Goal: Task Accomplishment & Management: Complete application form

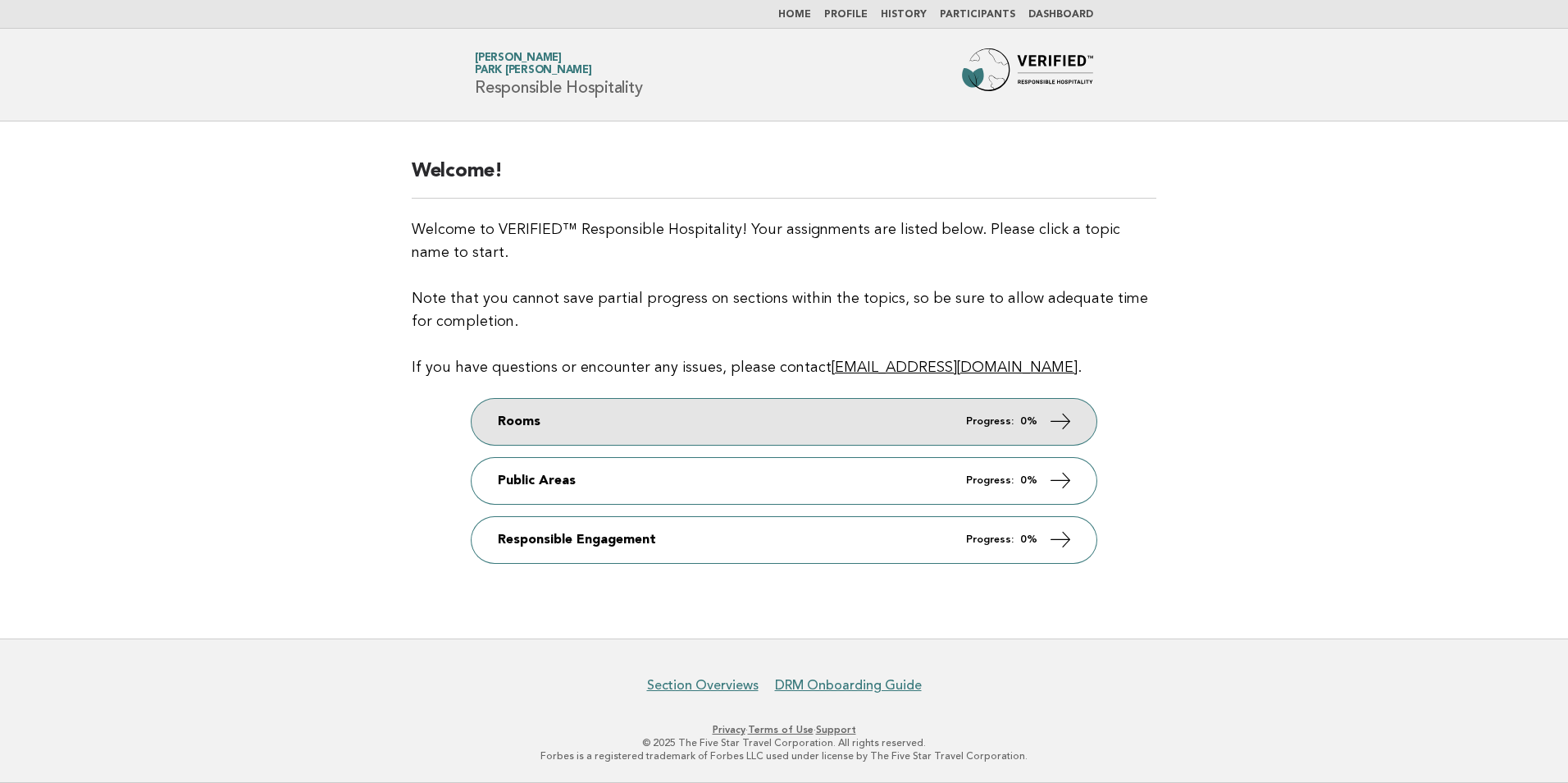
click at [1047, 419] on link "Rooms Progress: 0%" at bounding box center [784, 422] width 625 height 46
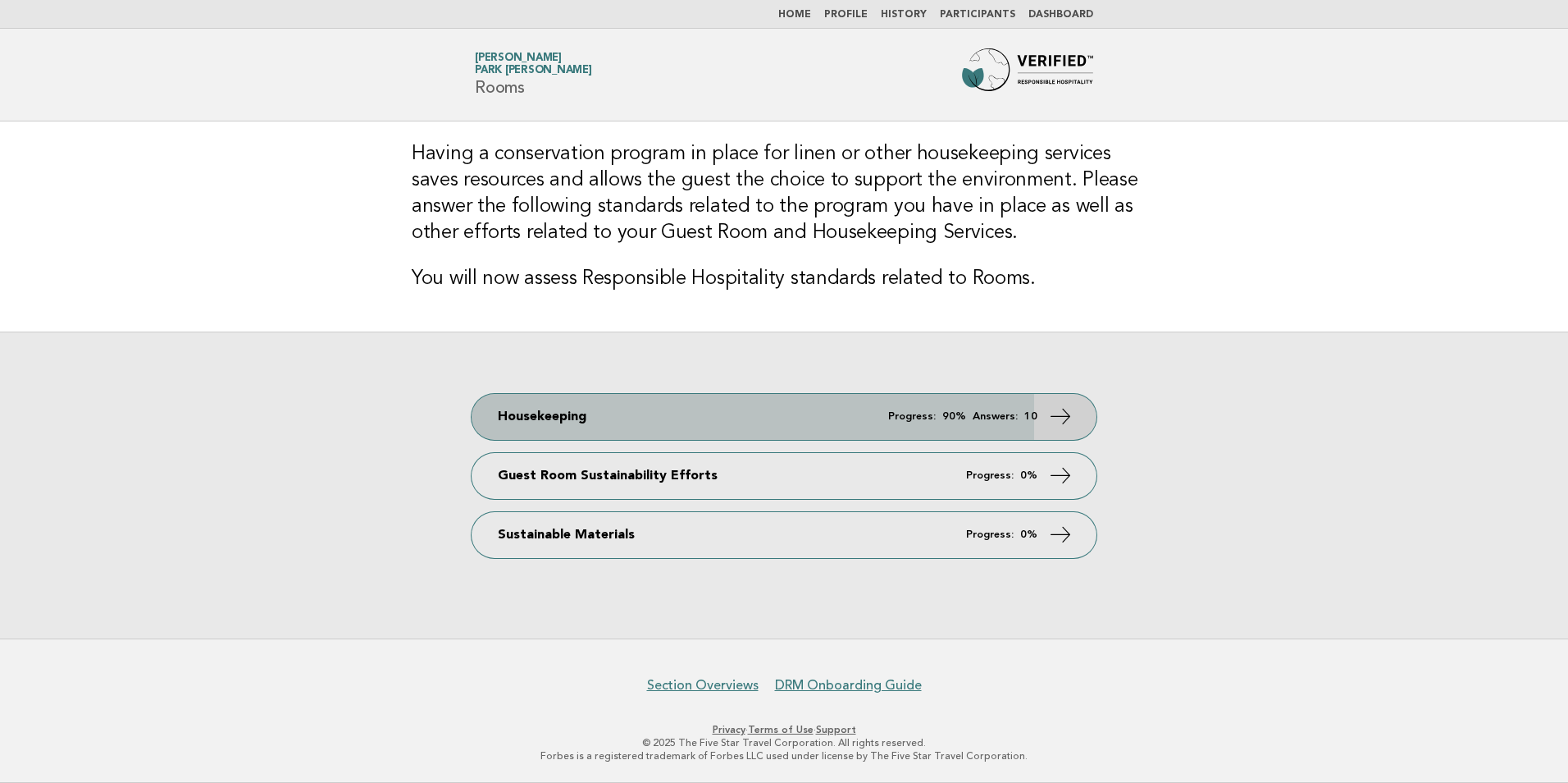
click at [1062, 418] on icon at bounding box center [1060, 415] width 24 height 24
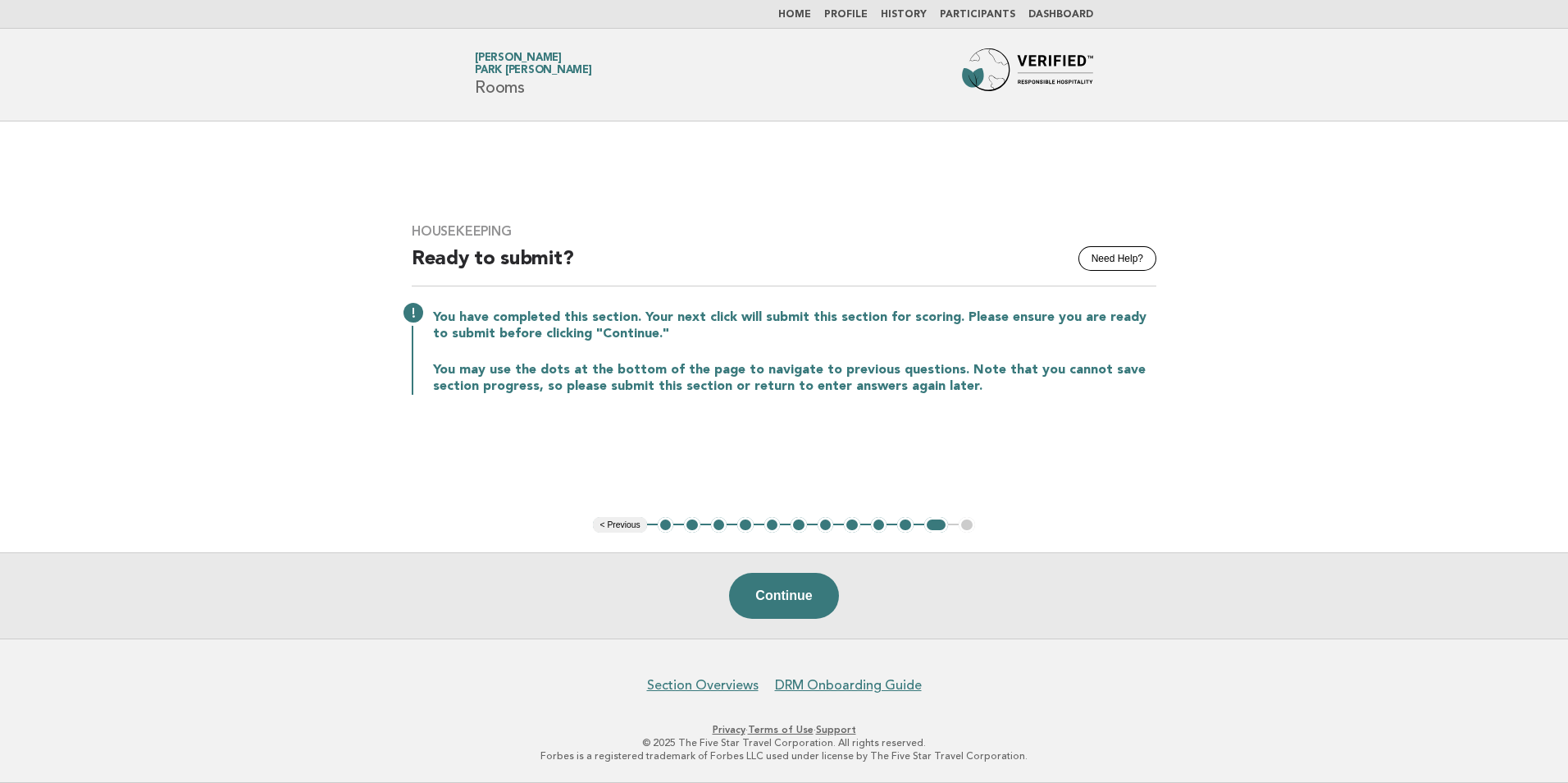
click at [904, 527] on button "10" at bounding box center [906, 525] width 16 height 16
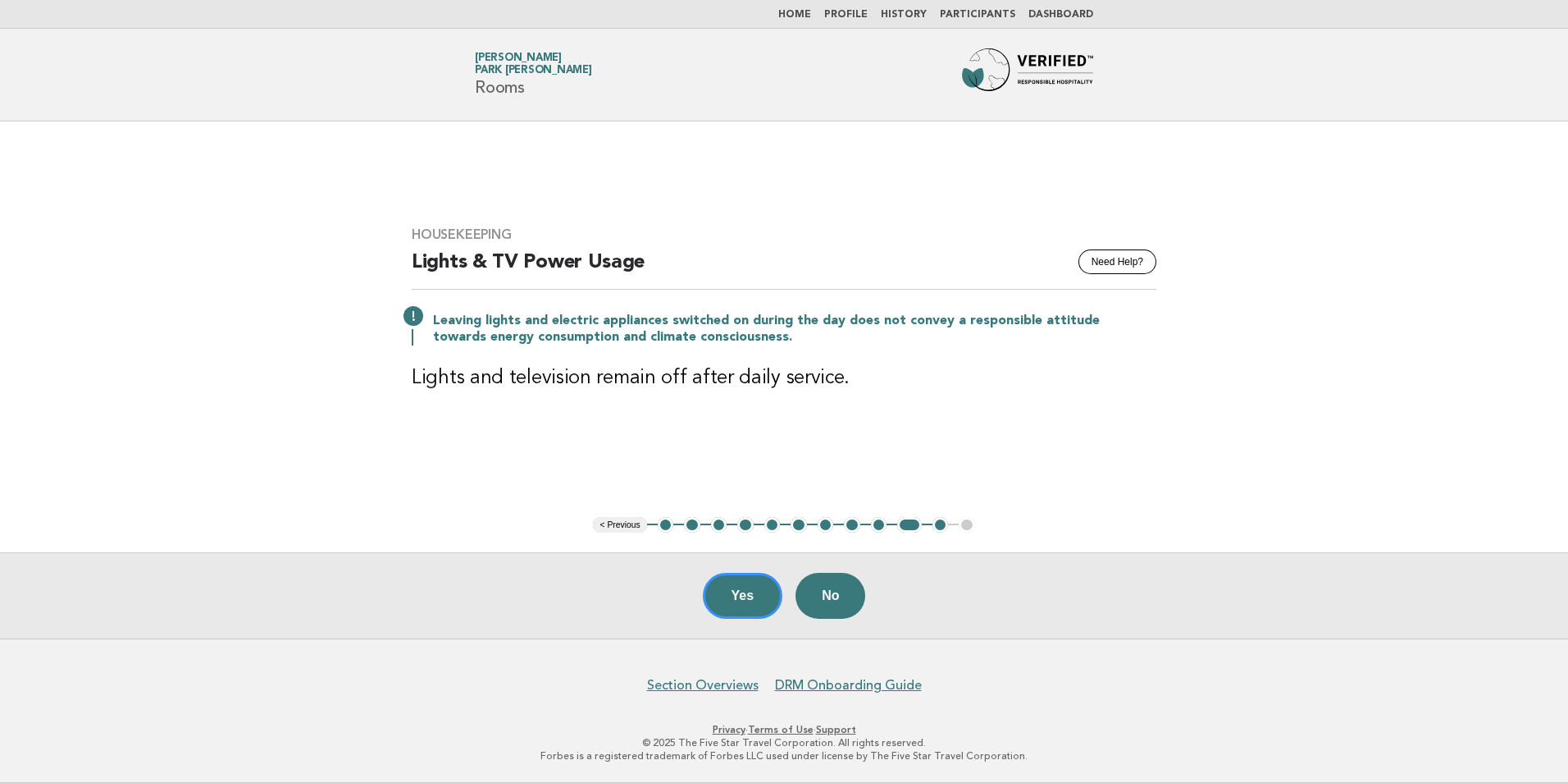
click at [668, 526] on button "1" at bounding box center [666, 525] width 16 height 16
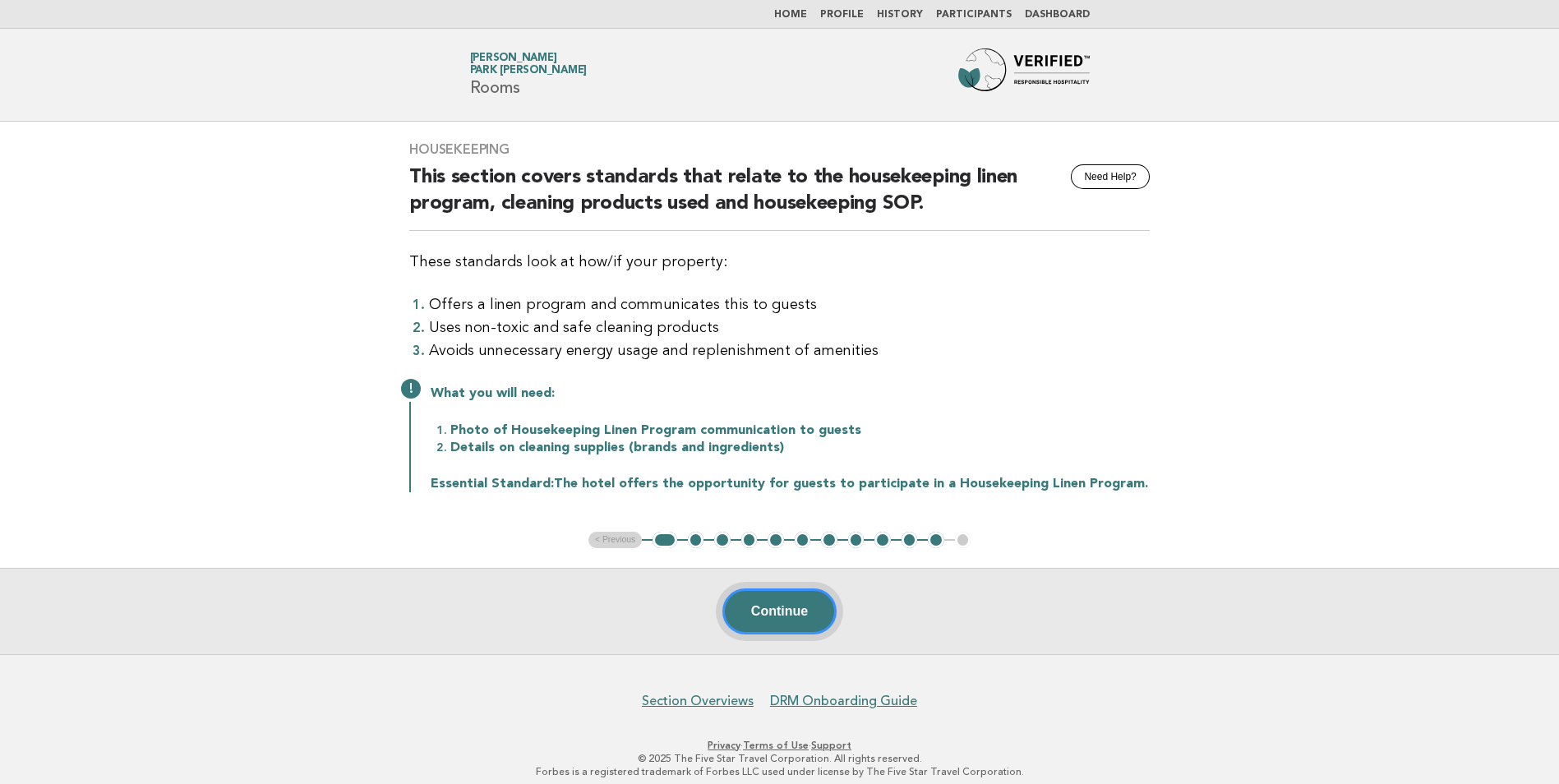
click at [769, 607] on button "Continue" at bounding box center [780, 612] width 114 height 46
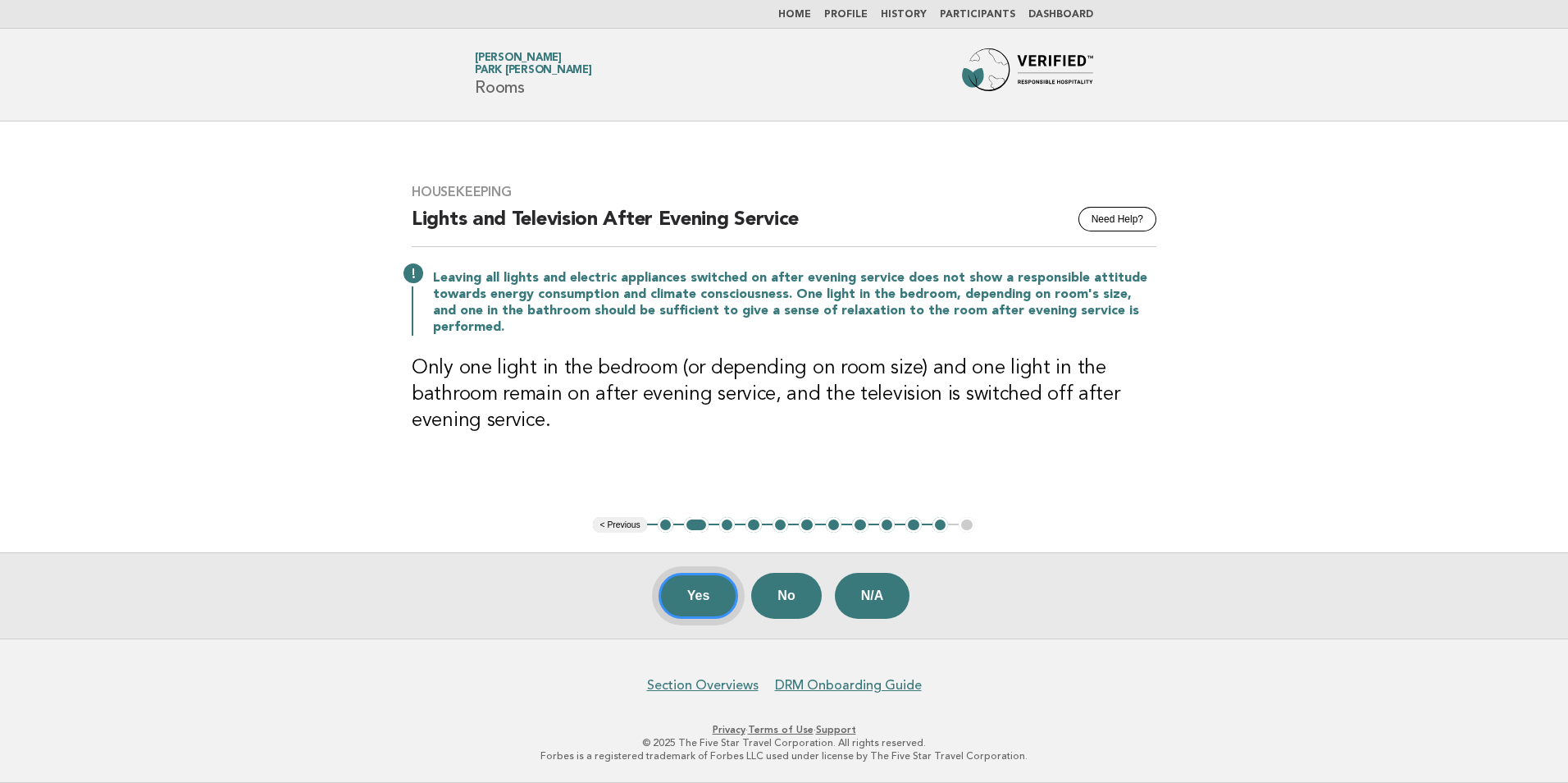
click at [703, 597] on button "Yes" at bounding box center [699, 596] width 80 height 46
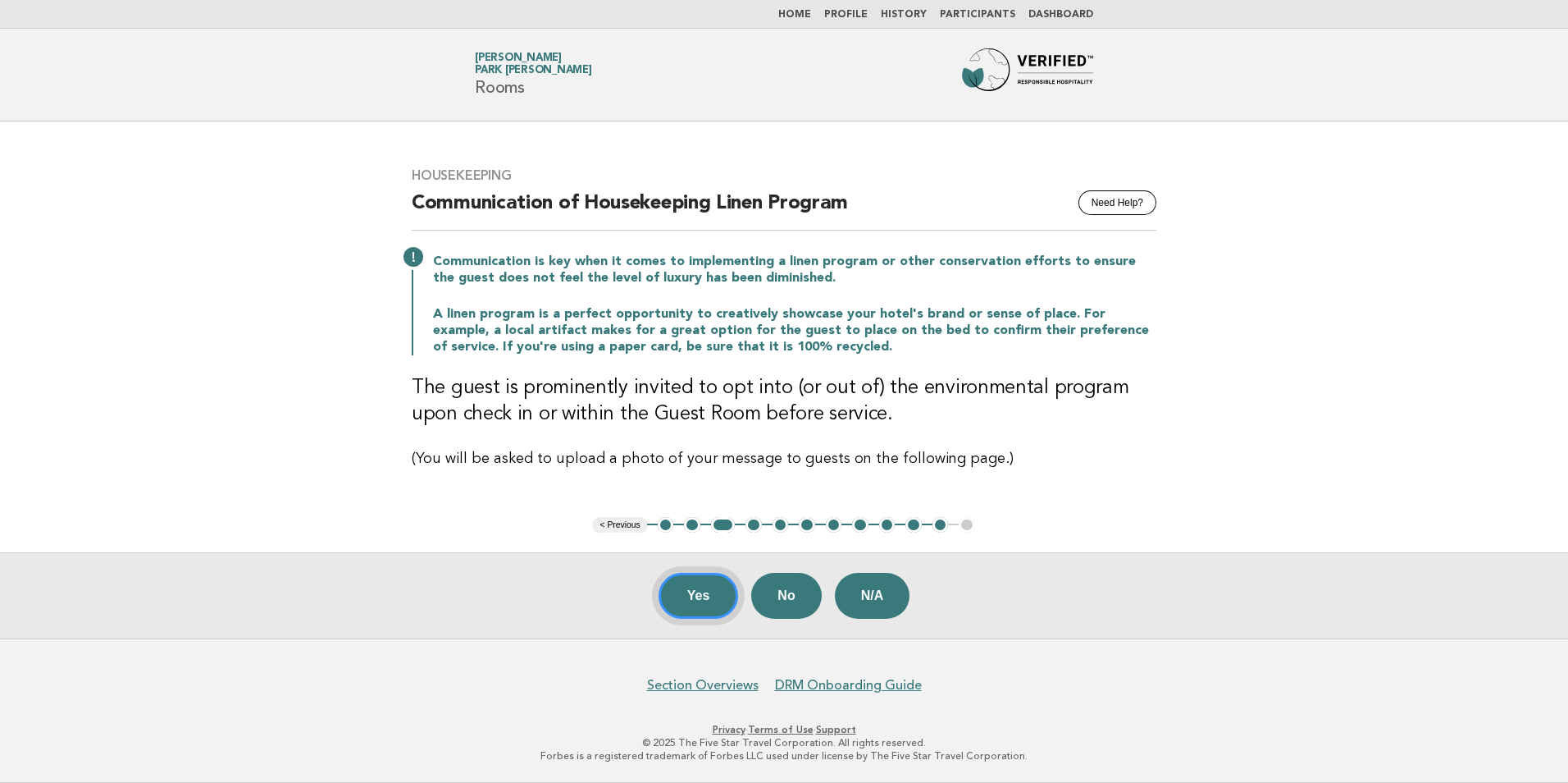
click at [692, 596] on button "Yes" at bounding box center [699, 596] width 80 height 46
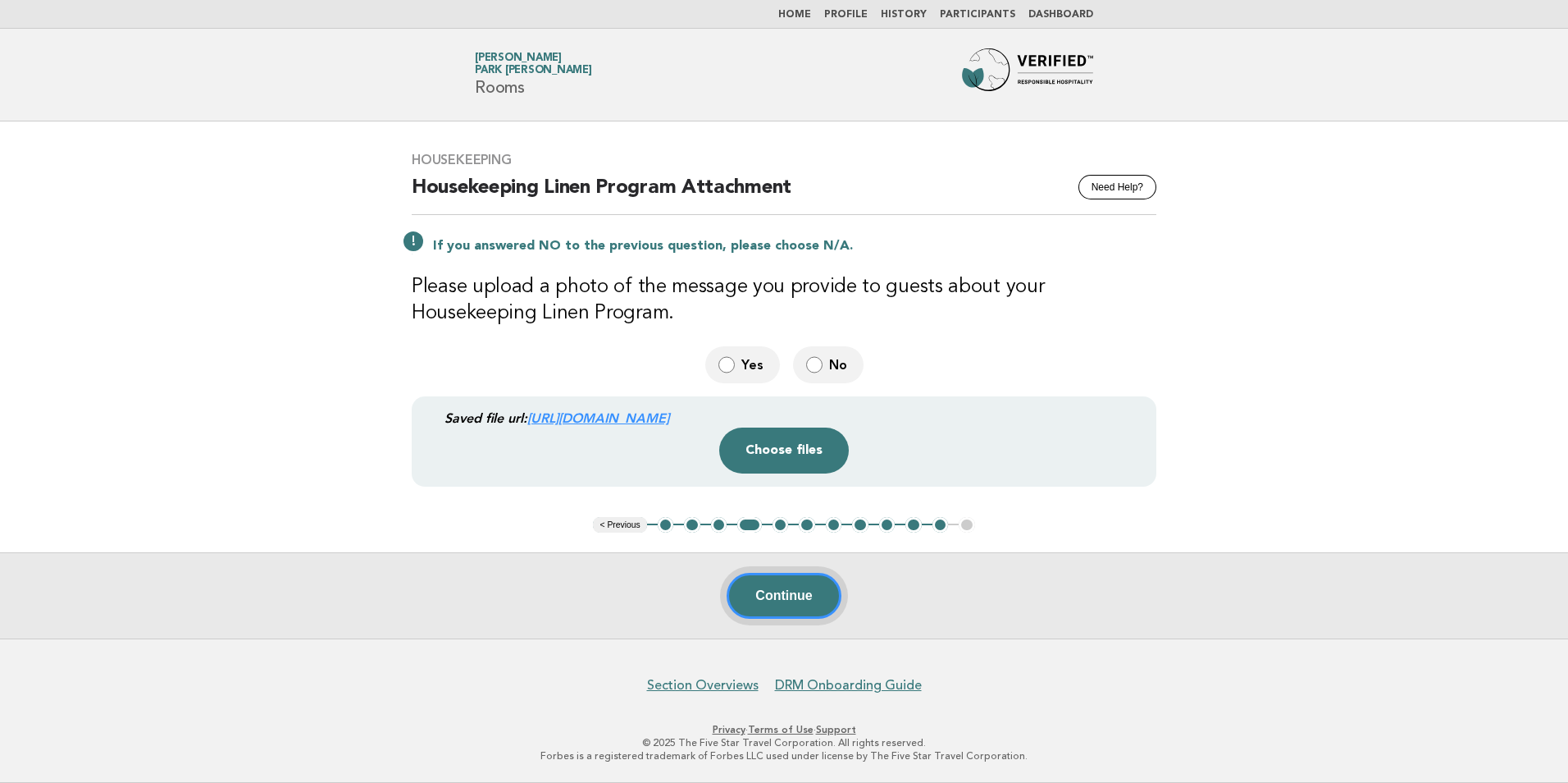
click at [787, 603] on button "Continue" at bounding box center [784, 596] width 114 height 46
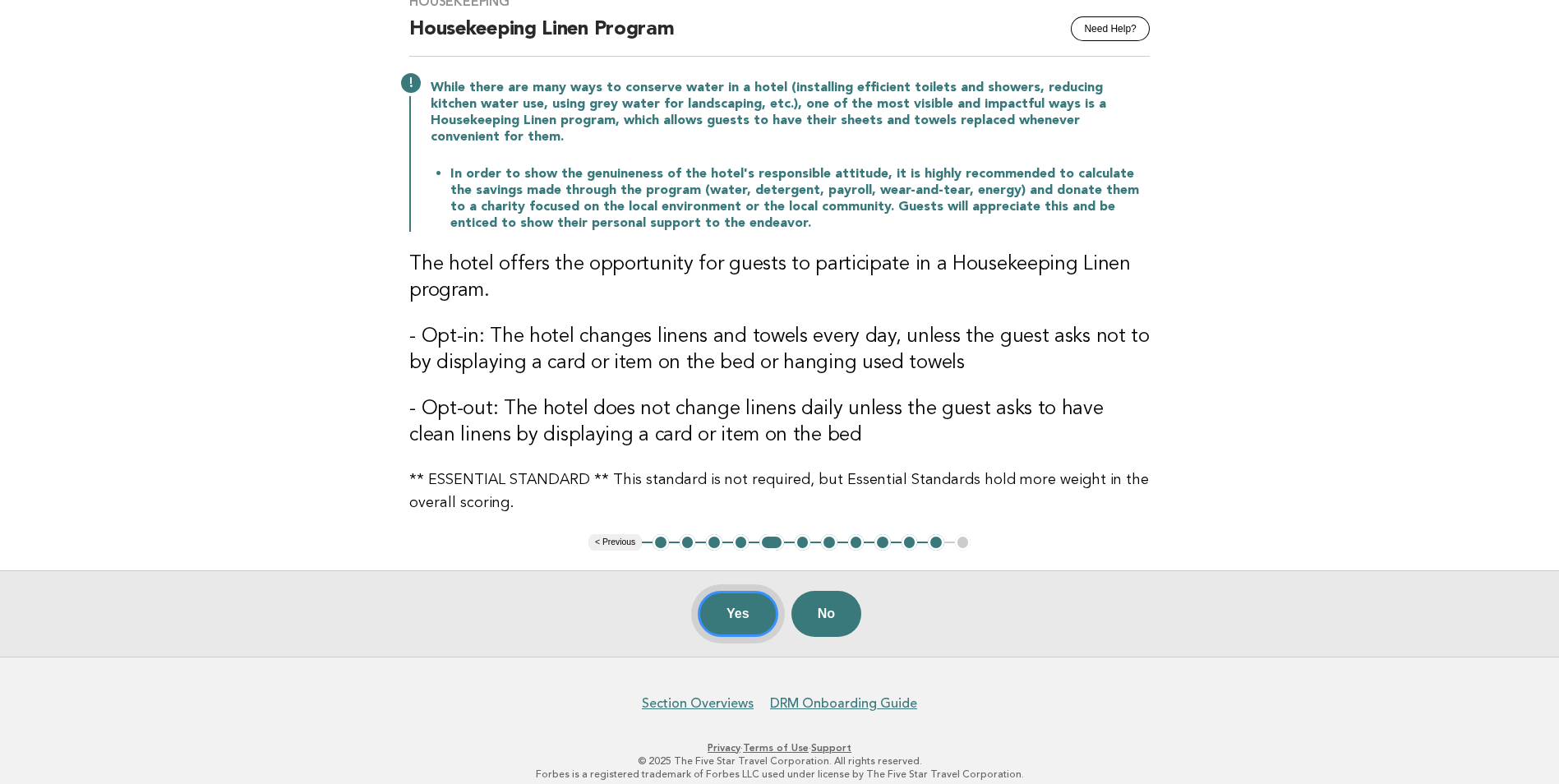
click at [729, 590] on button "Yes" at bounding box center [738, 614] width 80 height 46
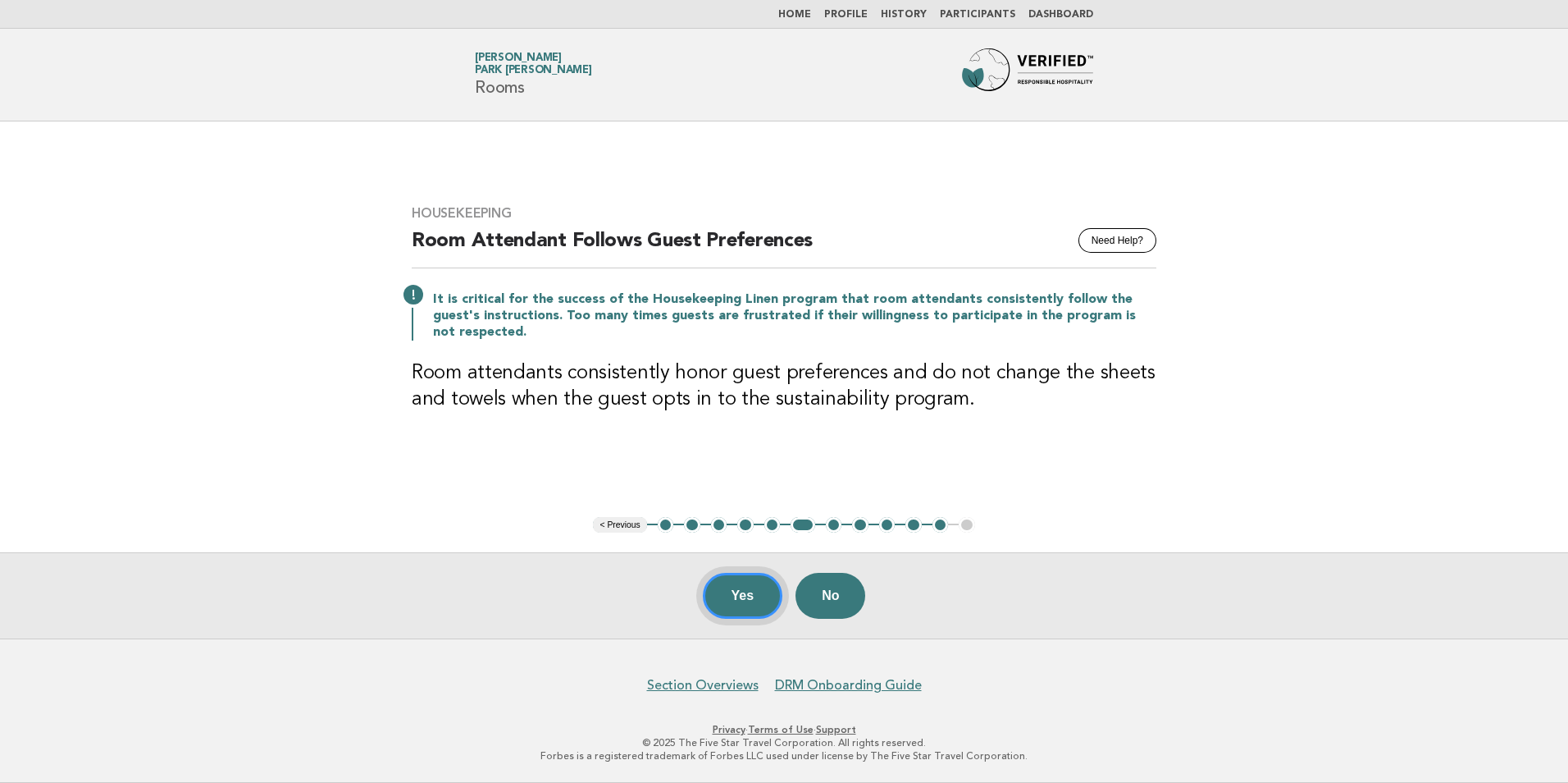
click at [736, 603] on button "Yes" at bounding box center [743, 596] width 80 height 46
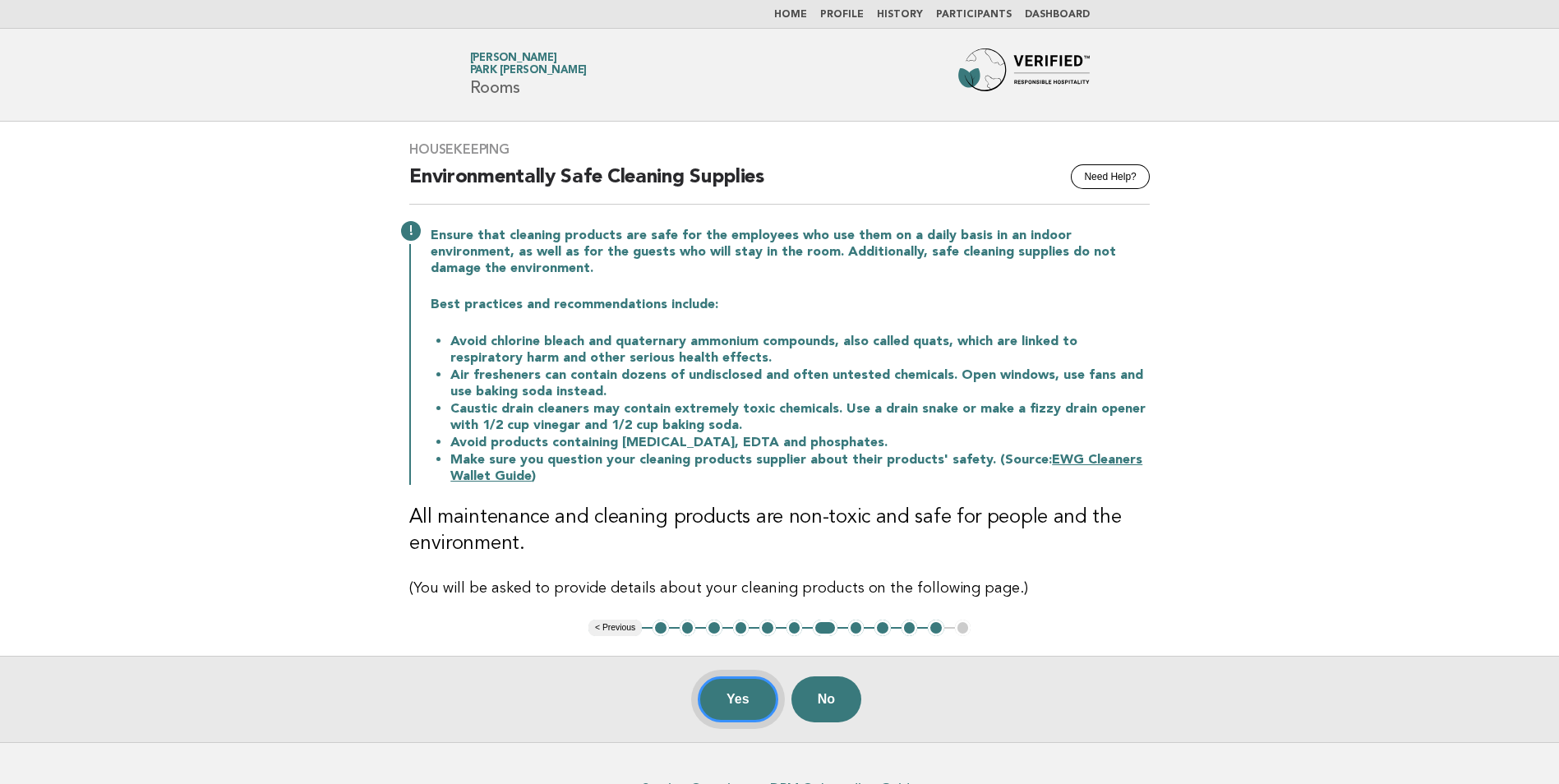
click at [728, 702] on button "Yes" at bounding box center [738, 699] width 80 height 46
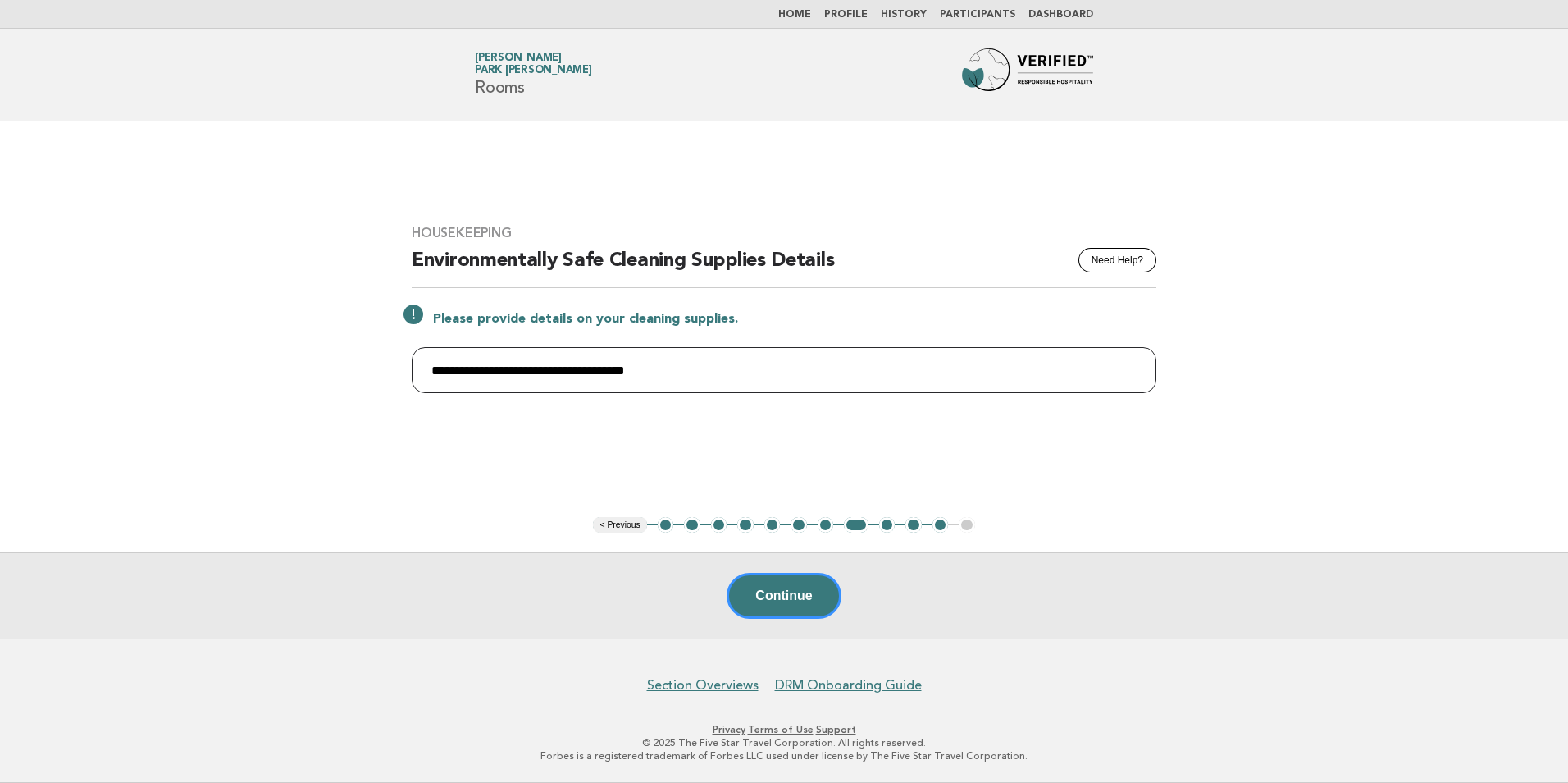
click at [686, 370] on input "**********" at bounding box center [784, 371] width 744 height 46
click at [681, 371] on input "**********" at bounding box center [784, 371] width 744 height 46
paste input "**********"
paste input "*******"
paste input "**********"
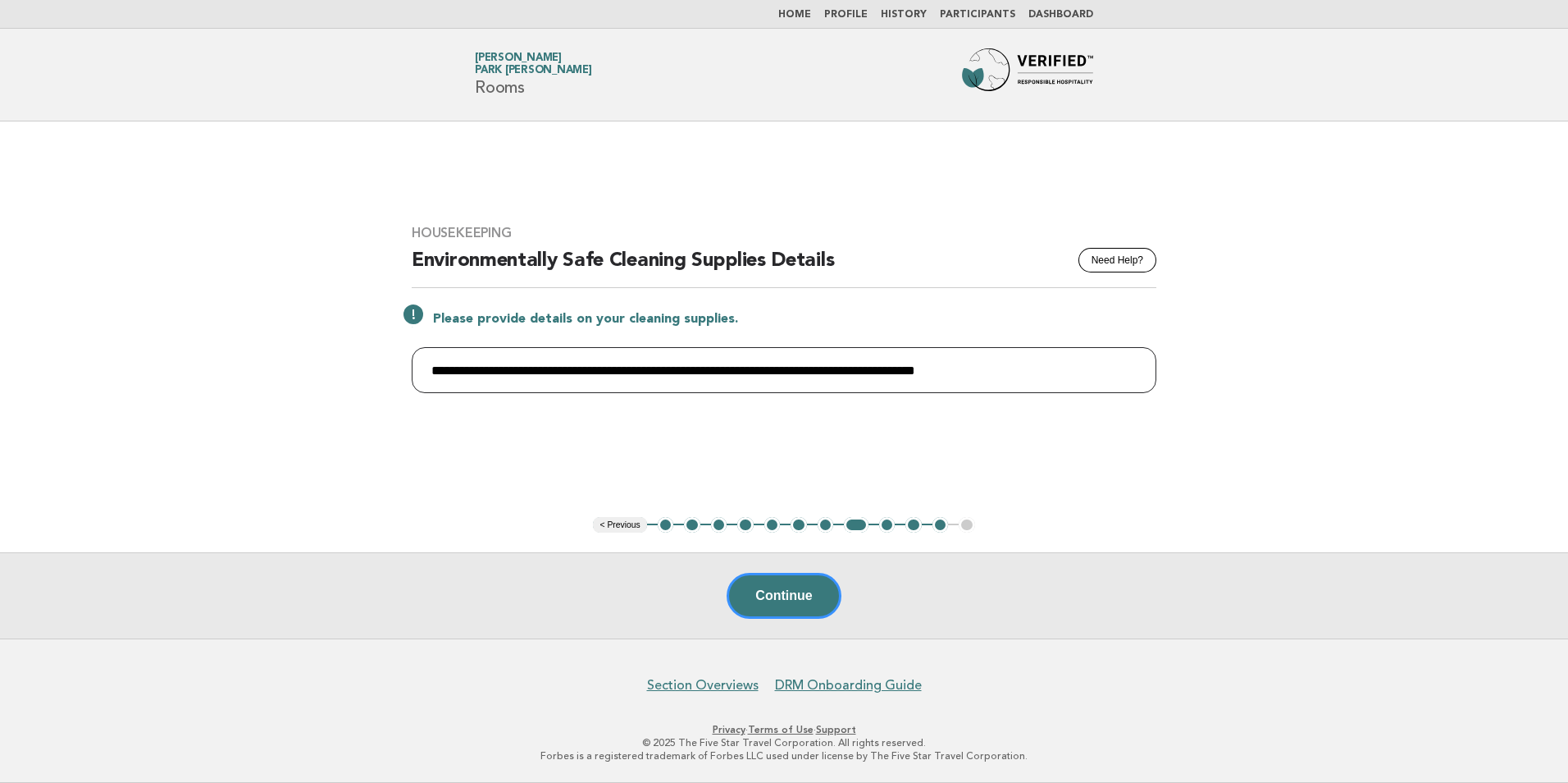
paste input "**********"
paste input "*****"
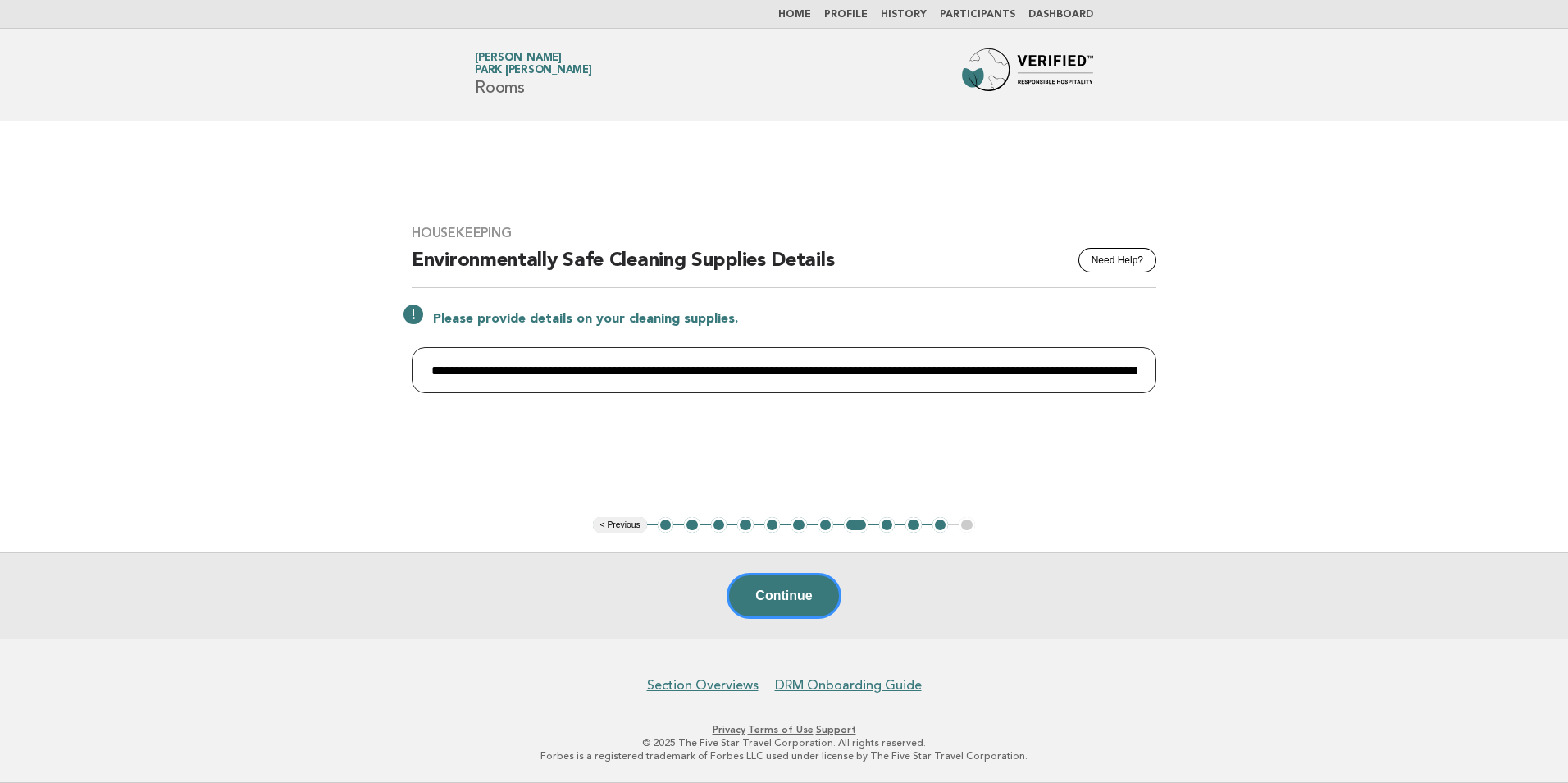
paste input "**********"
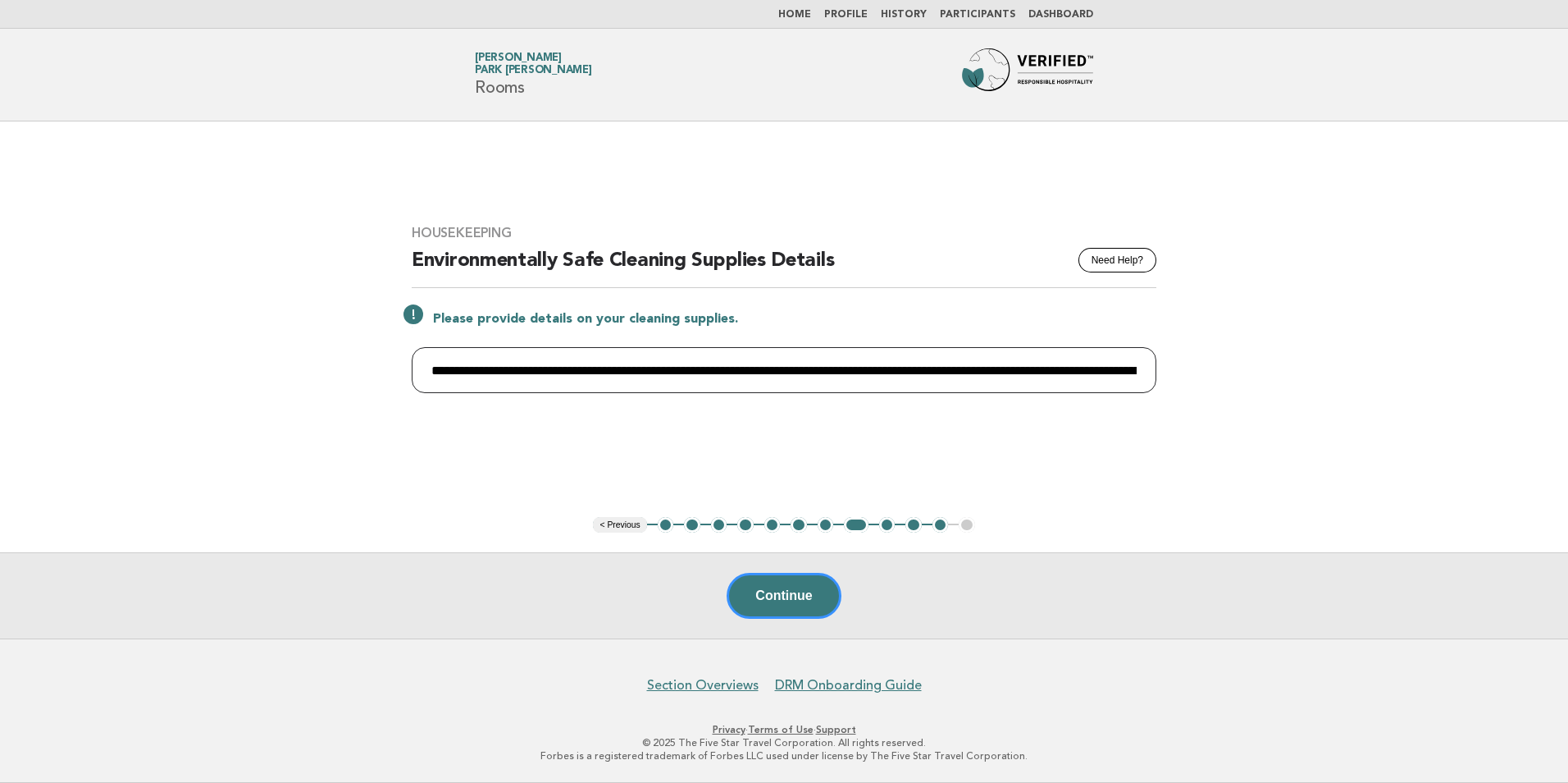
paste input "**********"
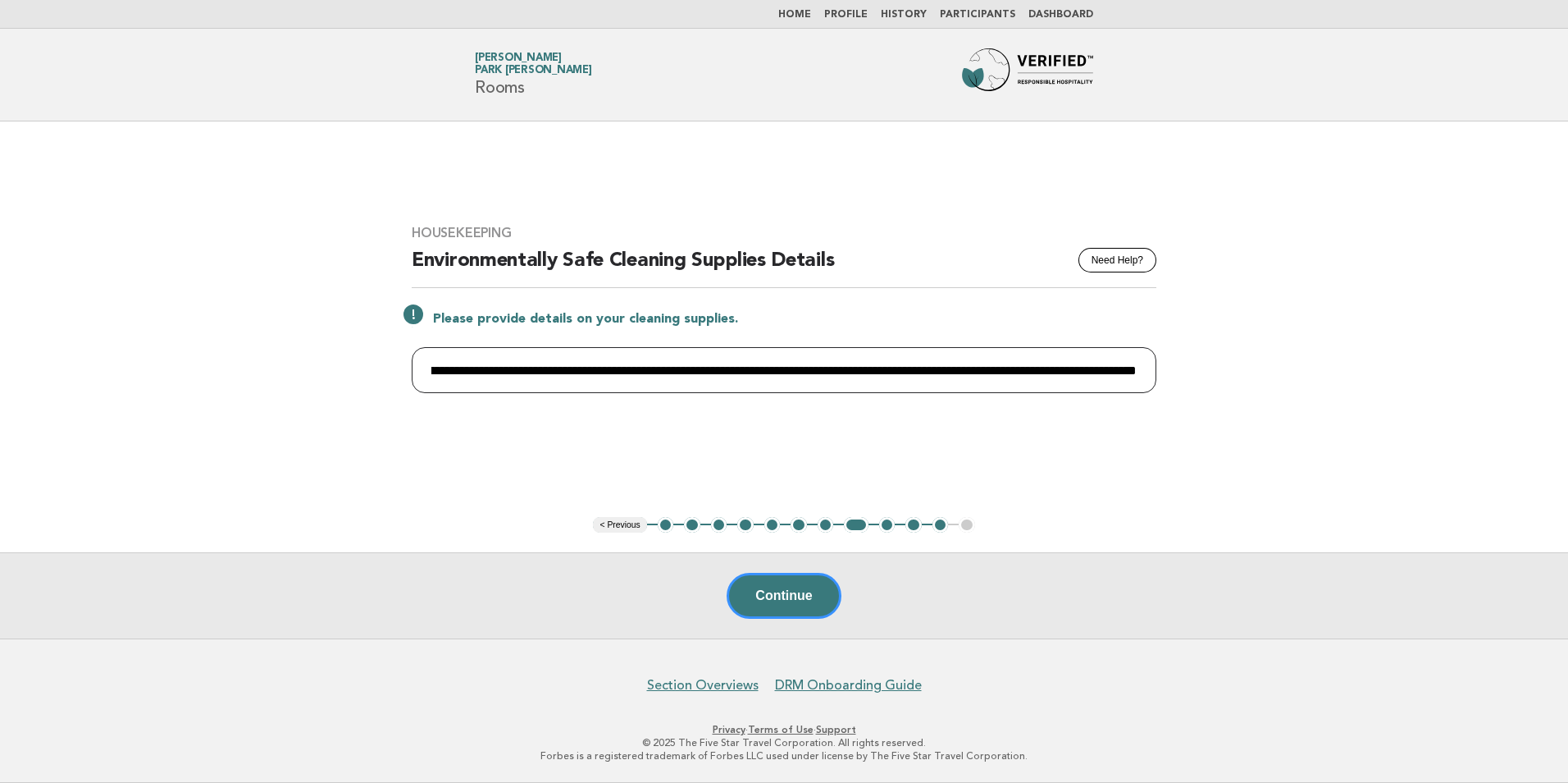
scroll to position [0, 1842]
paste input "**********"
paste input "********"
paste input "**********"
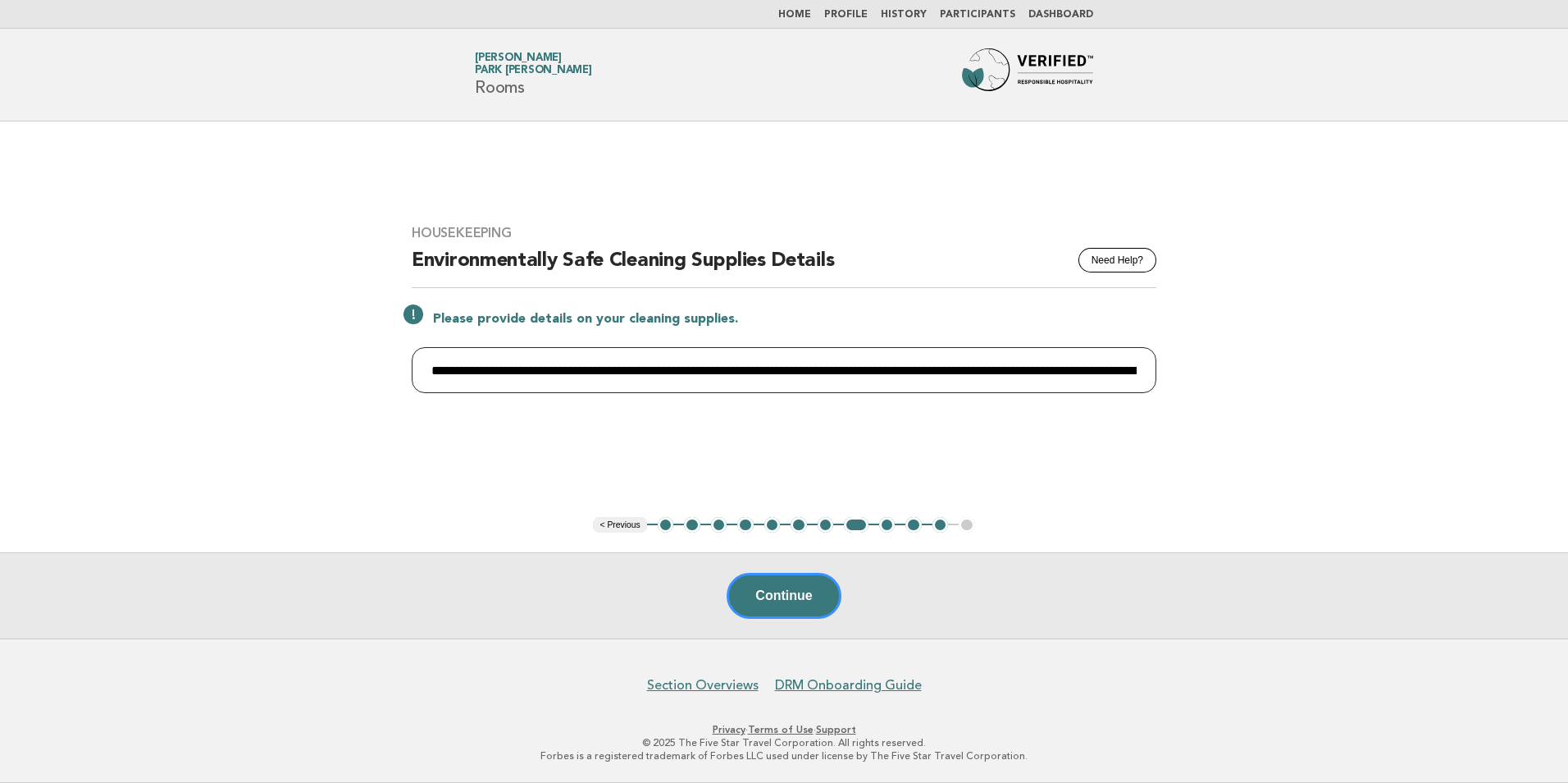
paste input "**********"
click at [437, 368] on input "**********" at bounding box center [784, 371] width 744 height 46
type input "**********"
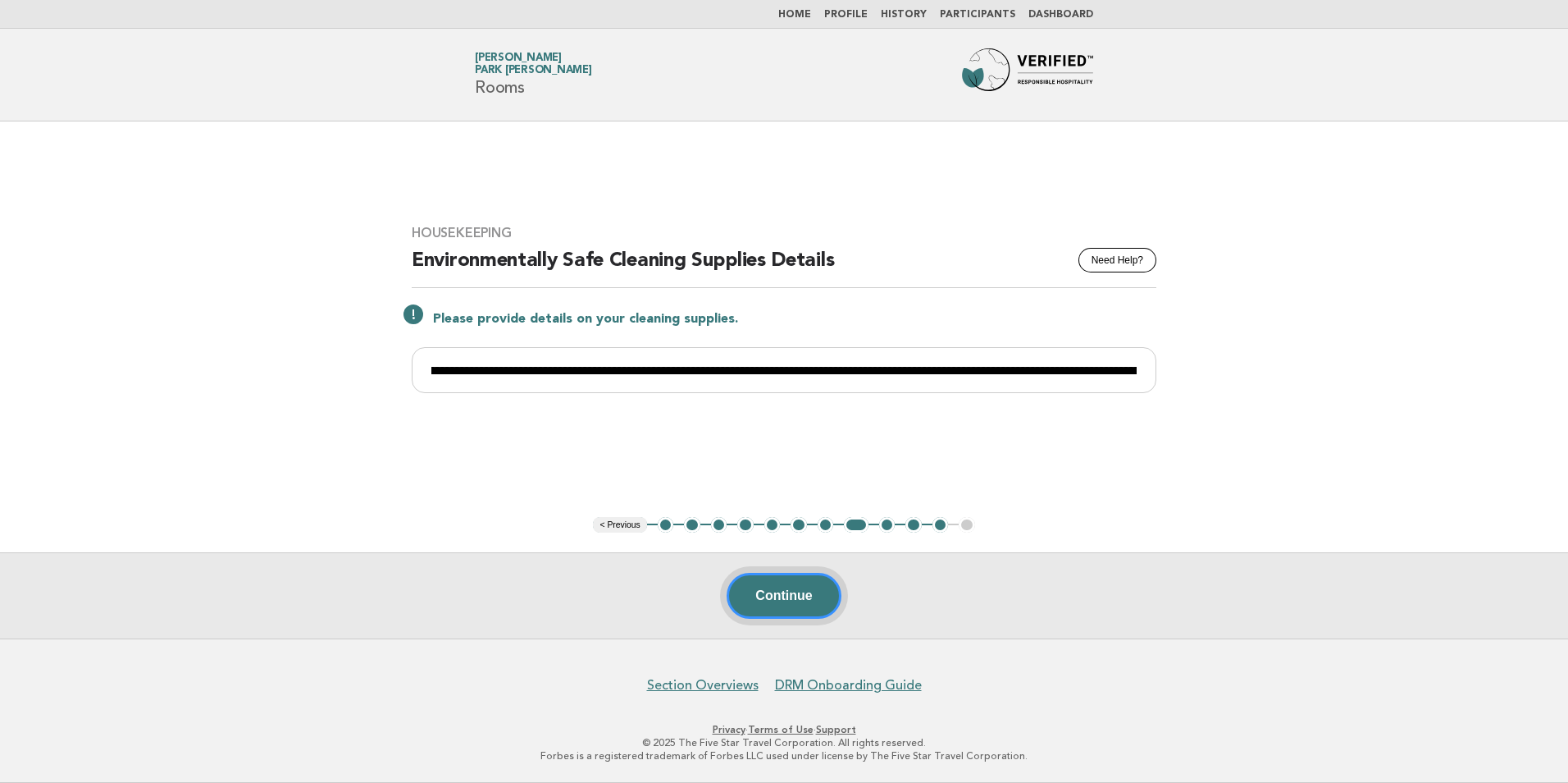
click at [799, 594] on button "Continue" at bounding box center [784, 596] width 114 height 46
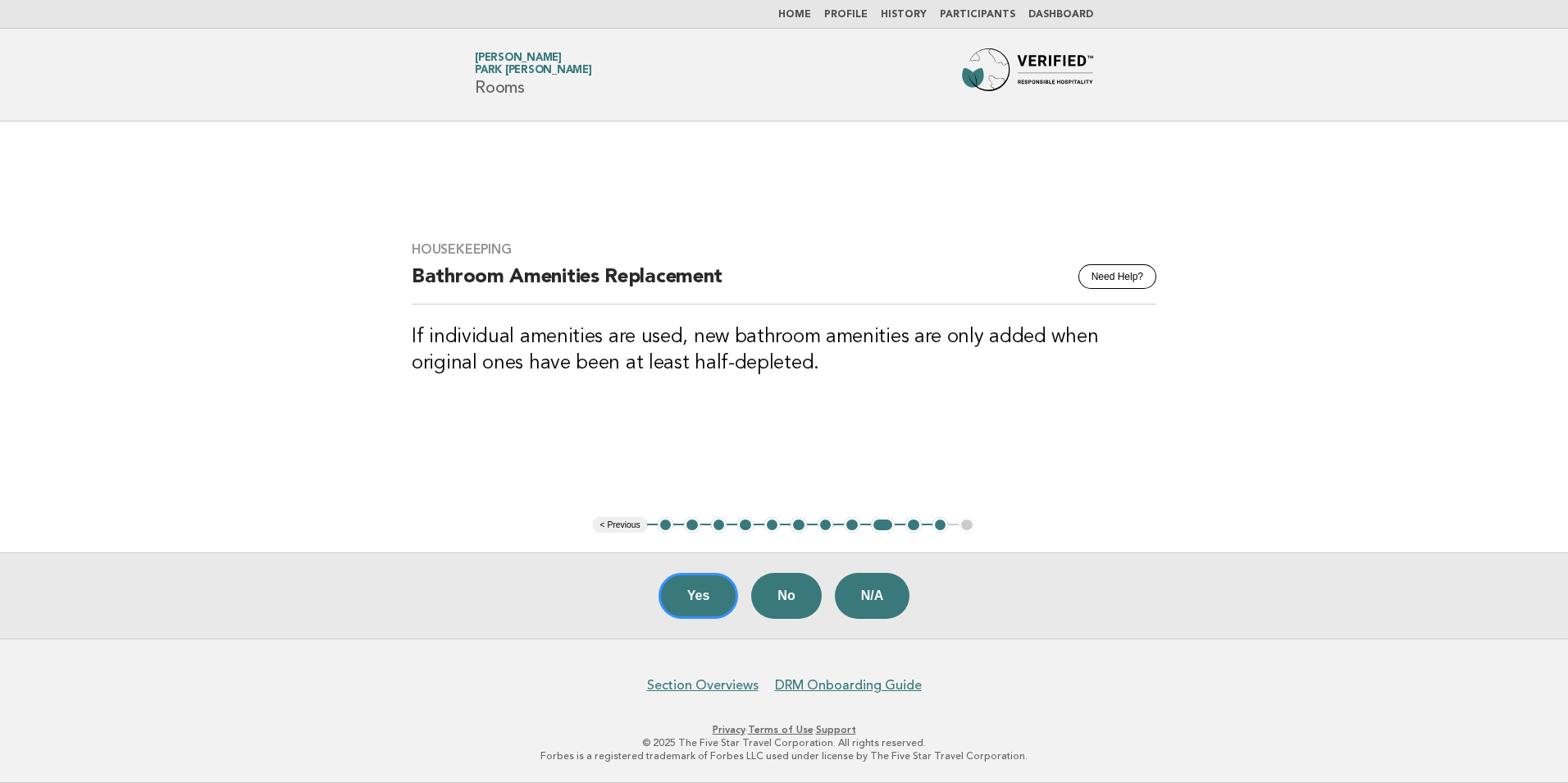
click at [853, 521] on button "8" at bounding box center [852, 525] width 16 height 16
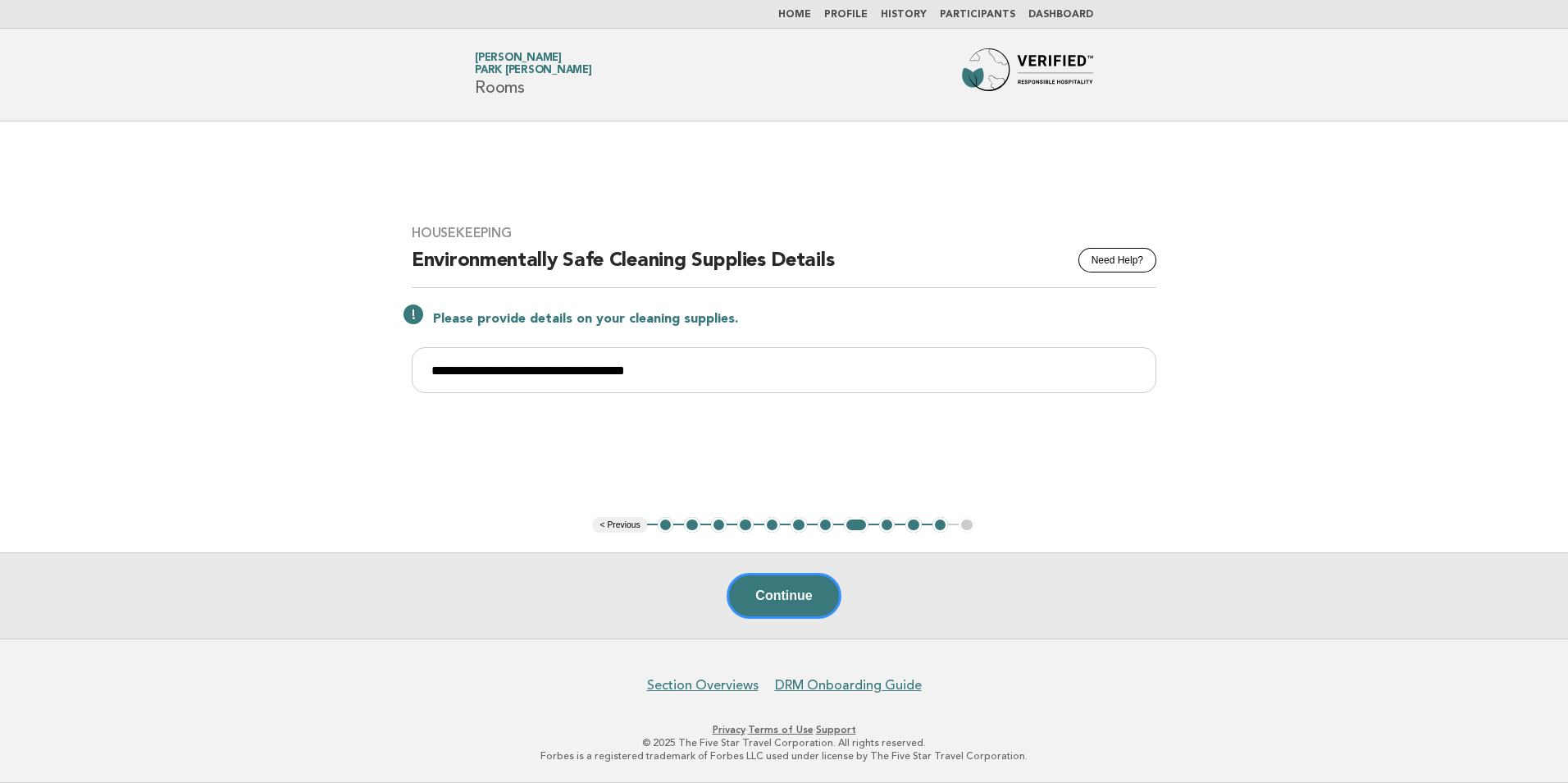
click at [890, 526] on button "9" at bounding box center [887, 525] width 16 height 16
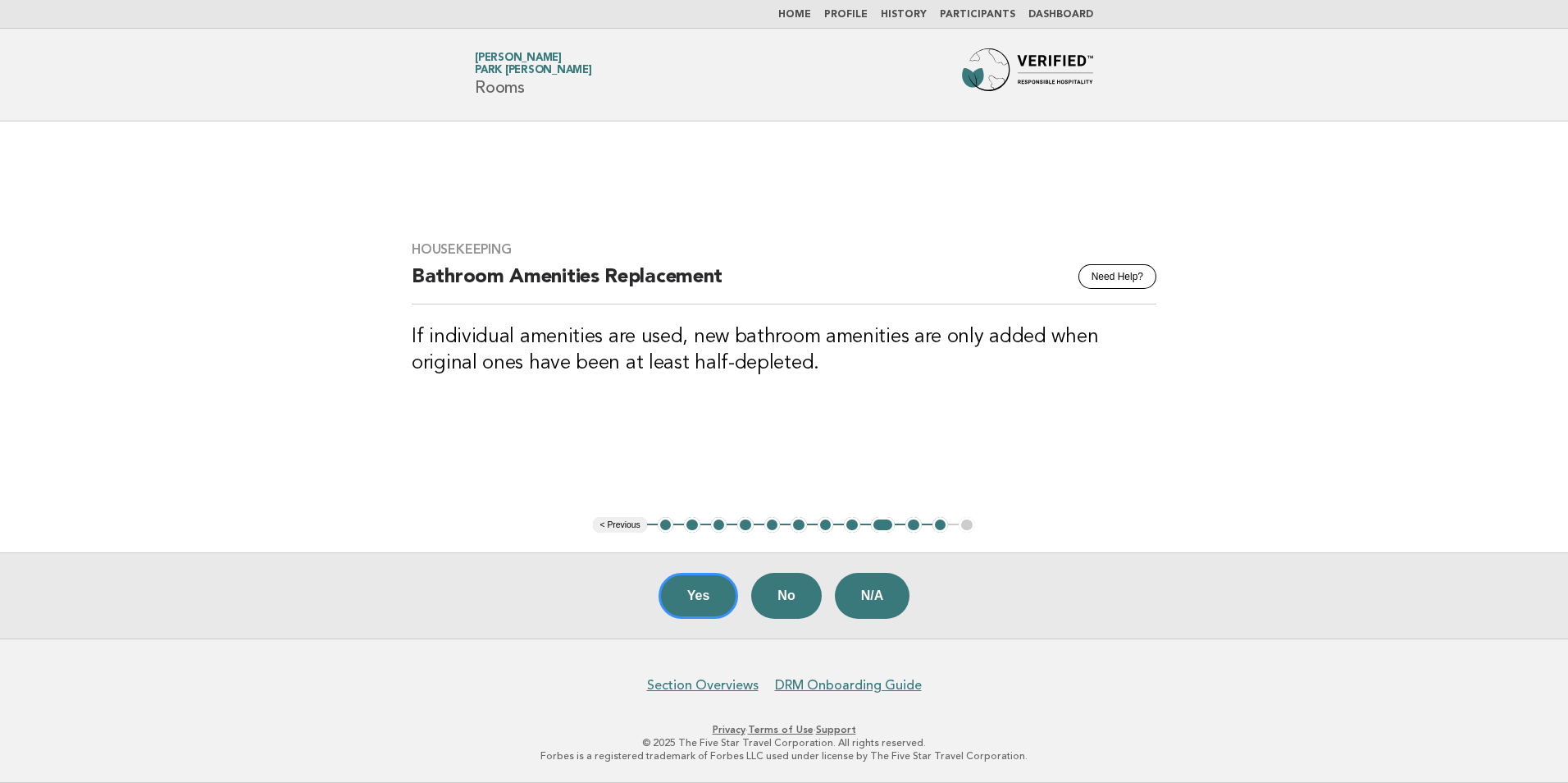
click at [854, 526] on button "8" at bounding box center [852, 525] width 16 height 16
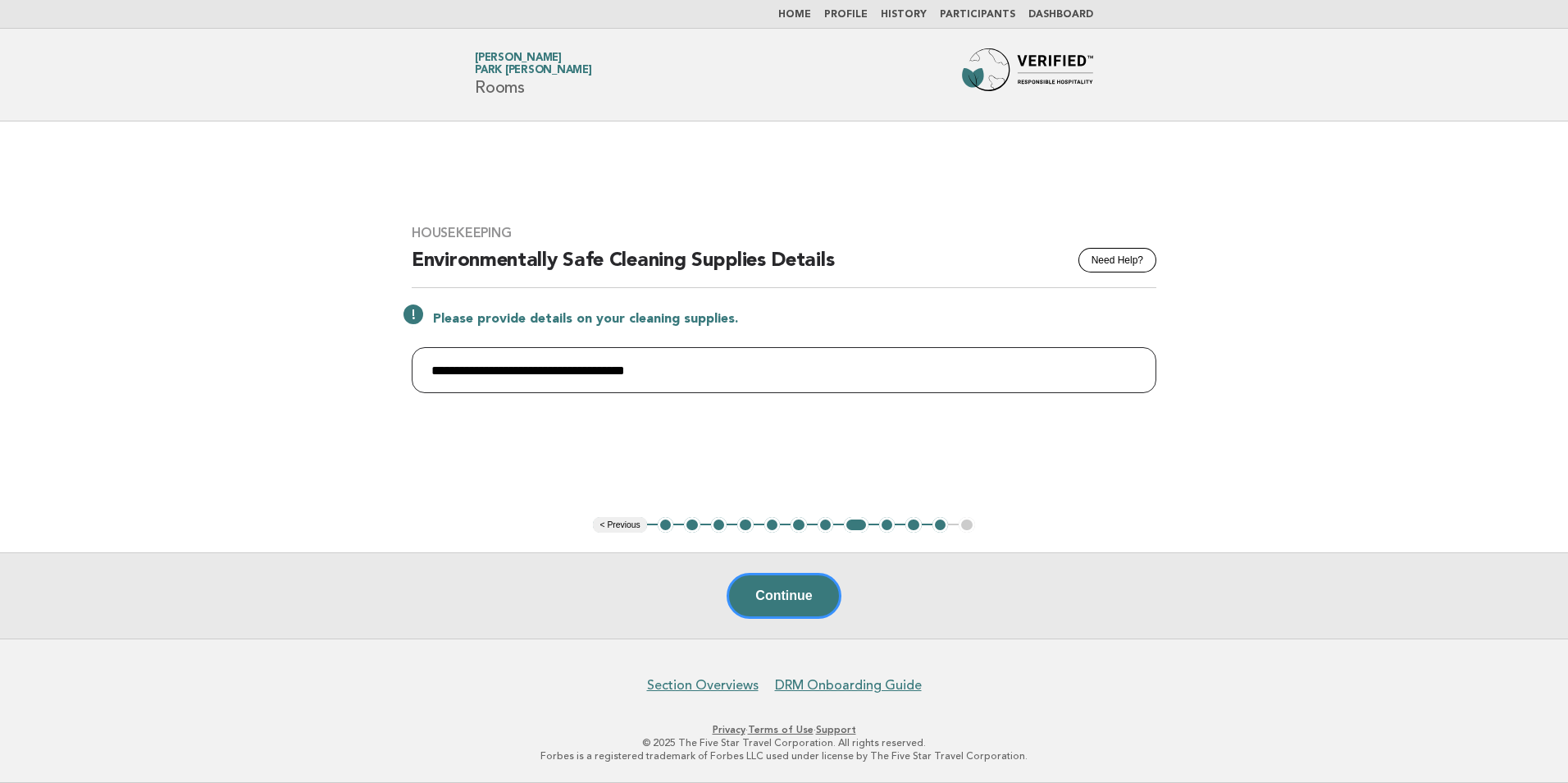
click at [744, 375] on input "**********" at bounding box center [784, 371] width 744 height 46
click at [794, 366] on input "**********" at bounding box center [784, 371] width 744 height 46
click at [652, 366] on input "**********" at bounding box center [784, 371] width 744 height 46
paste input "**********"
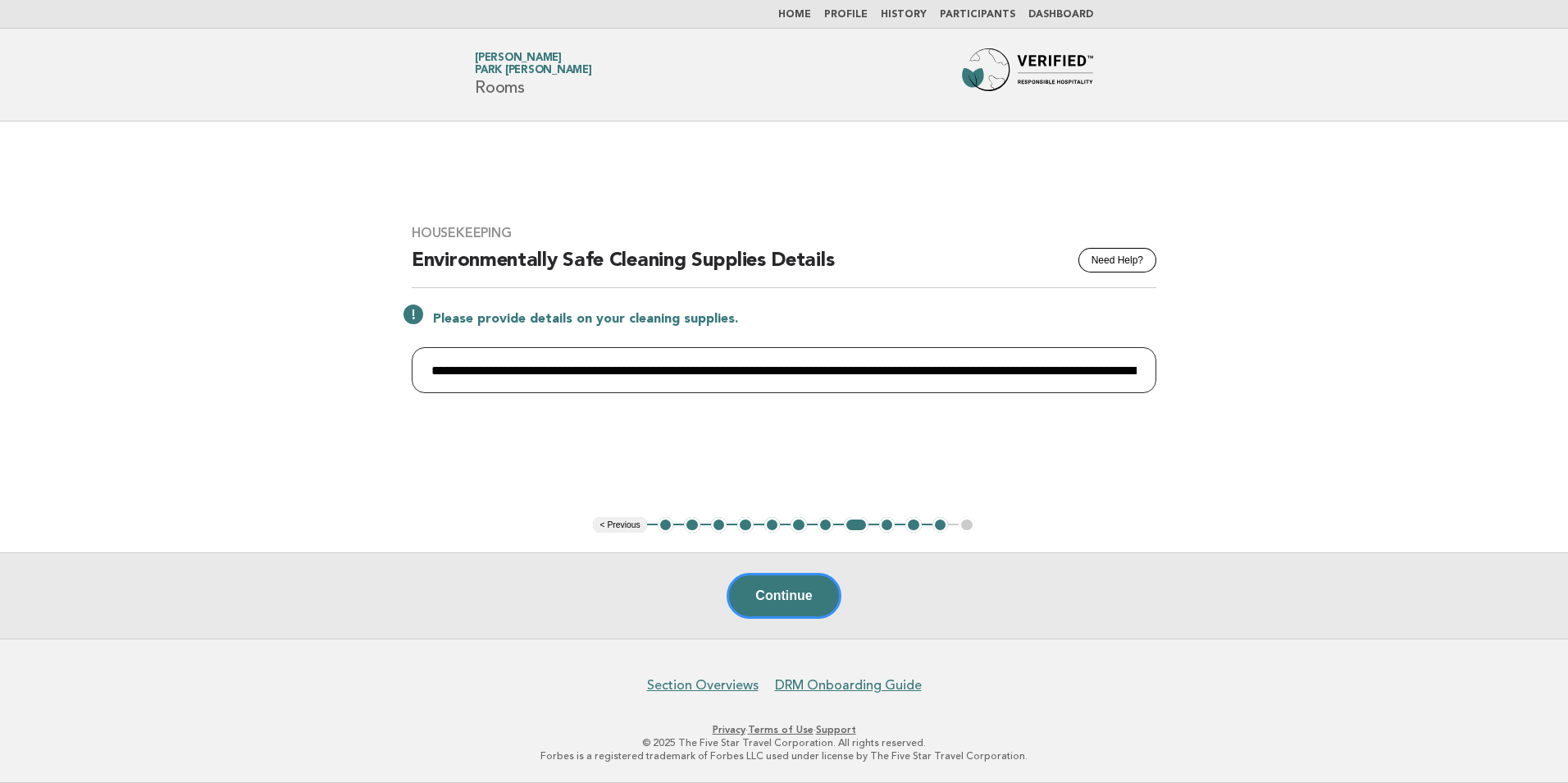
paste input "*******"
paste input "**********"
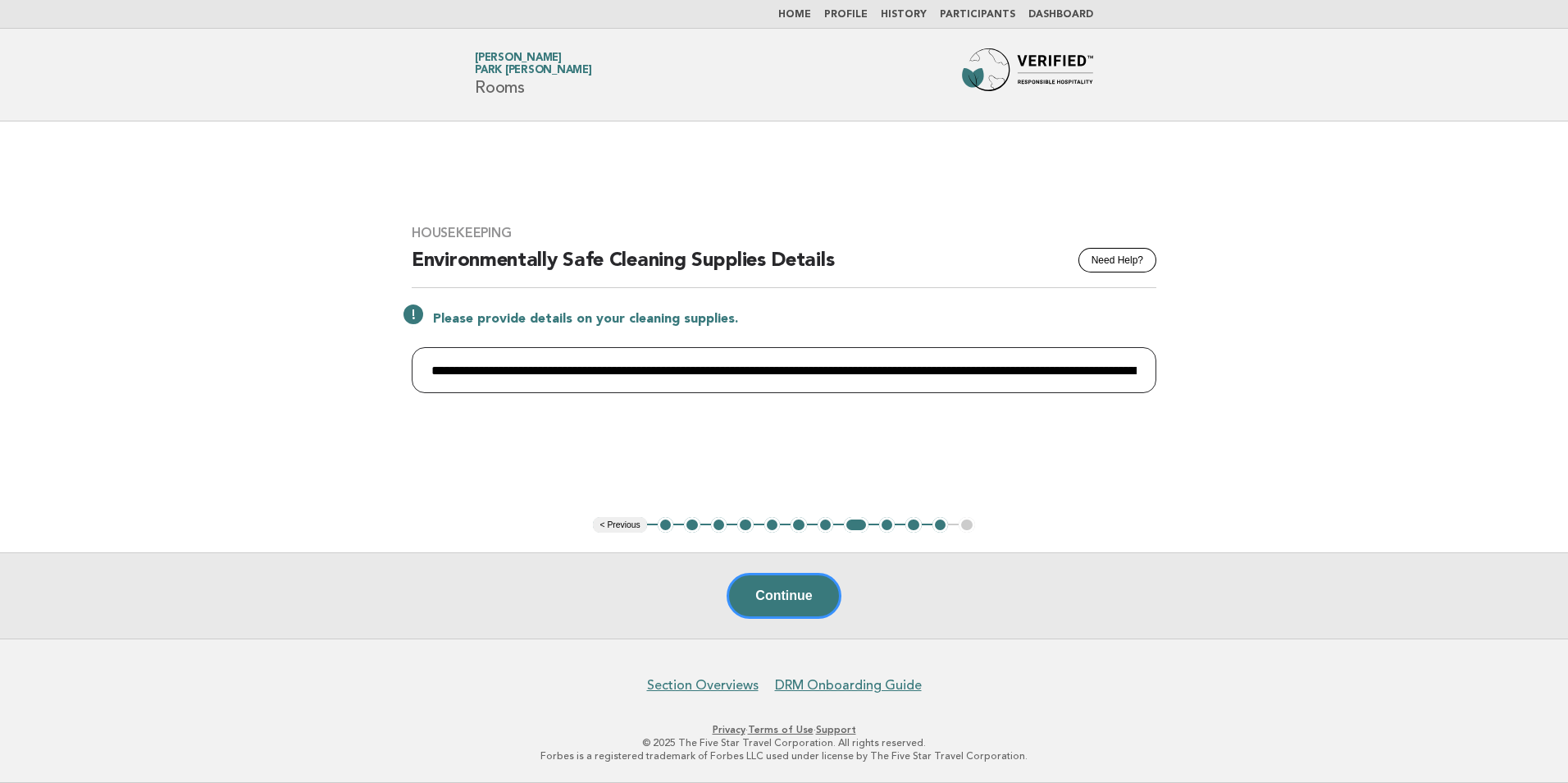
paste input "**********"
paste input "*****"
paste input "**********"
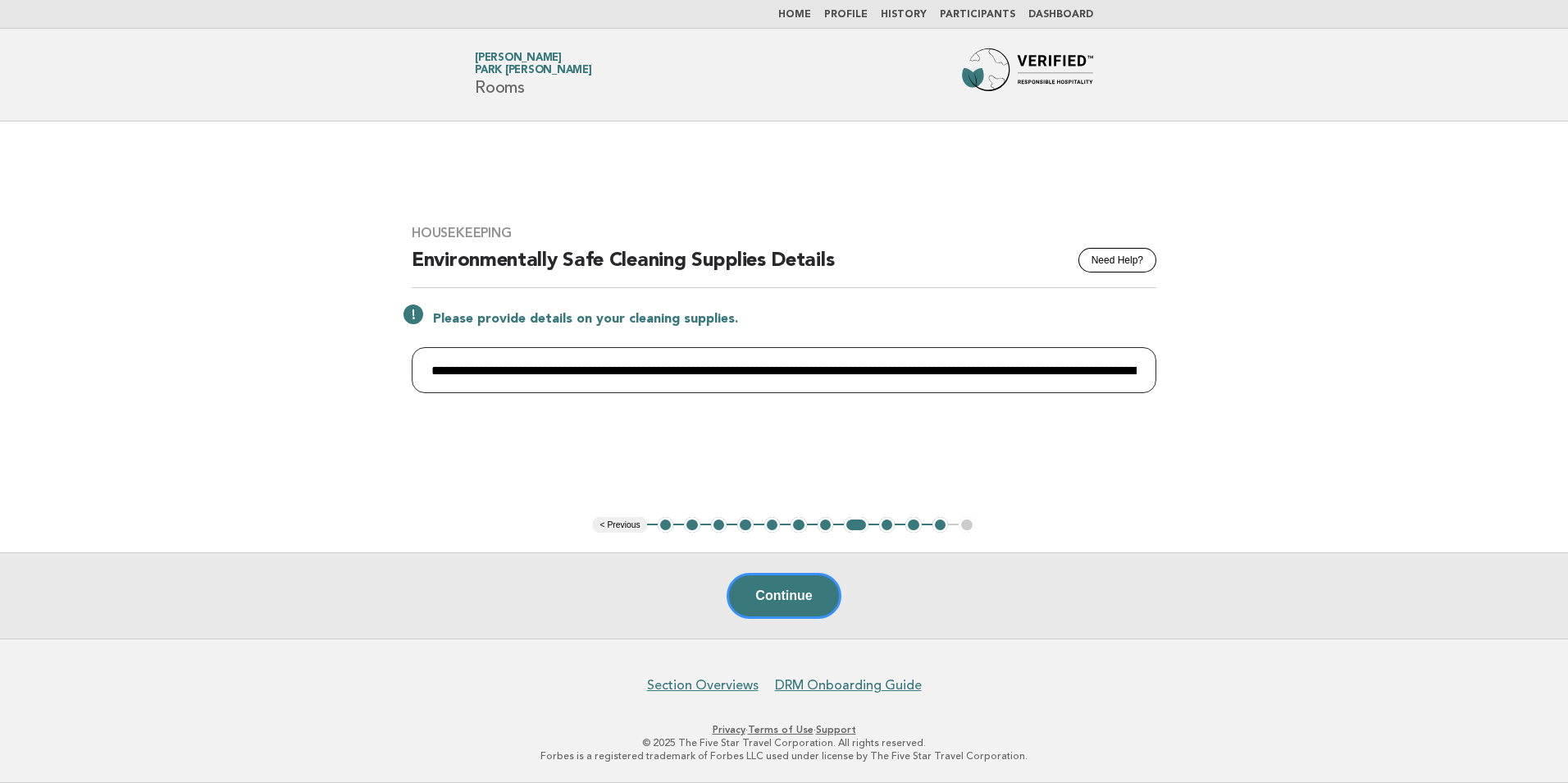
paste input "**********"
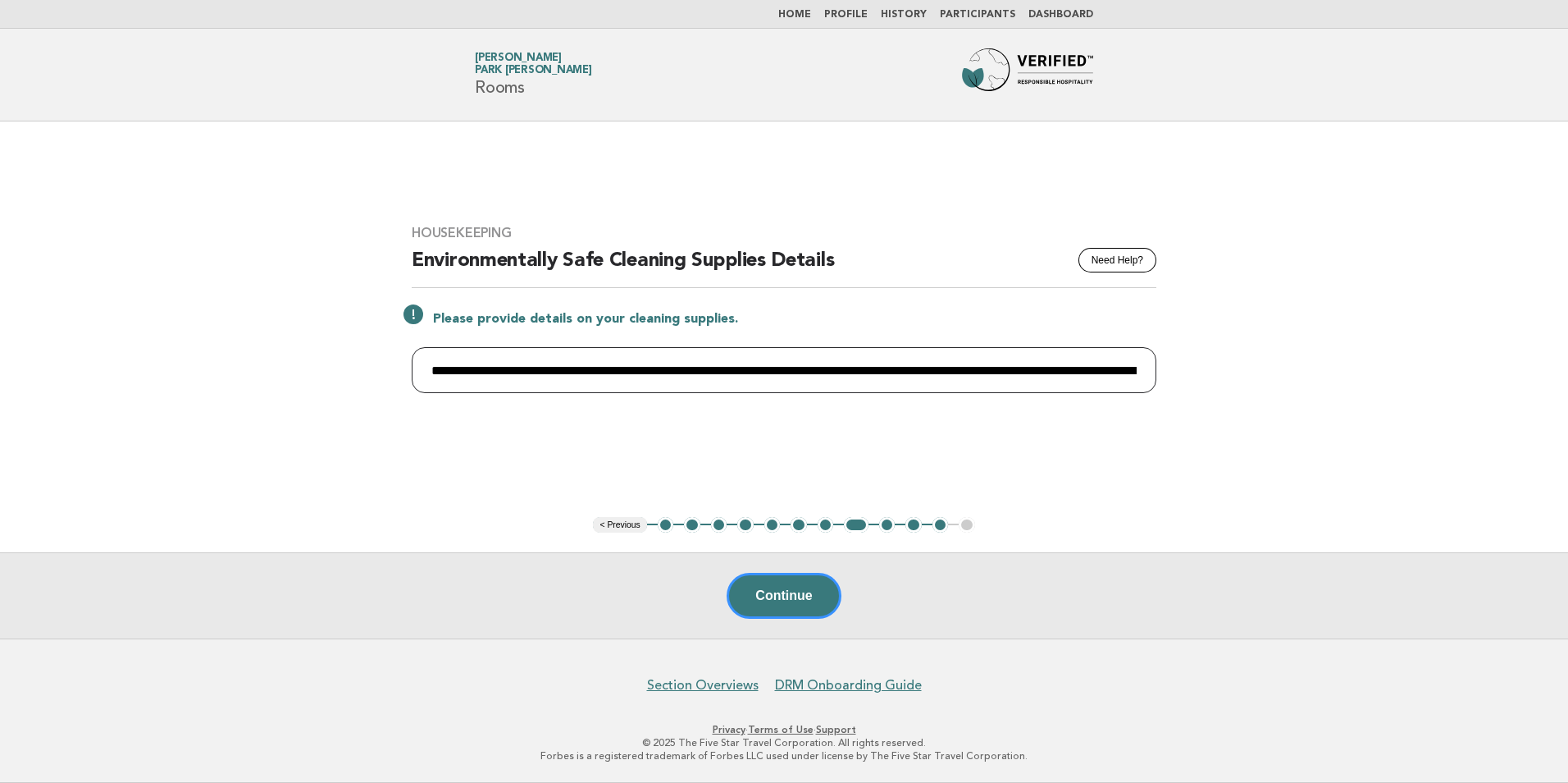
paste input "**********"
paste input "********"
paste input "**********"
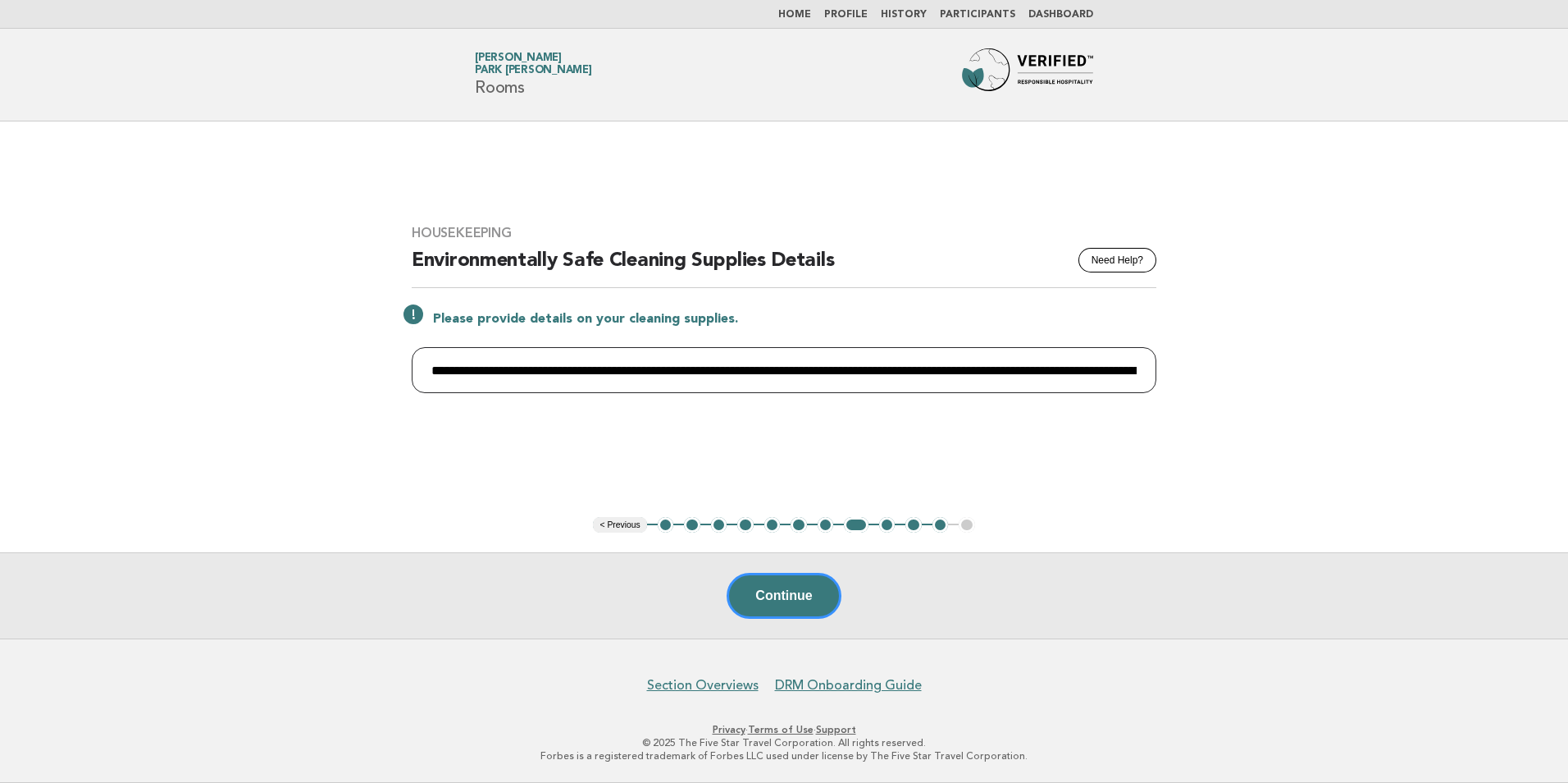
paste input "**********"
type input "**********"
click at [1052, 372] on input "**********" at bounding box center [784, 371] width 744 height 46
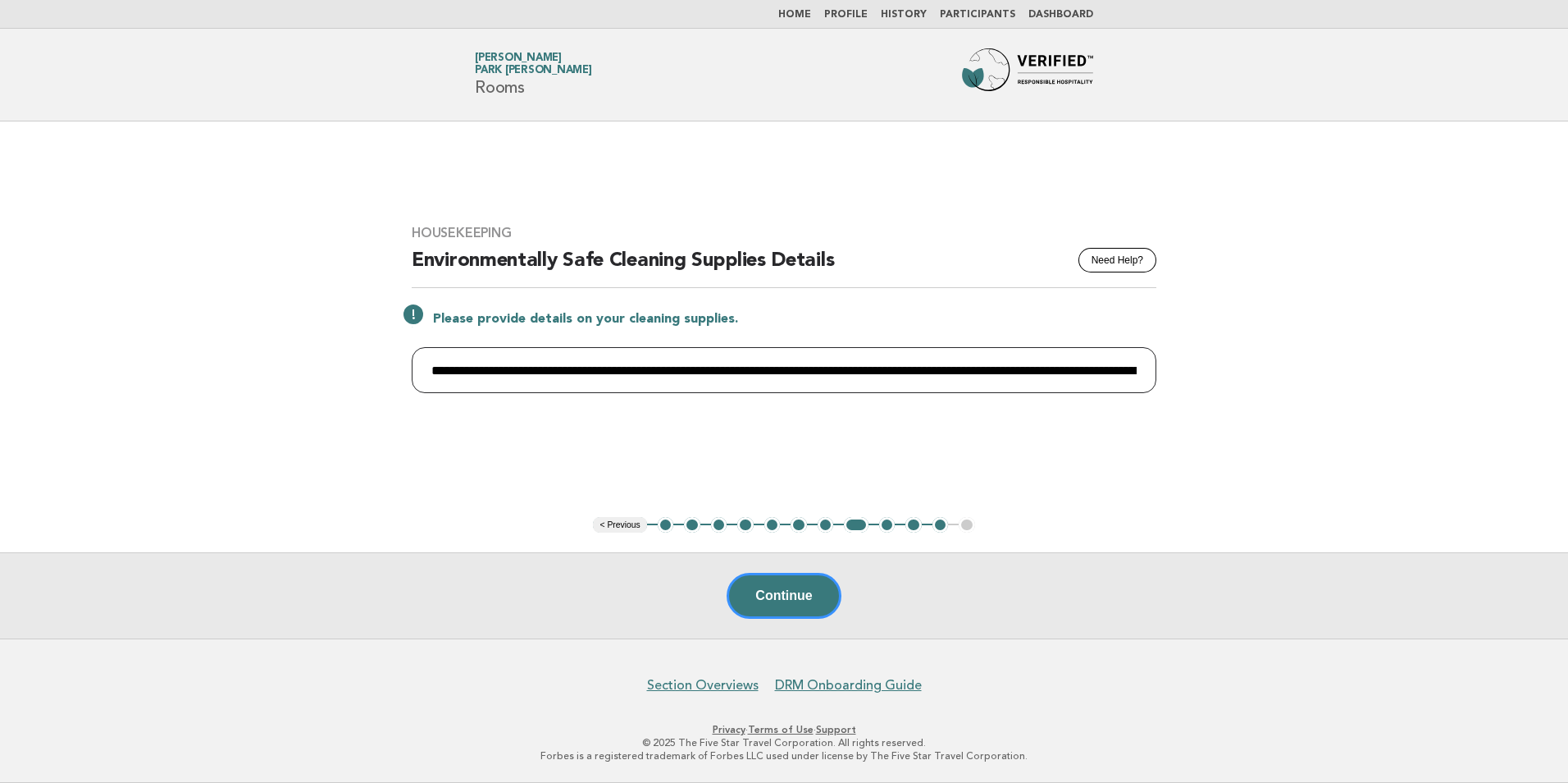
drag, startPoint x: 1142, startPoint y: 369, endPoint x: 106, endPoint y: 383, distance: 1036.1
click at [106, 383] on main "**********" at bounding box center [784, 379] width 1568 height 517
click at [778, 599] on button "Continue" at bounding box center [784, 596] width 114 height 46
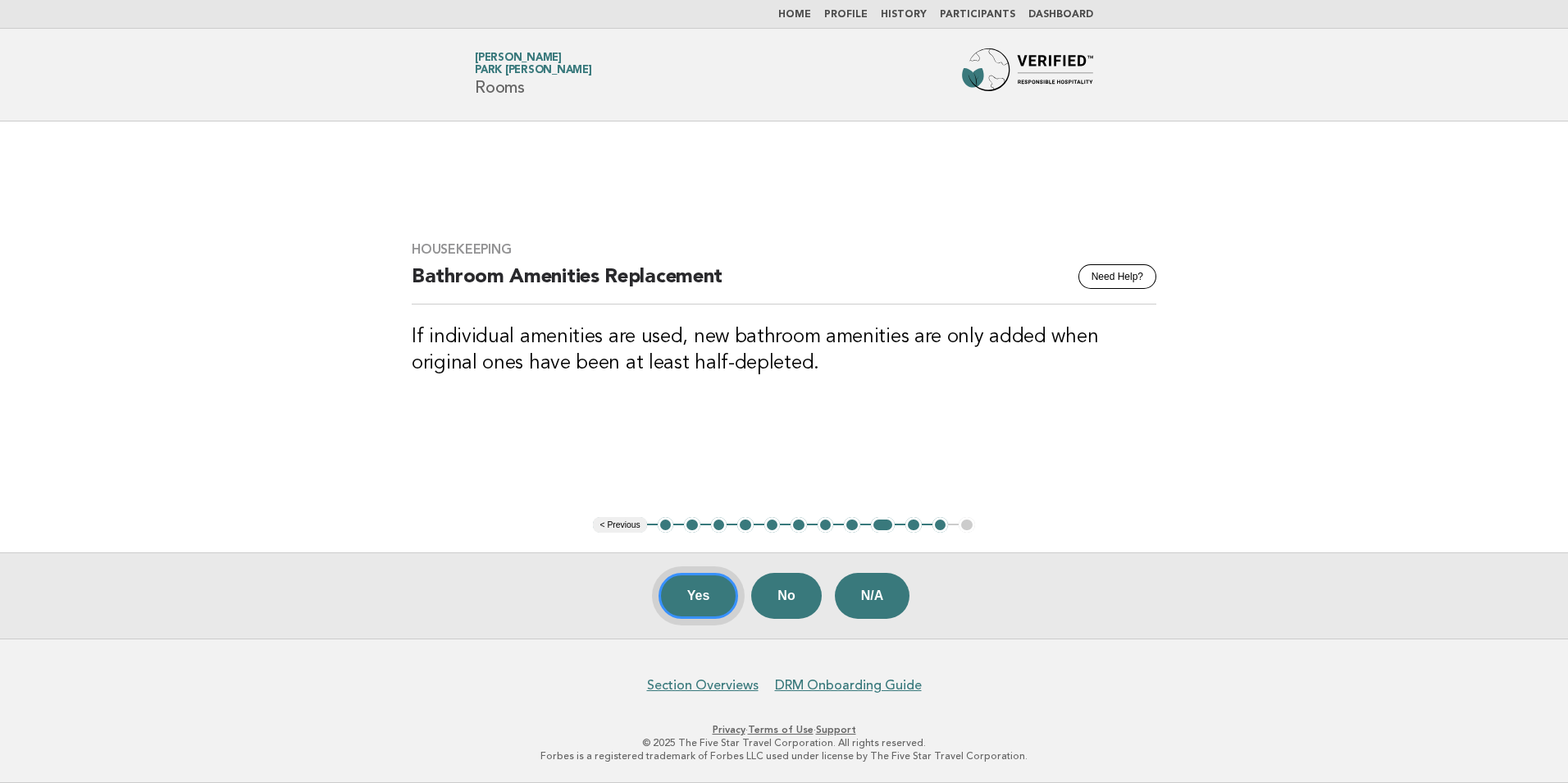
click at [692, 605] on button "Yes" at bounding box center [699, 596] width 80 height 46
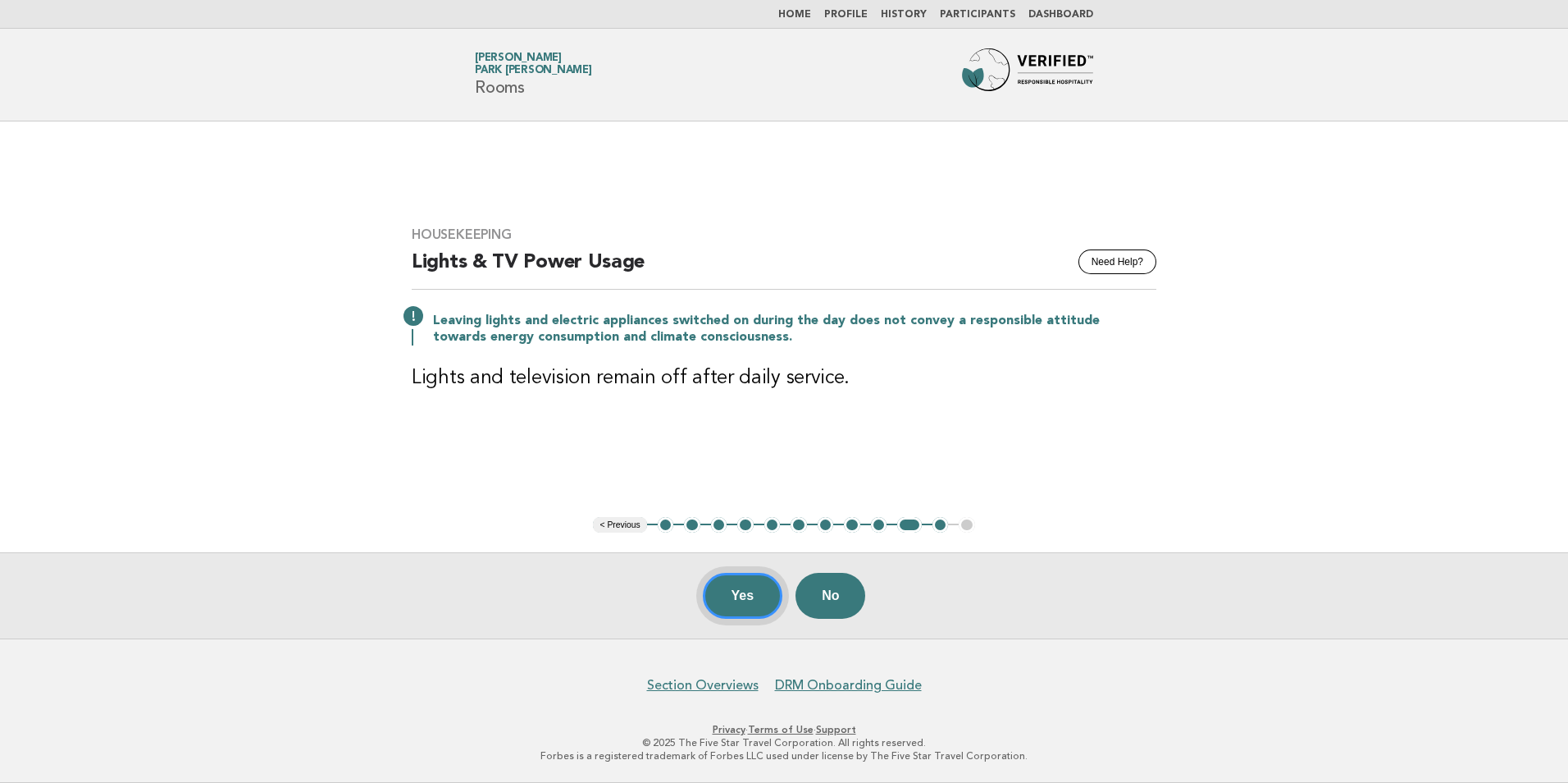
click at [734, 591] on button "Yes" at bounding box center [743, 596] width 80 height 46
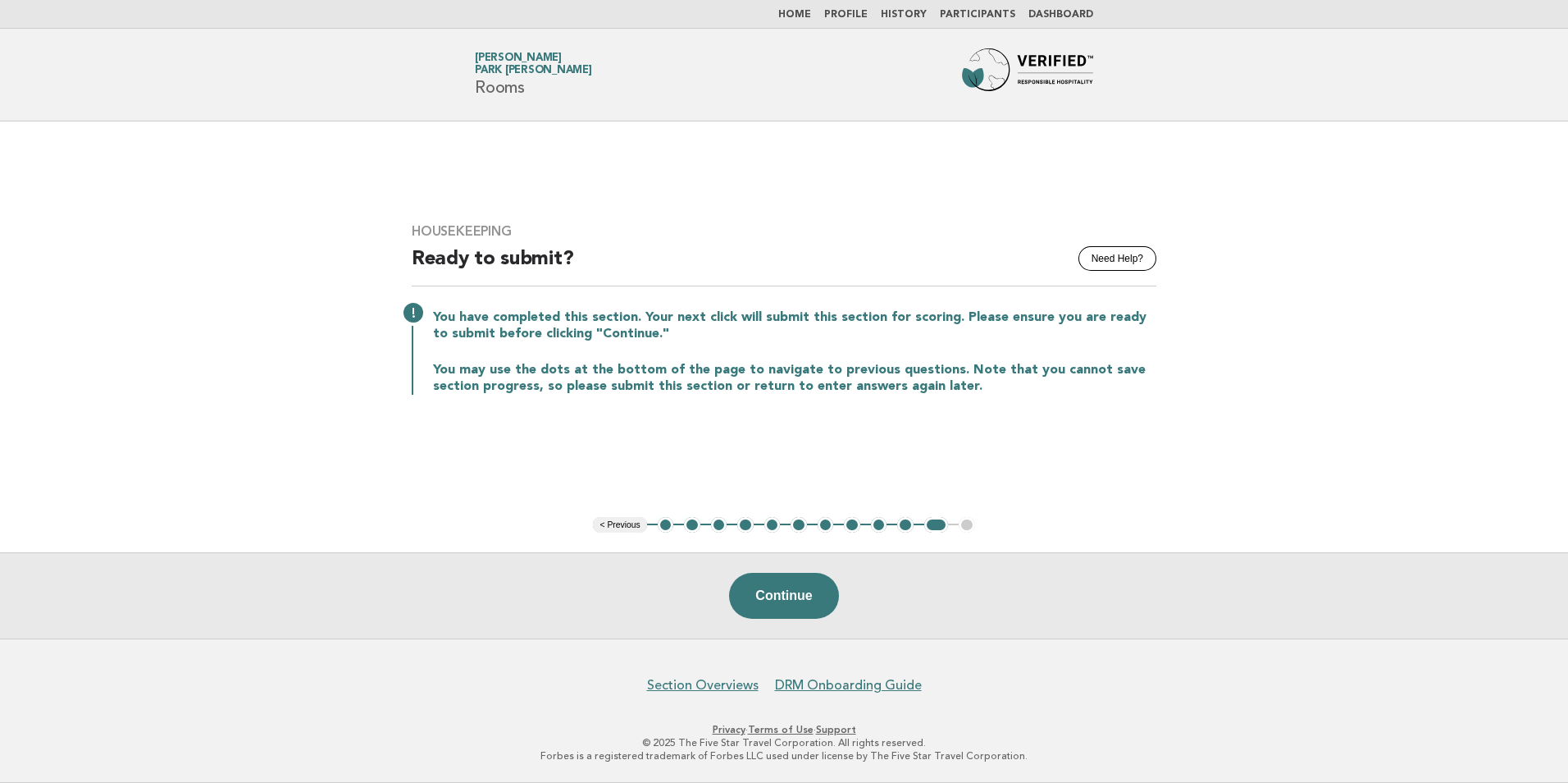
click at [827, 526] on button "7" at bounding box center [825, 525] width 16 height 16
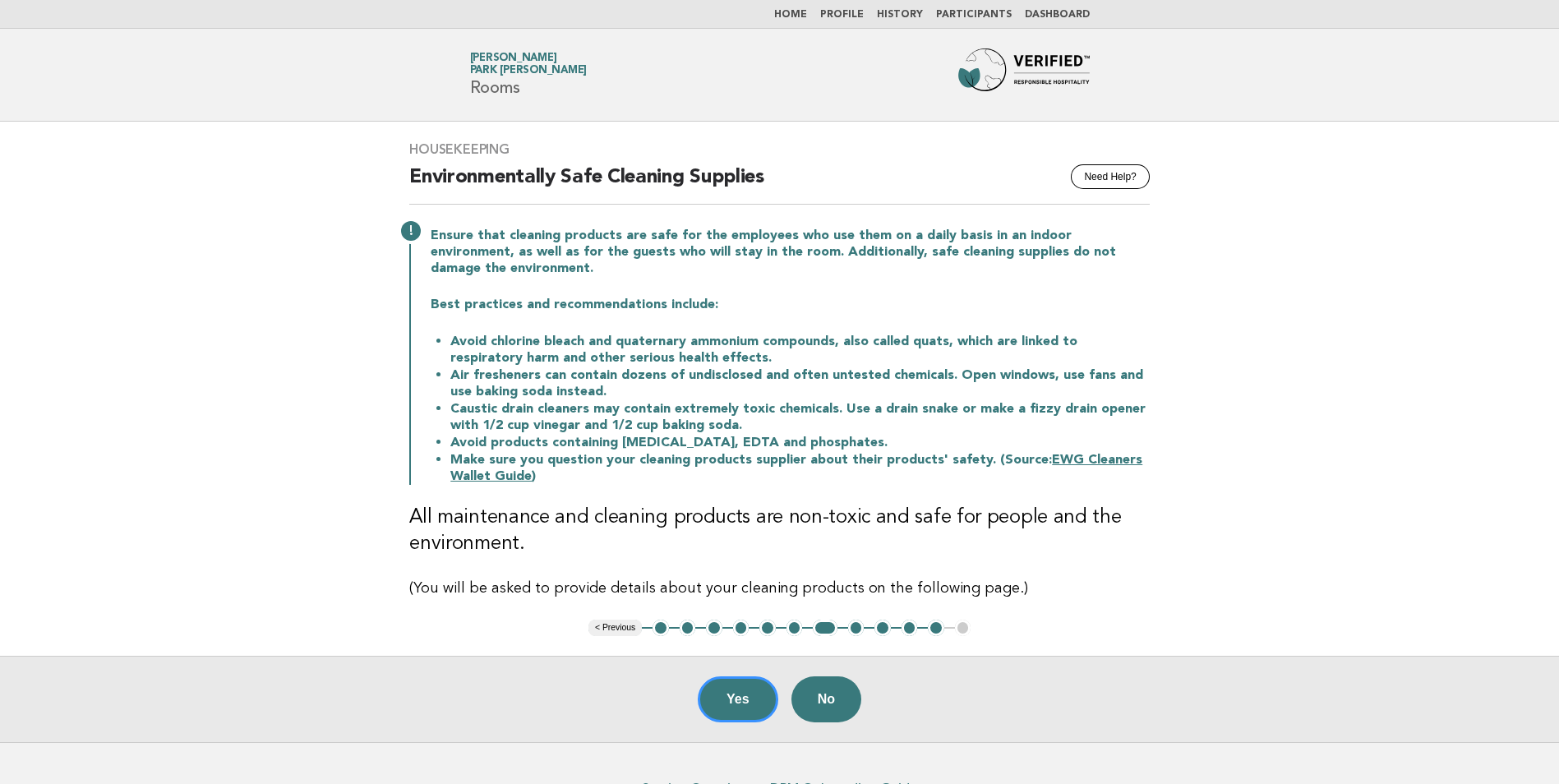
click at [853, 631] on button "8" at bounding box center [857, 628] width 16 height 16
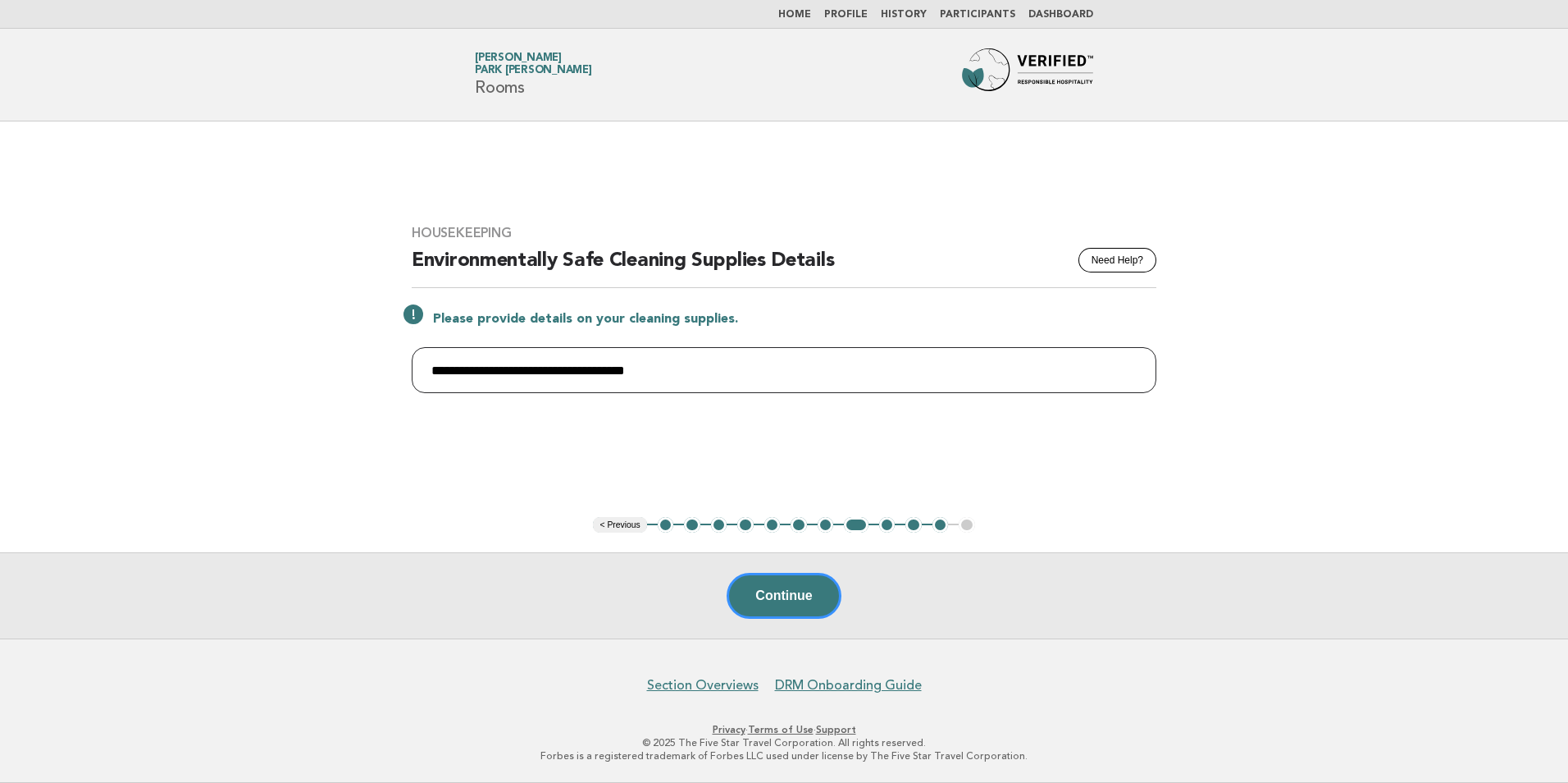
click at [739, 375] on input "**********" at bounding box center [784, 371] width 744 height 46
drag, startPoint x: 673, startPoint y: 358, endPoint x: 362, endPoint y: 370, distance: 311.2
click at [362, 370] on main "**********" at bounding box center [784, 379] width 1568 height 517
paste input "**********"
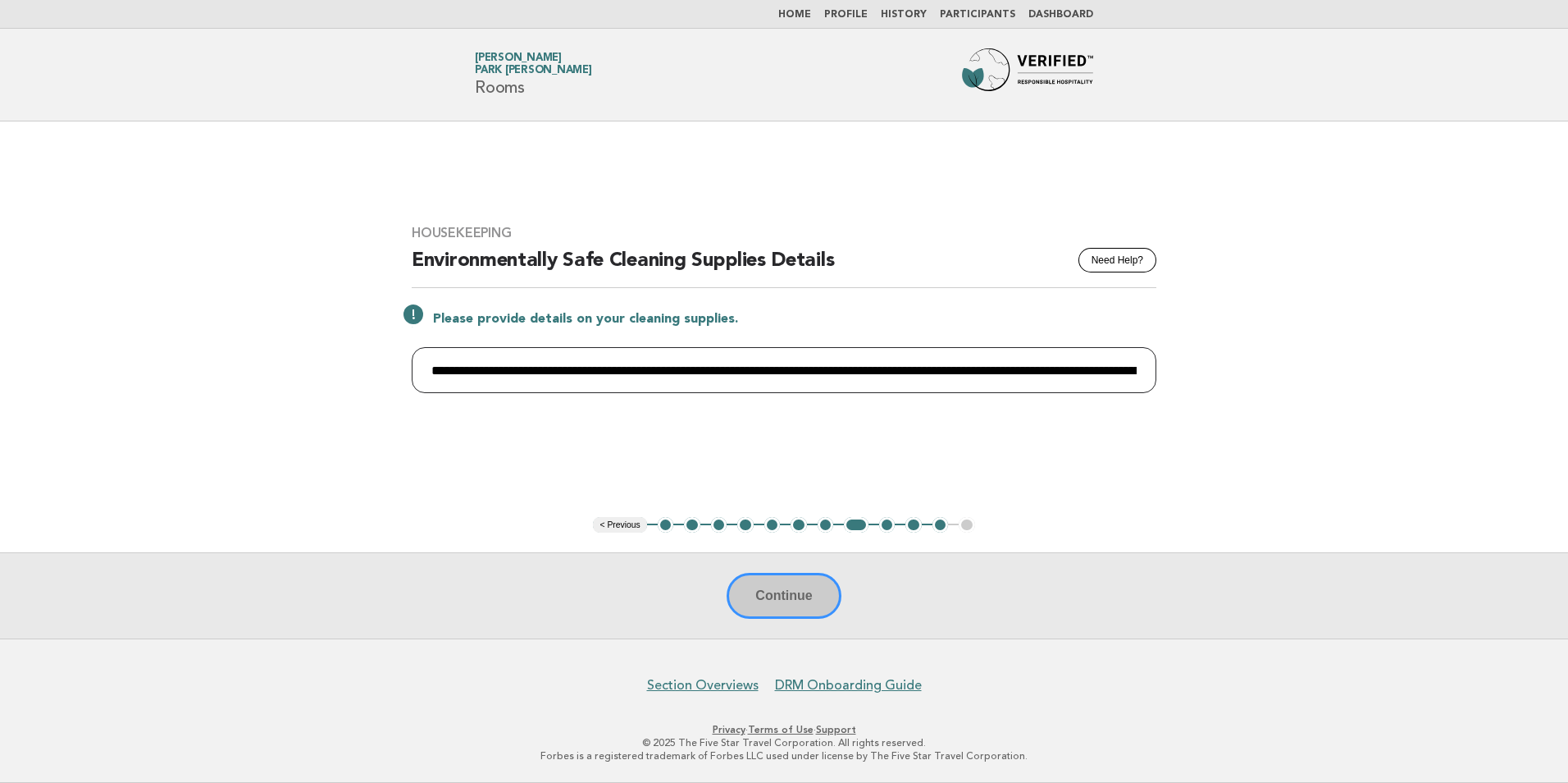
scroll to position [0, 2810]
type input "**********"
click at [793, 596] on button "Continue" at bounding box center [784, 596] width 114 height 46
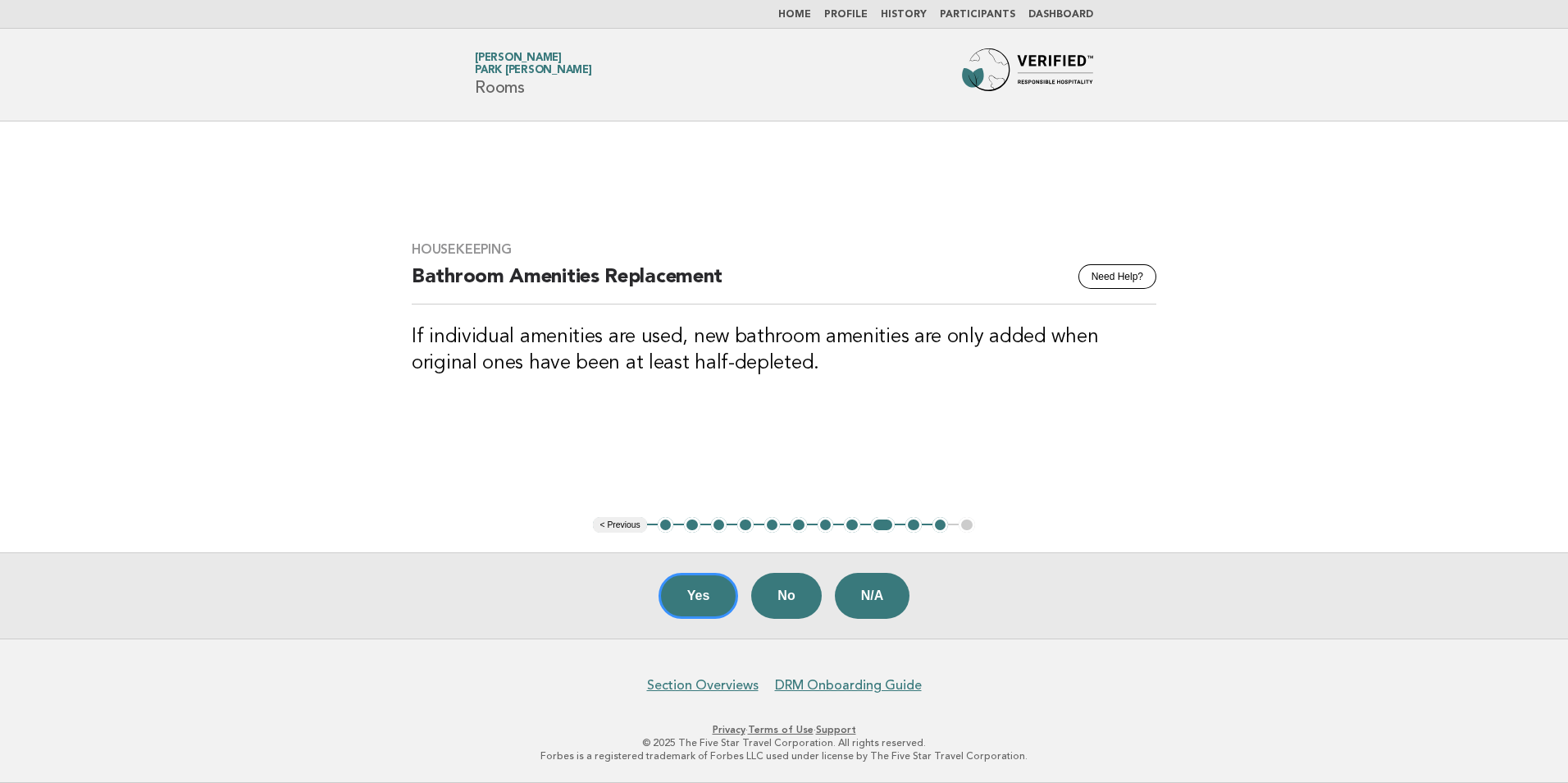
click at [853, 527] on button "8" at bounding box center [852, 525] width 16 height 16
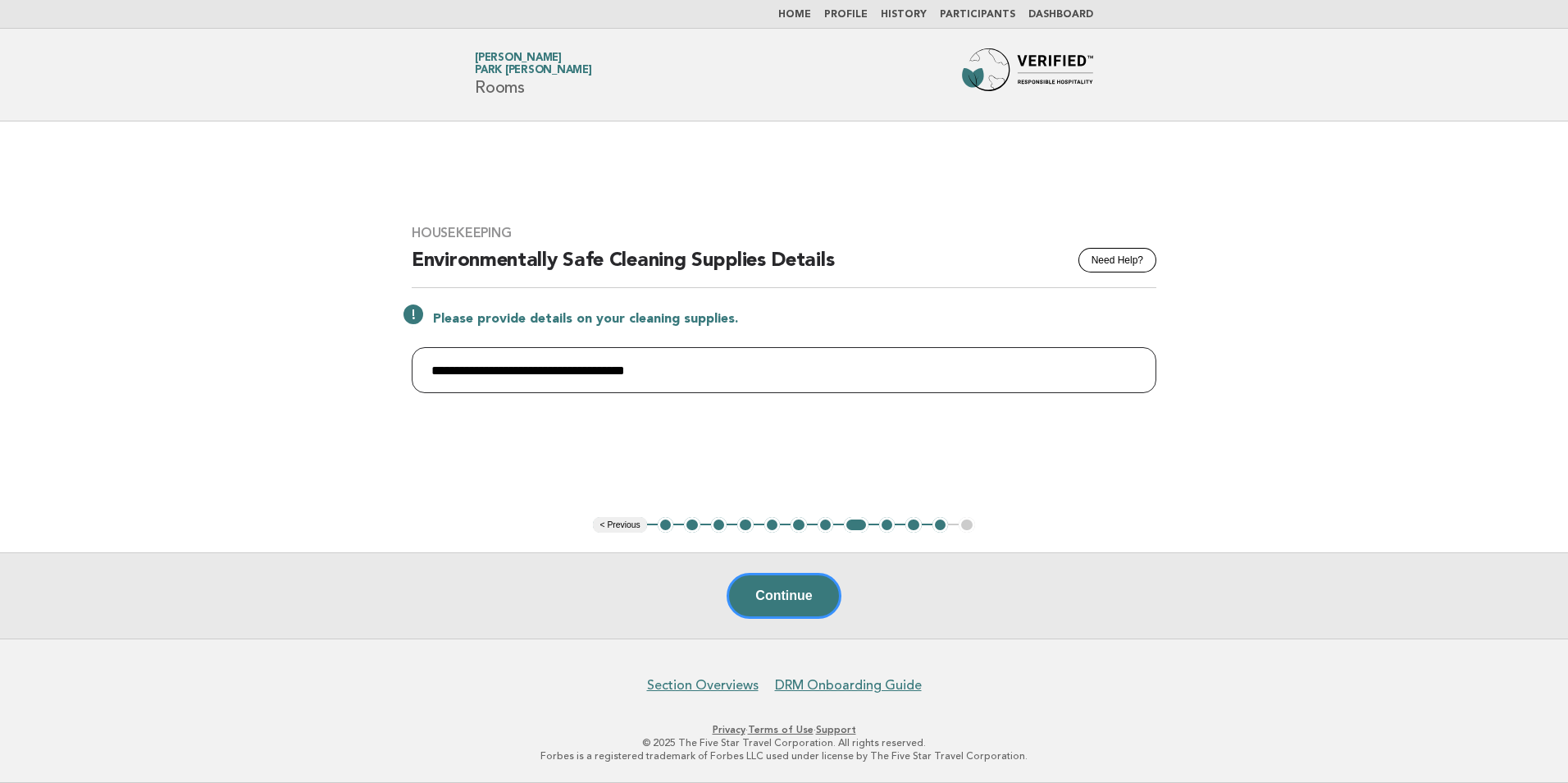
drag, startPoint x: 676, startPoint y: 369, endPoint x: 343, endPoint y: 369, distance: 333.0
click at [343, 369] on main "**********" at bounding box center [784, 379] width 1568 height 517
paste input "**********"
type input "**********"
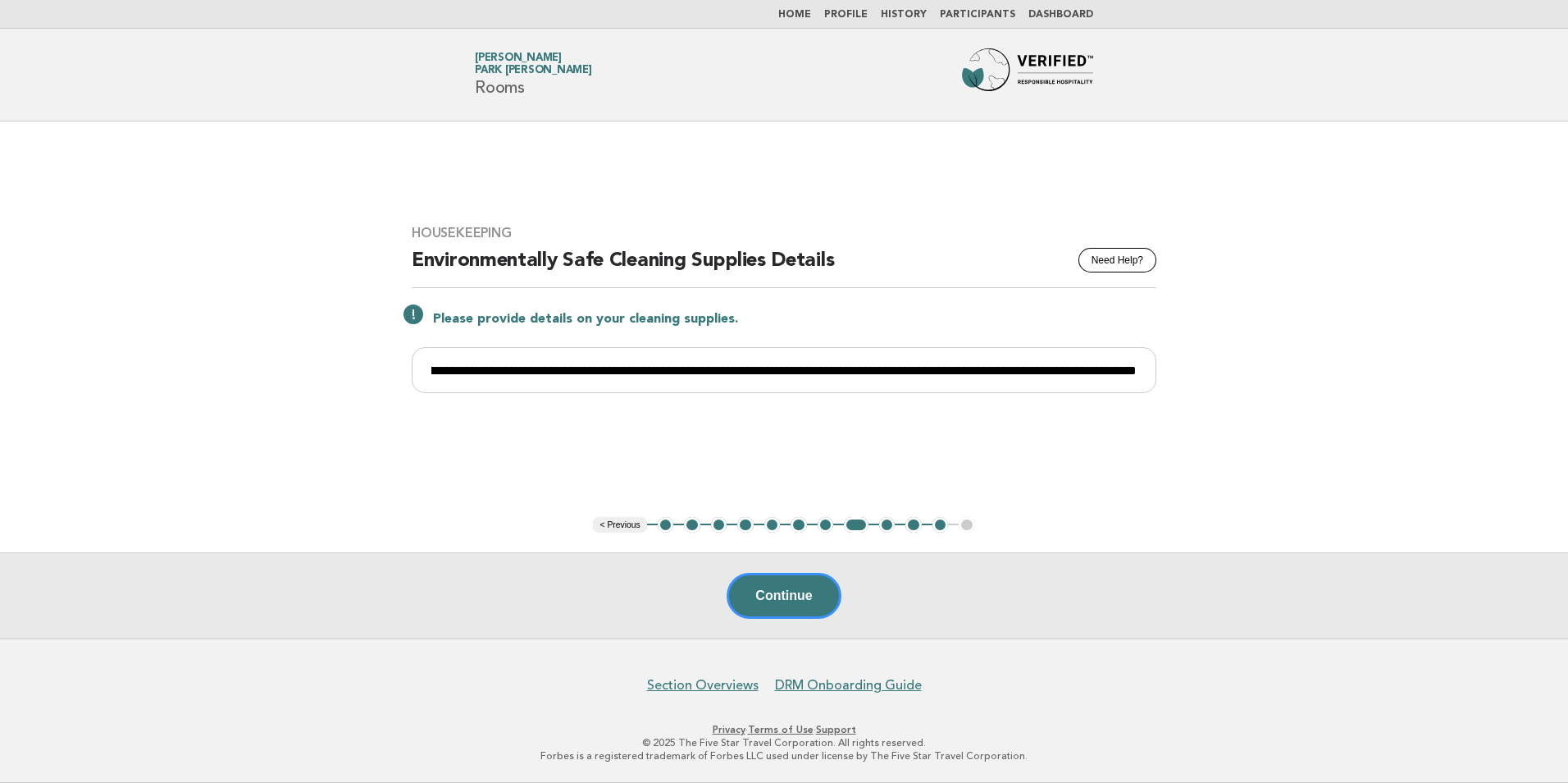
click at [885, 525] on button "9" at bounding box center [887, 525] width 16 height 16
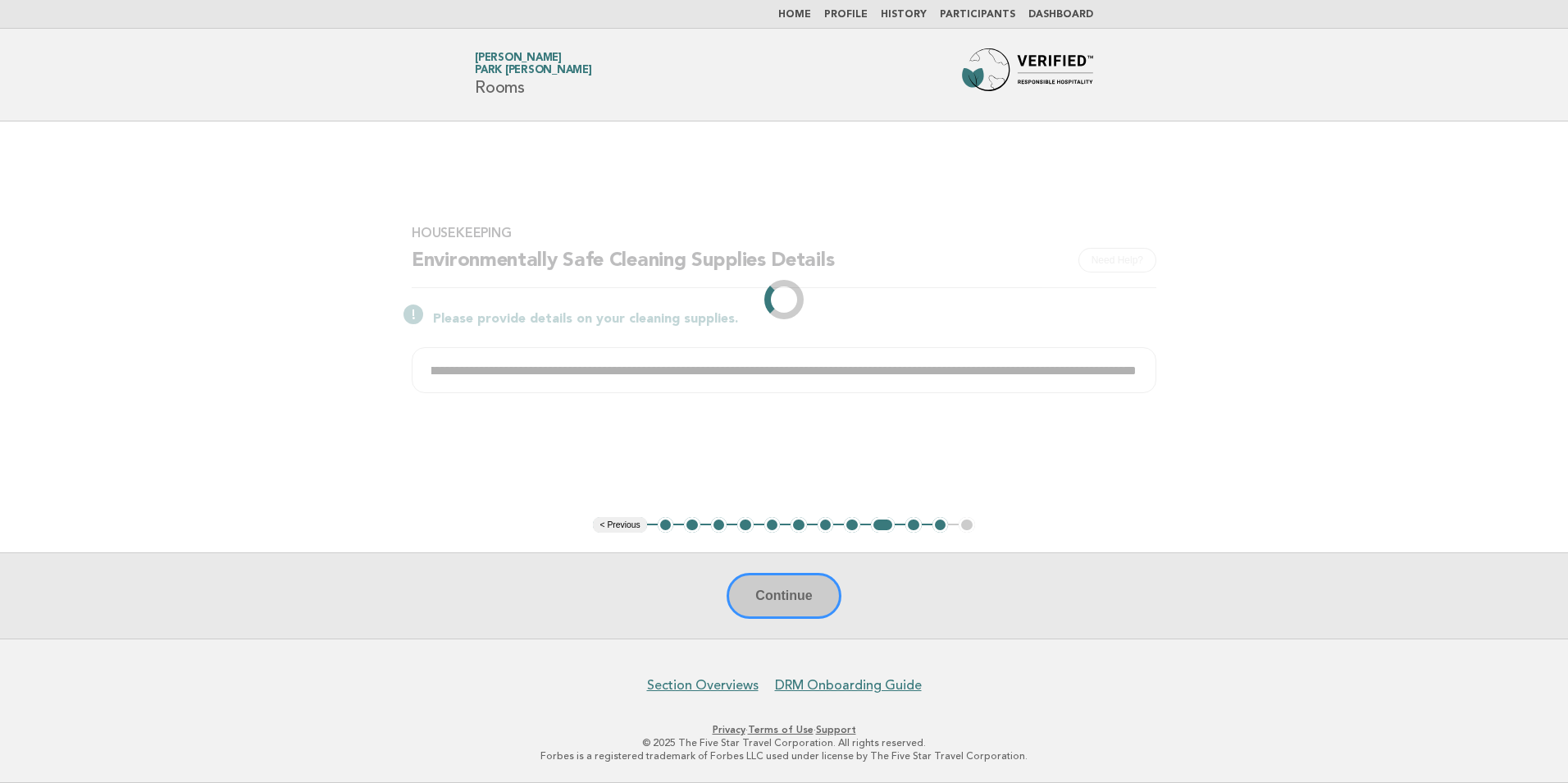
scroll to position [0, 0]
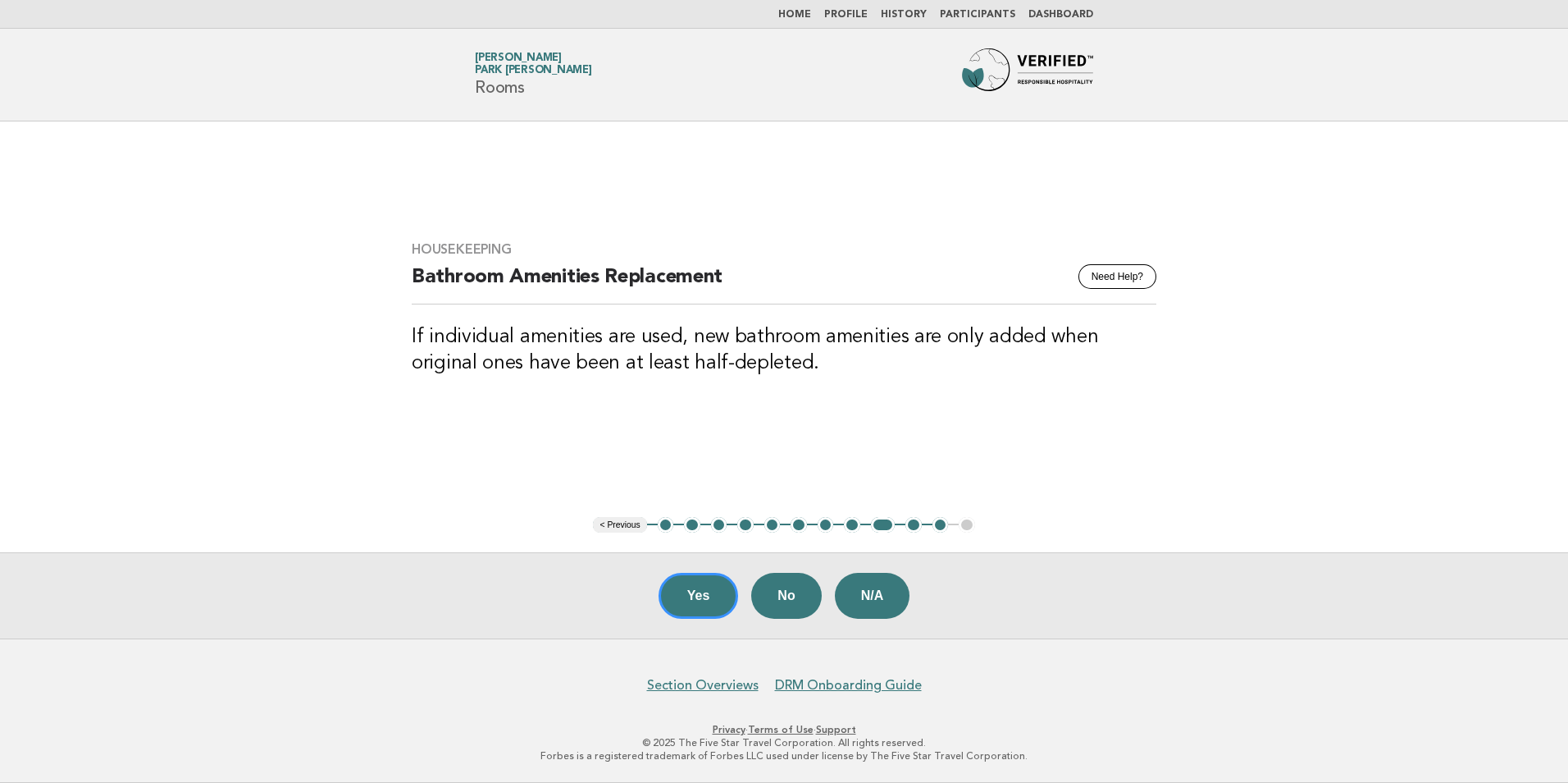
click at [850, 524] on button "8" at bounding box center [852, 525] width 16 height 16
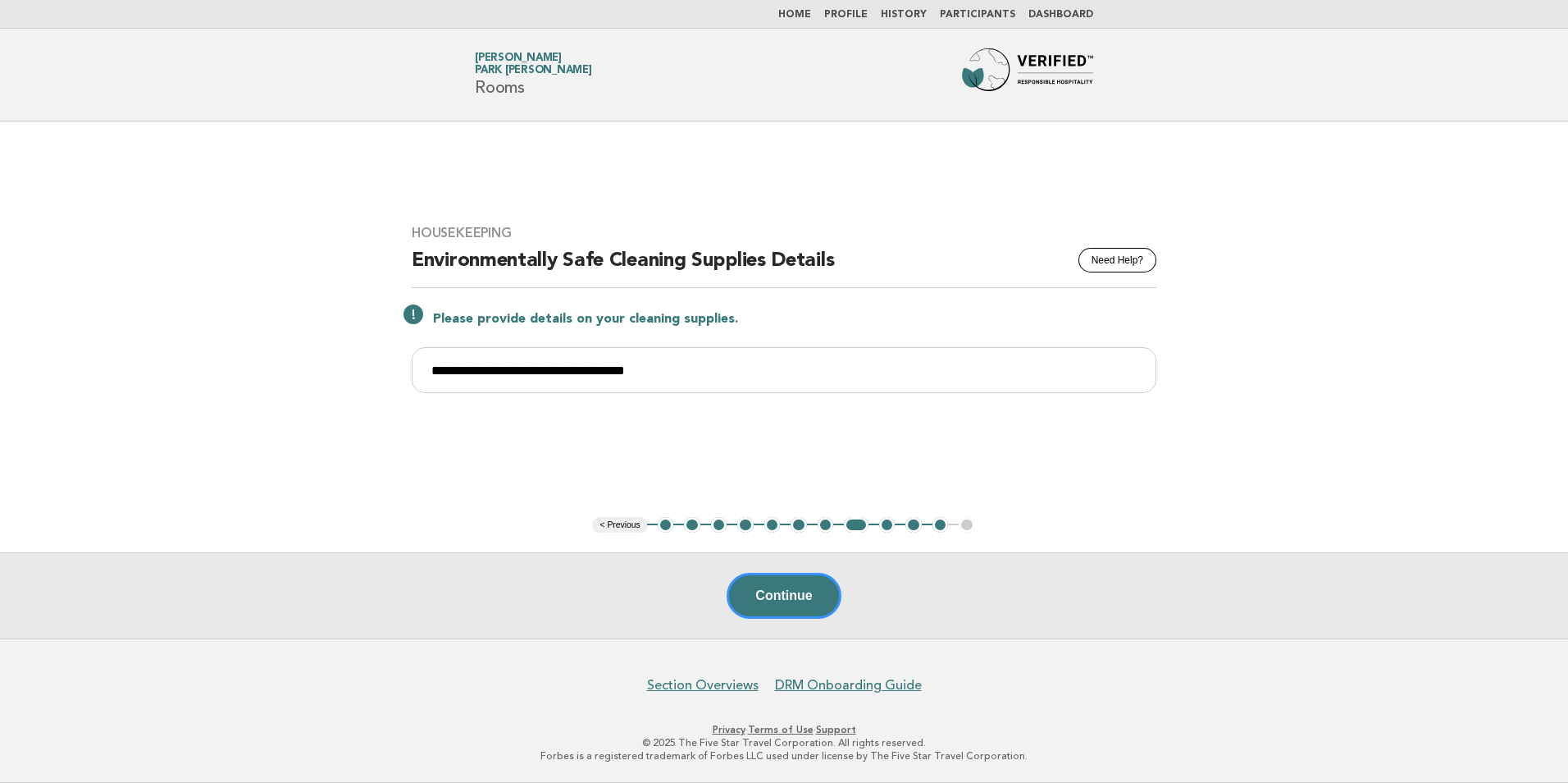
click at [823, 525] on button "7" at bounding box center [825, 525] width 16 height 16
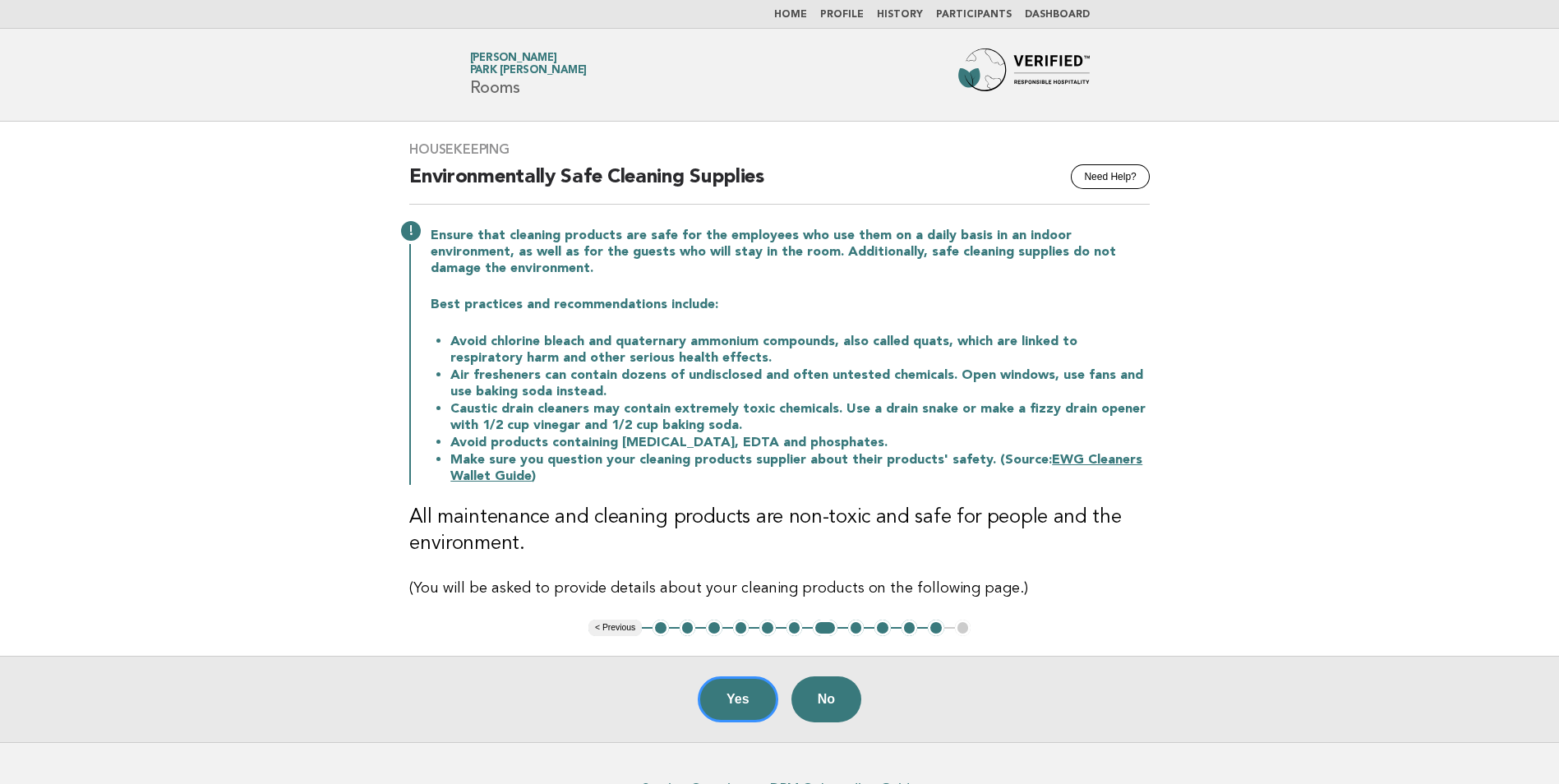
click at [857, 625] on button "8" at bounding box center [857, 628] width 16 height 16
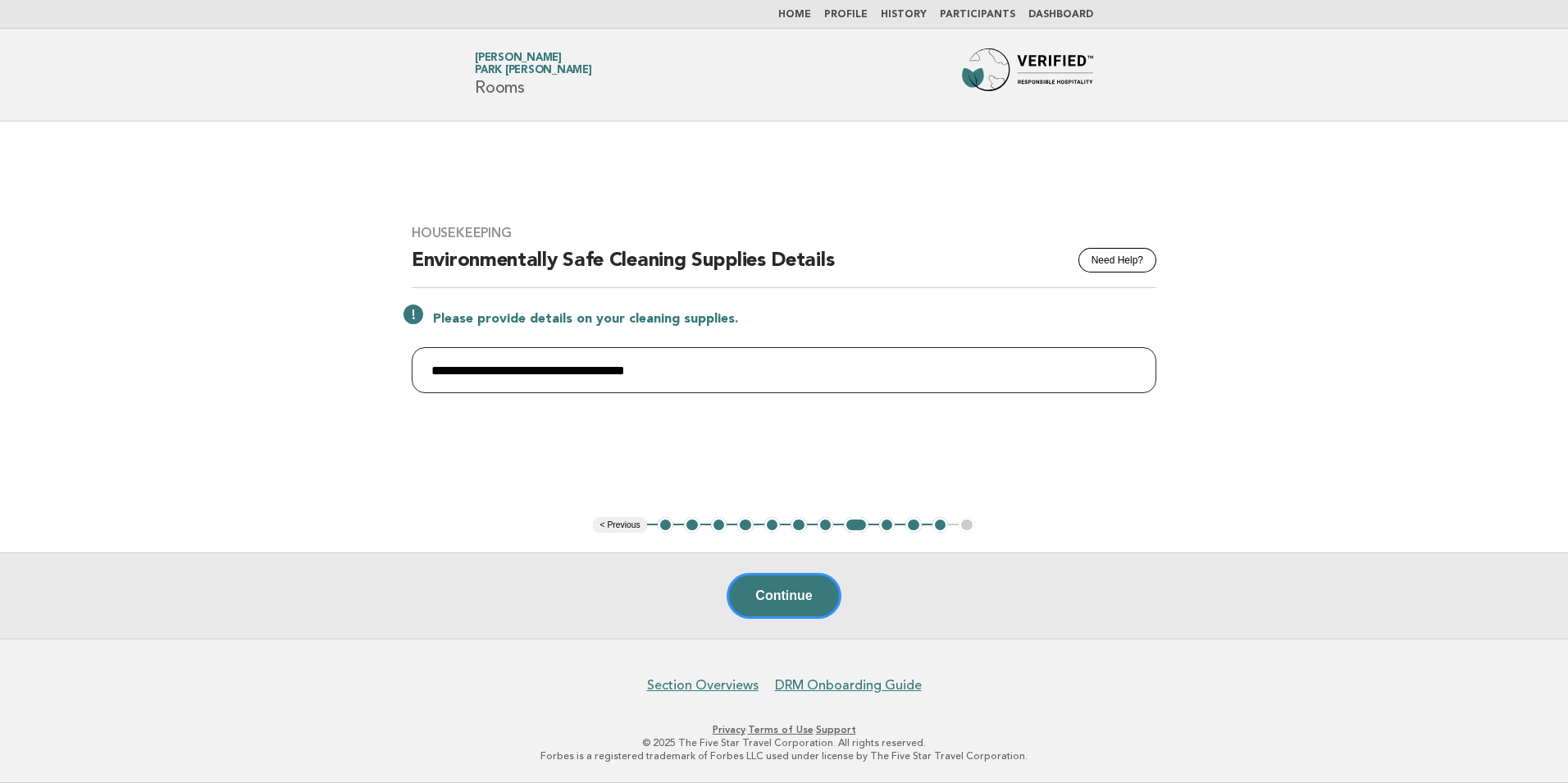
drag, startPoint x: 681, startPoint y: 371, endPoint x: 344, endPoint y: 375, distance: 337.0
click at [344, 375] on main "**********" at bounding box center [784, 379] width 1568 height 517
paste input "**********"
type input "**********"
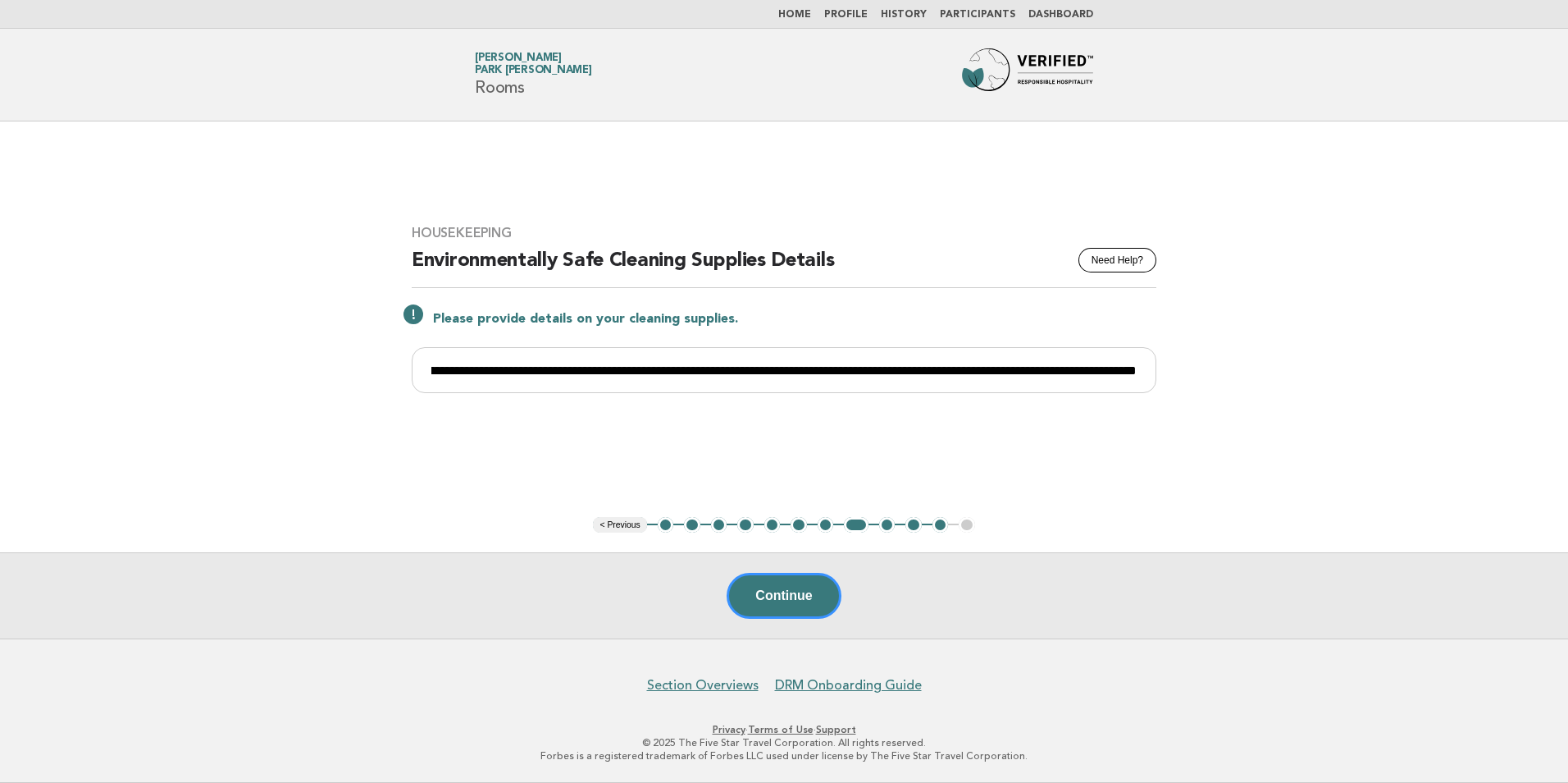
scroll to position [0, 0]
click at [776, 598] on button "Continue" at bounding box center [784, 596] width 114 height 46
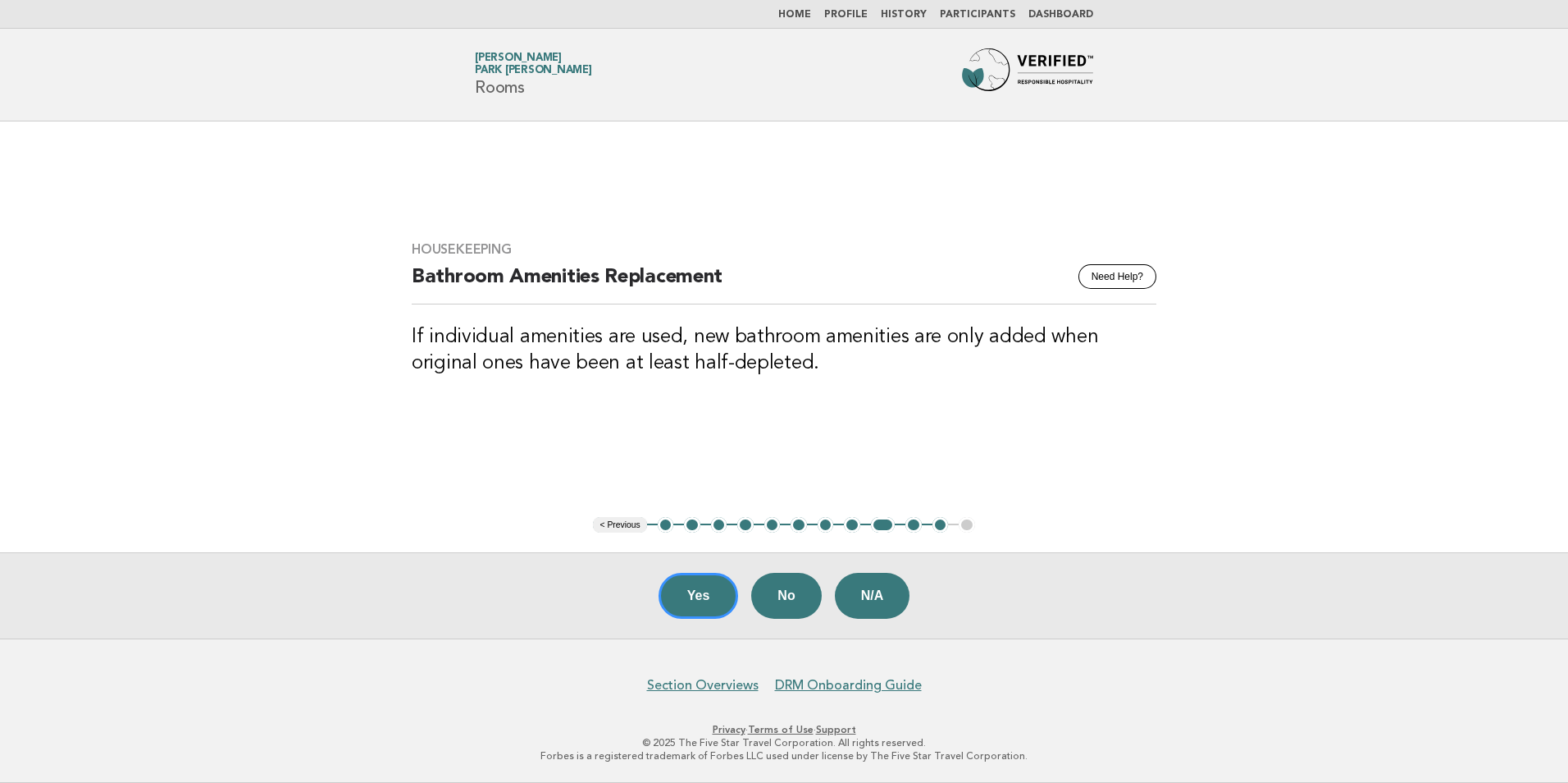
click at [941, 526] on button "11" at bounding box center [940, 525] width 16 height 16
click at [671, 593] on button "Yes" at bounding box center [699, 596] width 80 height 46
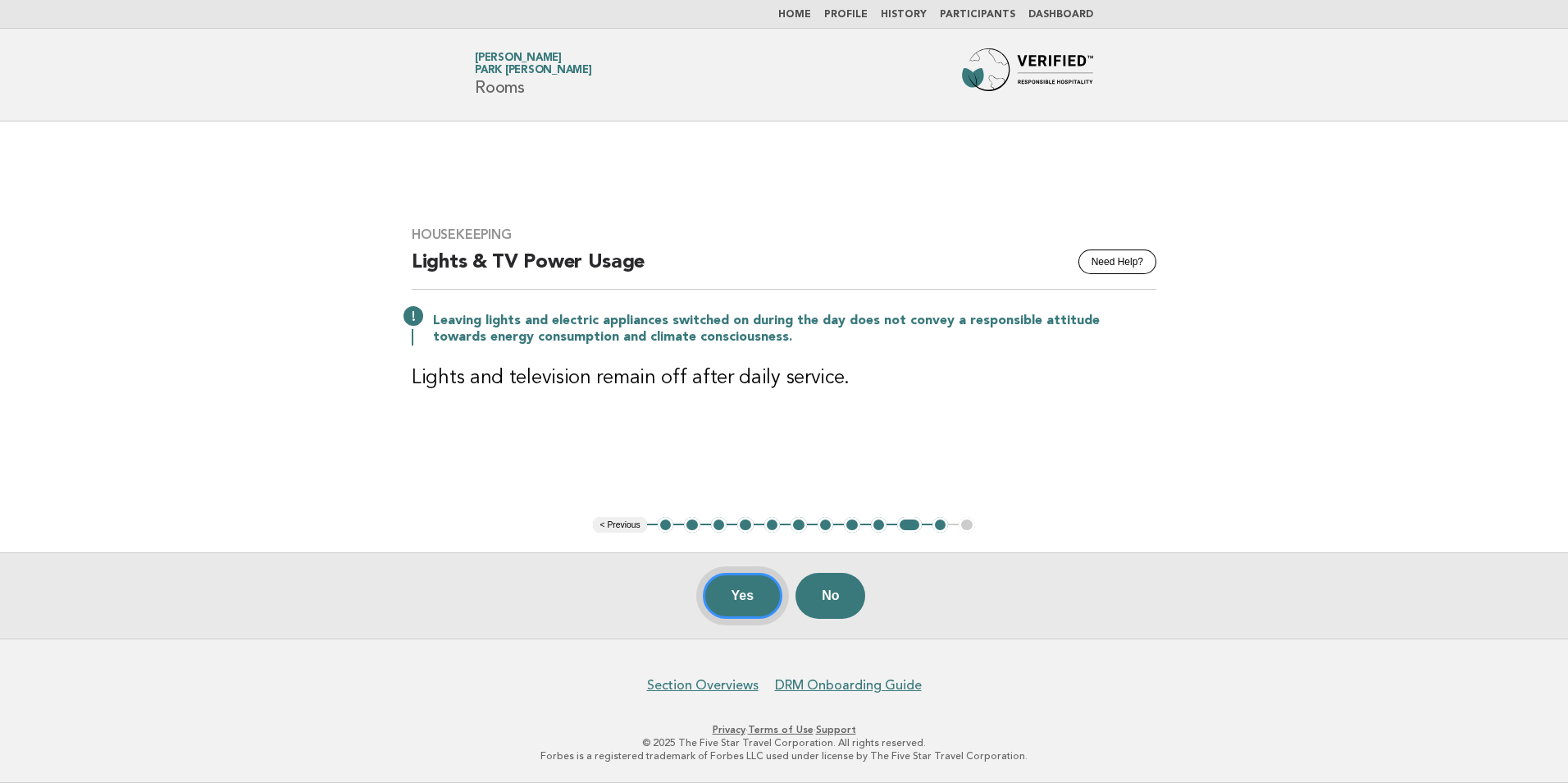
click at [742, 598] on button "Yes" at bounding box center [743, 596] width 80 height 46
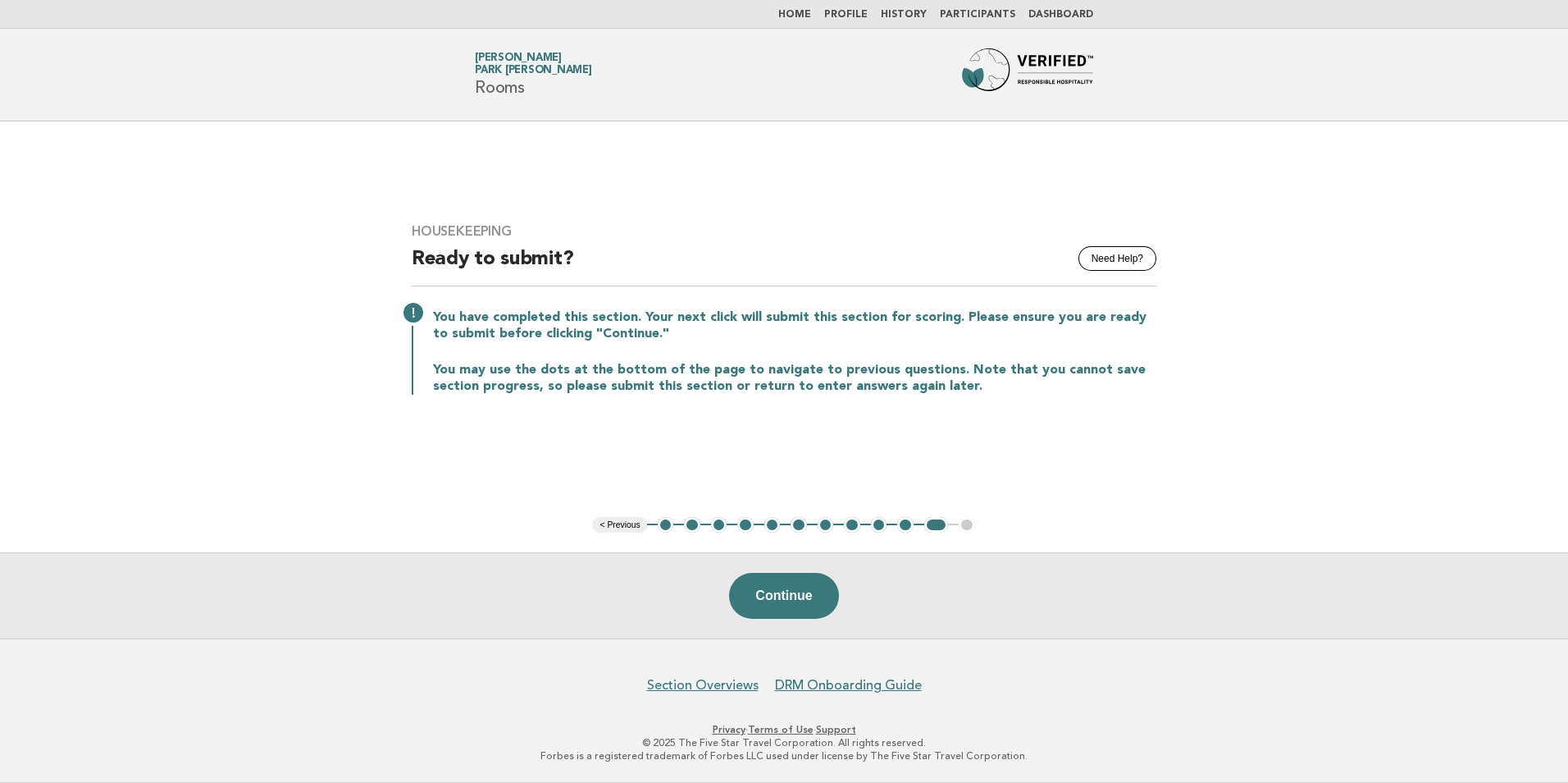
click at [800, 527] on button "6" at bounding box center [799, 525] width 16 height 16
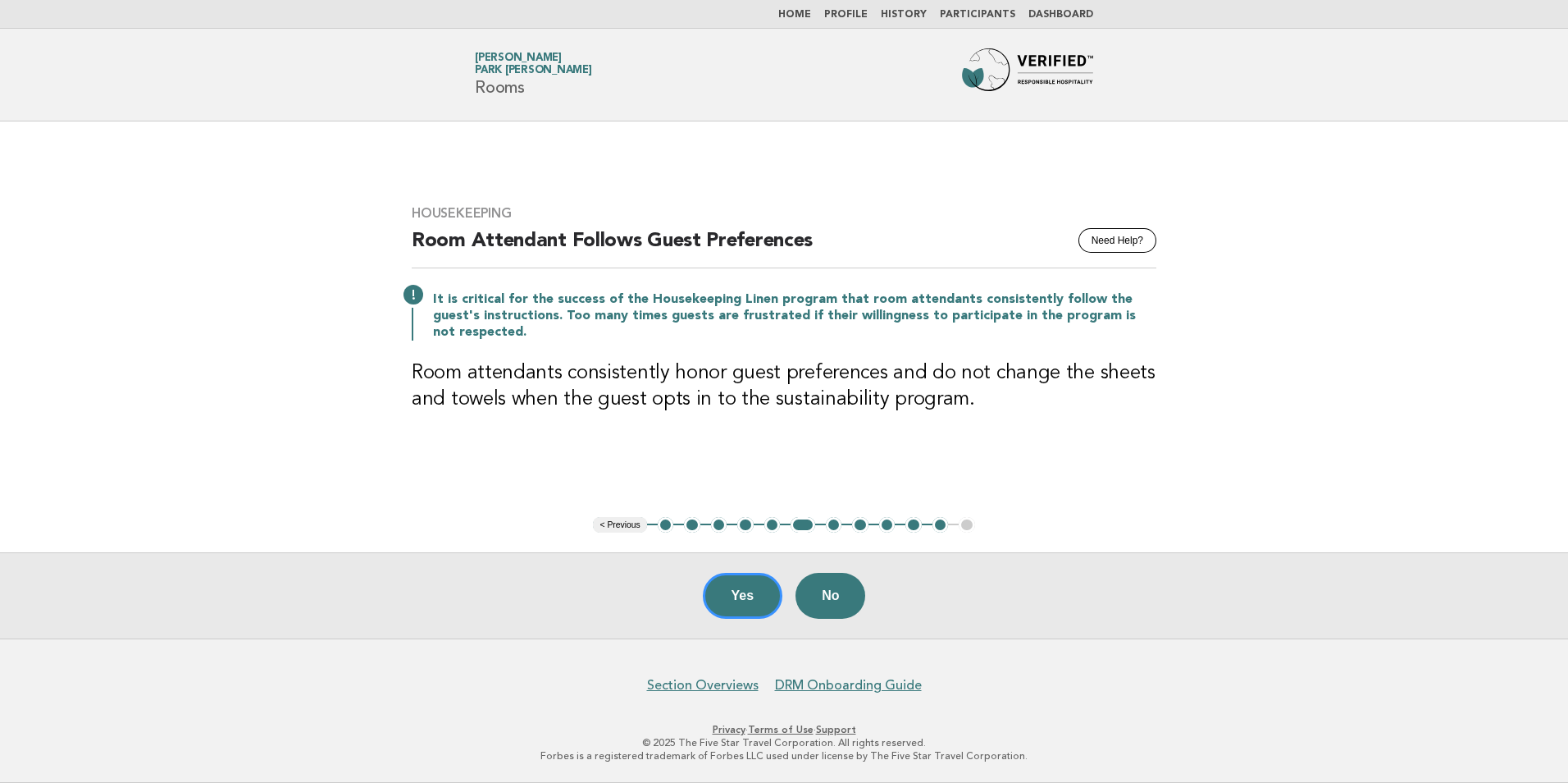
click at [773, 526] on button "5" at bounding box center [773, 525] width 16 height 16
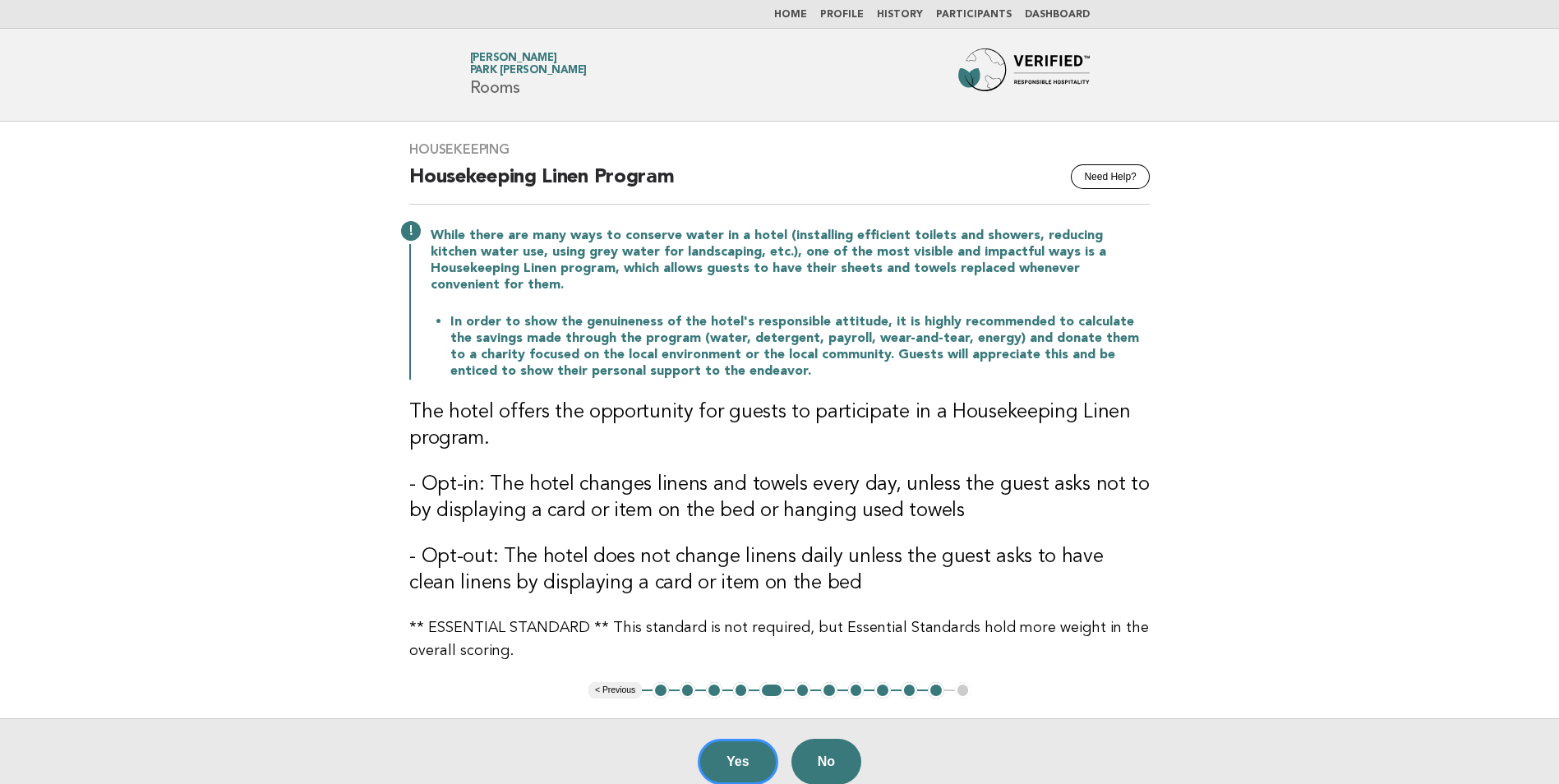
click at [855, 682] on button "8" at bounding box center [857, 690] width 16 height 16
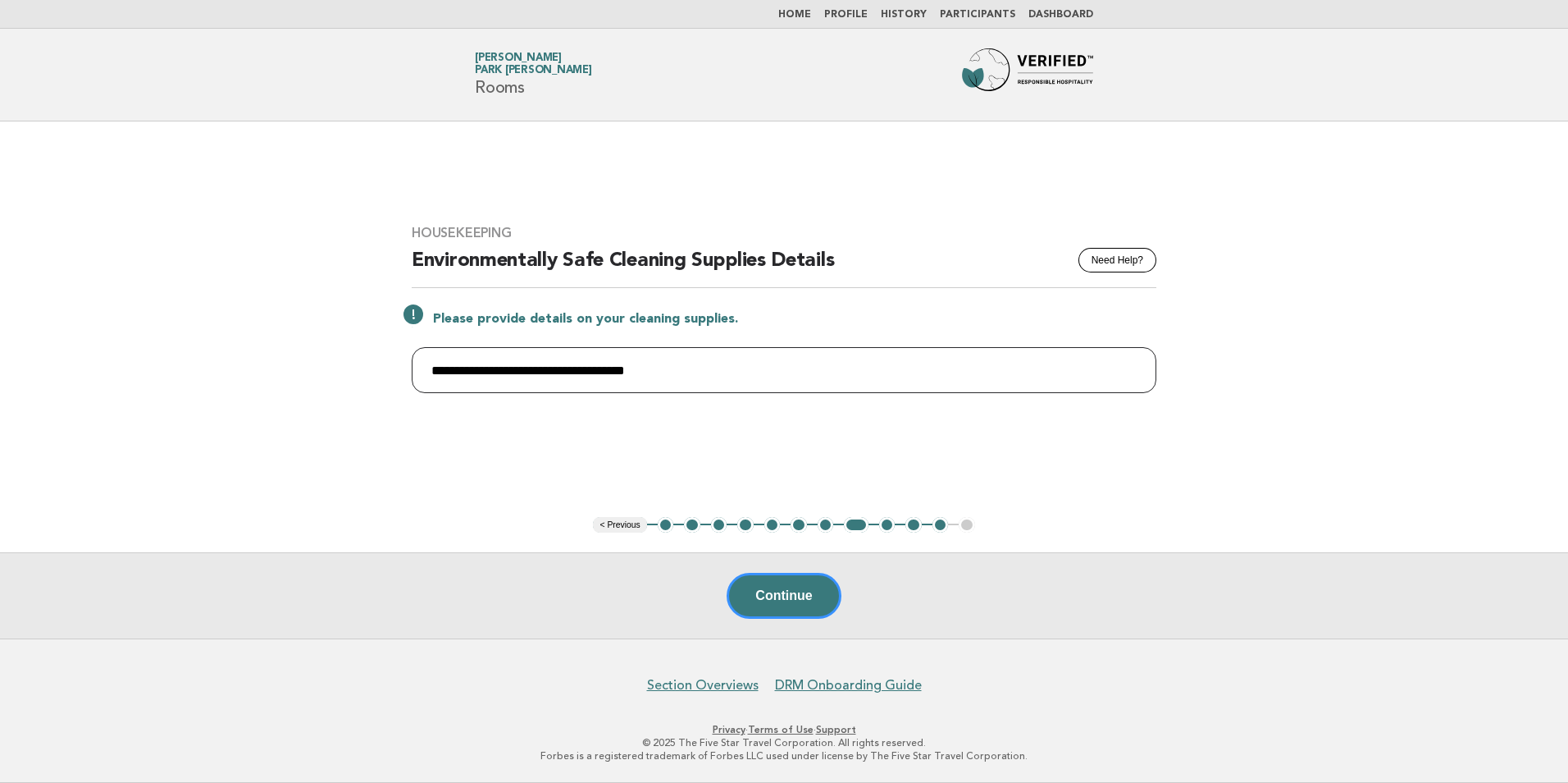
click at [706, 367] on input "**********" at bounding box center [784, 371] width 744 height 46
click at [941, 526] on button "11" at bounding box center [940, 525] width 16 height 16
drag, startPoint x: 686, startPoint y: 370, endPoint x: 325, endPoint y: 379, distance: 361.1
click at [325, 379] on main "**********" at bounding box center [784, 379] width 1568 height 517
paste input "**********"
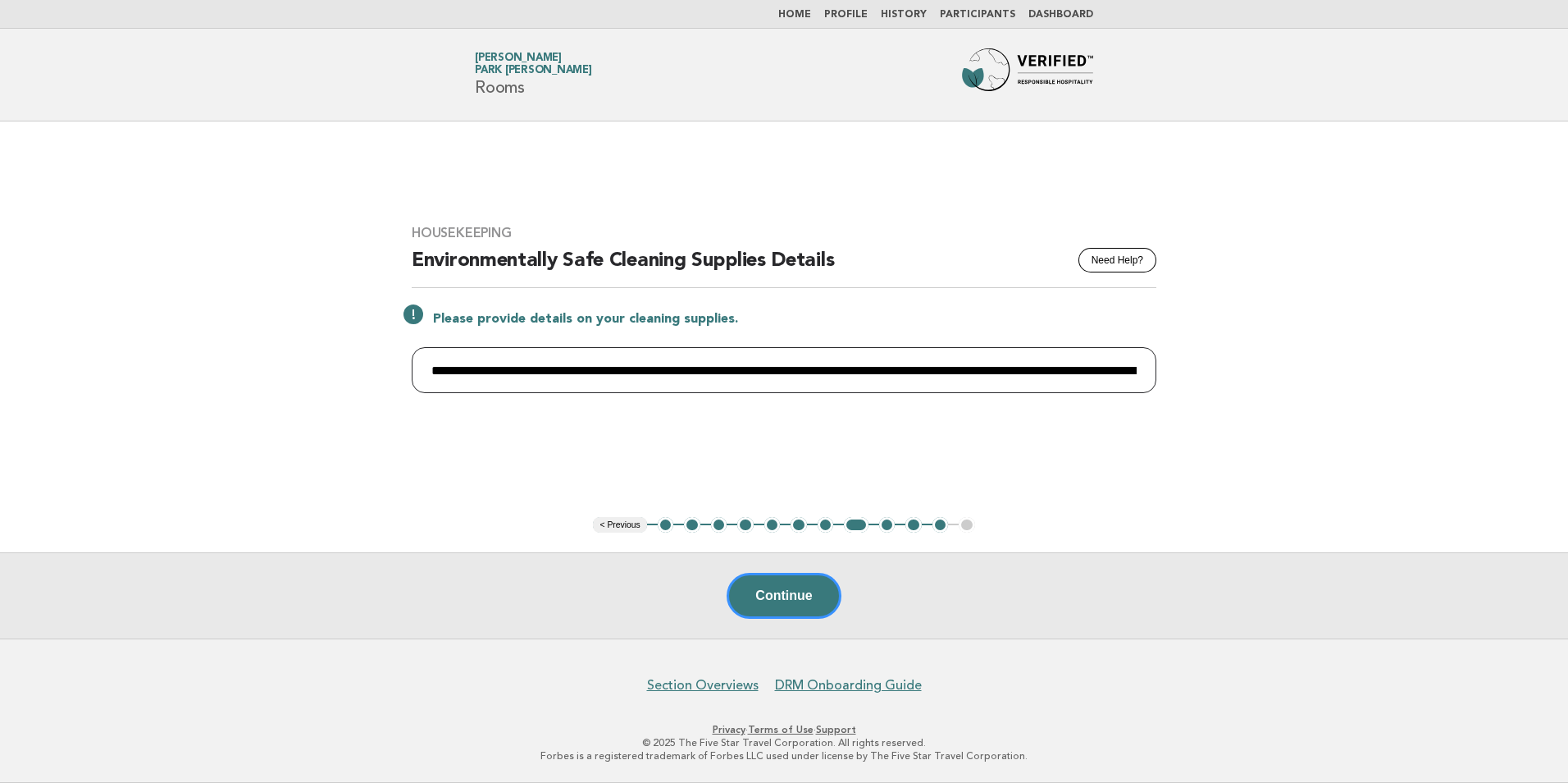
scroll to position [0, 2810]
type input "**********"
click at [794, 593] on button "Continue" at bounding box center [784, 596] width 114 height 46
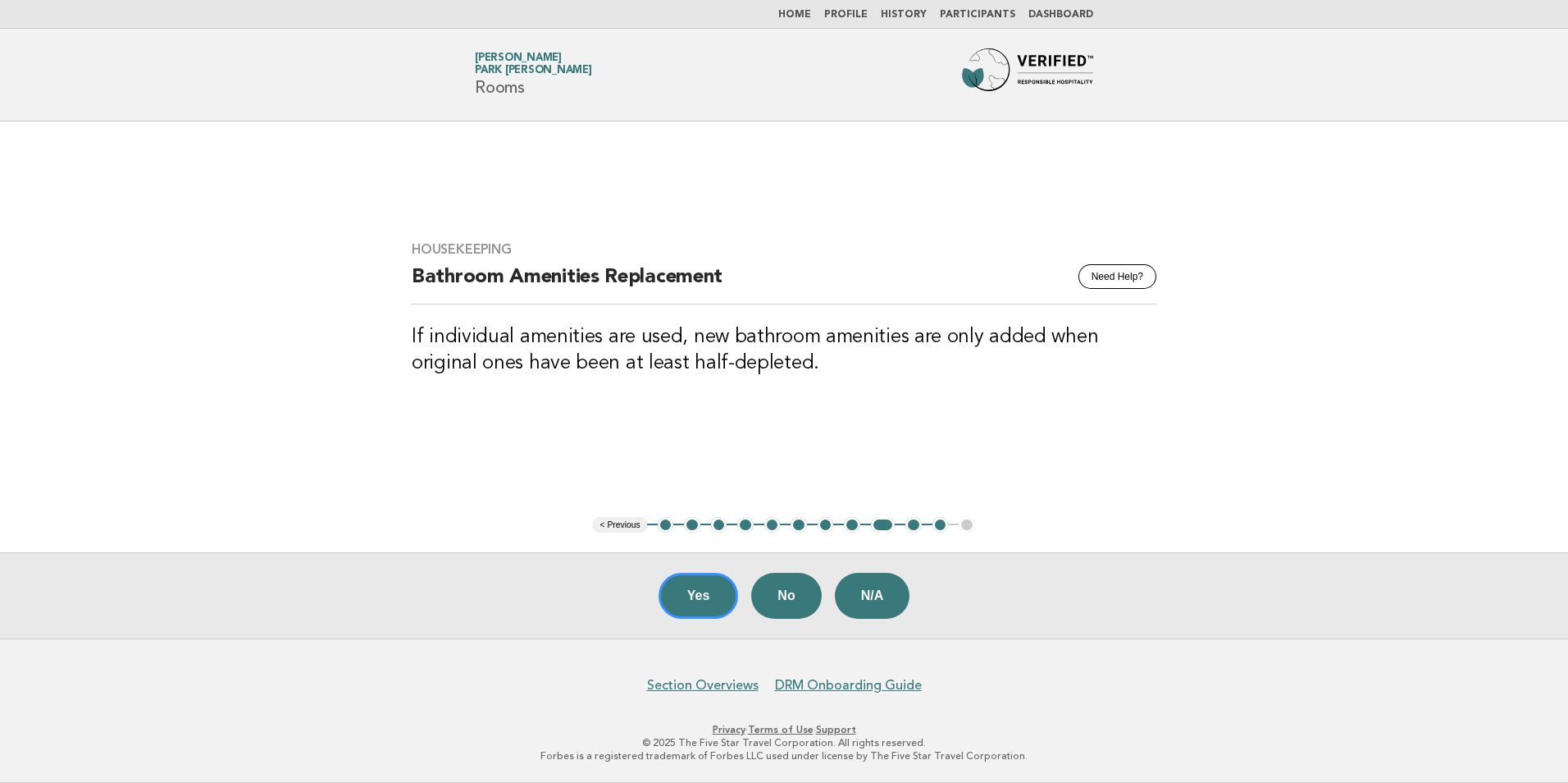
click at [939, 526] on button "11" at bounding box center [940, 525] width 16 height 16
click at [938, 521] on button "11" at bounding box center [940, 525] width 16 height 16
click at [693, 598] on button "Yes" at bounding box center [699, 596] width 80 height 46
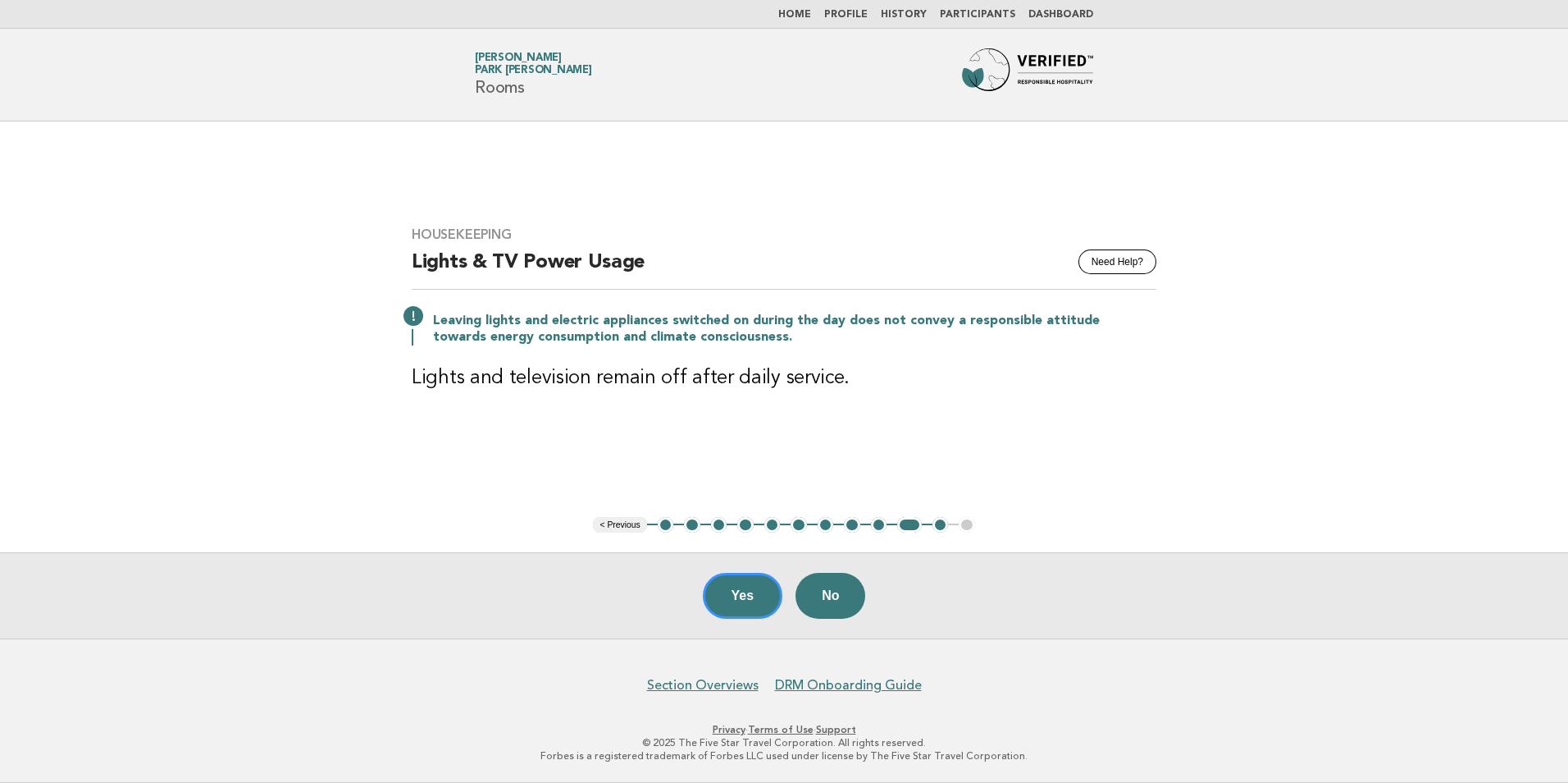
click at [693, 598] on div "Yes No" at bounding box center [784, 595] width 1568 height 86
click at [736, 600] on button "Yes" at bounding box center [743, 596] width 80 height 46
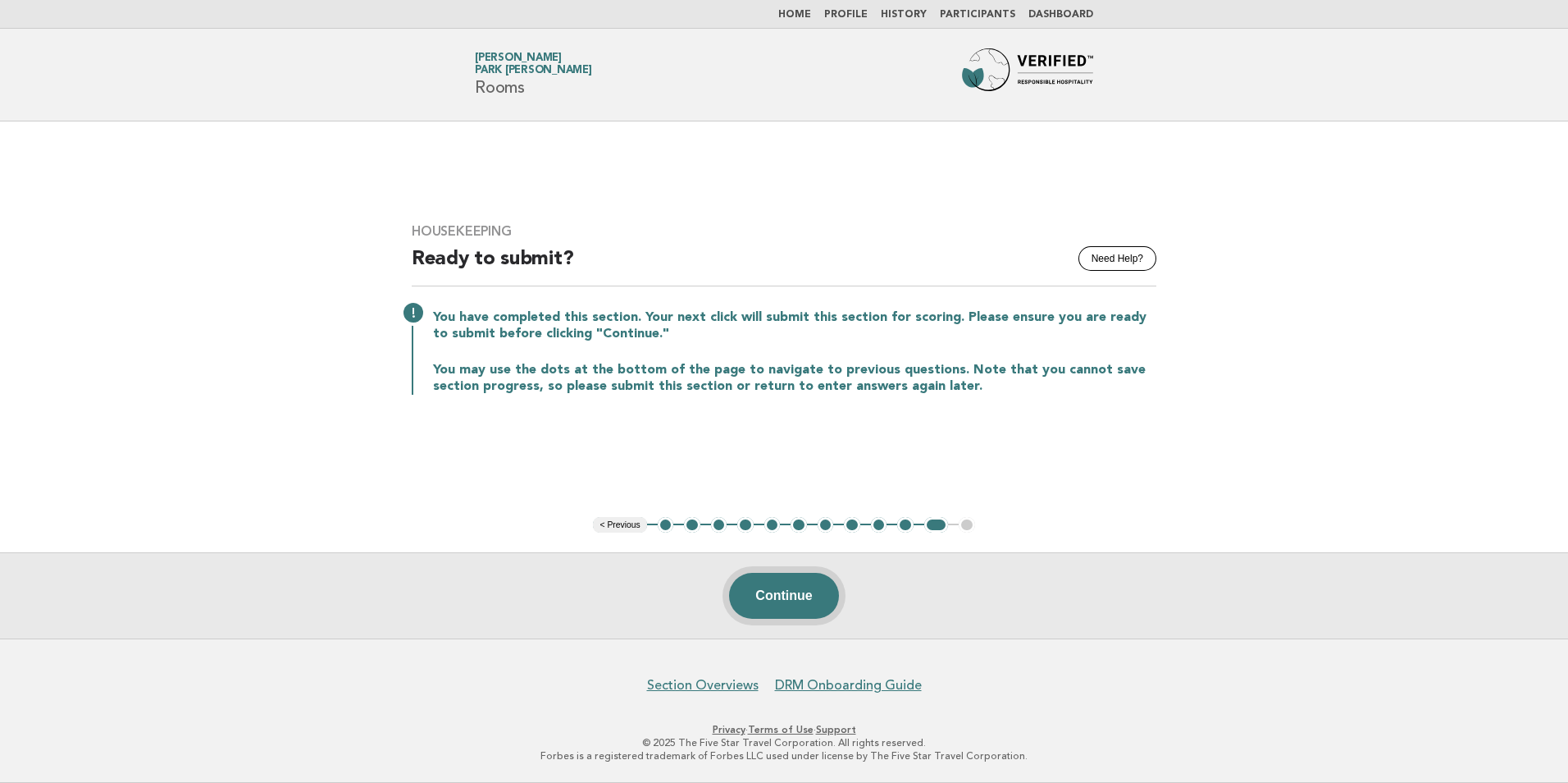
click at [789, 599] on button "Continue" at bounding box center [784, 596] width 110 height 46
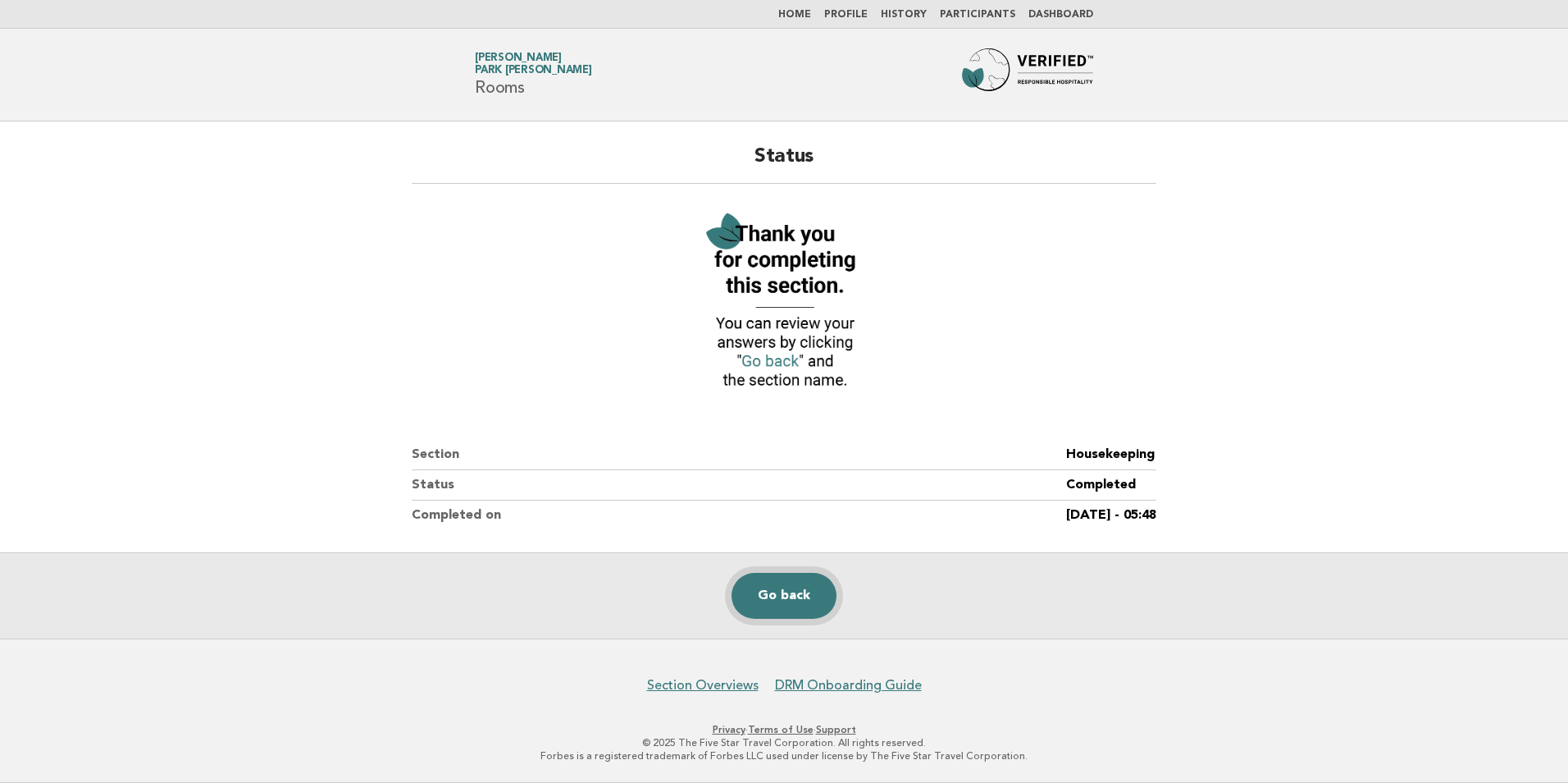
click at [793, 601] on link "Go back" at bounding box center [784, 596] width 105 height 46
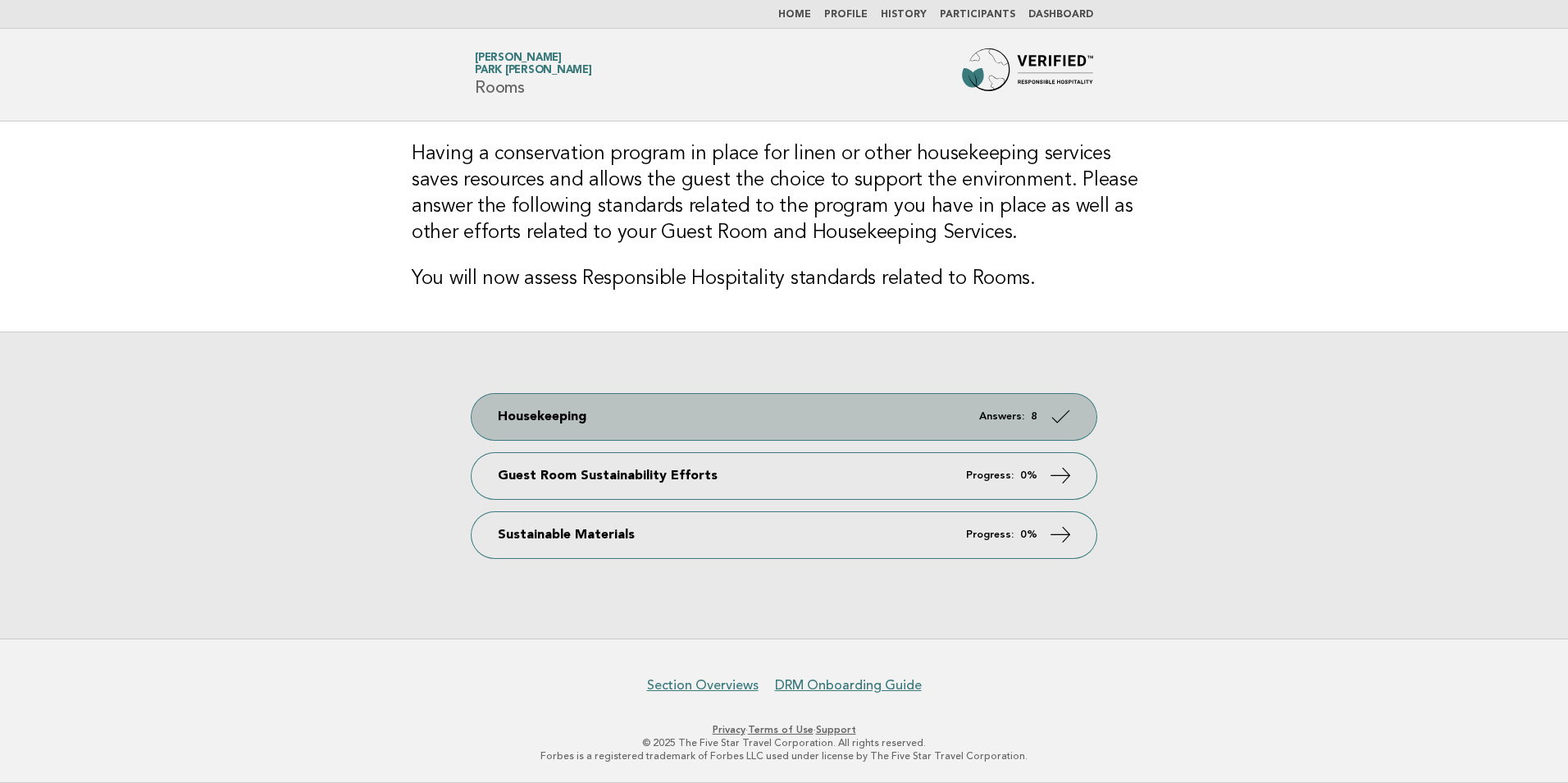
click at [1067, 415] on icon at bounding box center [1060, 415] width 24 height 24
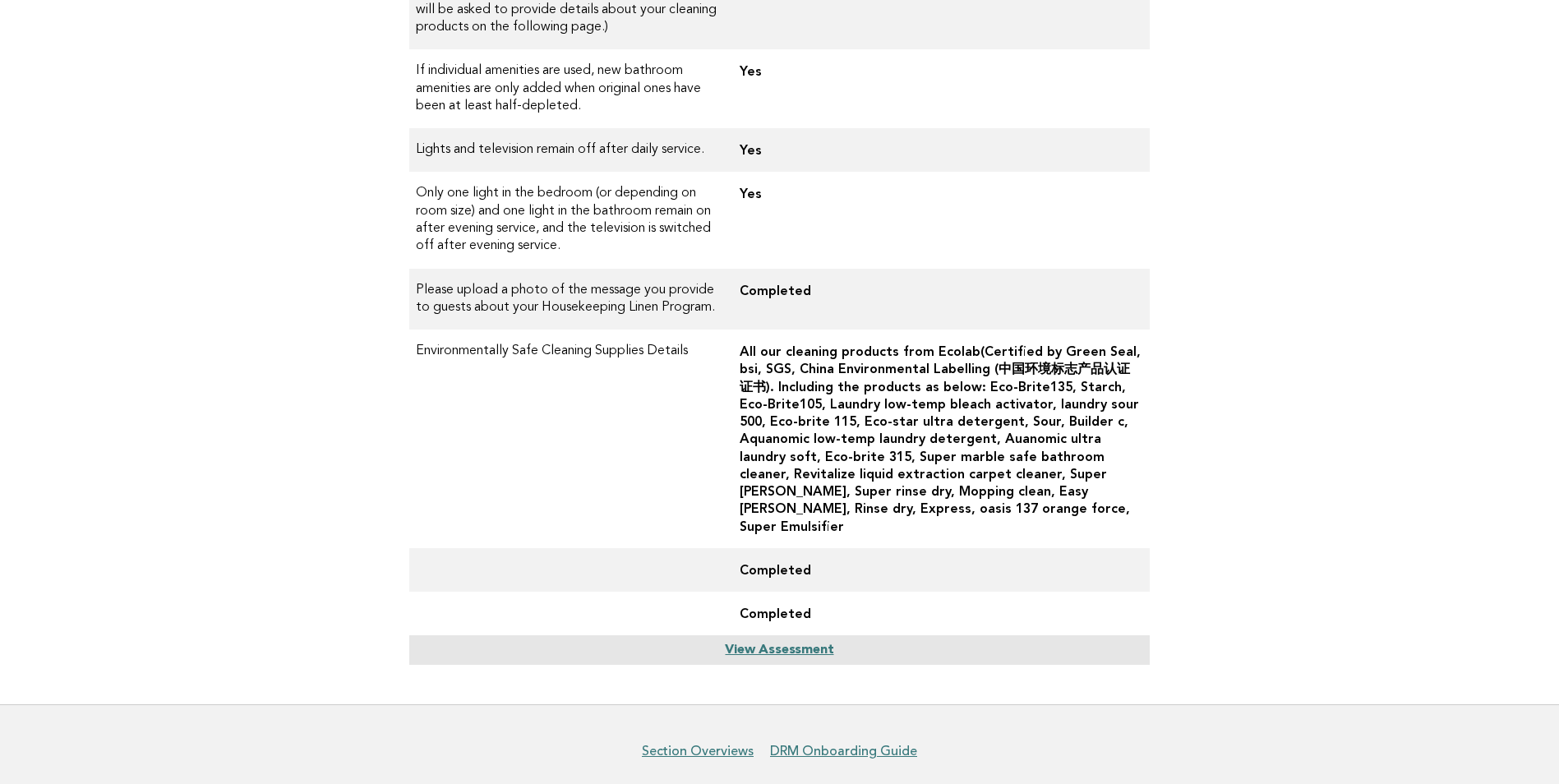
scroll to position [738, 0]
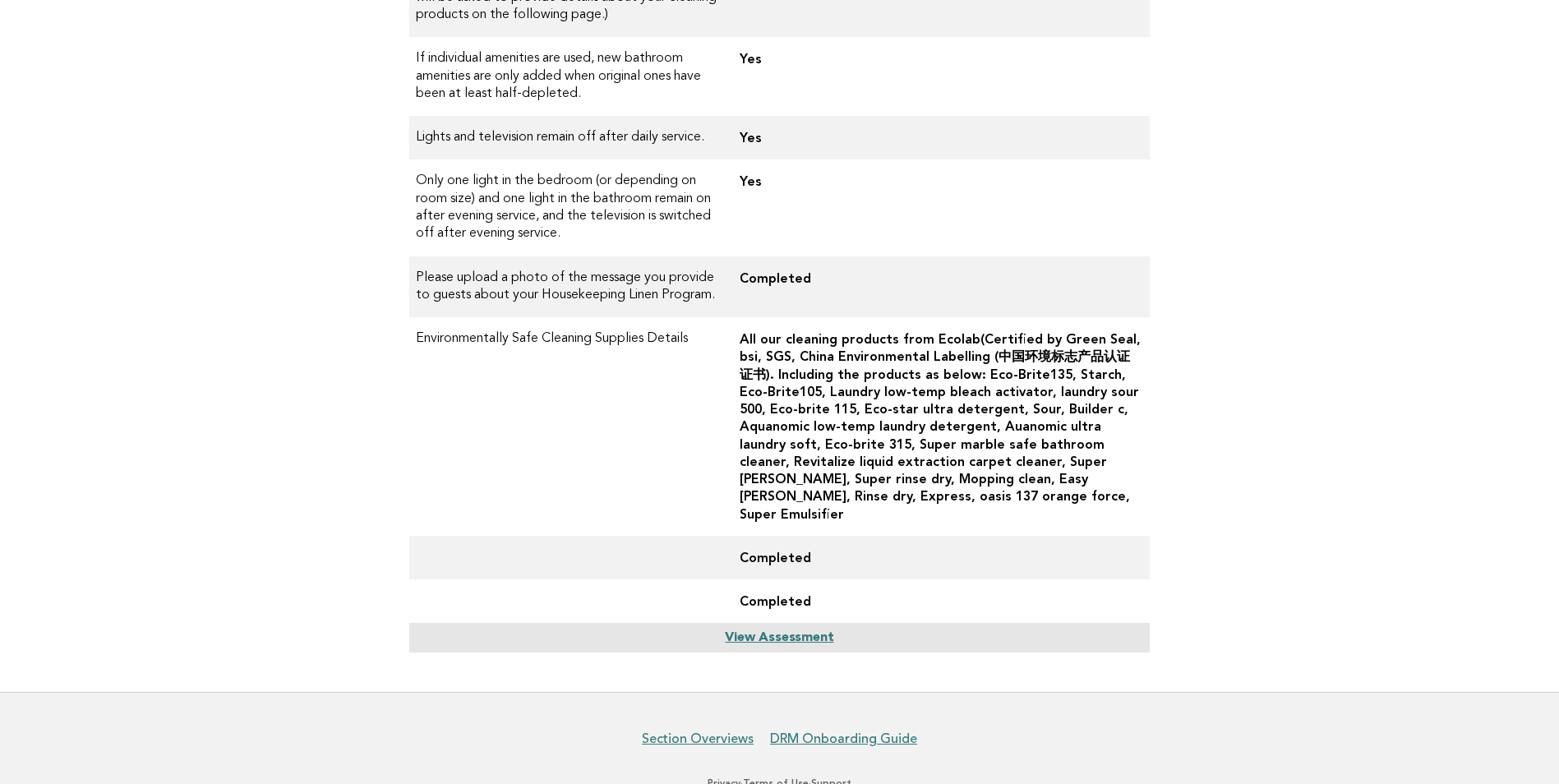
click at [811, 631] on link "View Assessment" at bounding box center [779, 637] width 109 height 13
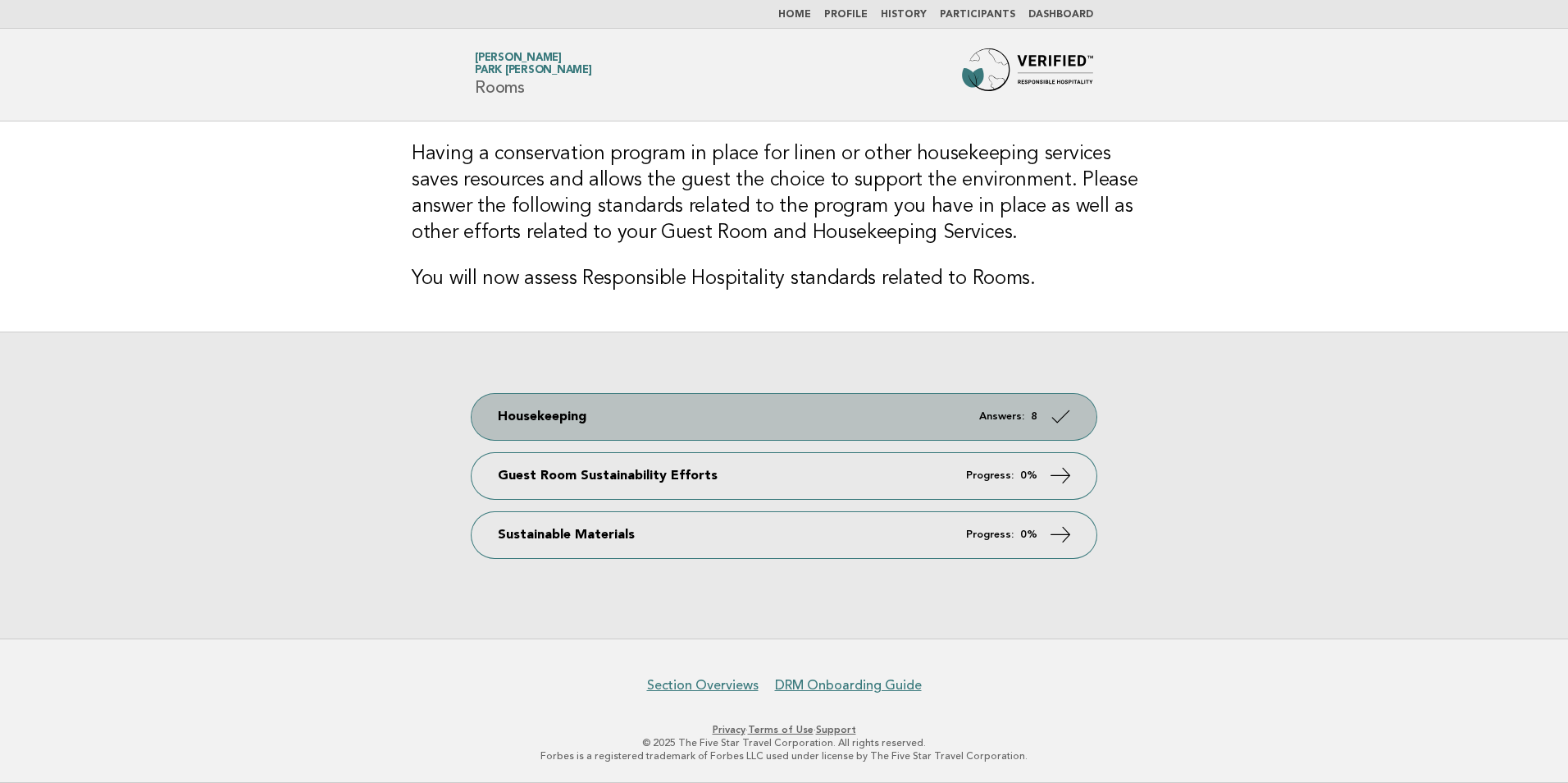
click at [1057, 426] on icon at bounding box center [1060, 415] width 24 height 24
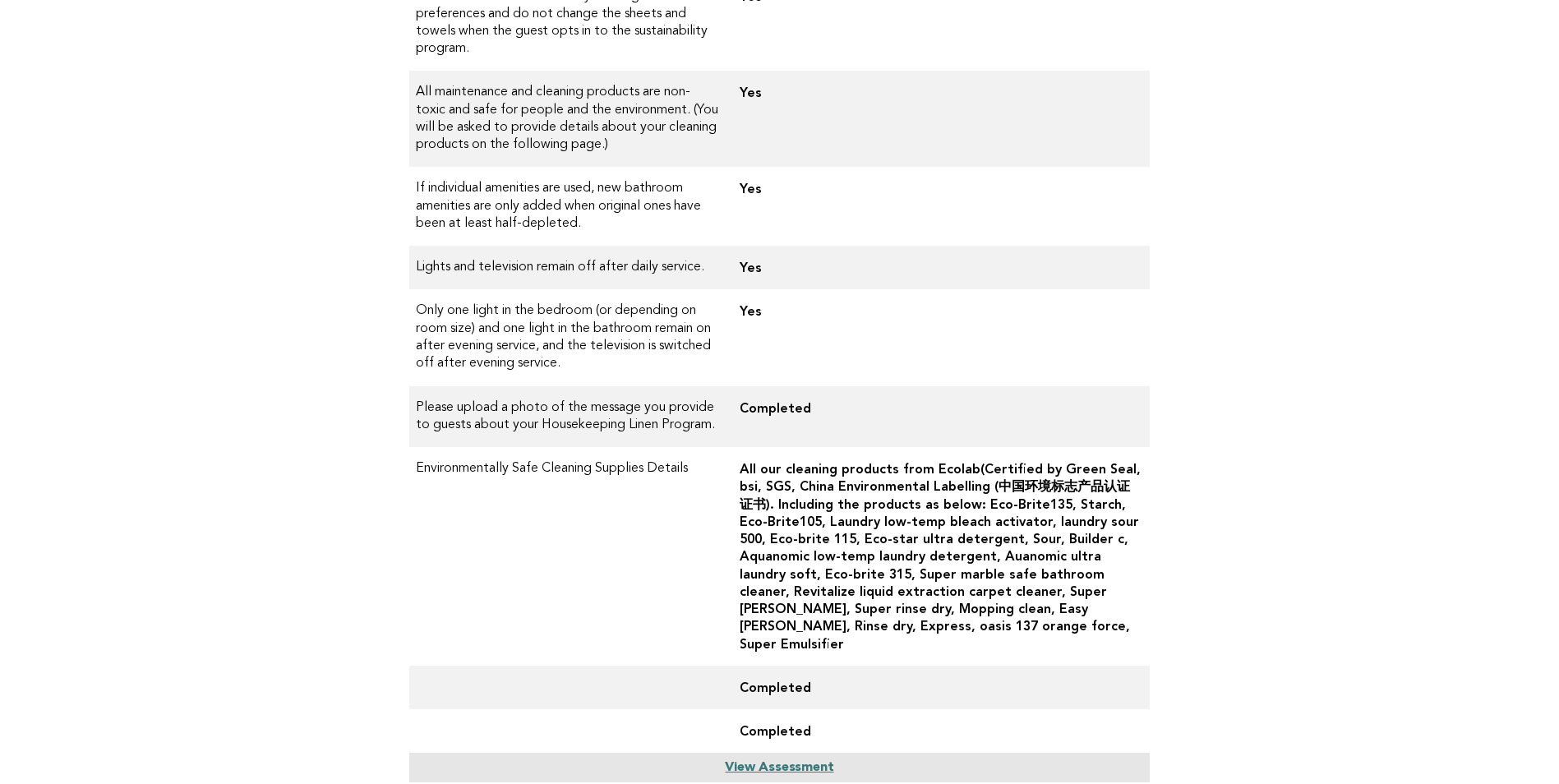
scroll to position [738, 0]
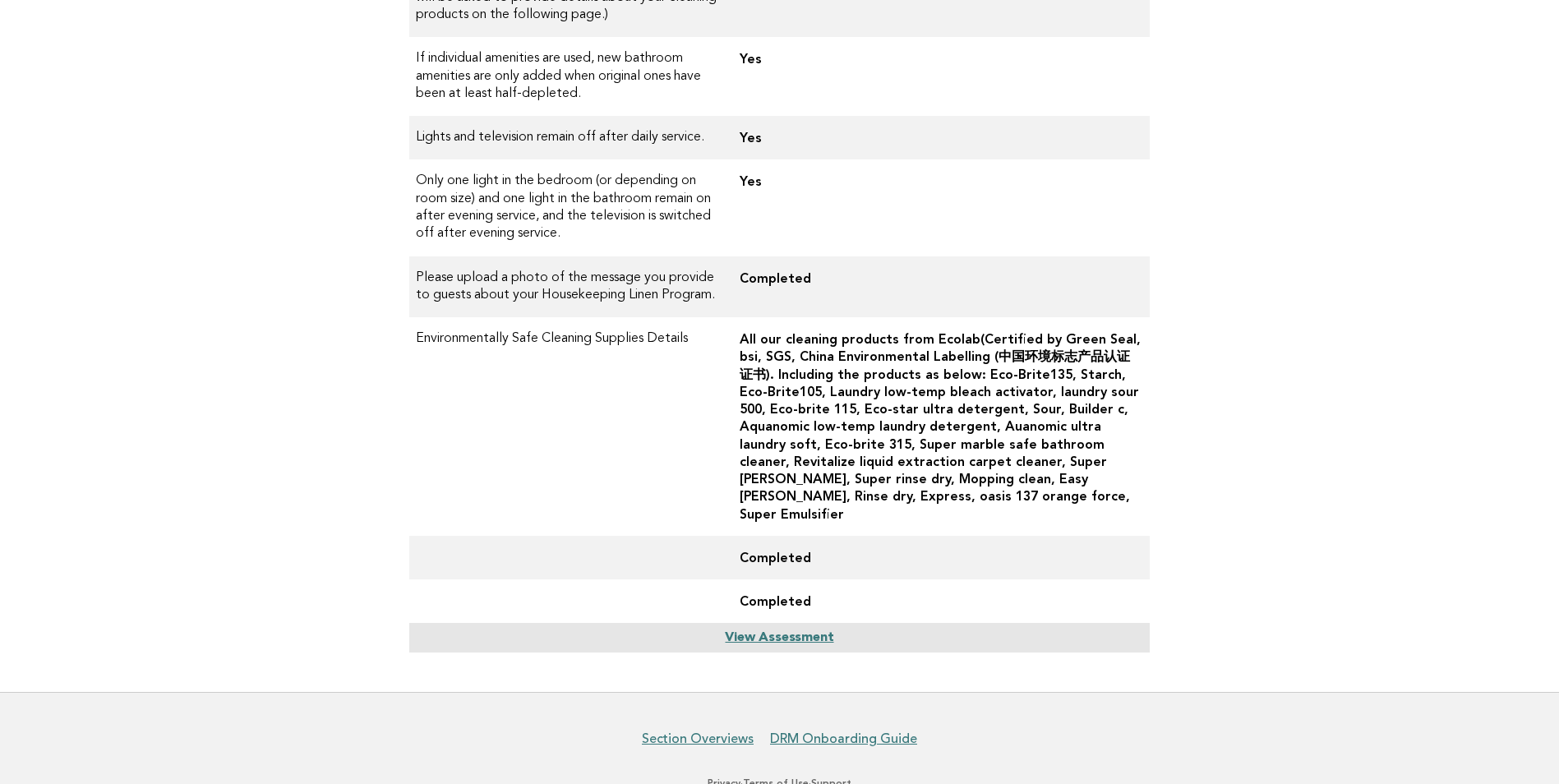
click at [795, 631] on link "View Assessment" at bounding box center [779, 637] width 109 height 13
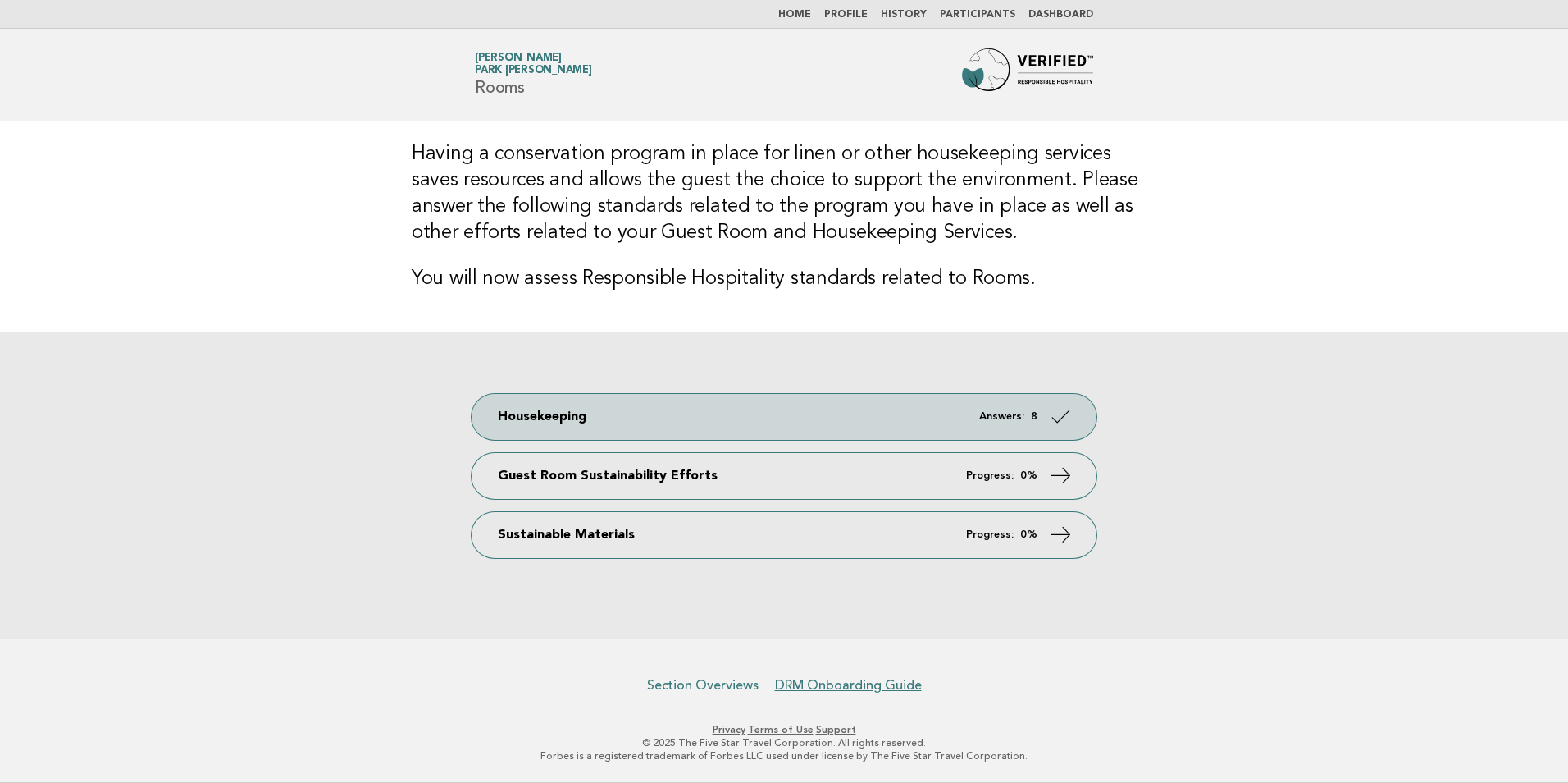
click at [716, 682] on link "Section Overviews" at bounding box center [703, 685] width 111 height 16
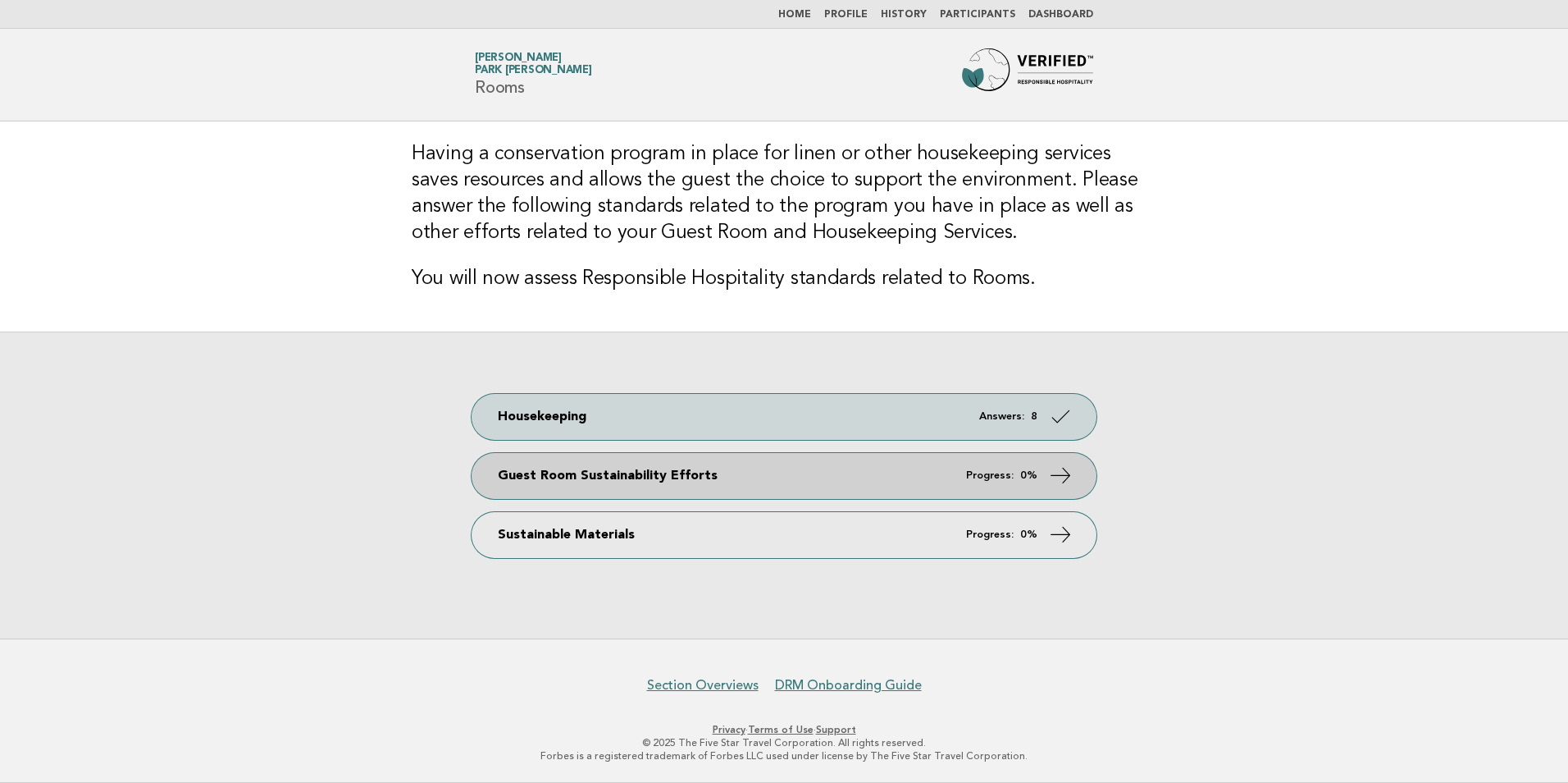
click at [592, 482] on link "Guest Room Sustainability Efforts Progress: 0%" at bounding box center [784, 476] width 625 height 46
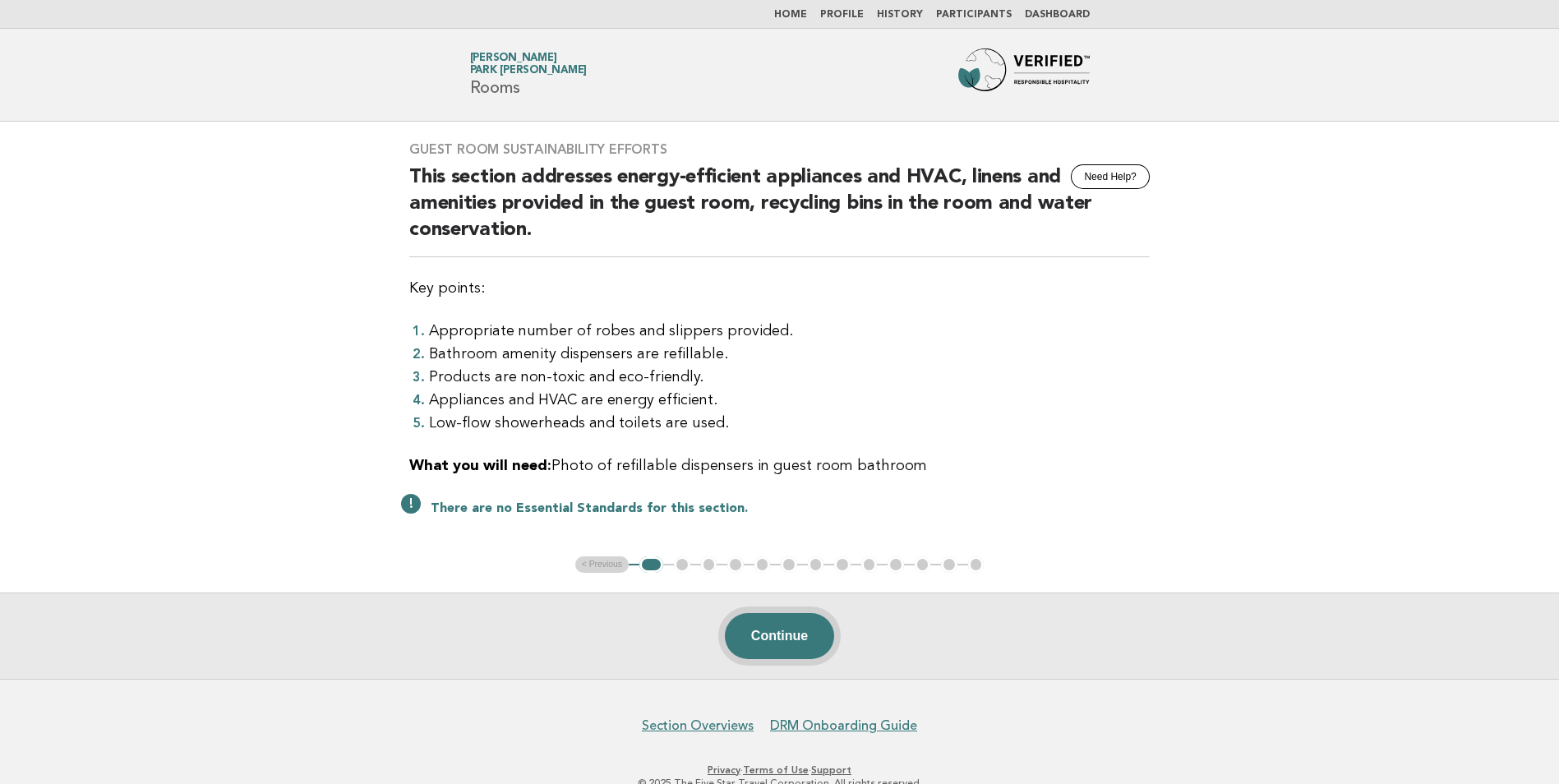
click at [788, 636] on button "Continue" at bounding box center [779, 636] width 110 height 46
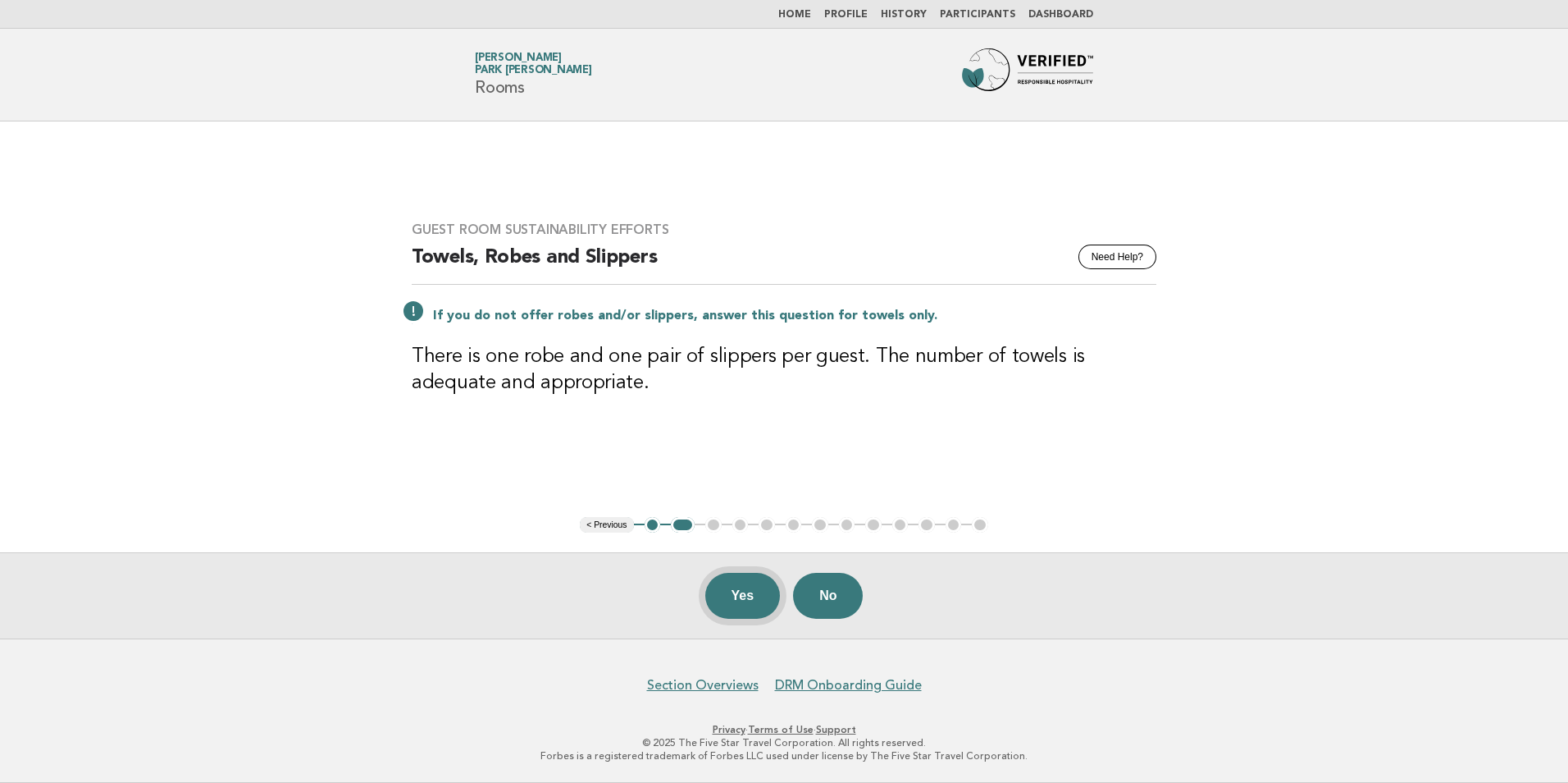
click at [736, 594] on button "Yes" at bounding box center [743, 596] width 76 height 46
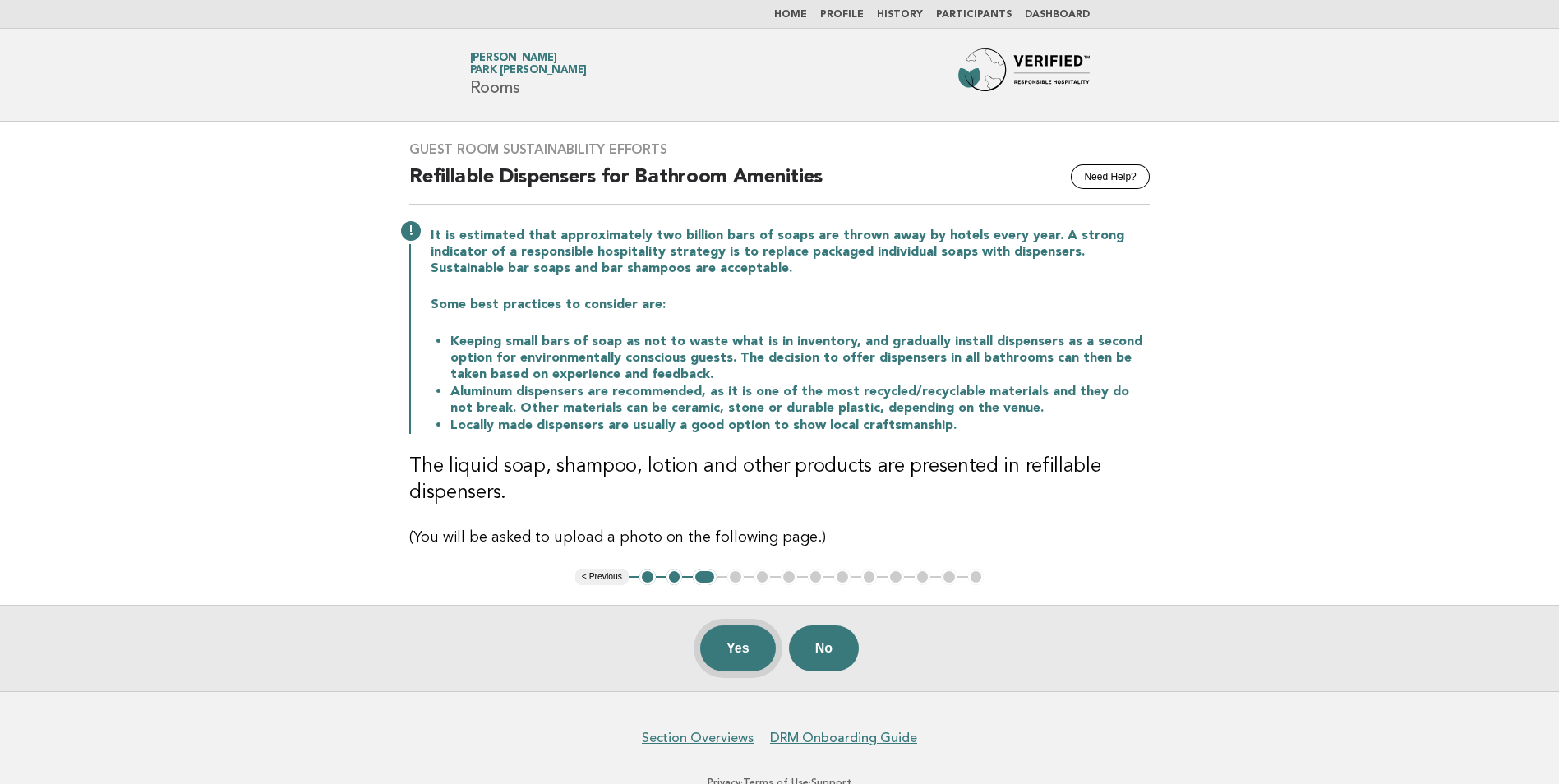
click at [734, 645] on button "Yes" at bounding box center [738, 648] width 76 height 46
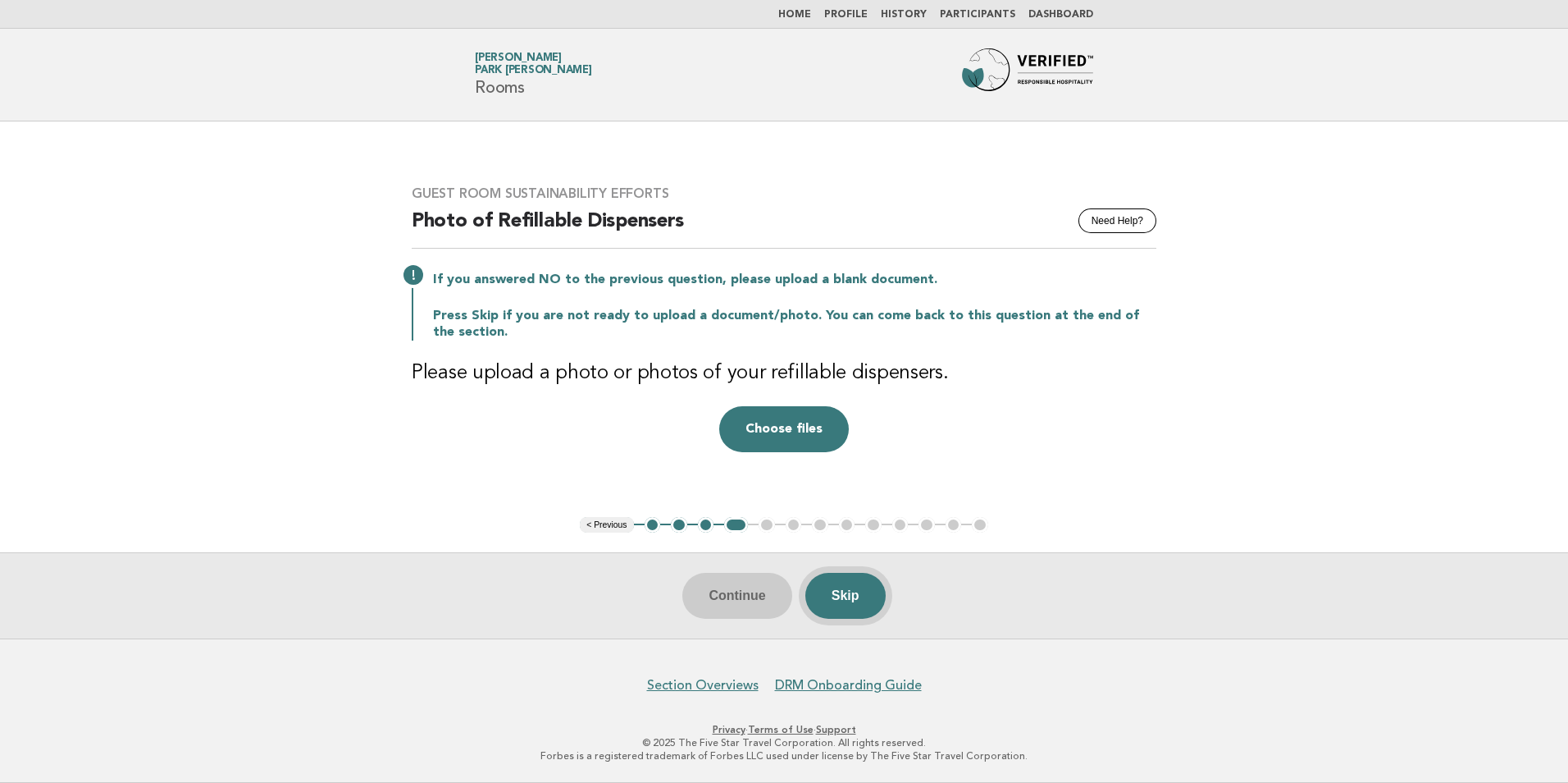
click at [869, 607] on button "Skip" at bounding box center [846, 596] width 80 height 46
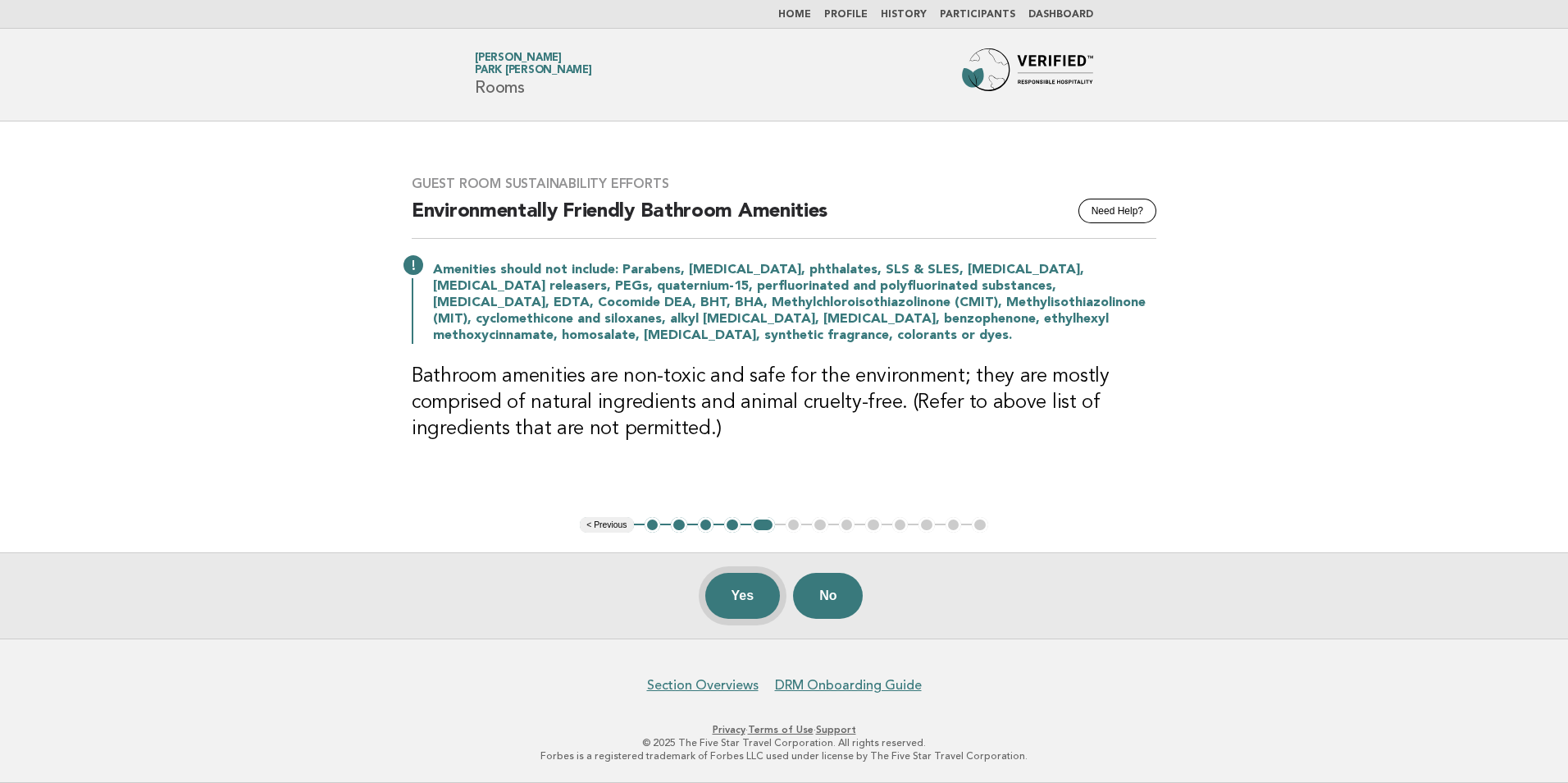
click at [757, 599] on button "Yes" at bounding box center [743, 596] width 76 height 46
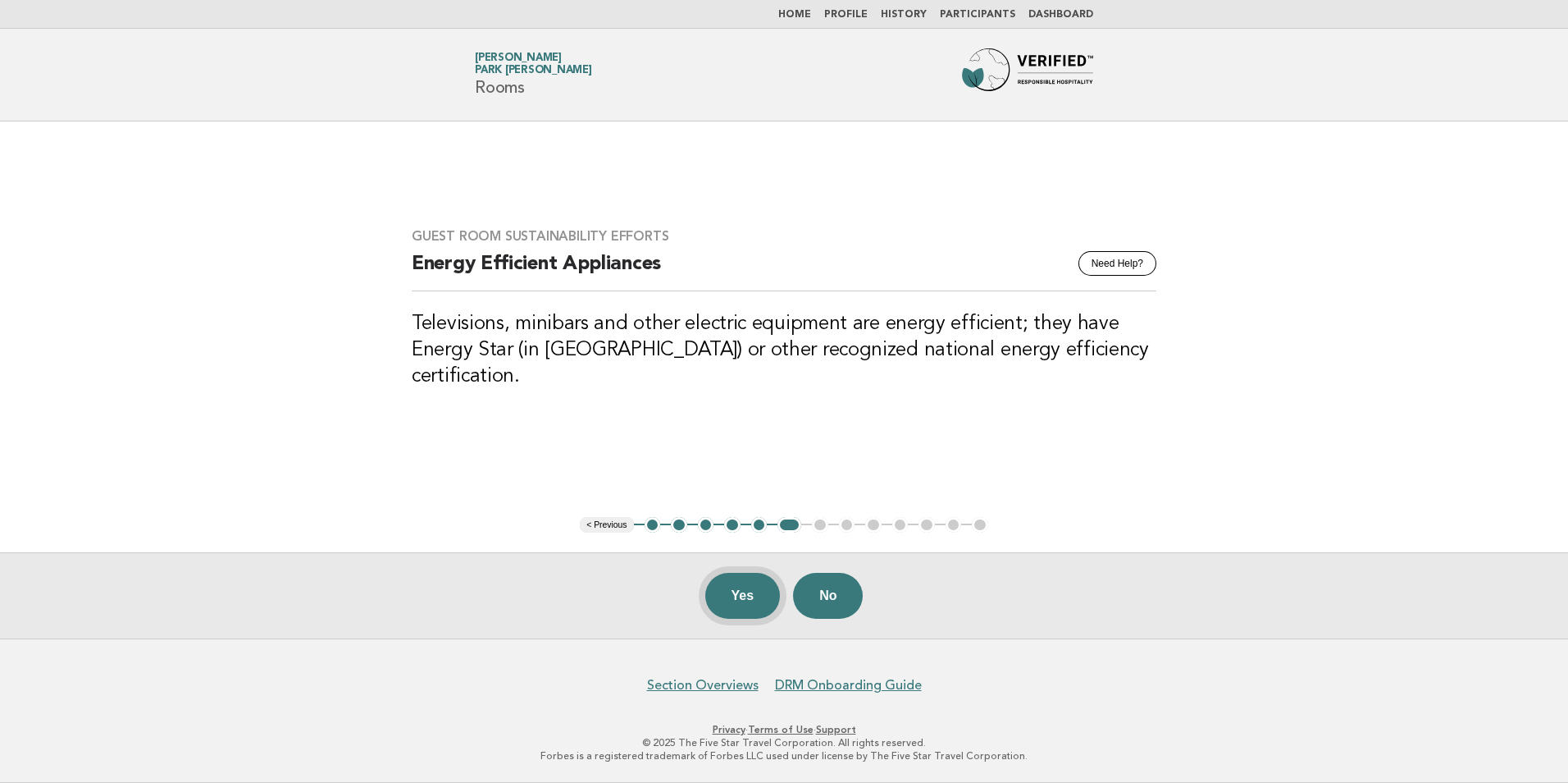
click at [742, 604] on button "Yes" at bounding box center [743, 596] width 76 height 46
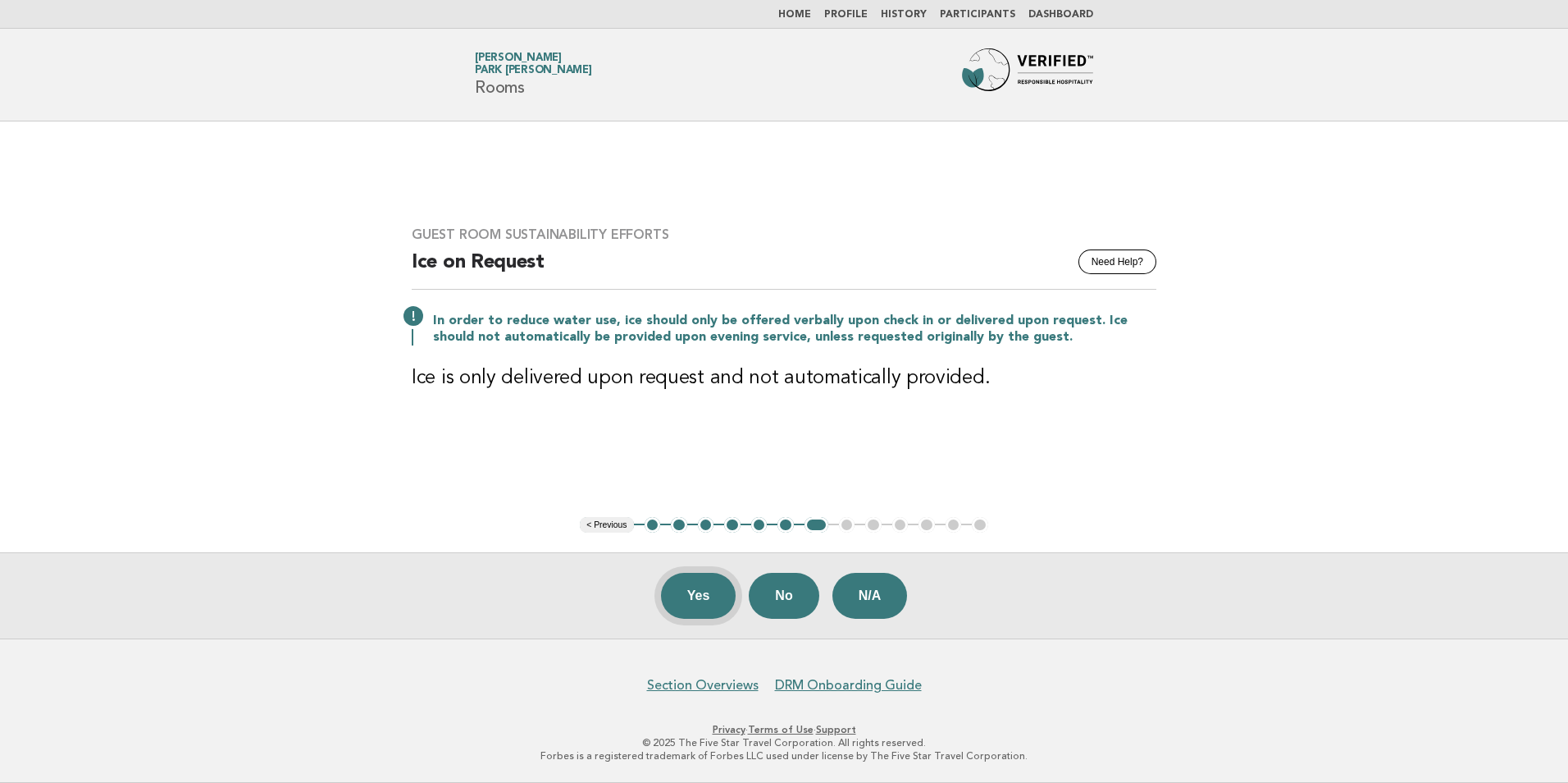
click at [692, 604] on button "Yes" at bounding box center [698, 596] width 76 height 46
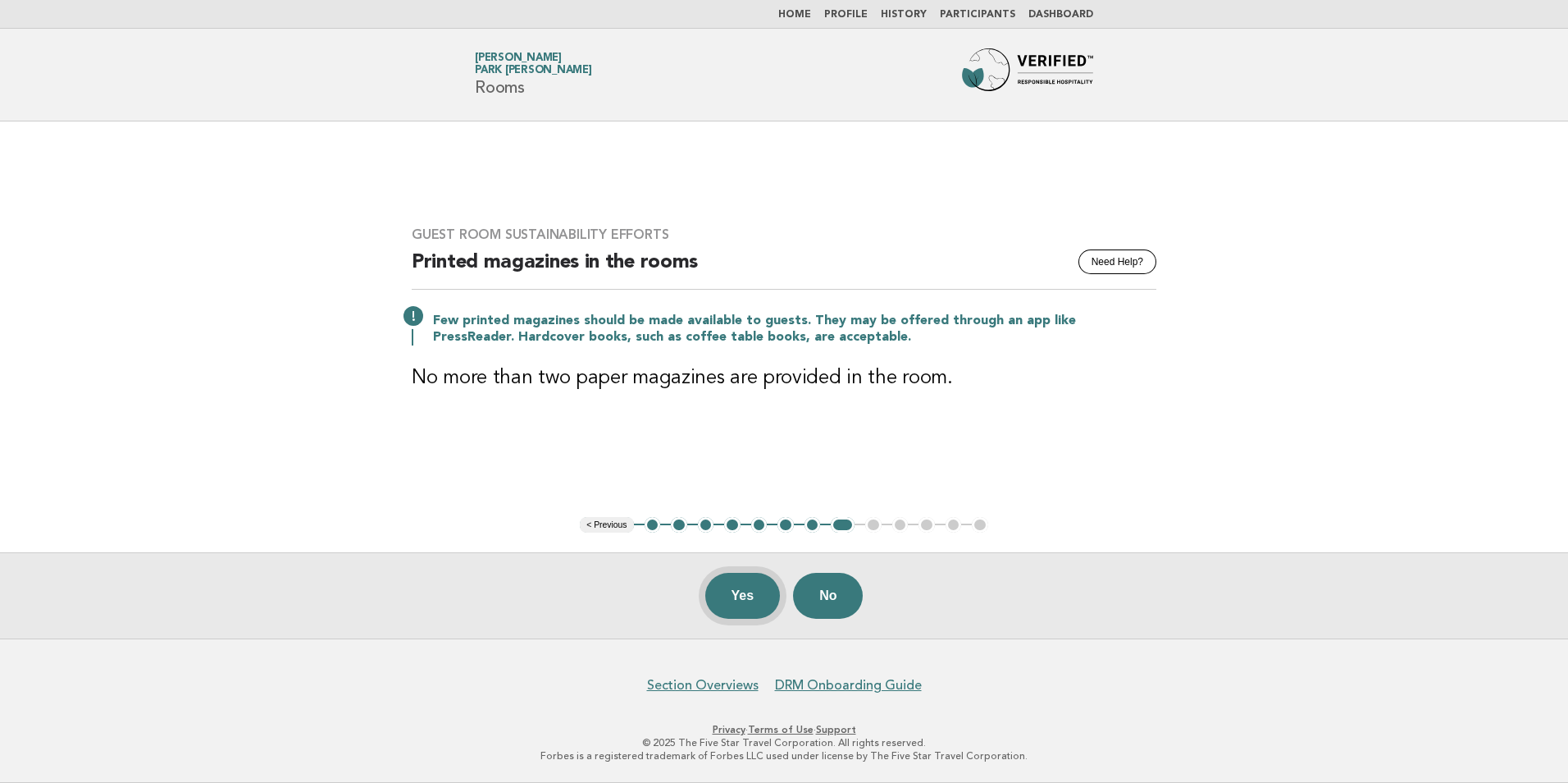
click at [741, 602] on button "Yes" at bounding box center [743, 596] width 76 height 46
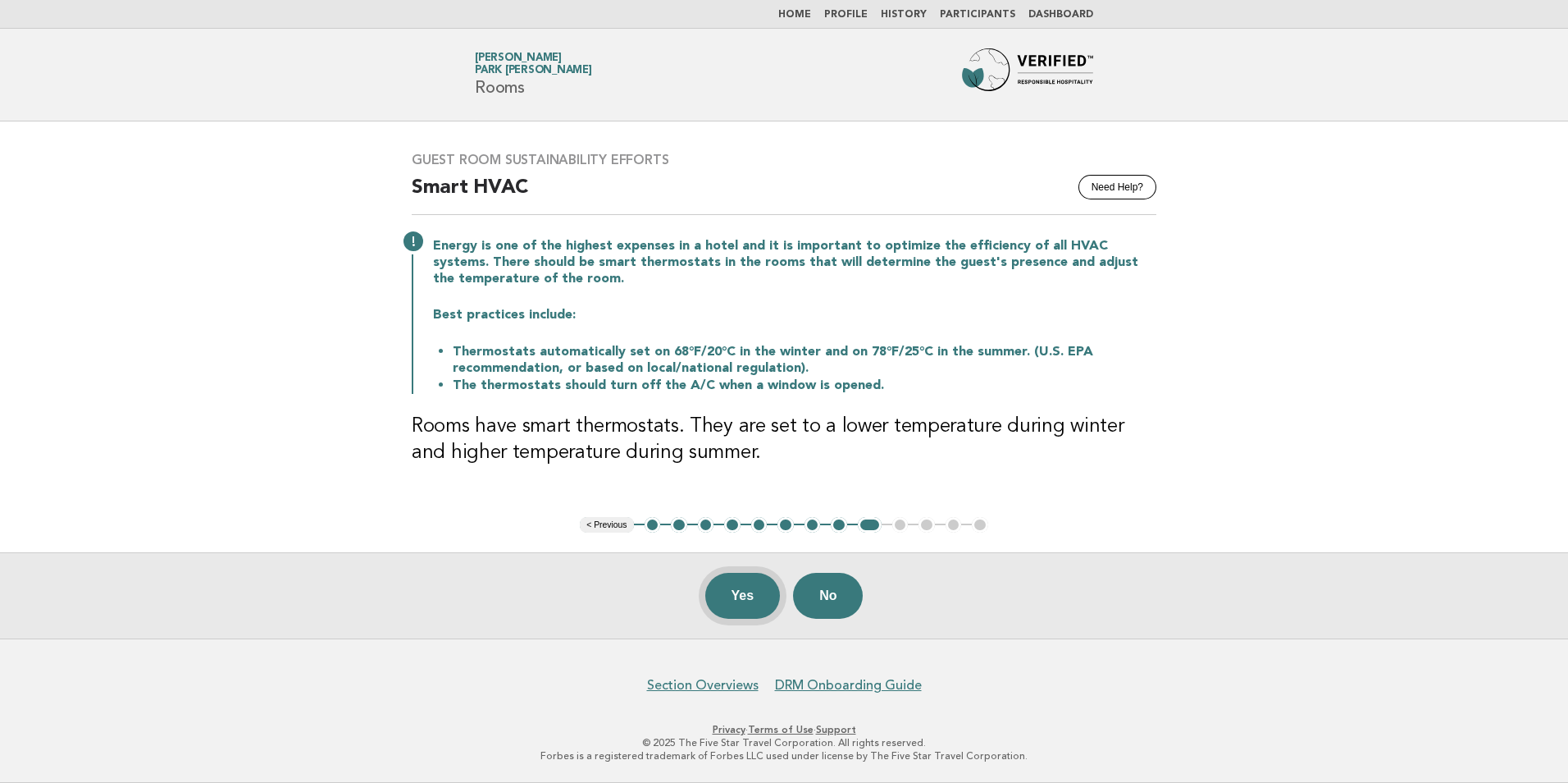
click at [736, 598] on button "Yes" at bounding box center [743, 596] width 76 height 46
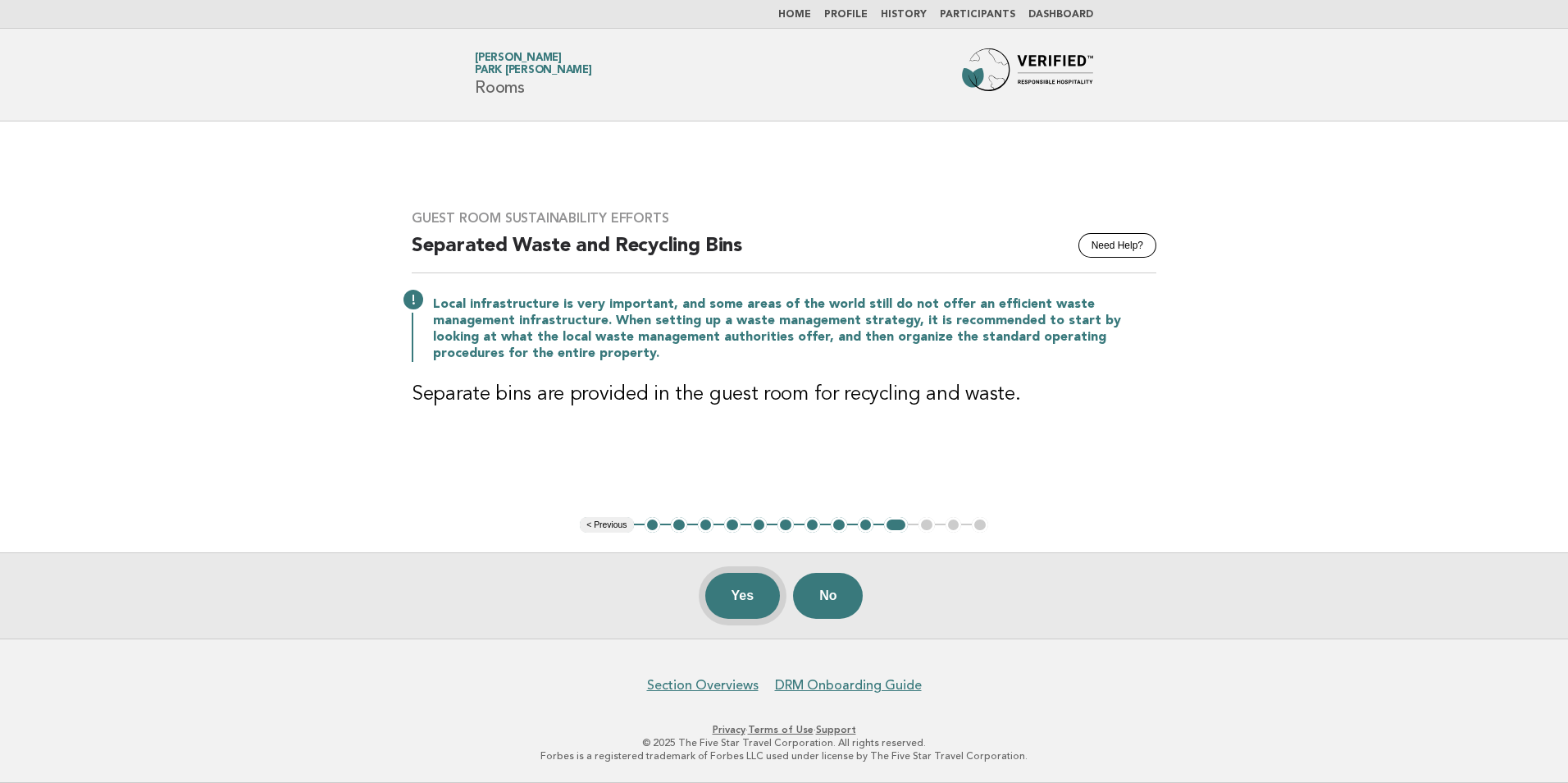
click at [741, 599] on button "Yes" at bounding box center [743, 596] width 76 height 46
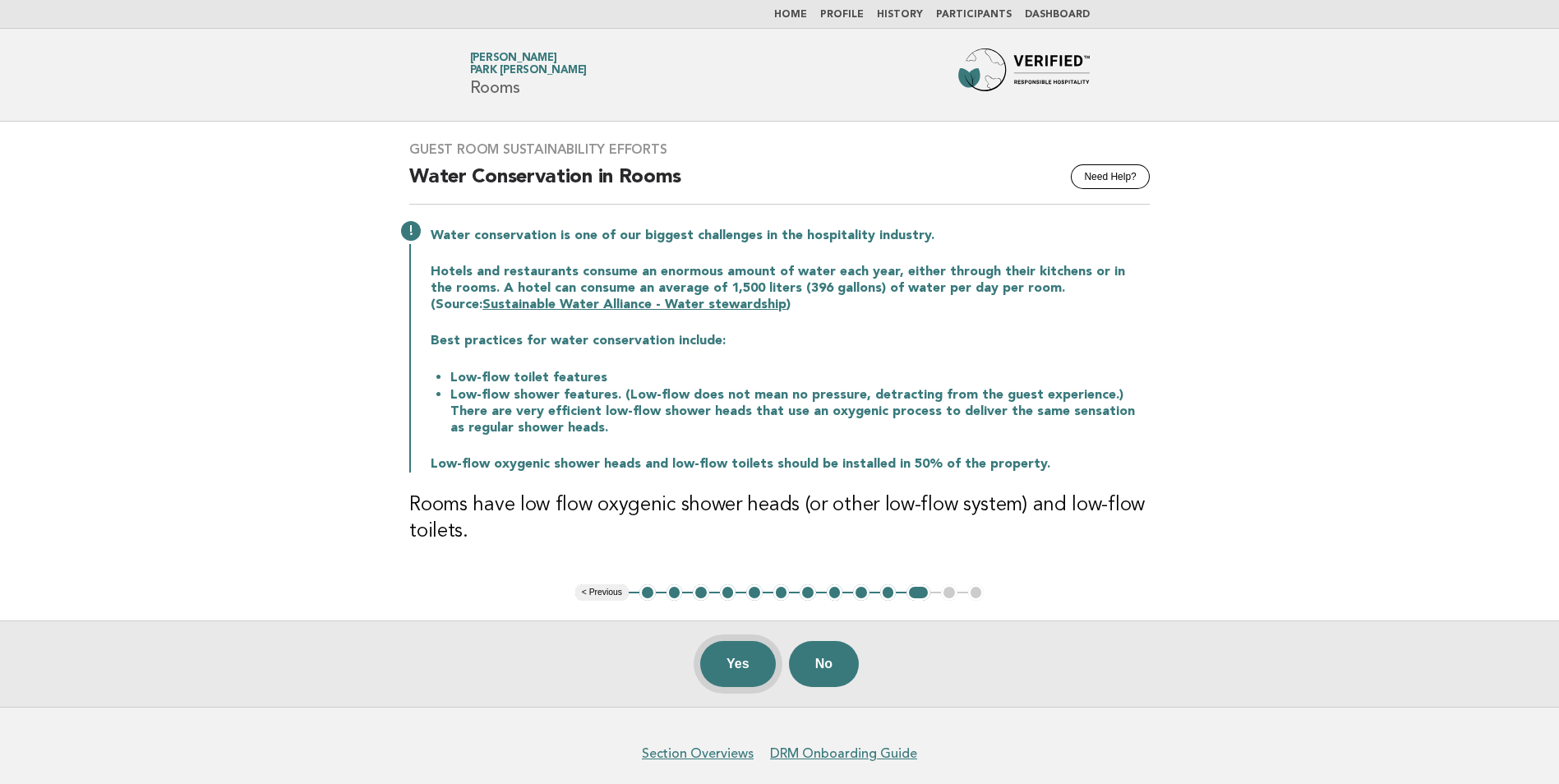
click at [750, 671] on button "Yes" at bounding box center [738, 664] width 76 height 46
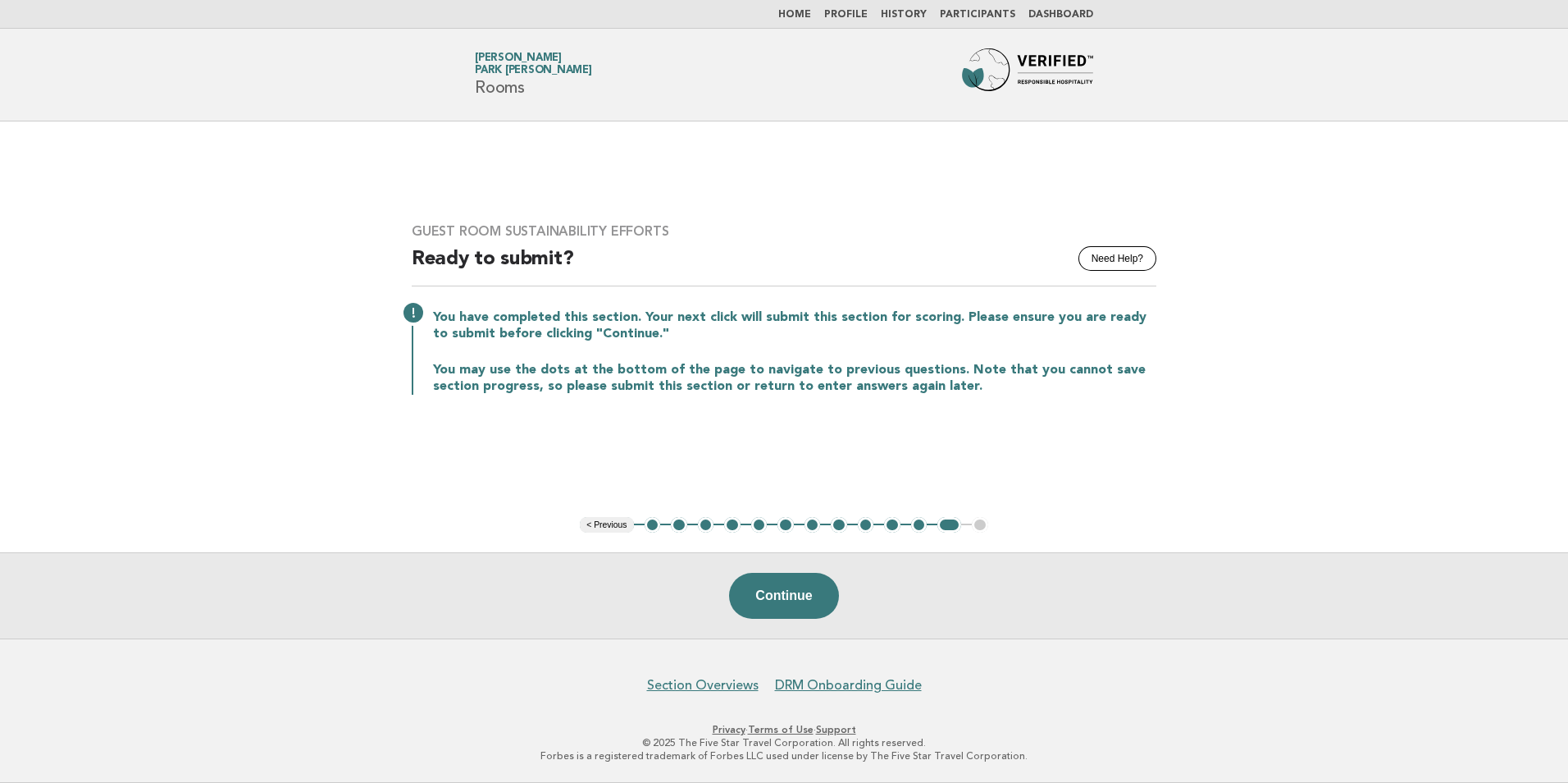
click at [652, 526] on button "1" at bounding box center [653, 525] width 16 height 16
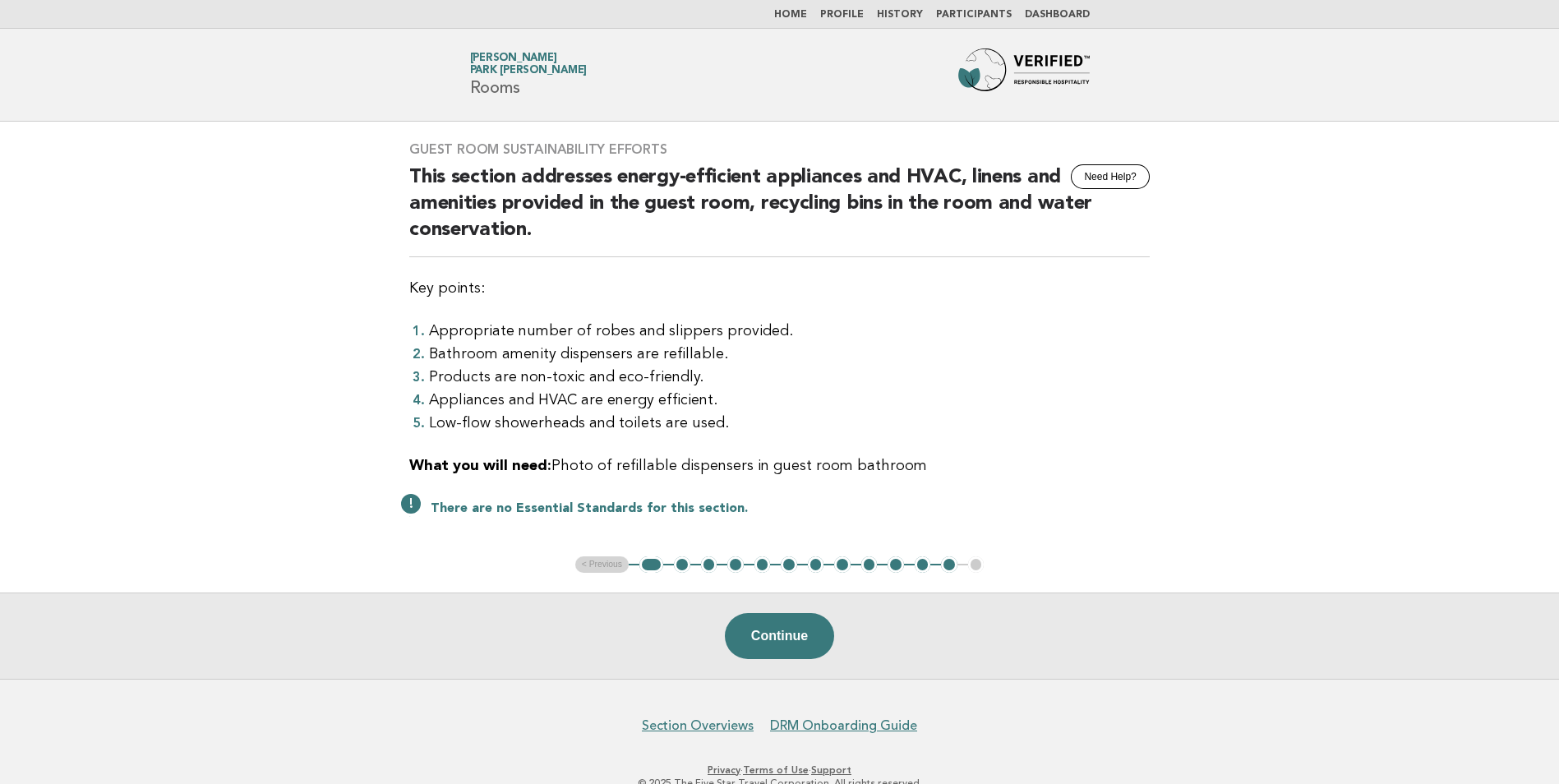
click at [735, 566] on button "4" at bounding box center [735, 565] width 16 height 16
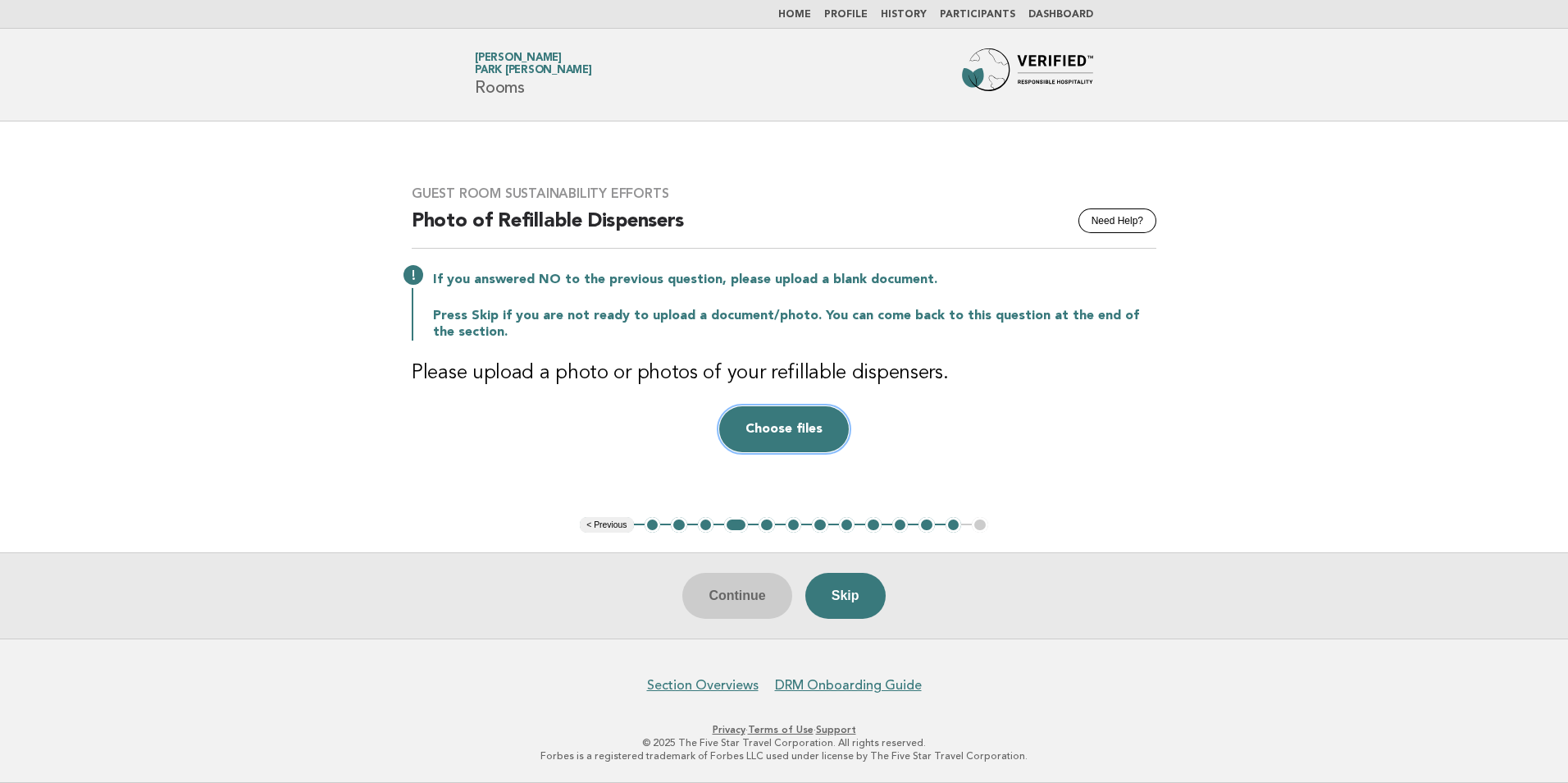
click at [787, 428] on button "Choose files" at bounding box center [784, 429] width 130 height 46
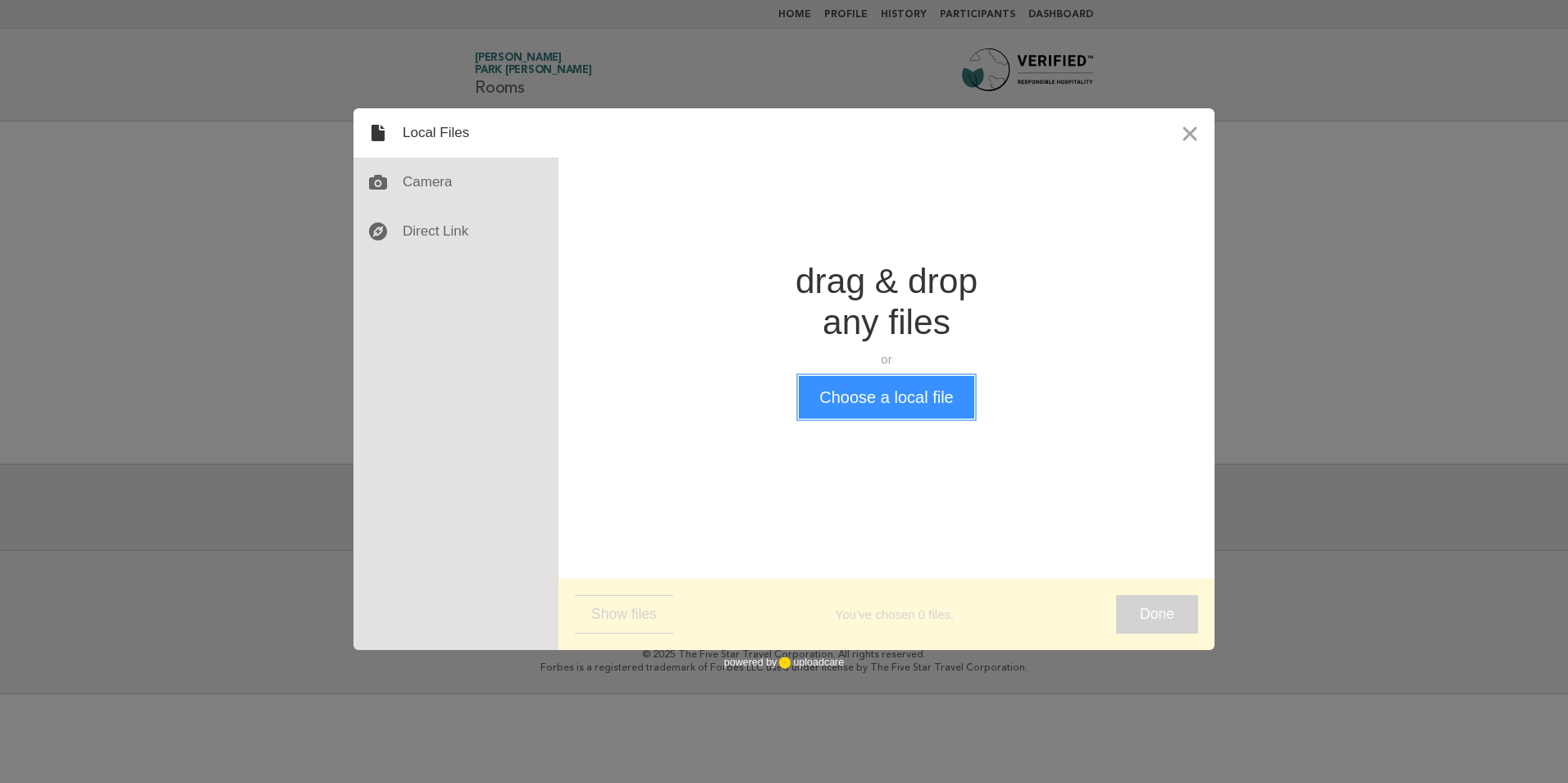
click at [880, 400] on button "Choose a local file" at bounding box center [886, 397] width 175 height 43
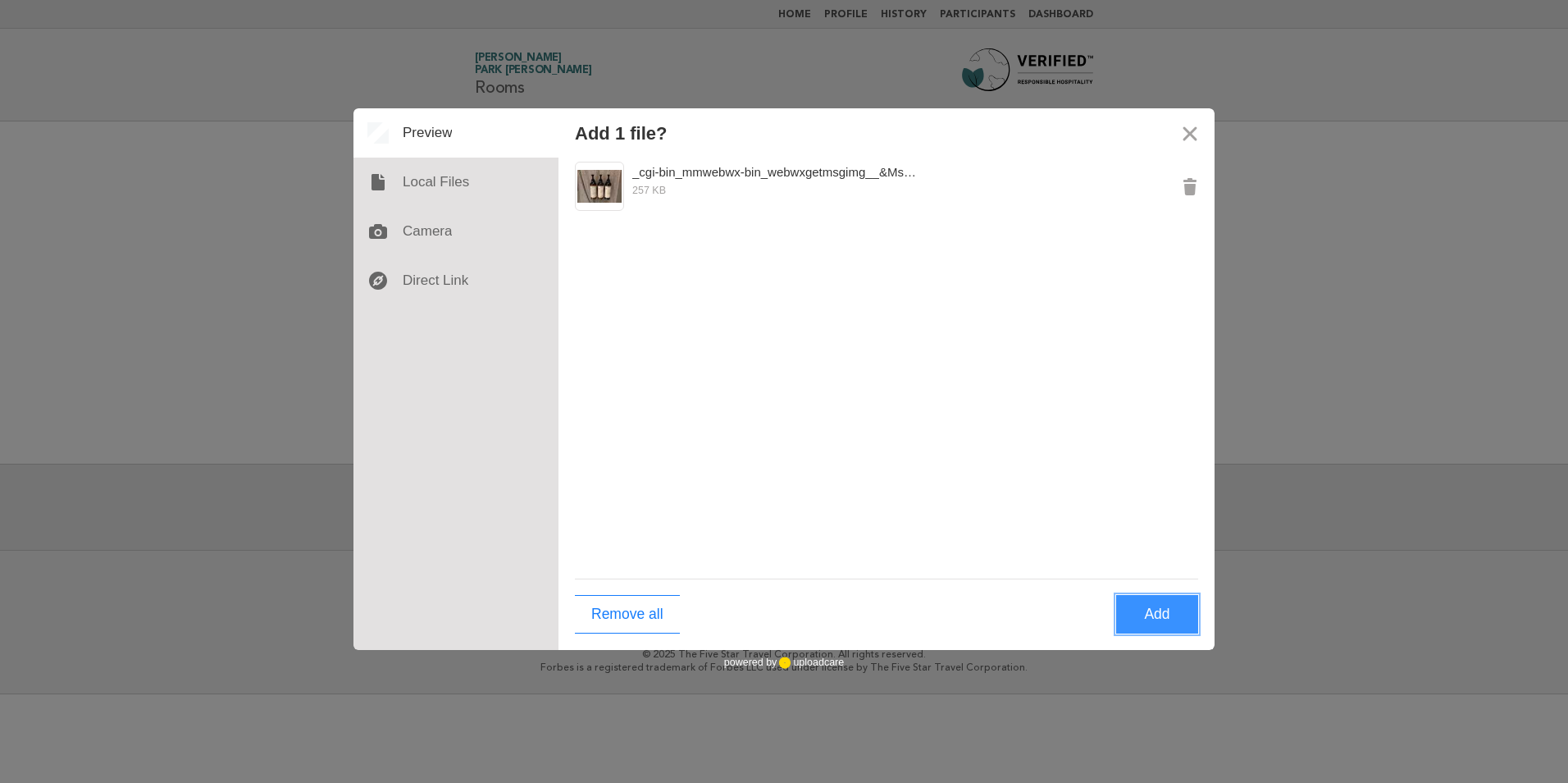
click at [1152, 616] on button "Add" at bounding box center [1158, 614] width 82 height 38
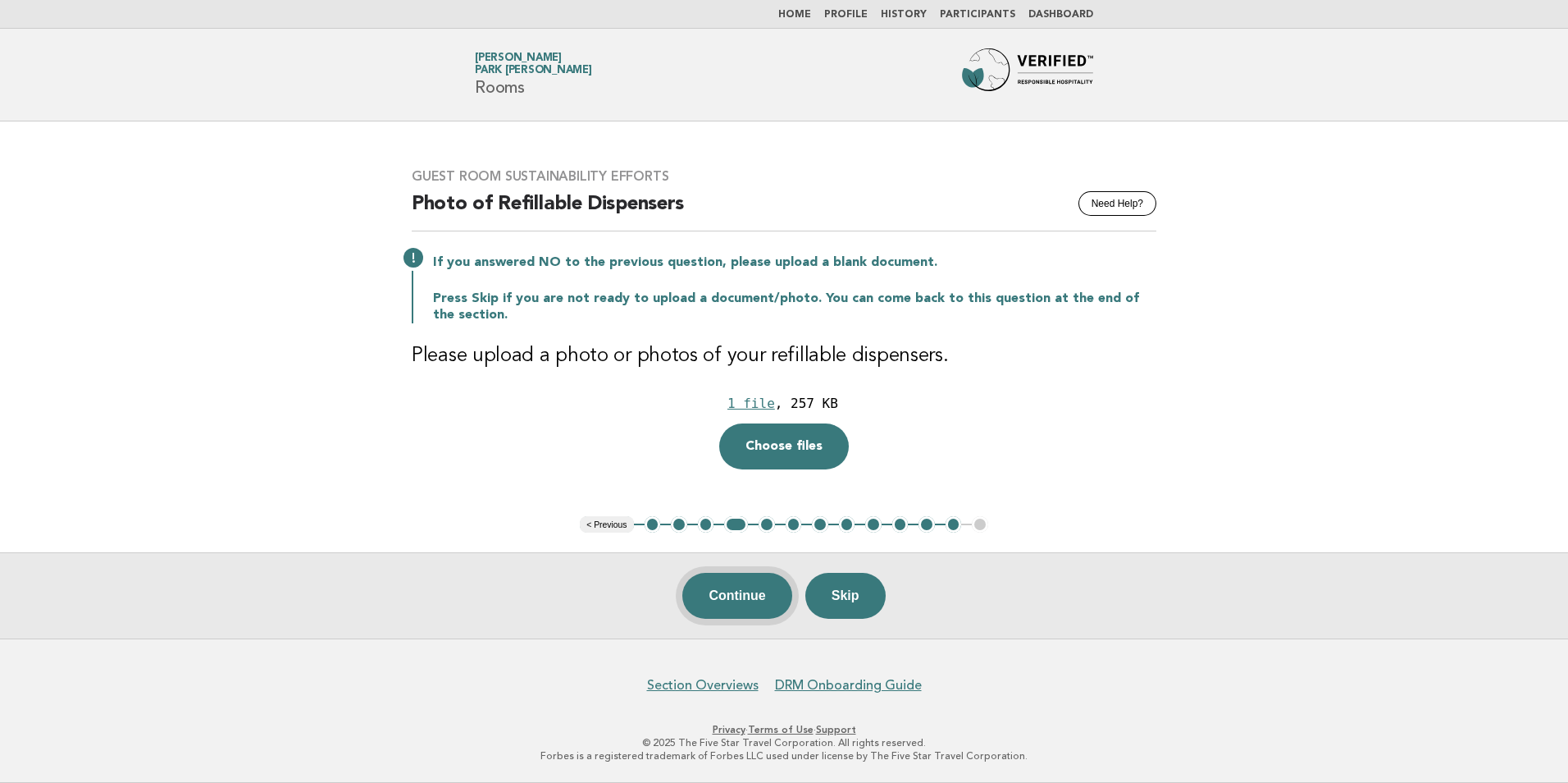
click at [730, 597] on button "Continue" at bounding box center [736, 596] width 110 height 46
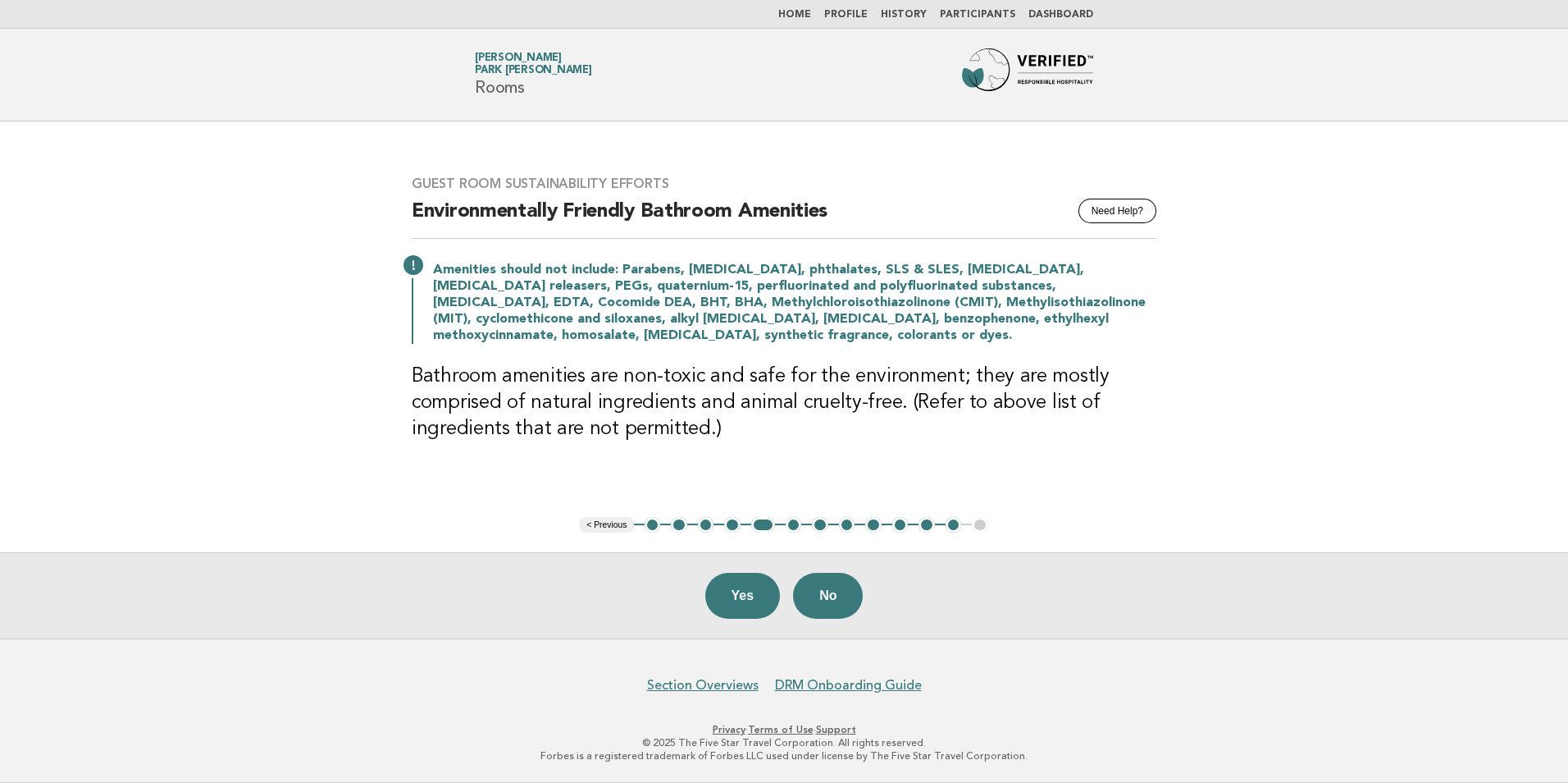
click at [952, 526] on button "12" at bounding box center [954, 525] width 16 height 16
click at [748, 611] on button "Yes" at bounding box center [743, 596] width 76 height 46
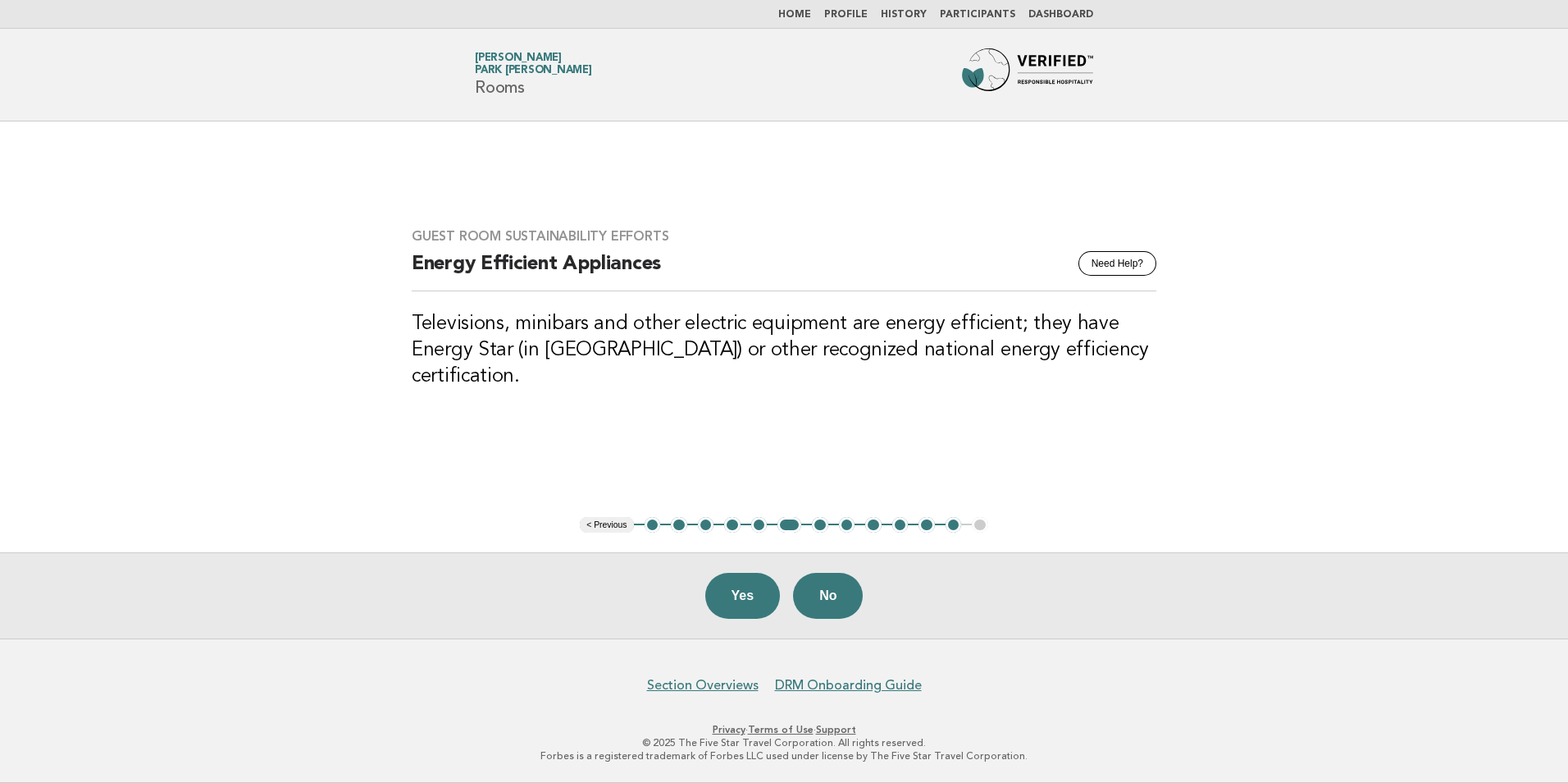
click at [754, 608] on button "Yes" at bounding box center [743, 596] width 76 height 46
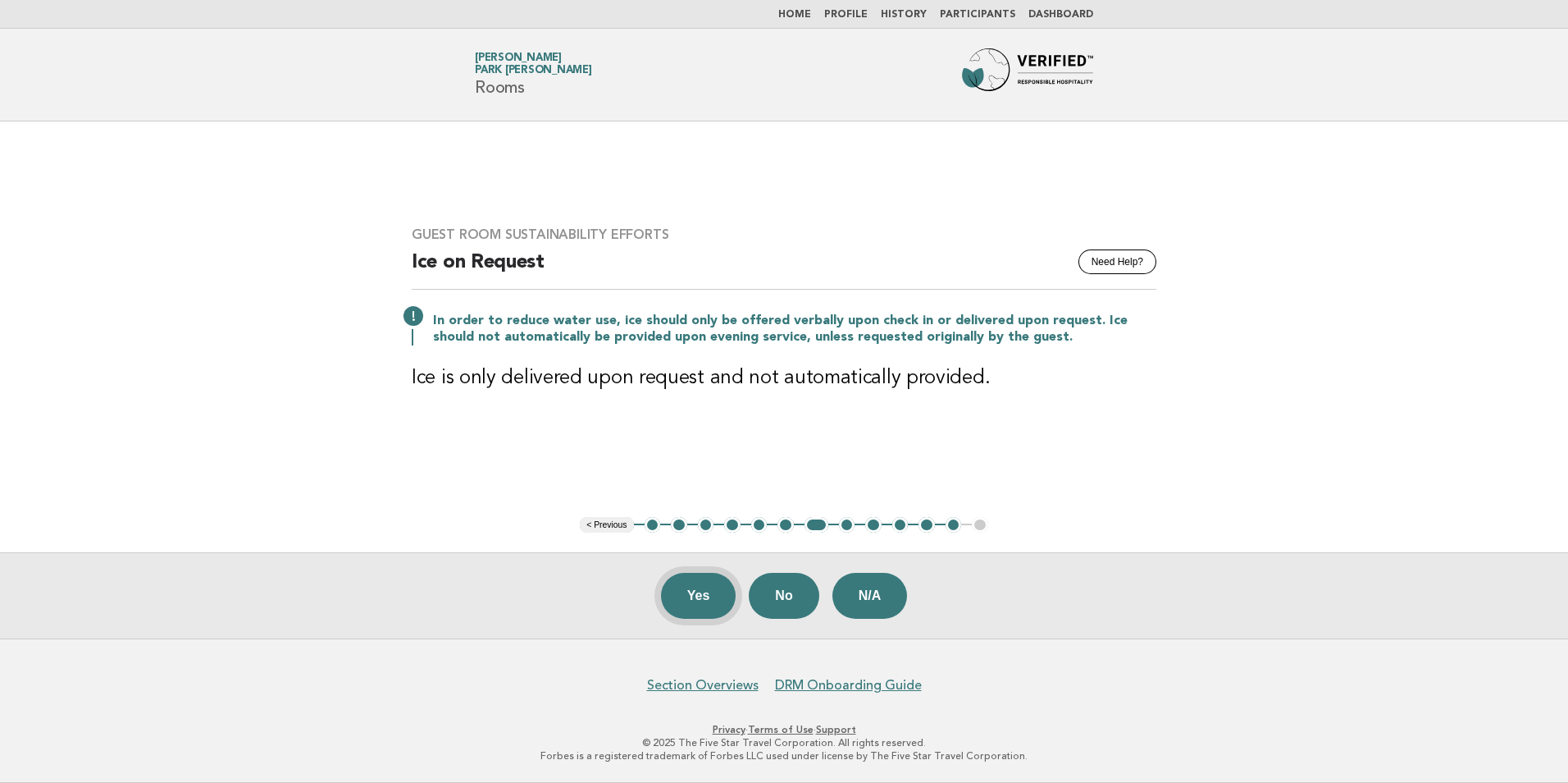
click at [688, 601] on button "Yes" at bounding box center [698, 596] width 76 height 46
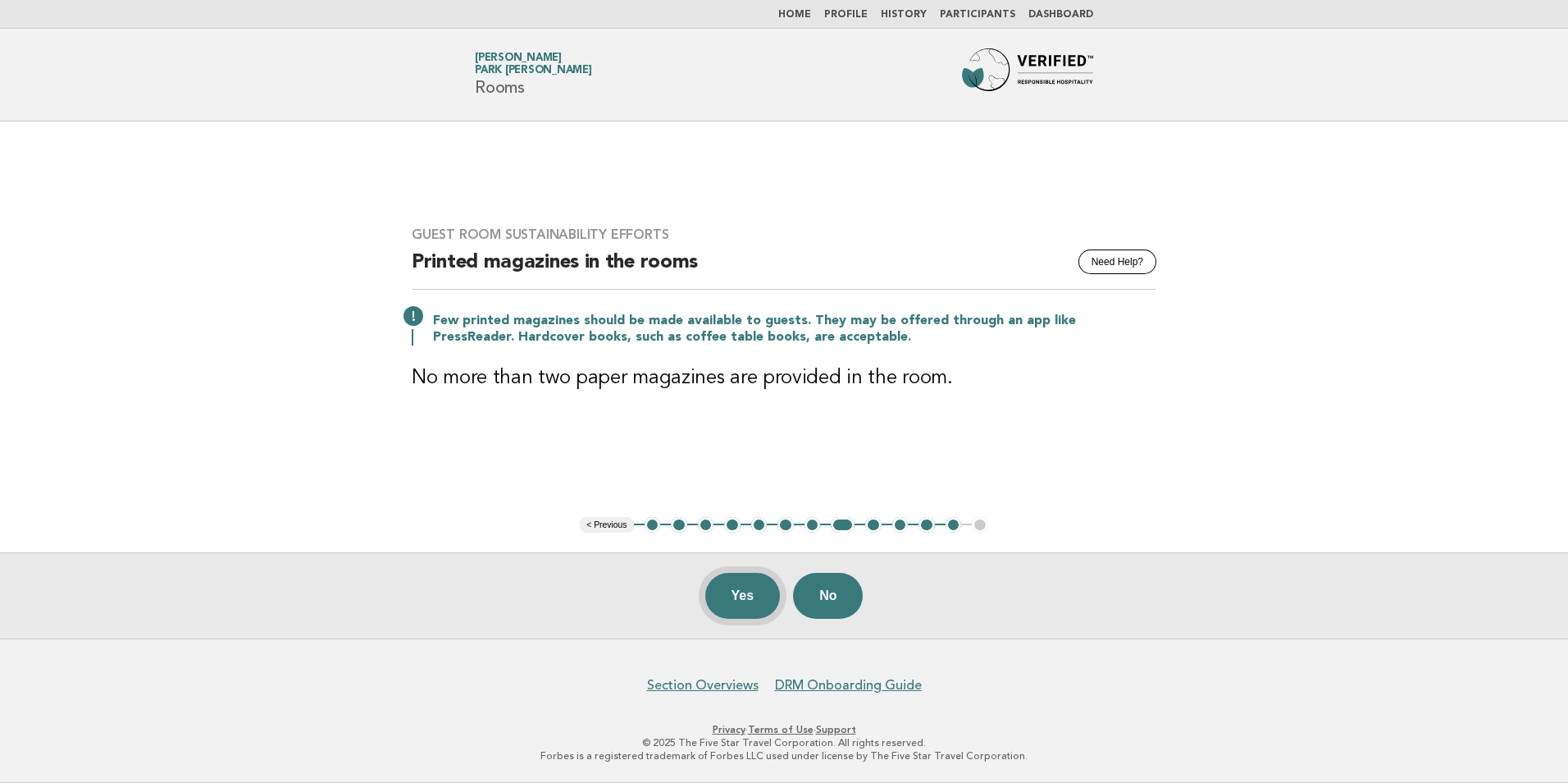
click at [745, 607] on button "Yes" at bounding box center [743, 596] width 76 height 46
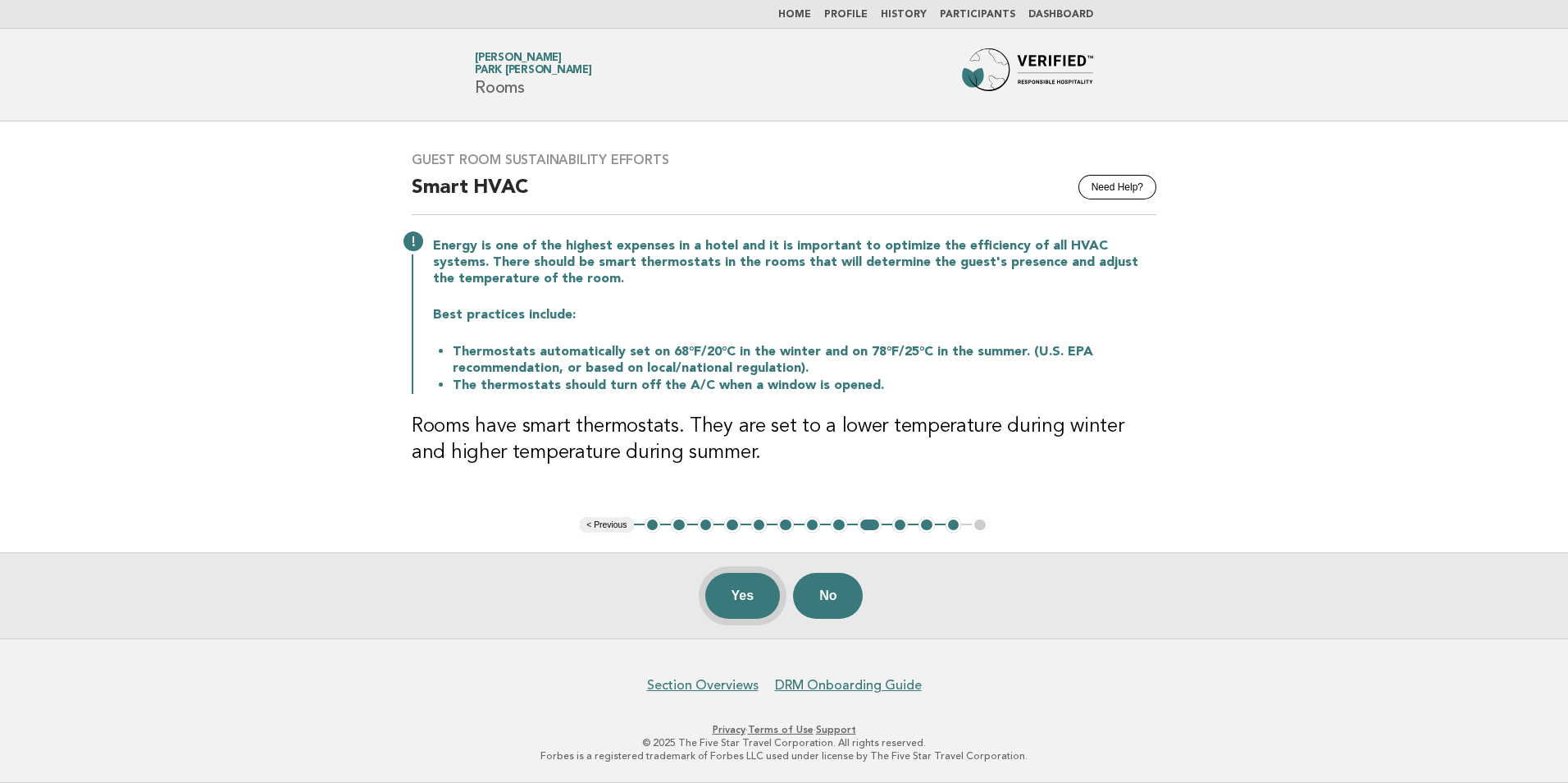
click at [754, 600] on button "Yes" at bounding box center [743, 596] width 76 height 46
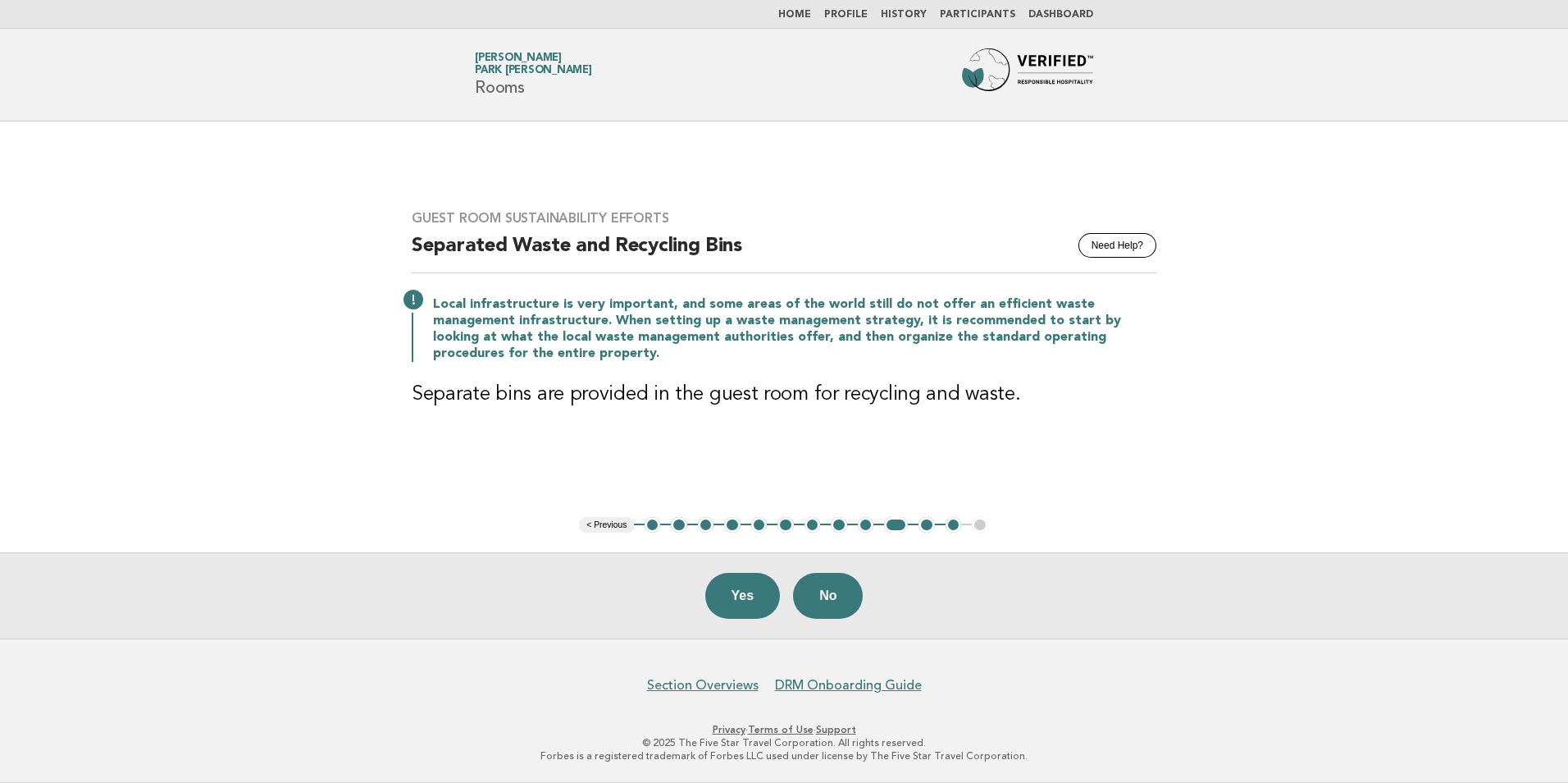
click at [754, 600] on button "Yes" at bounding box center [743, 596] width 76 height 46
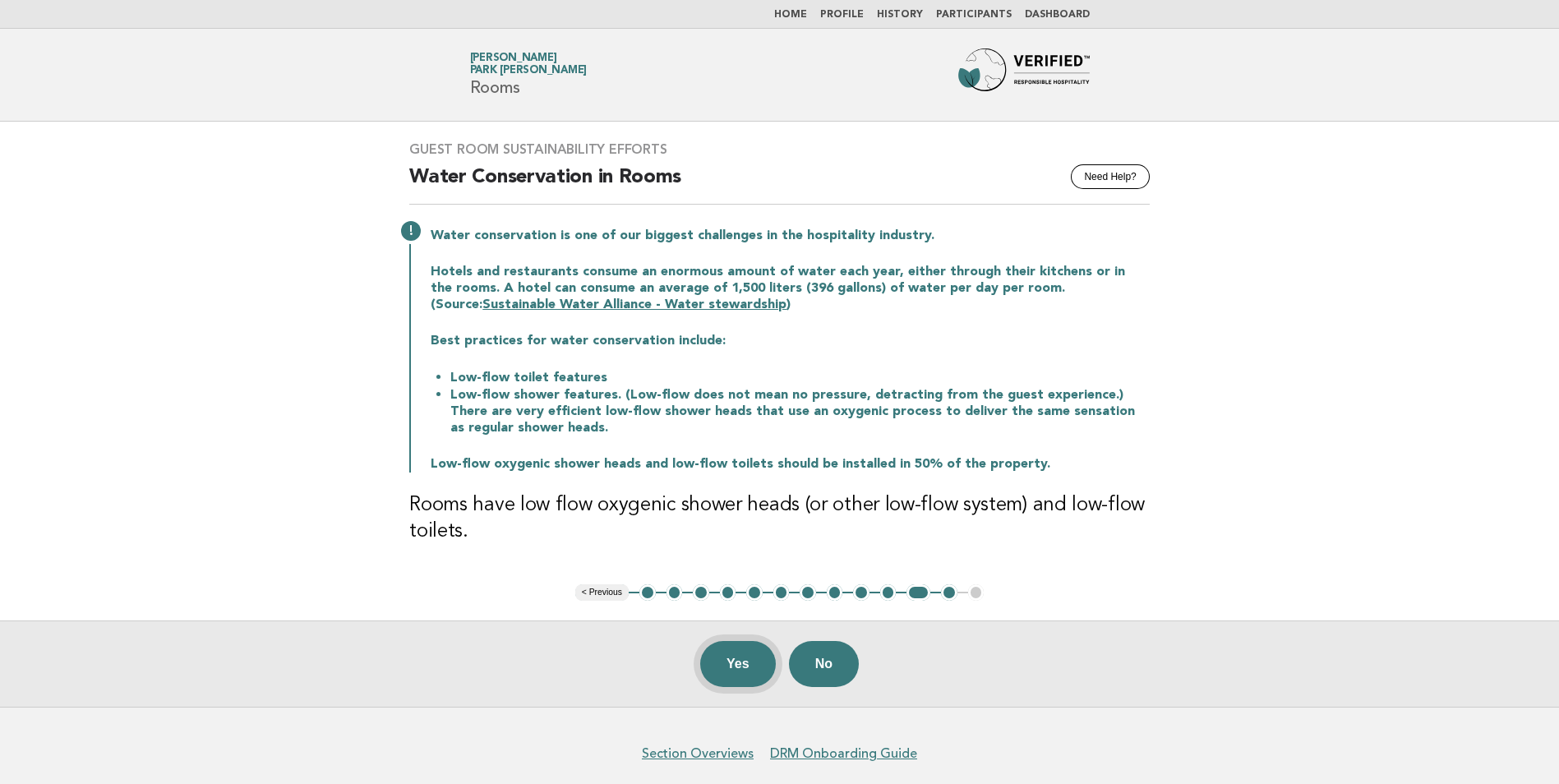
click at [735, 656] on button "Yes" at bounding box center [738, 664] width 76 height 46
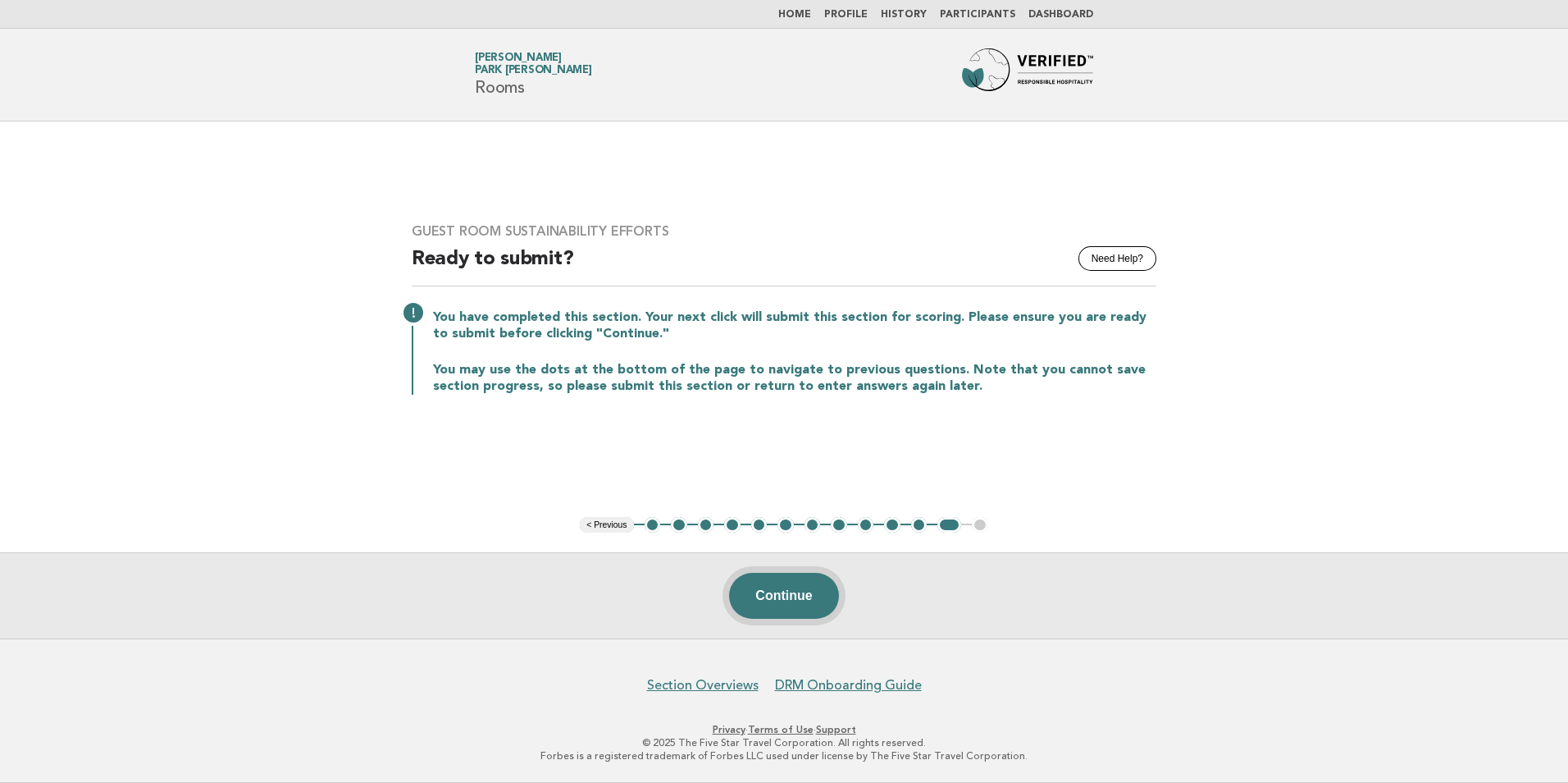
click at [792, 605] on button "Continue" at bounding box center [784, 596] width 110 height 46
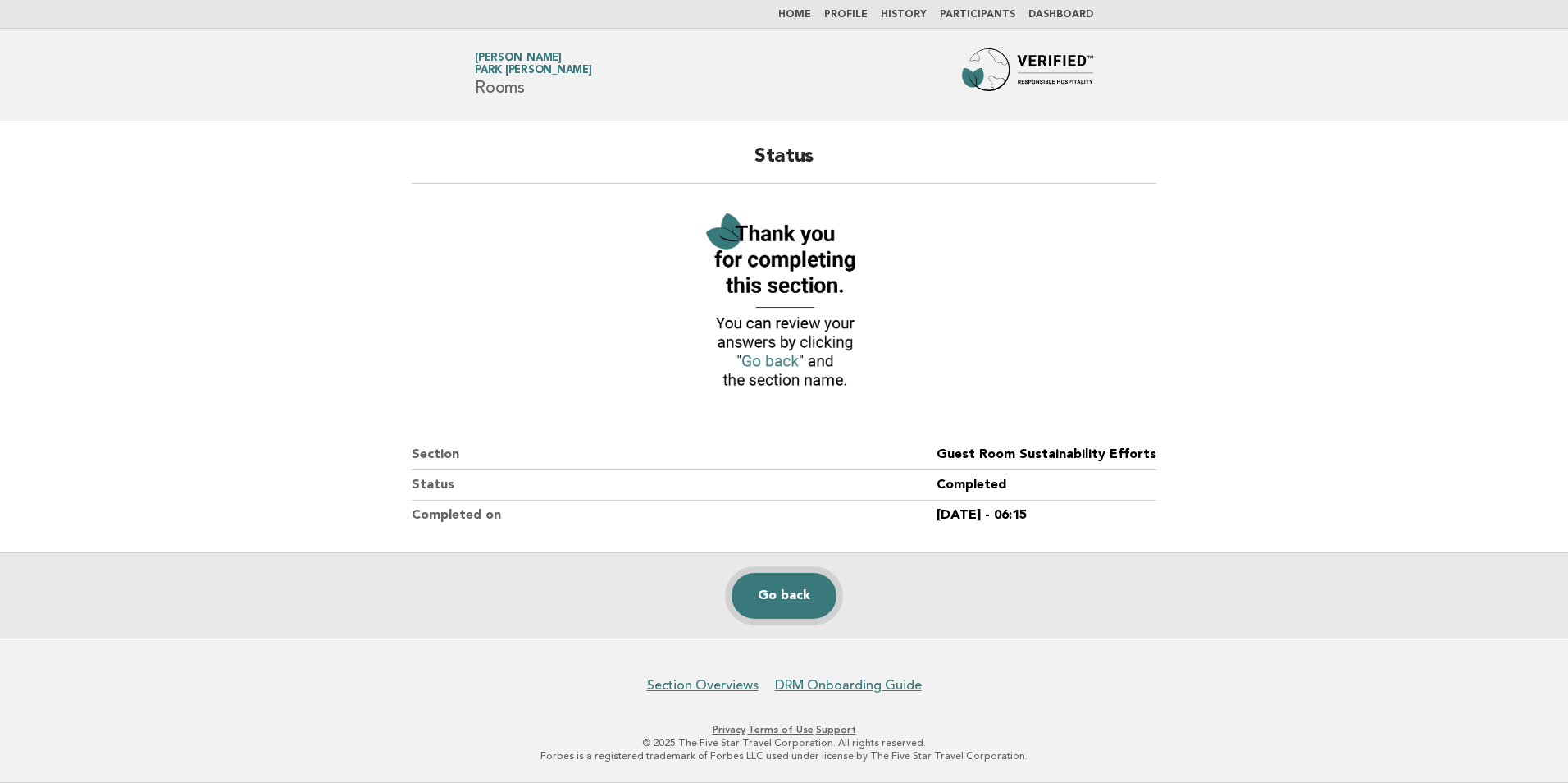
click at [792, 605] on link "Go back" at bounding box center [784, 596] width 105 height 46
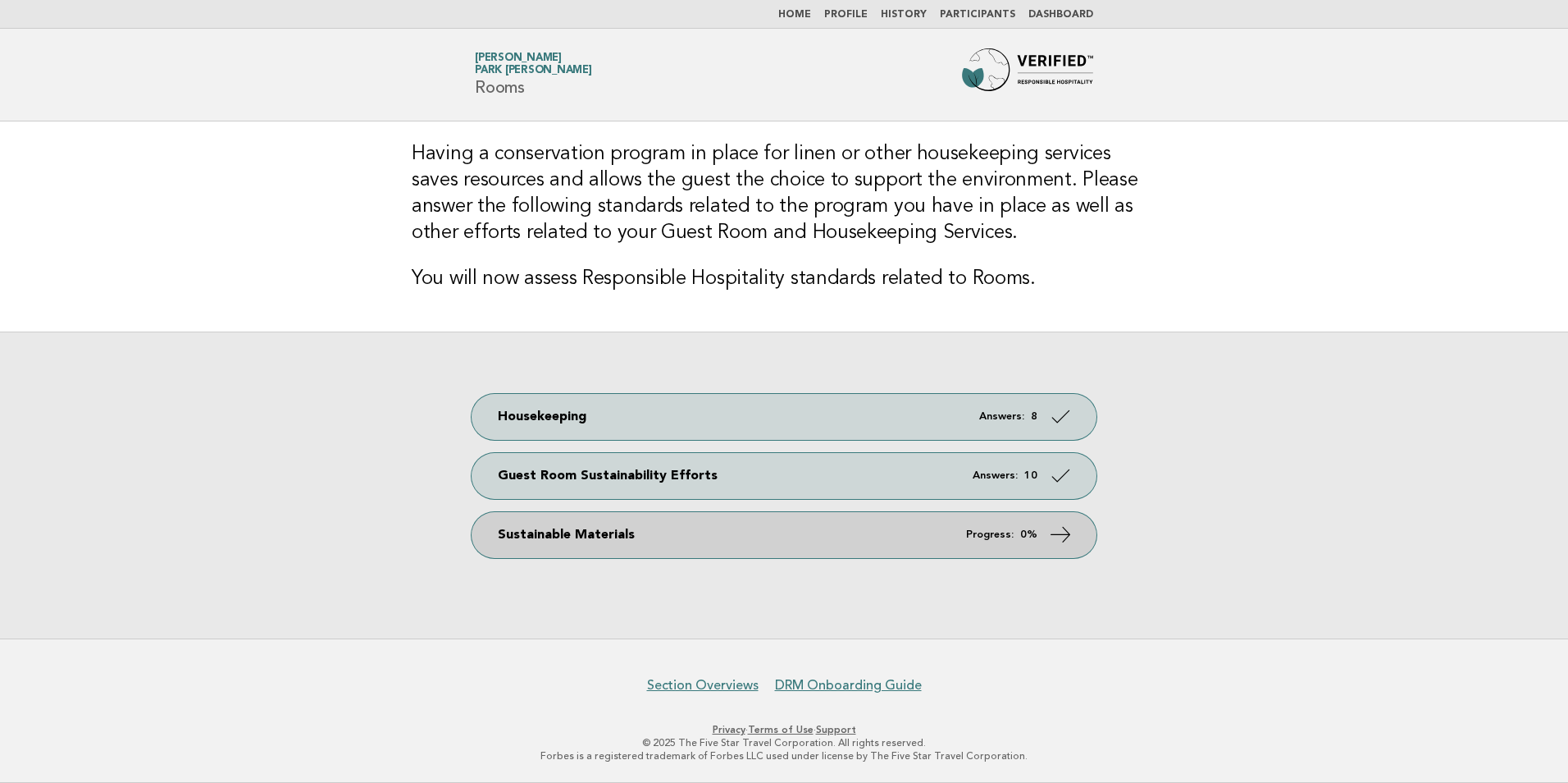
click at [1054, 535] on icon at bounding box center [1060, 534] width 24 height 24
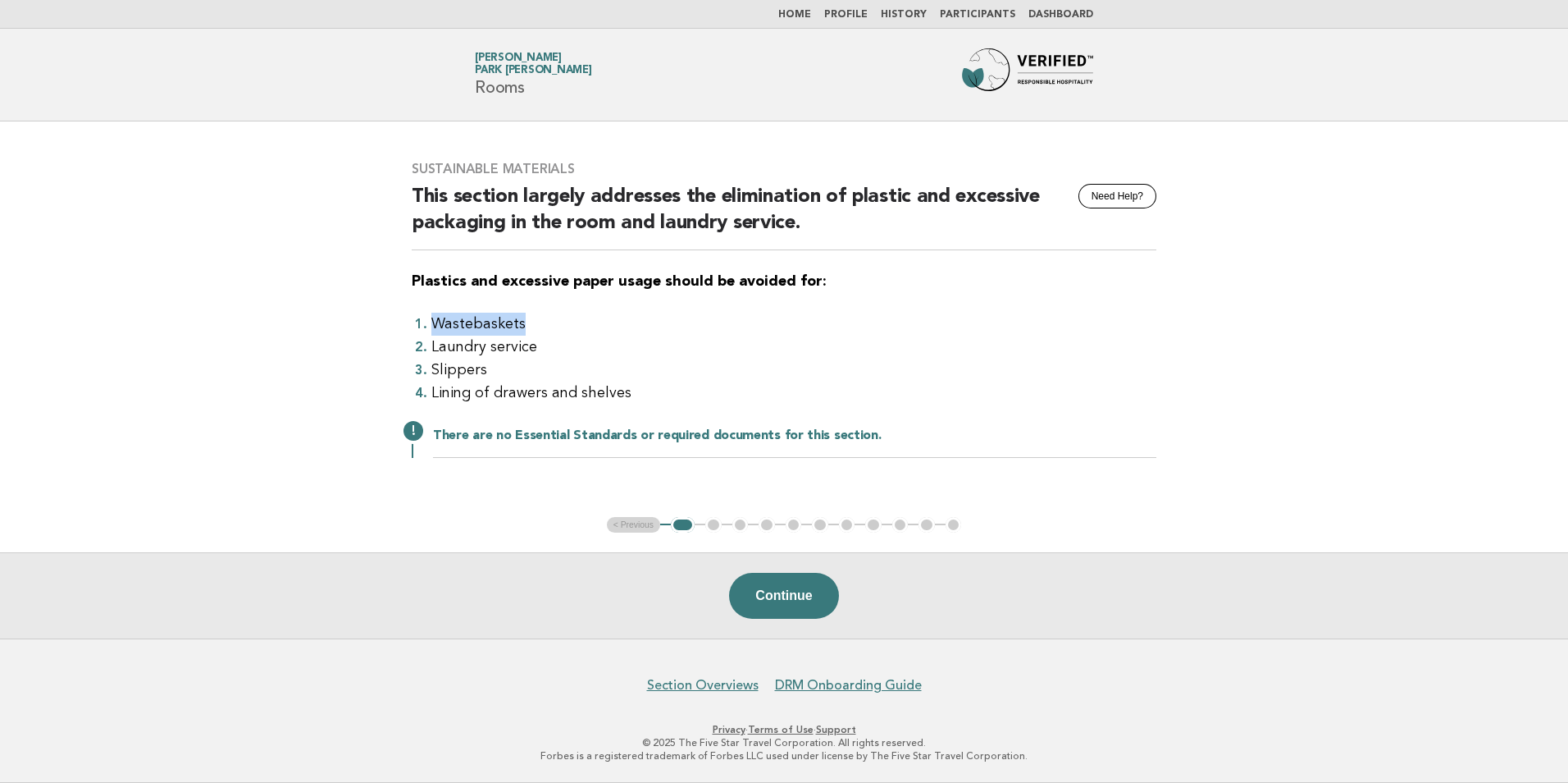
drag, startPoint x: 432, startPoint y: 325, endPoint x: 524, endPoint y: 322, distance: 92.0
click at [524, 322] on li "Wastebaskets" at bounding box center [794, 324] width 725 height 23
drag, startPoint x: 524, startPoint y: 322, endPoint x: 596, endPoint y: 338, distance: 73.8
click at [596, 338] on li "Laundry service" at bounding box center [794, 347] width 725 height 23
drag, startPoint x: 452, startPoint y: 327, endPoint x: 505, endPoint y: 327, distance: 53.0
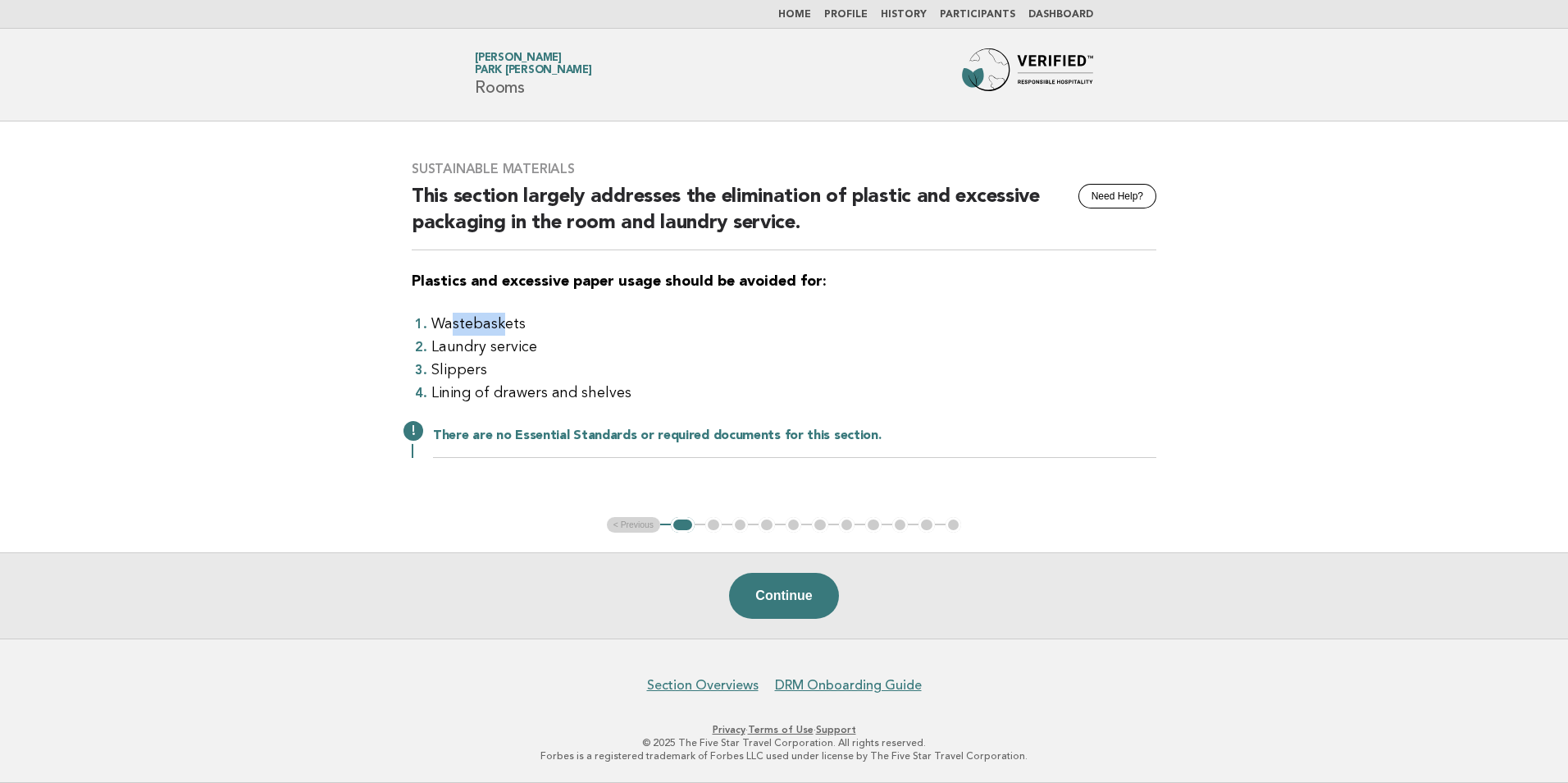
click at [505, 327] on li "Wastebaskets" at bounding box center [794, 324] width 725 height 23
drag, startPoint x: 505, startPoint y: 327, endPoint x: 533, endPoint y: 347, distance: 34.4
click at [533, 347] on li "Laundry service" at bounding box center [794, 347] width 725 height 23
drag, startPoint x: 533, startPoint y: 347, endPoint x: 503, endPoint y: 362, distance: 33.5
click at [503, 362] on li "Slippers" at bounding box center [794, 371] width 725 height 23
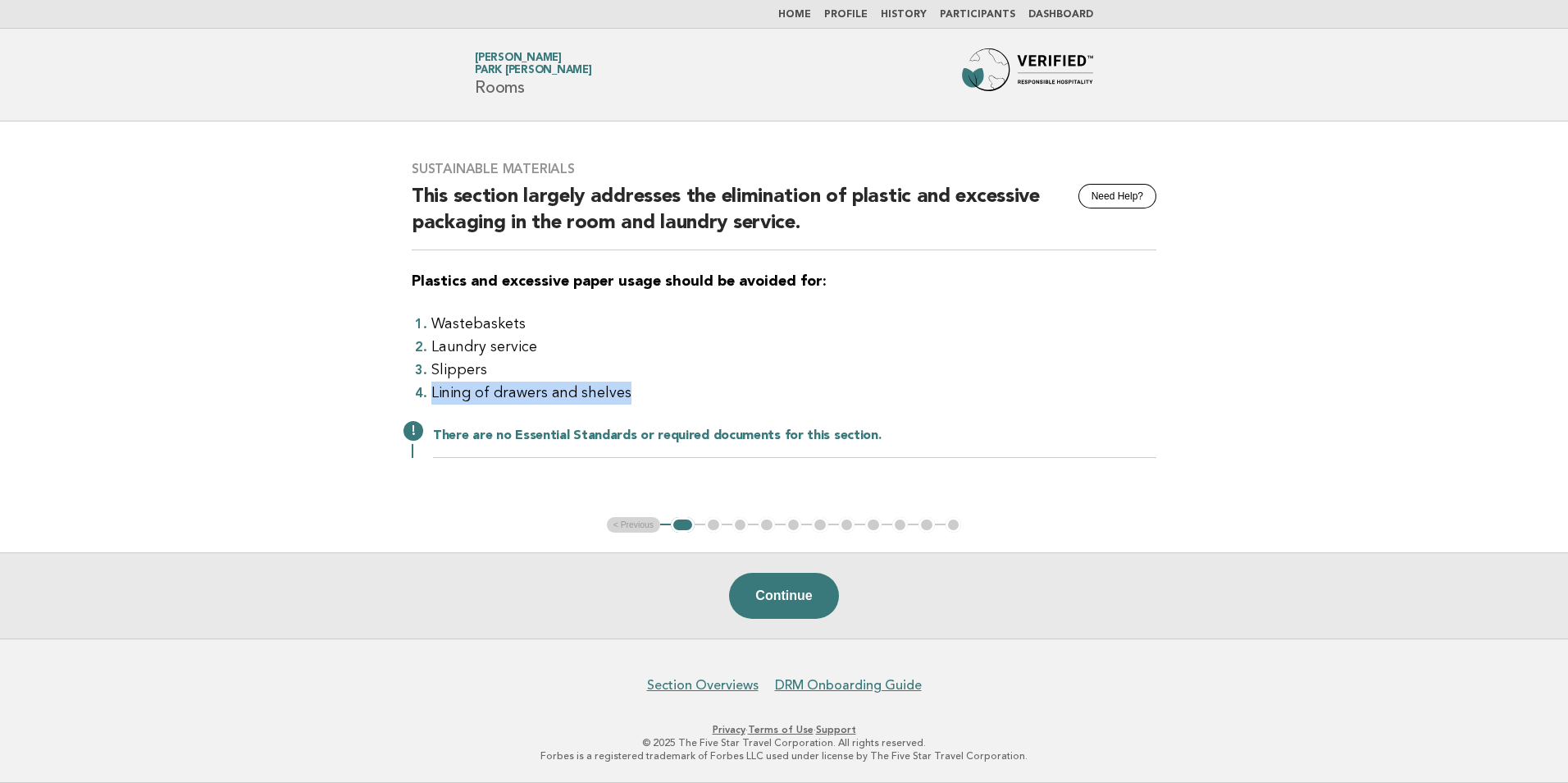
drag, startPoint x: 503, startPoint y: 362, endPoint x: 653, endPoint y: 384, distance: 151.6
click at [653, 384] on li "Lining of drawers and shelves" at bounding box center [794, 393] width 725 height 23
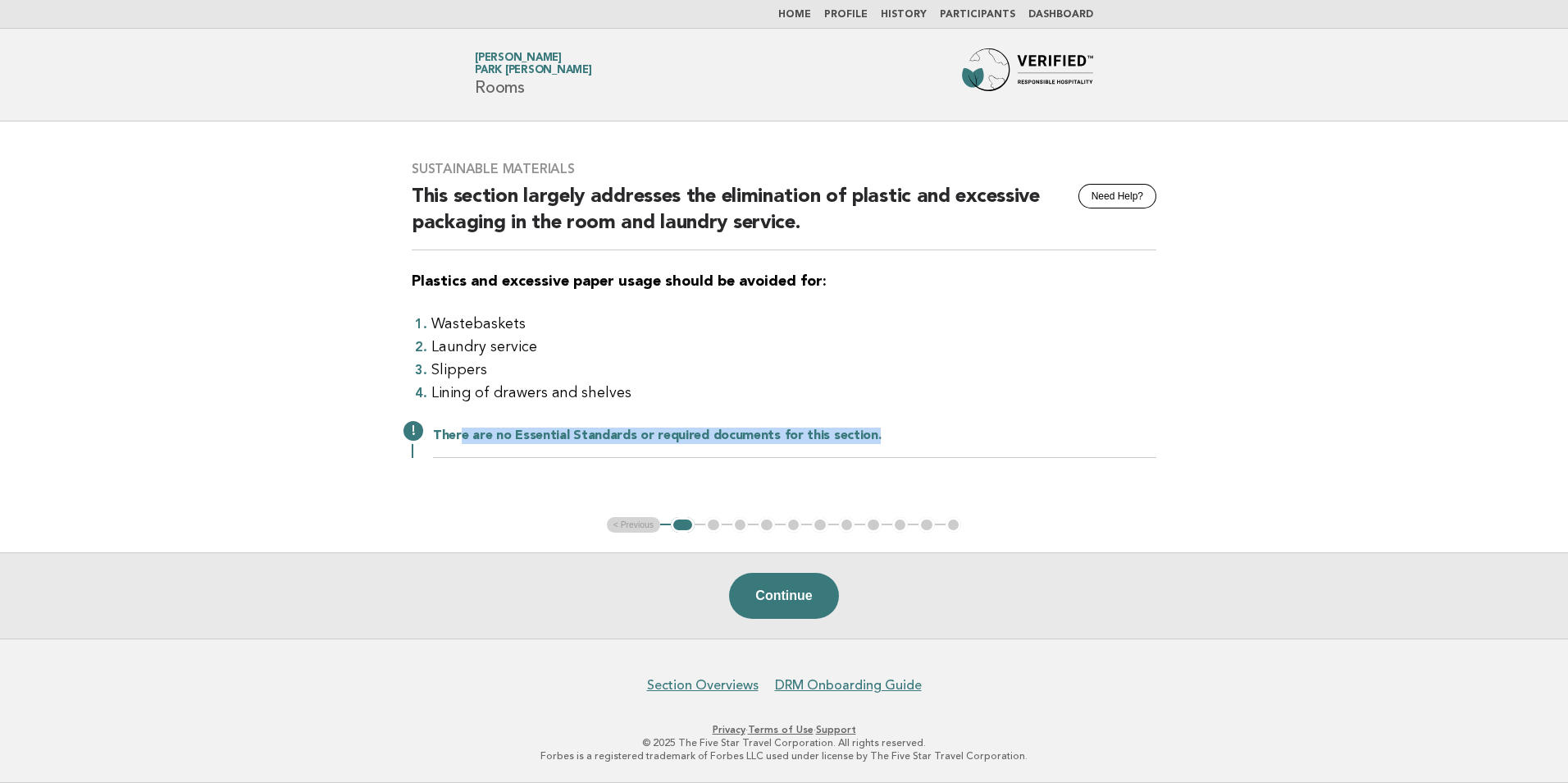
drag, startPoint x: 458, startPoint y: 436, endPoint x: 867, endPoint y: 447, distance: 409.1
click at [867, 447] on h2 "There are no Essential Standards or required documents for this section." at bounding box center [794, 443] width 723 height 30
click at [794, 592] on button "Continue" at bounding box center [784, 596] width 110 height 46
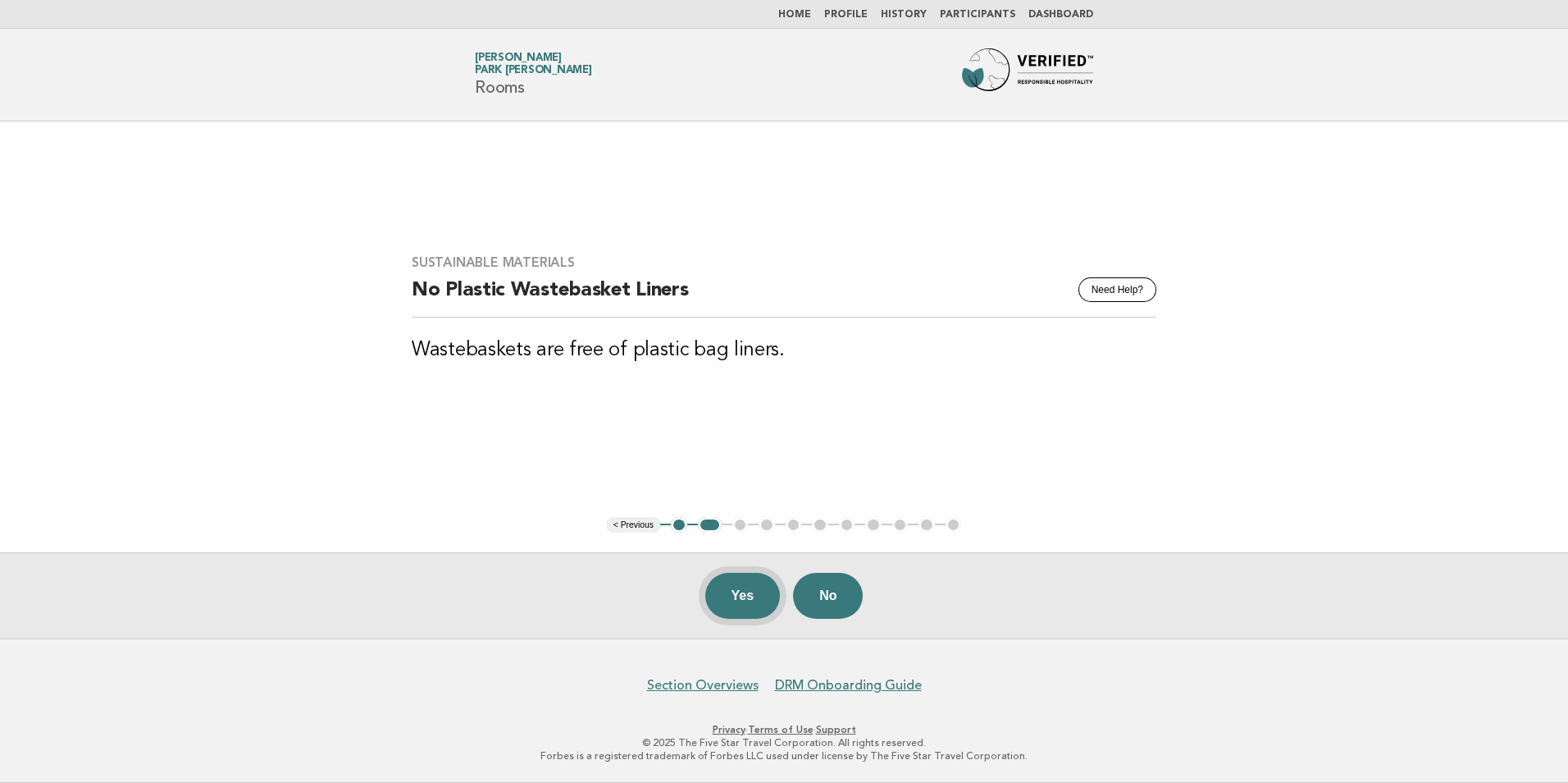
click at [752, 597] on button "Yes" at bounding box center [743, 596] width 76 height 46
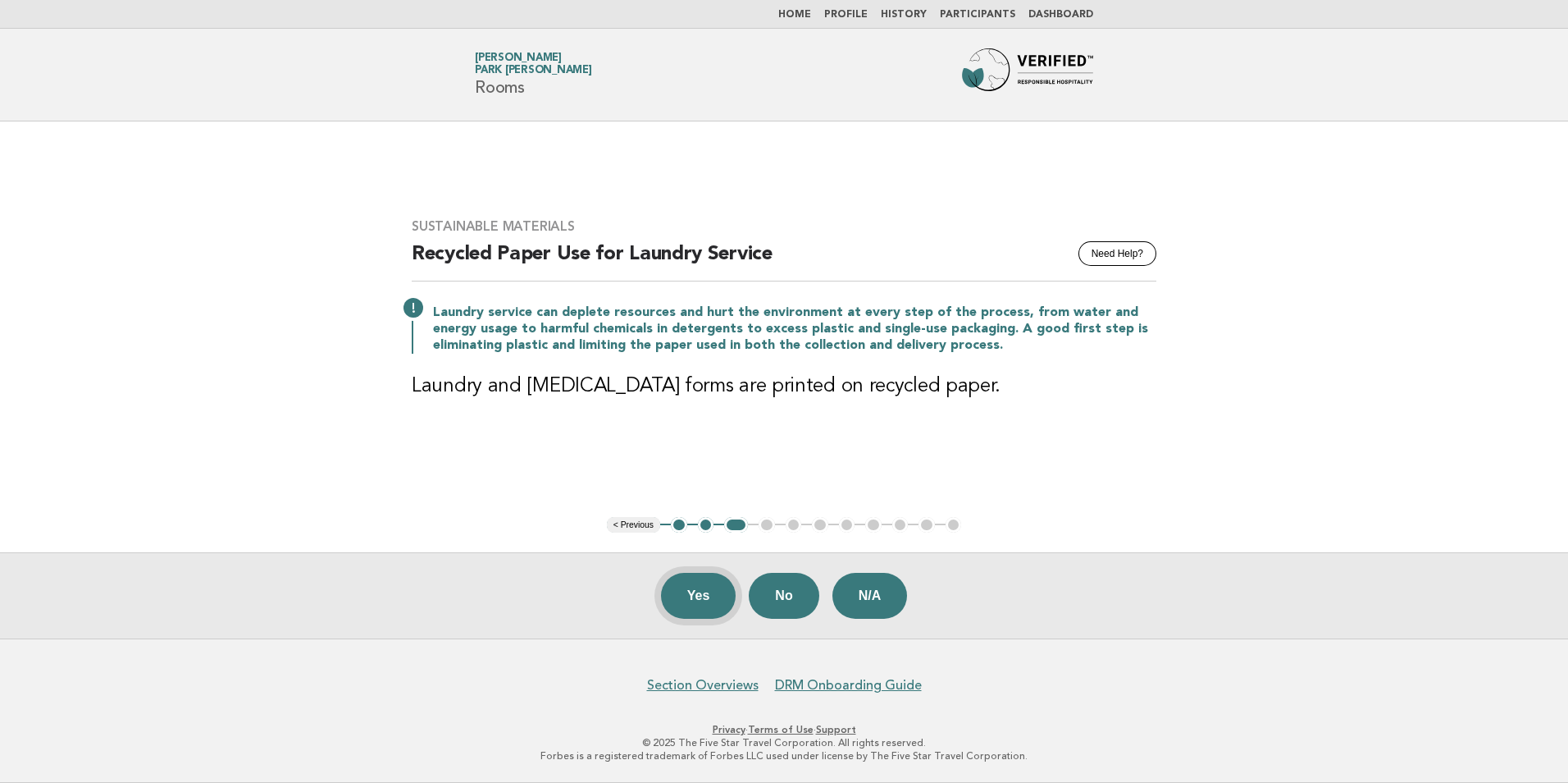
click at [684, 599] on button "Yes" at bounding box center [698, 596] width 76 height 46
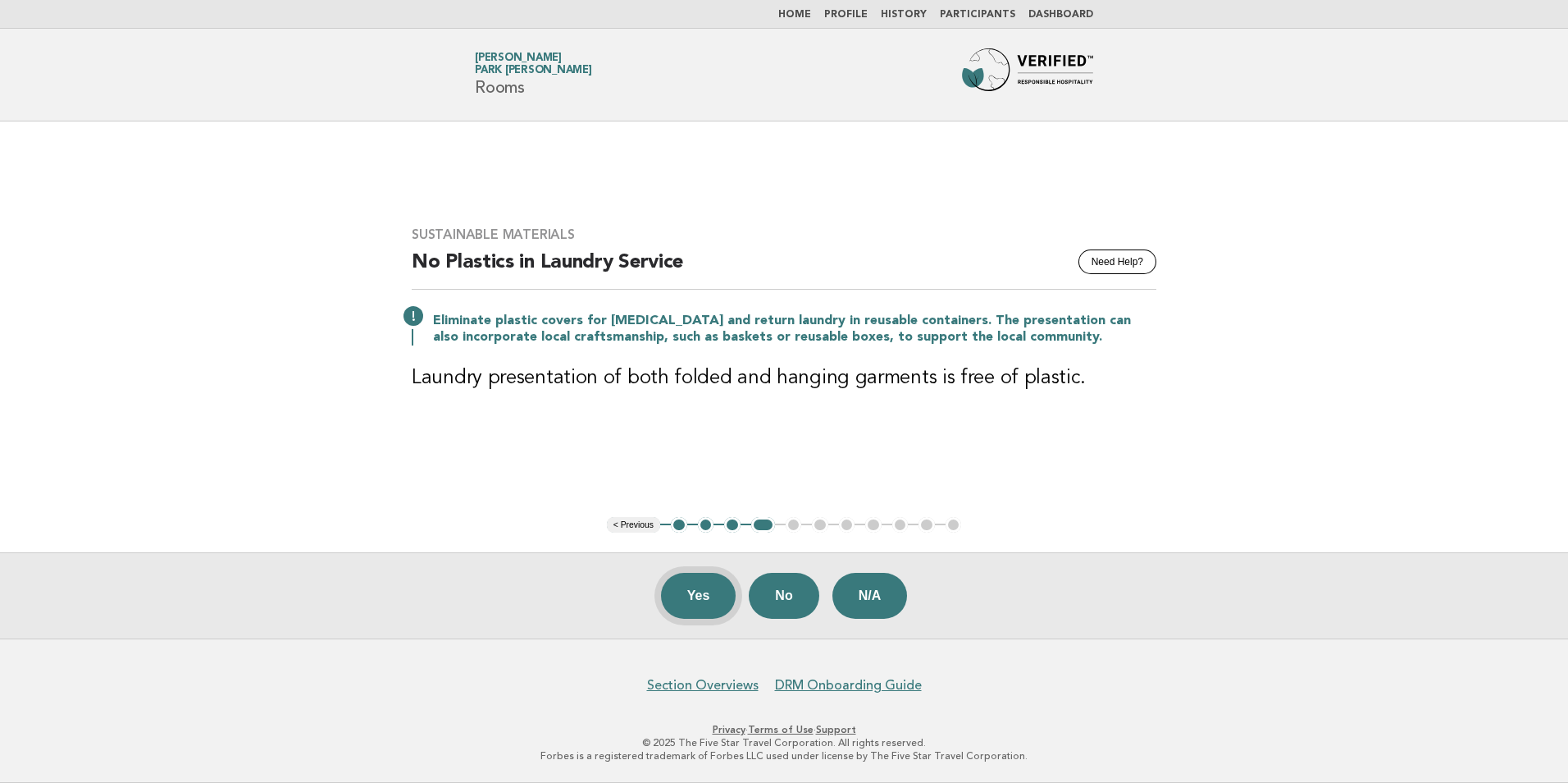
click at [704, 593] on button "Yes" at bounding box center [698, 596] width 76 height 46
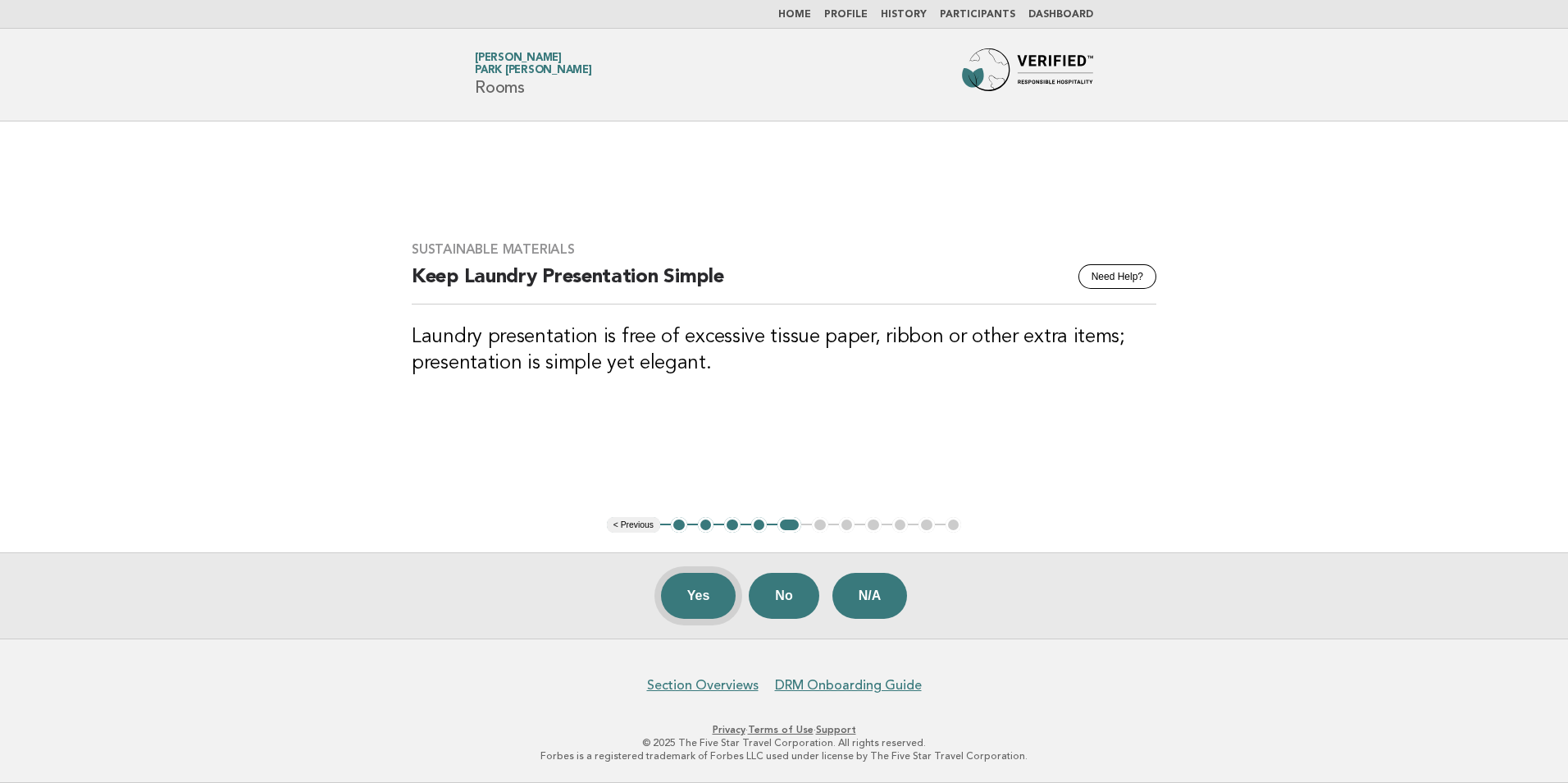
click at [697, 596] on button "Yes" at bounding box center [698, 596] width 76 height 46
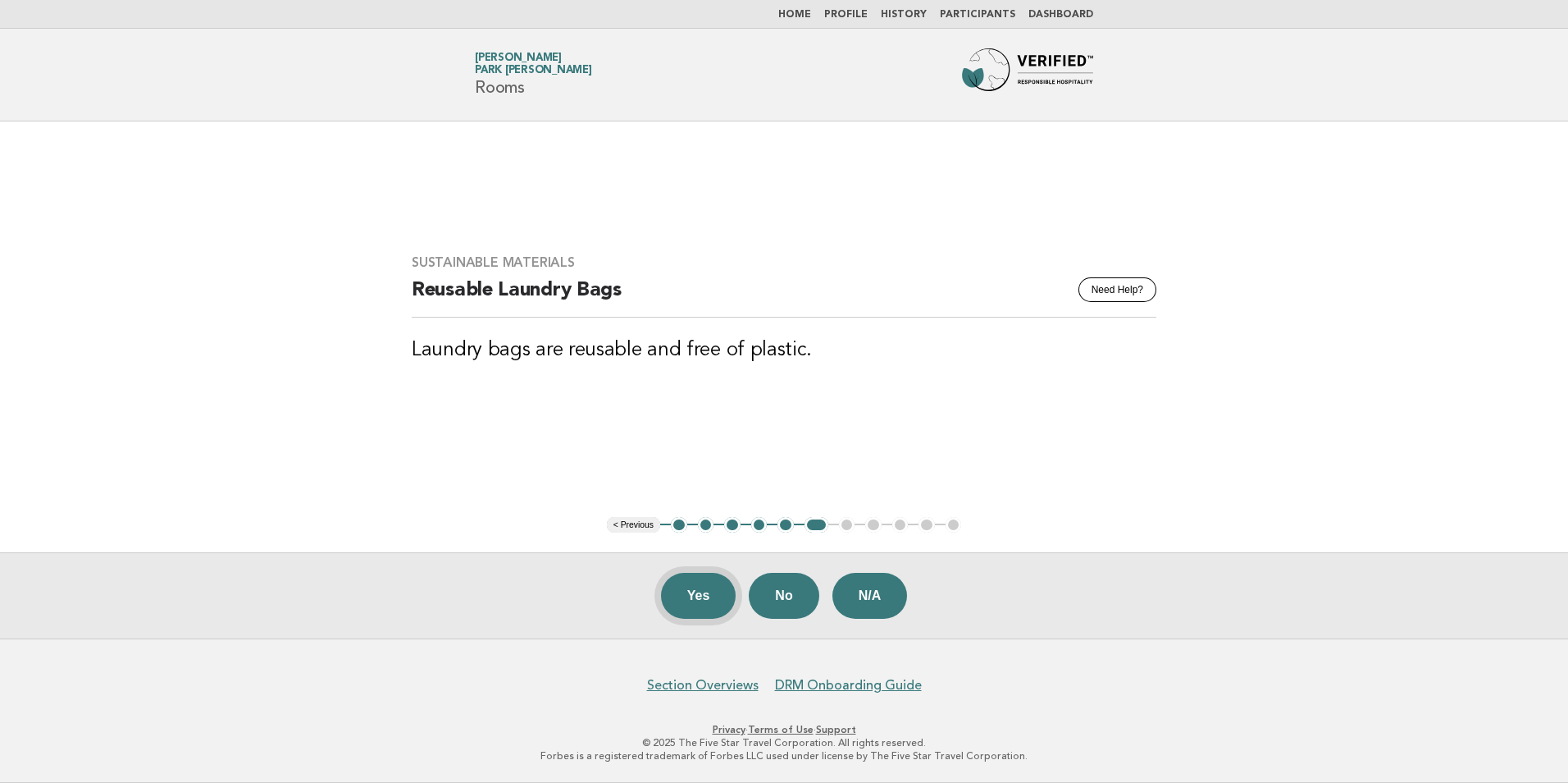
click at [695, 603] on button "Yes" at bounding box center [698, 596] width 76 height 46
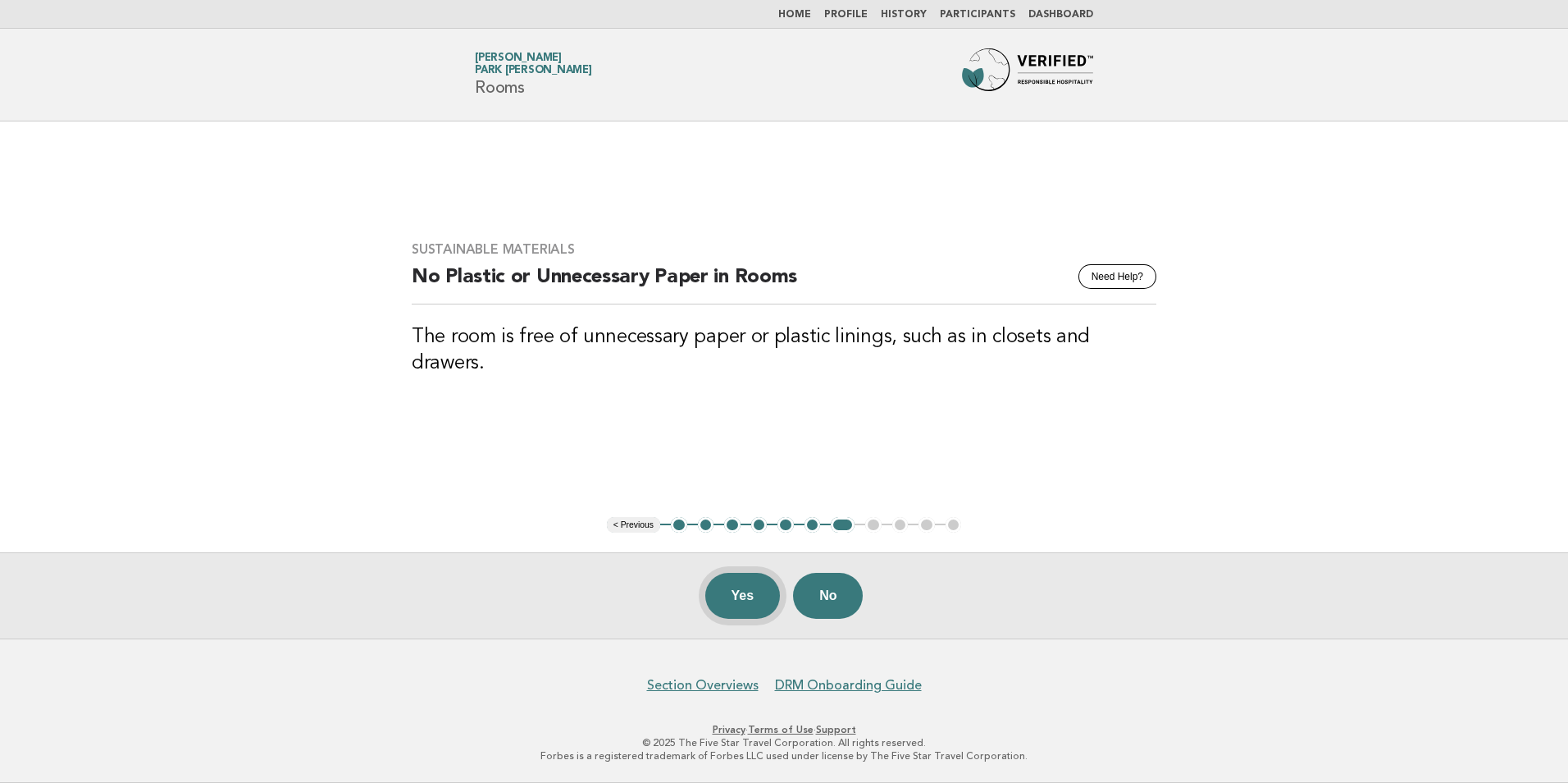
click at [747, 603] on button "Yes" at bounding box center [743, 596] width 76 height 46
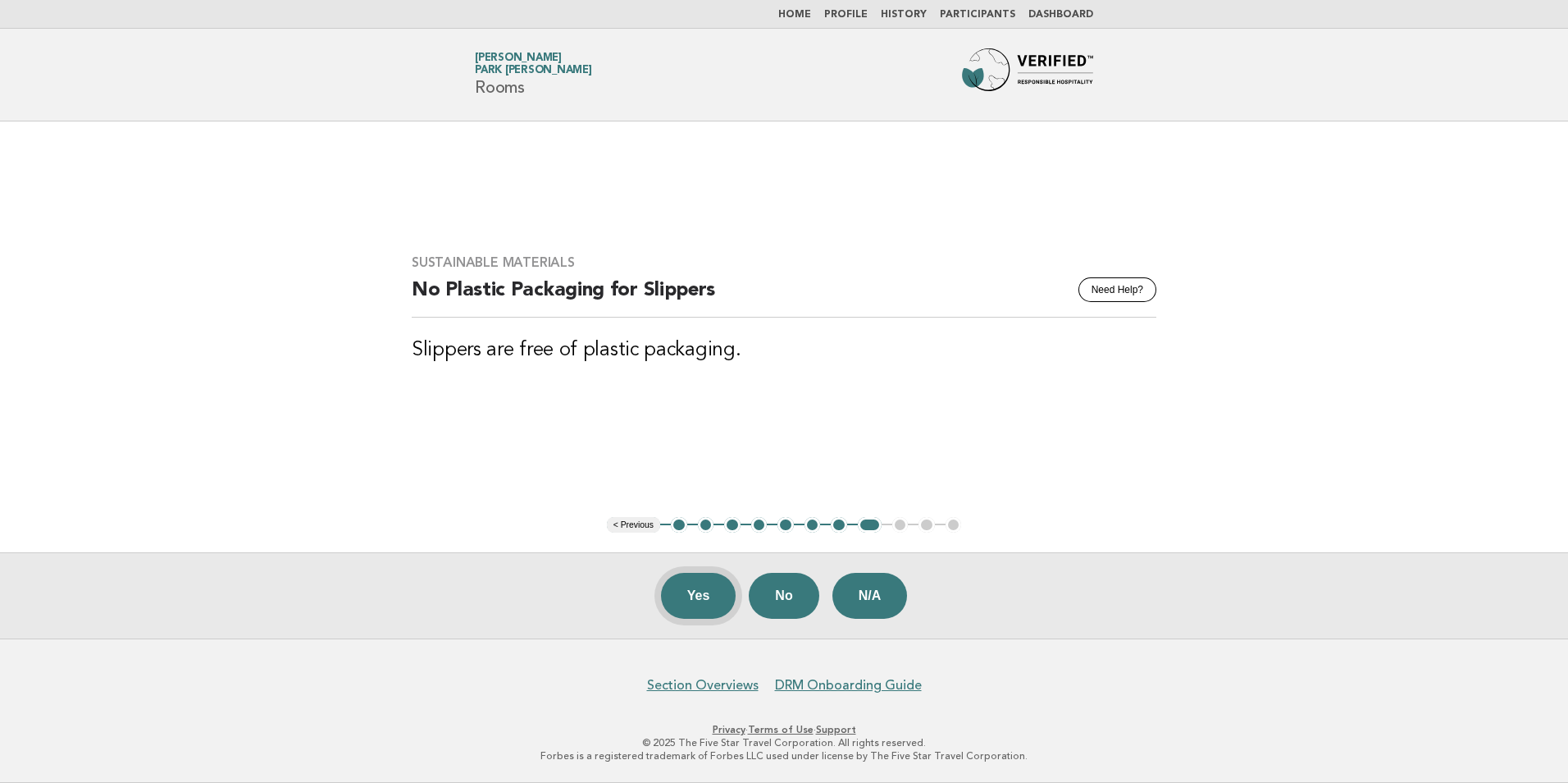
click at [692, 604] on button "Yes" at bounding box center [698, 596] width 76 height 46
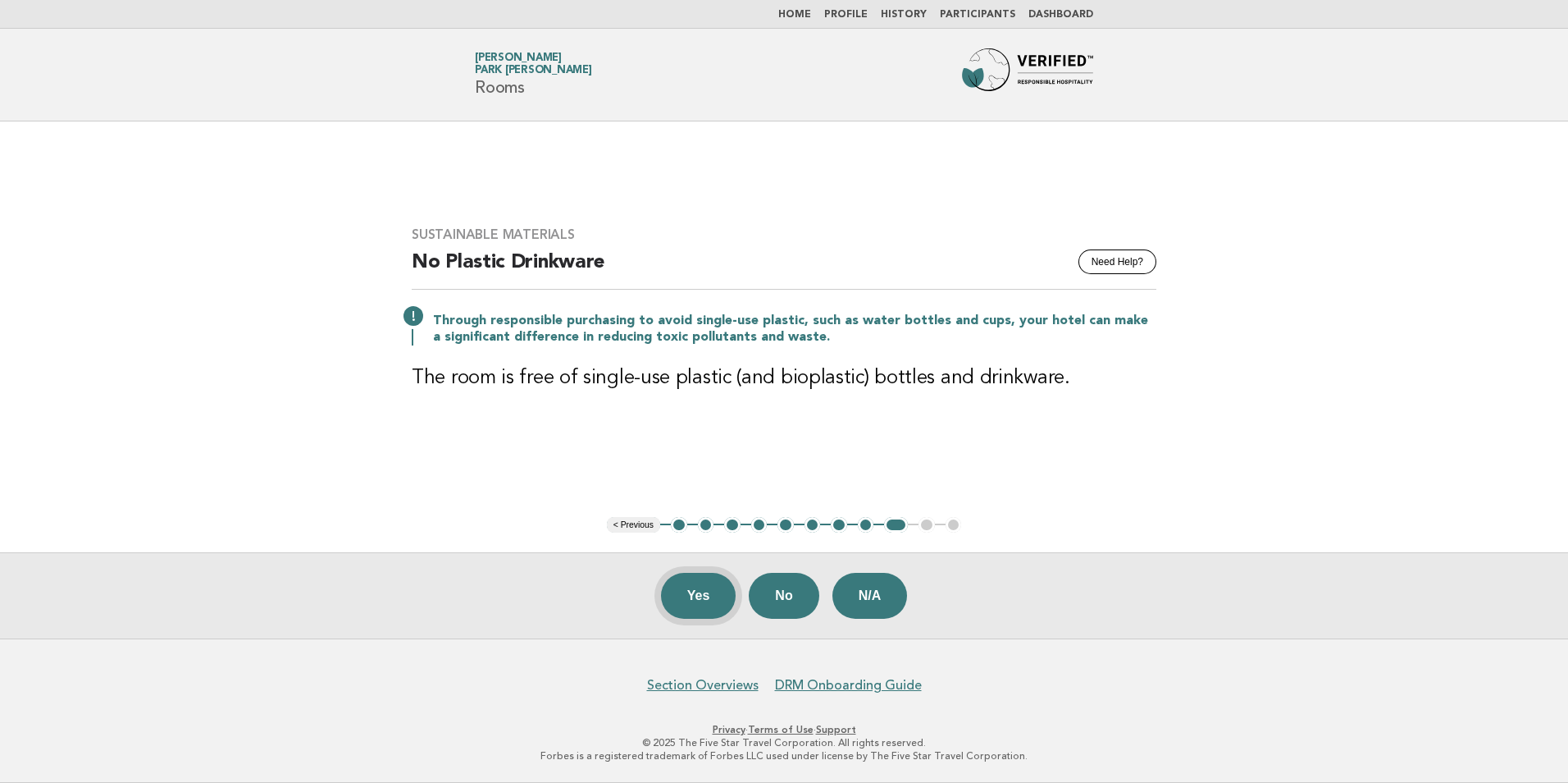
click at [684, 601] on button "Yes" at bounding box center [698, 596] width 76 height 46
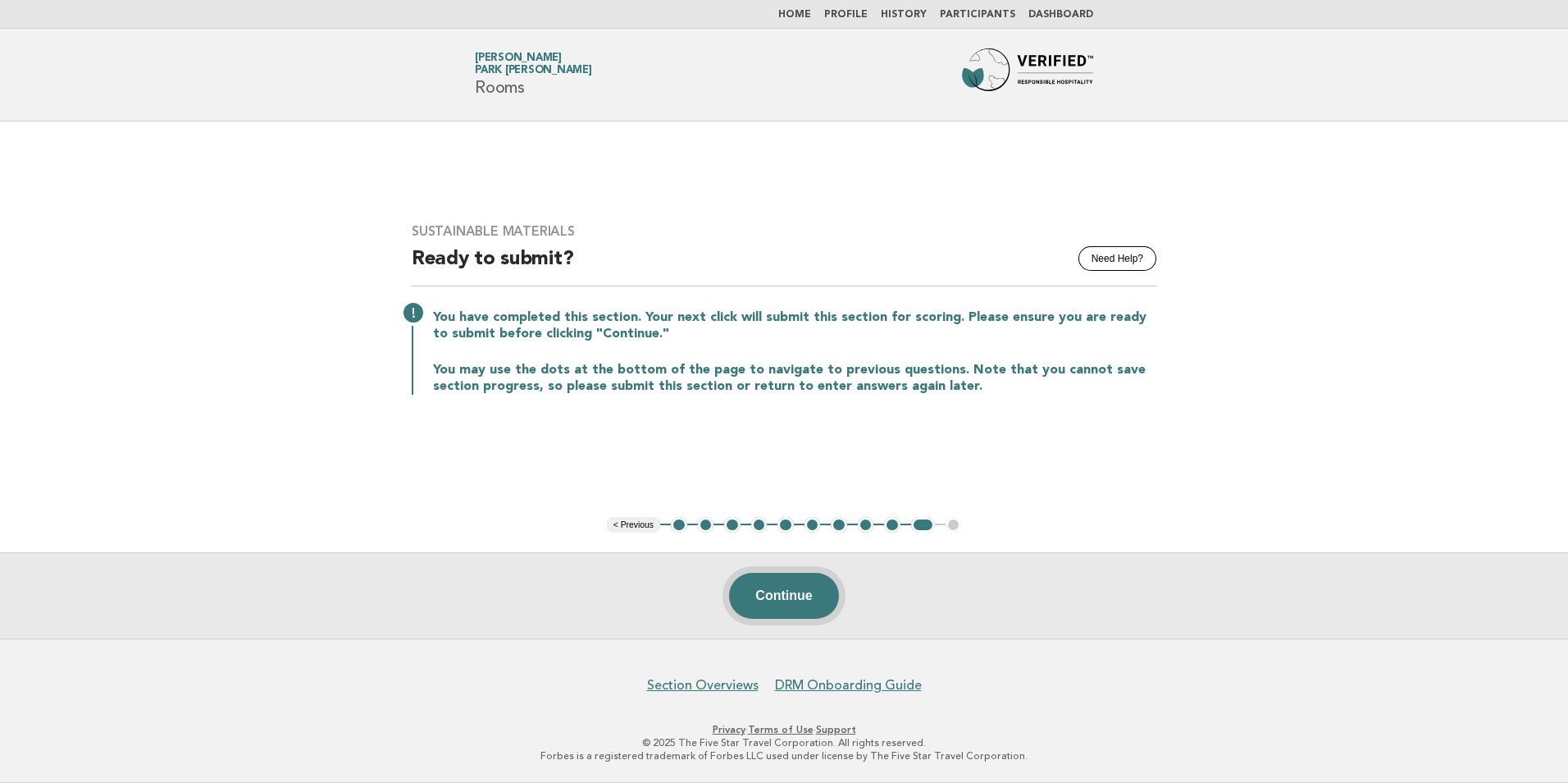
click at [799, 609] on button "Continue" at bounding box center [784, 596] width 110 height 46
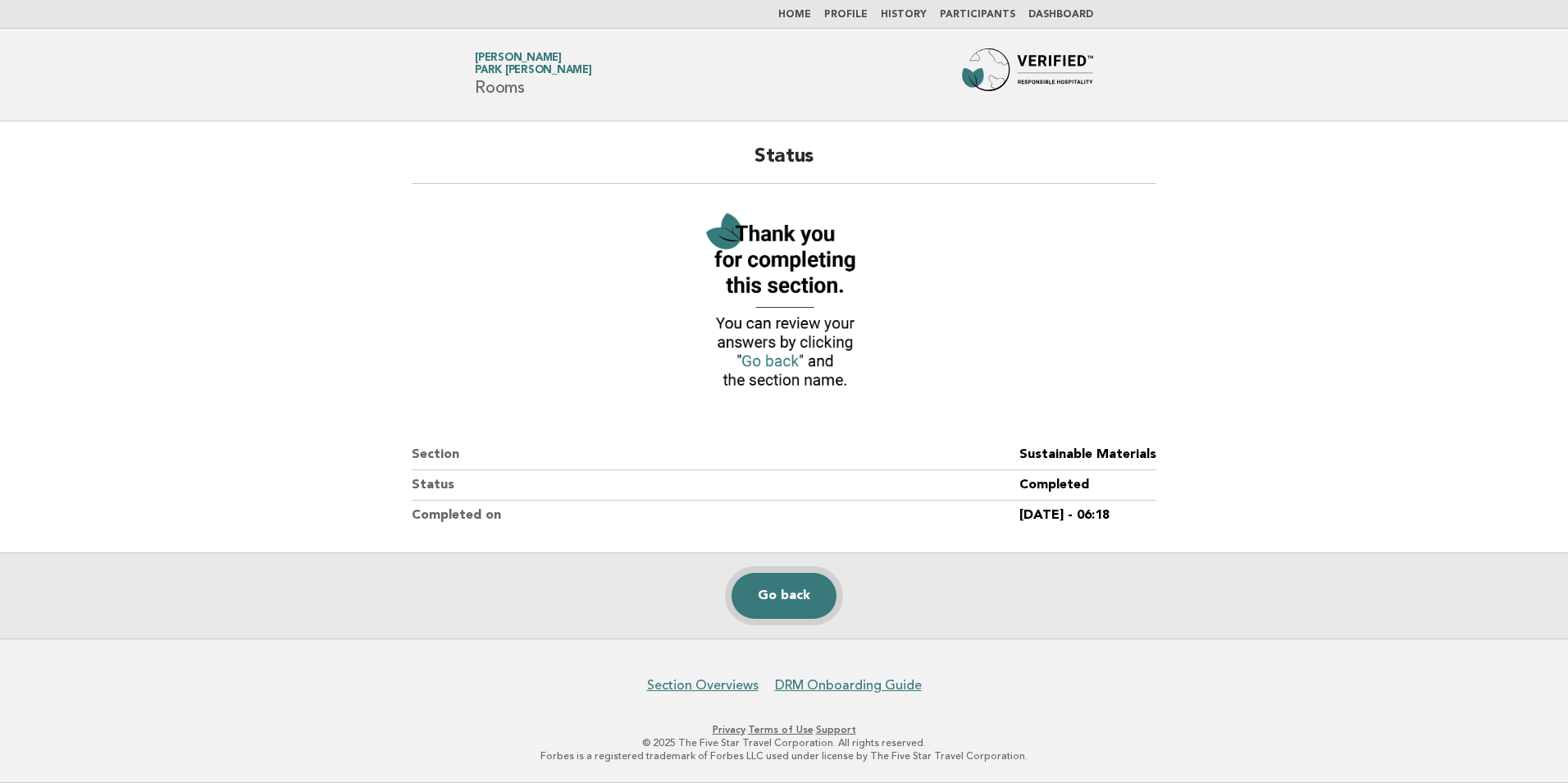
click at [799, 608] on link "Go back" at bounding box center [784, 596] width 105 height 46
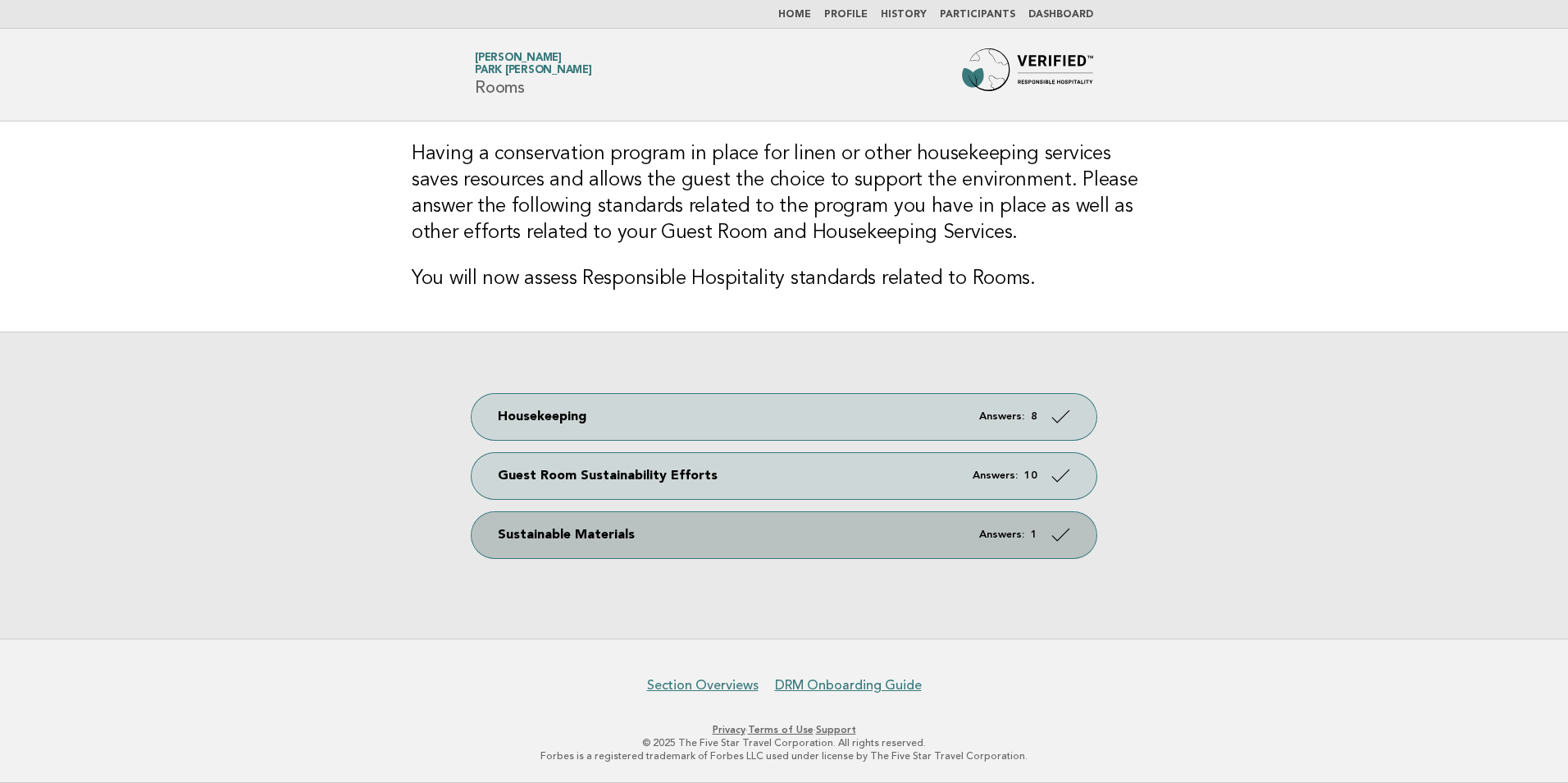
click at [1037, 534] on link "Sustainable Materials Answers: 1" at bounding box center [784, 535] width 625 height 46
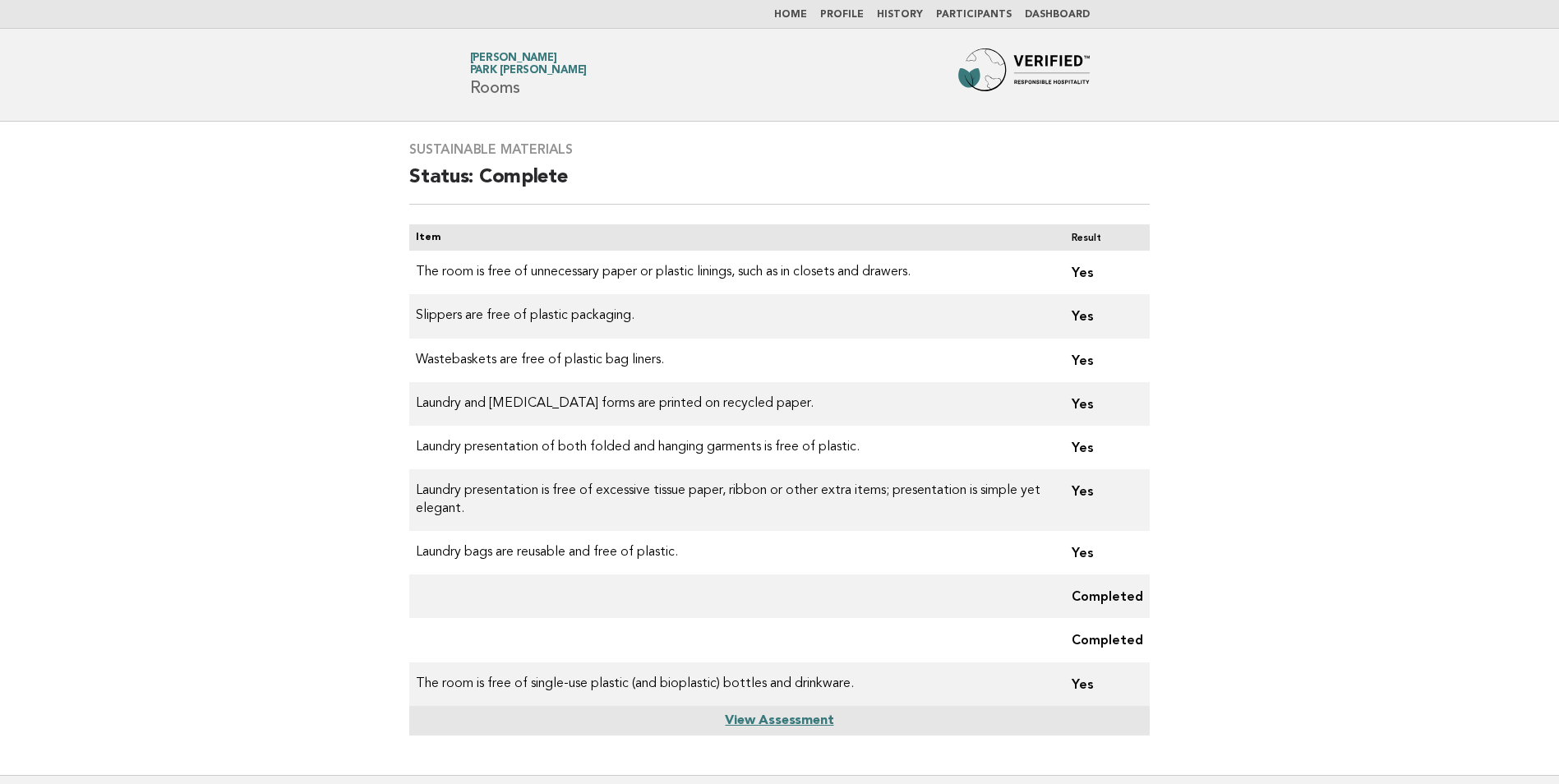
scroll to position [135, 0]
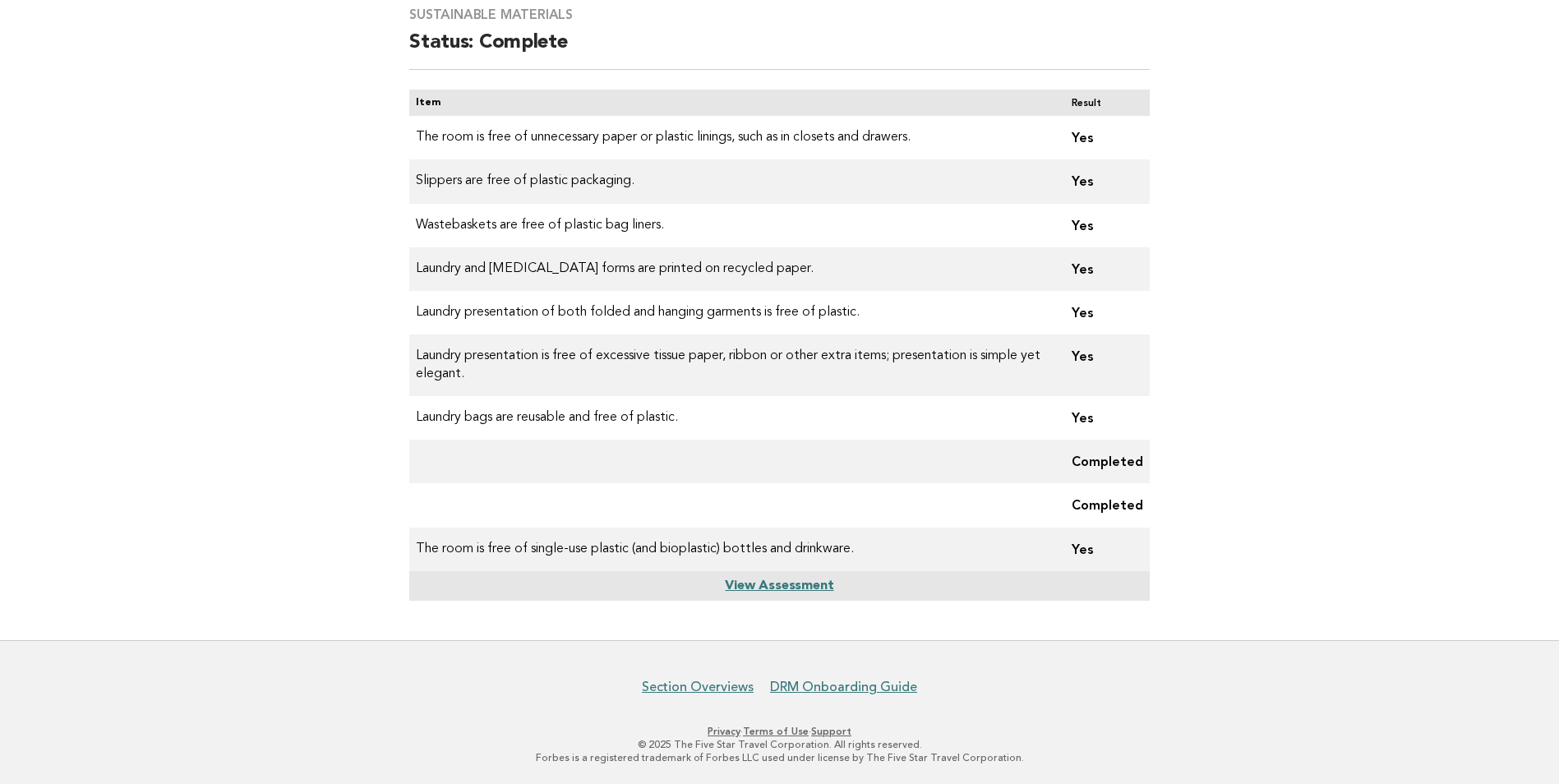
click at [809, 588] on link "View Assessment" at bounding box center [779, 585] width 109 height 13
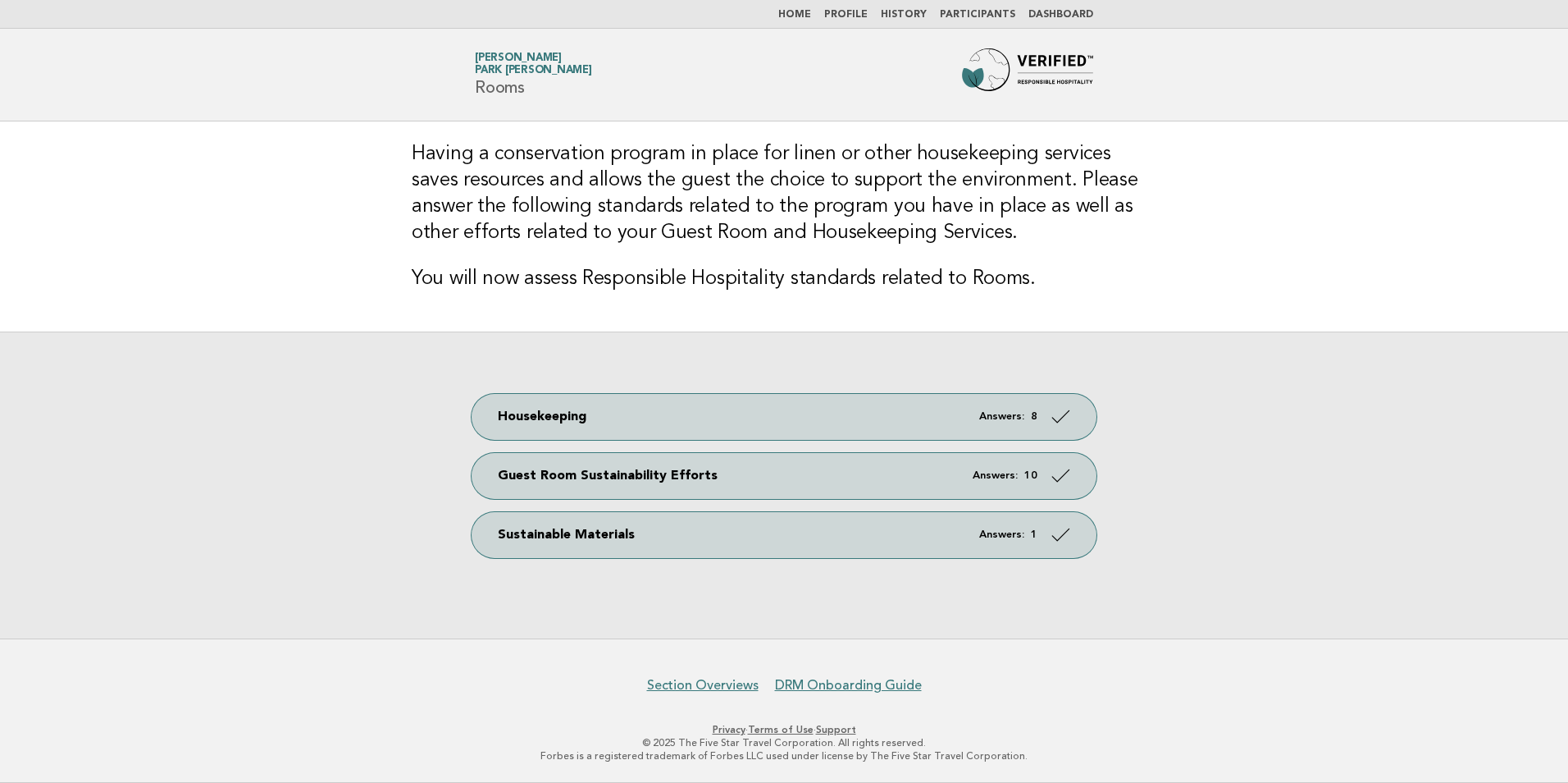
click at [811, 16] on link "Home" at bounding box center [794, 14] width 33 height 10
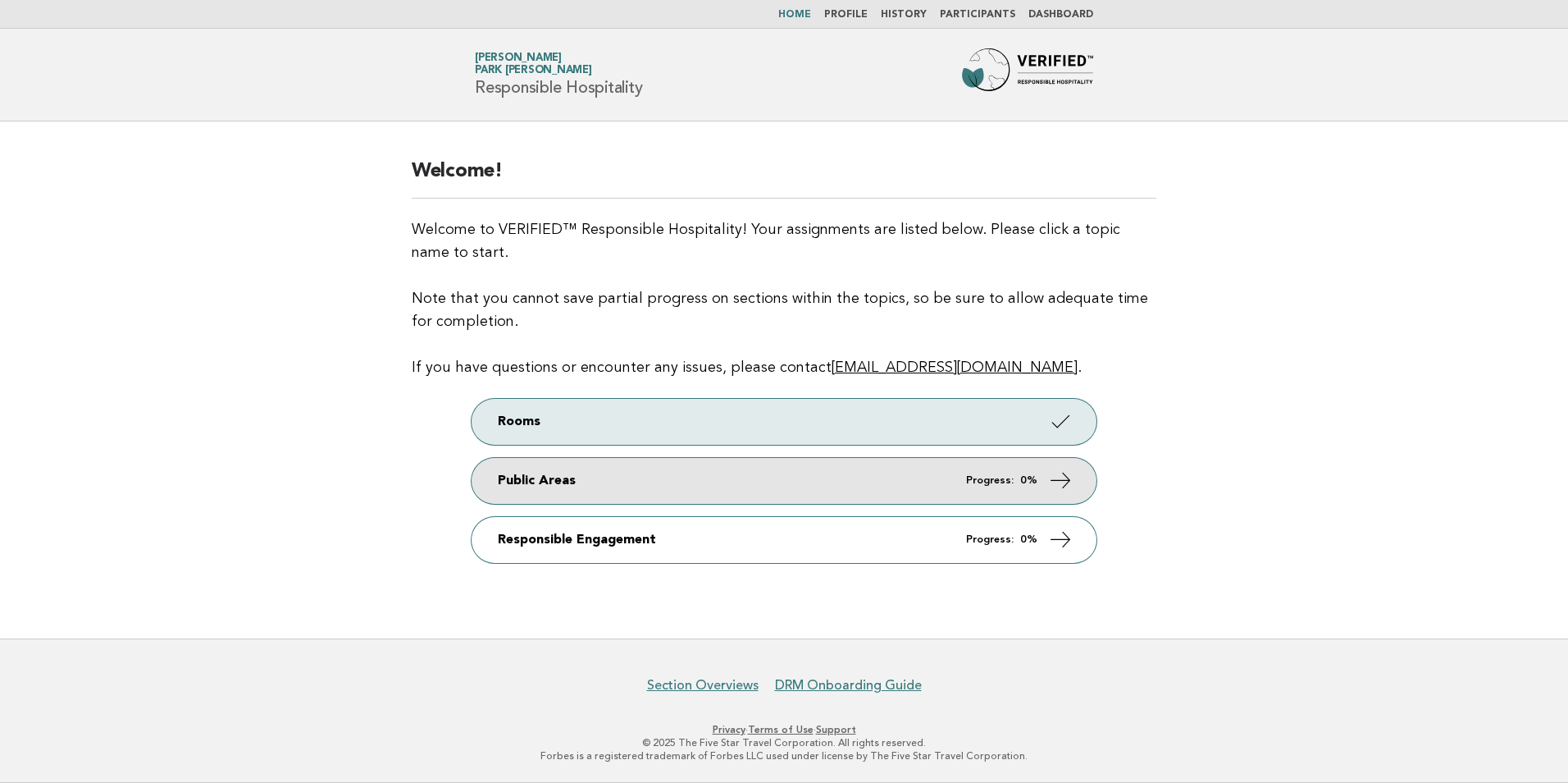
click at [1049, 485] on icon at bounding box center [1060, 479] width 24 height 24
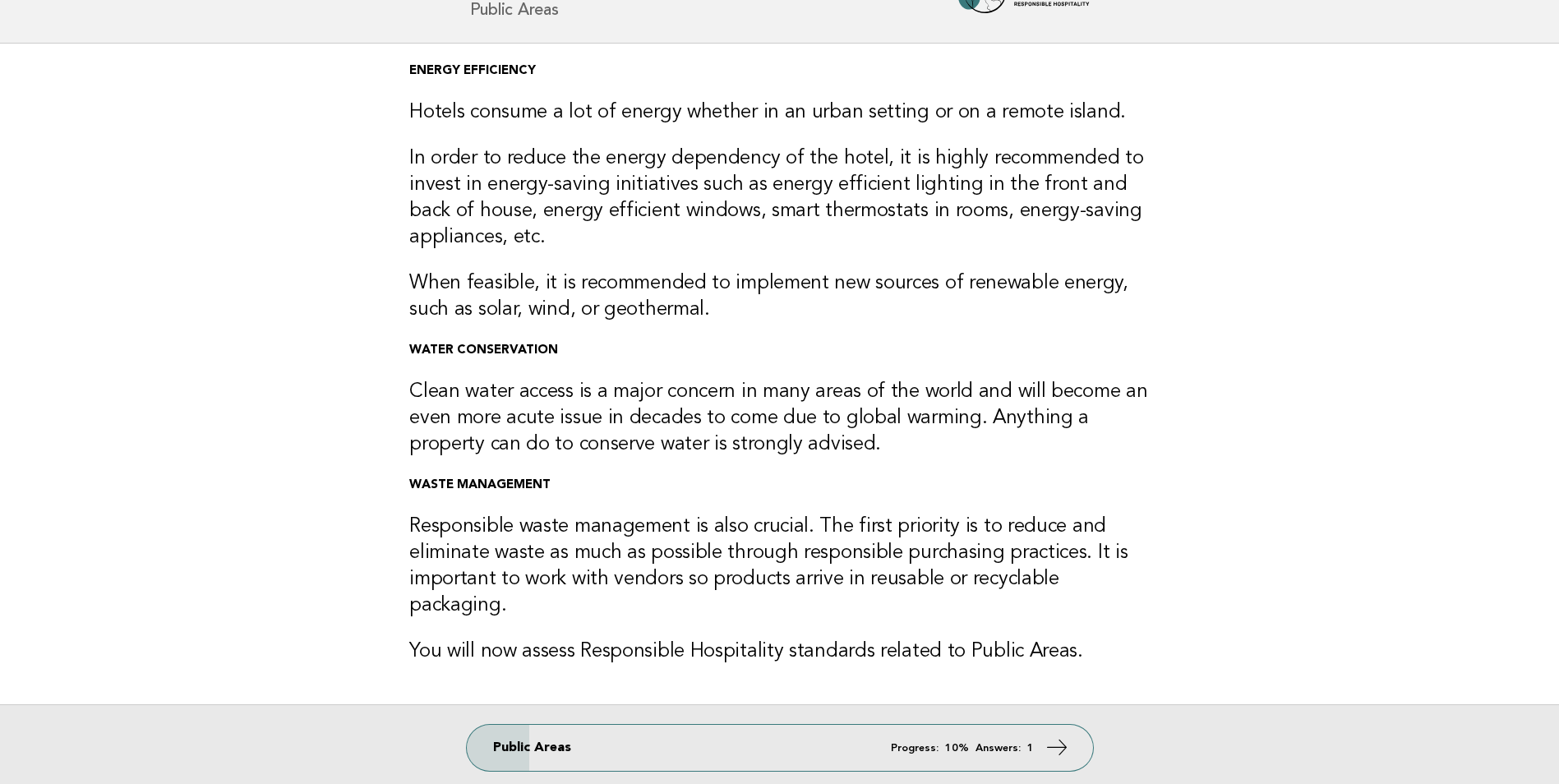
scroll to position [222, 0]
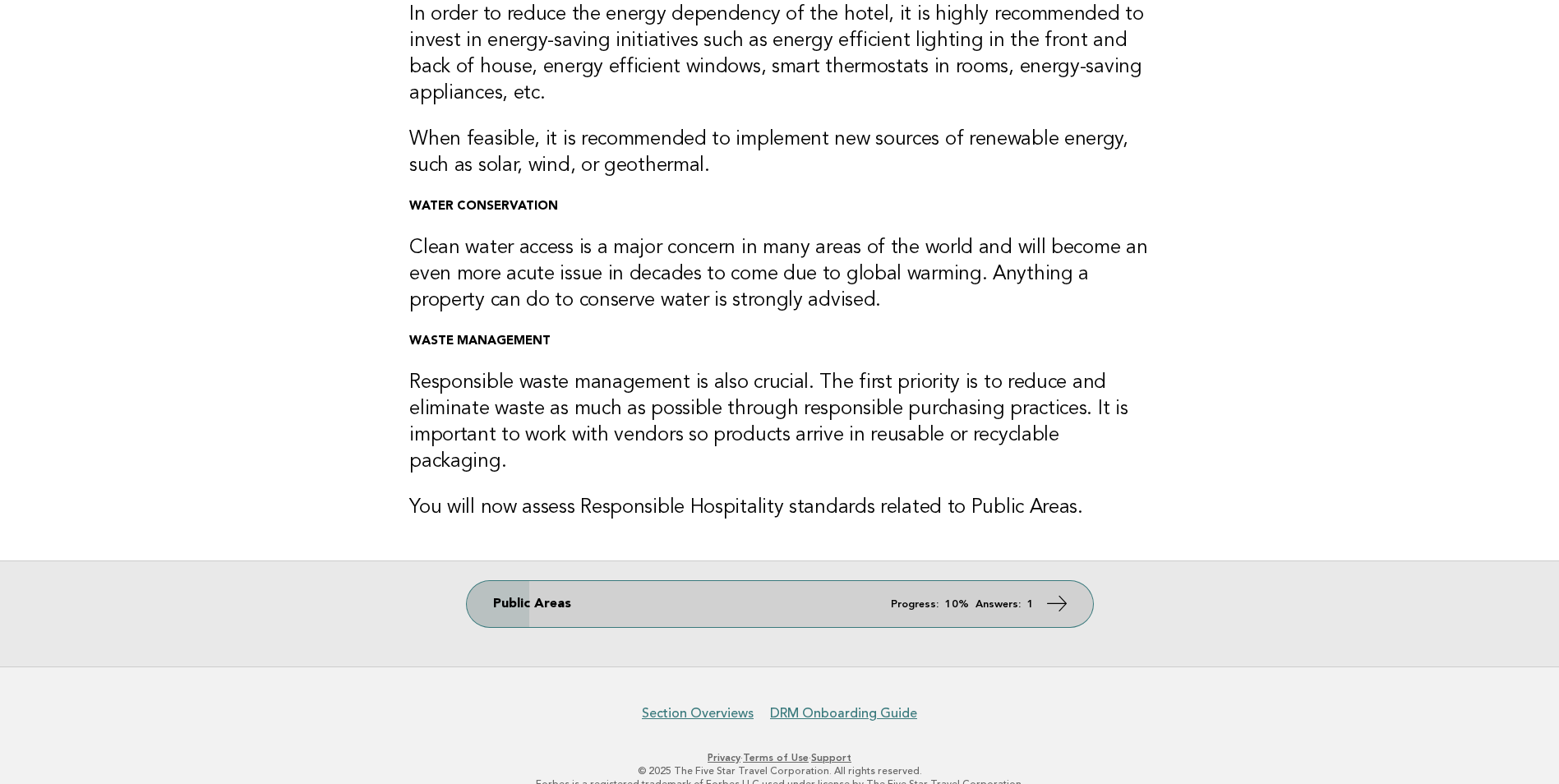
click at [1030, 585] on link "Public Areas Progress: 10% Answers: 1" at bounding box center [780, 604] width 626 height 46
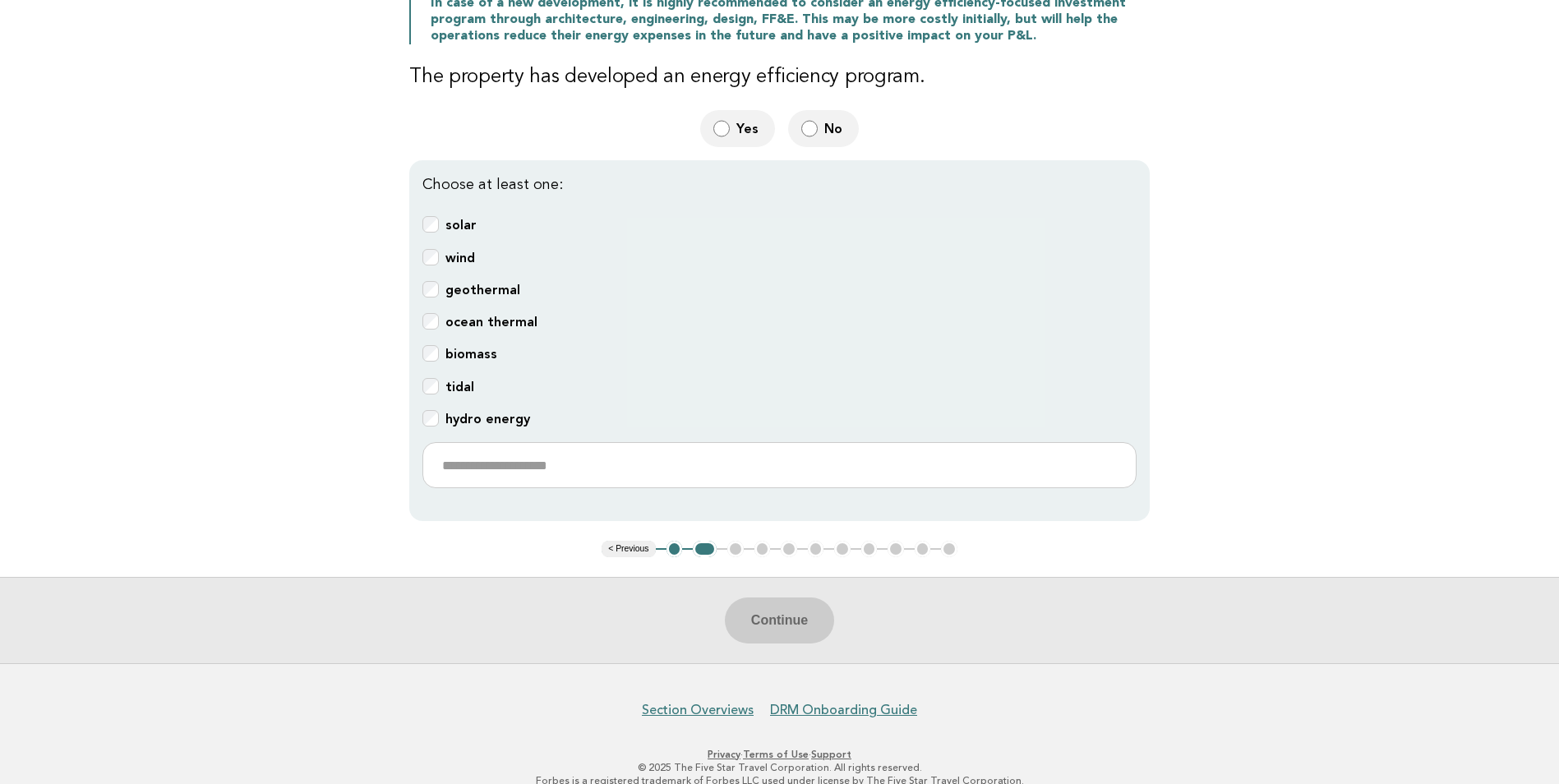
scroll to position [411, 0]
click at [430, 391] on div "Choose at least one: solar wind geothermal ocean thermal biomass tidal hydro en…" at bounding box center [780, 339] width 741 height 360
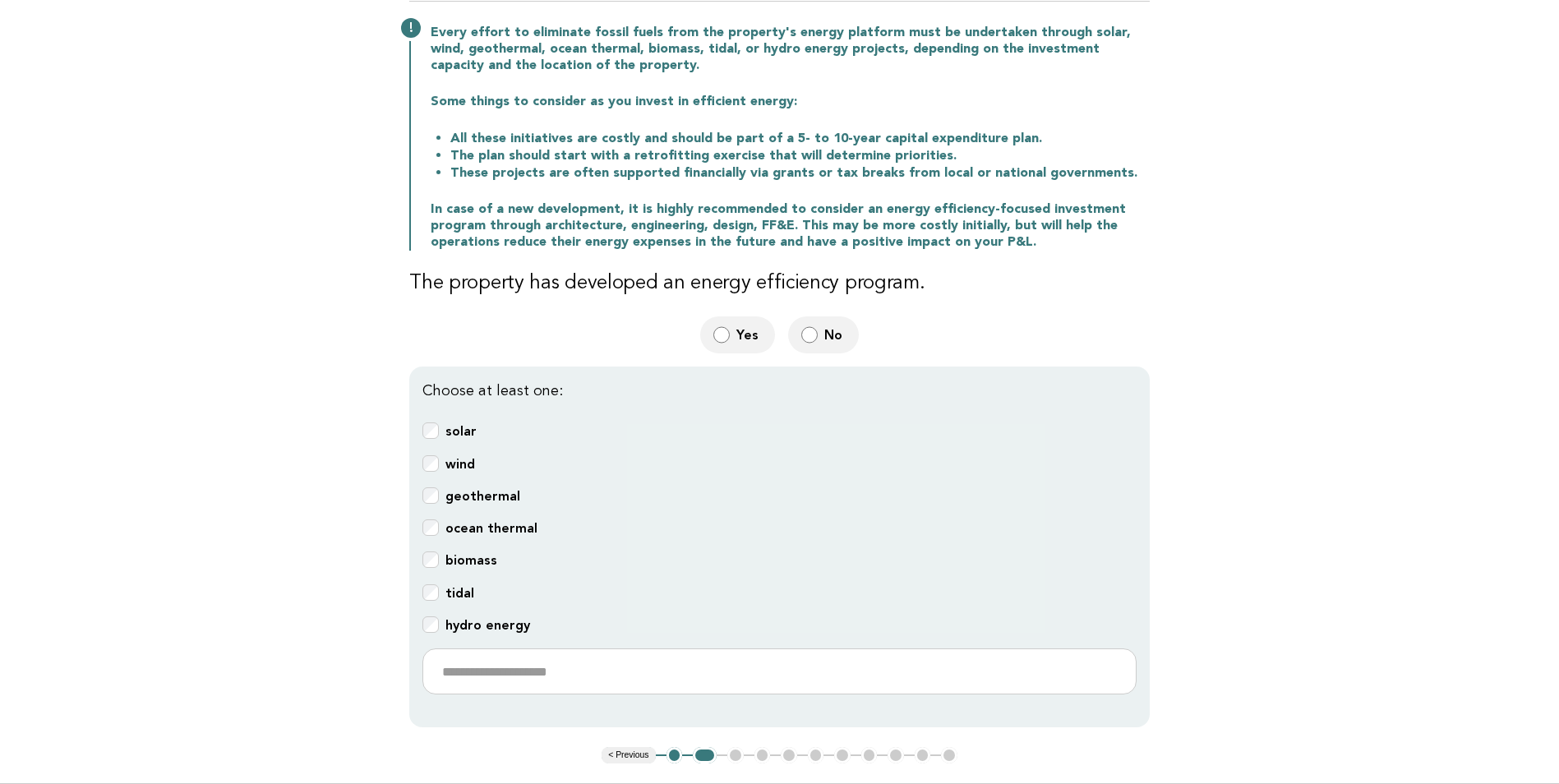
scroll to position [164, 0]
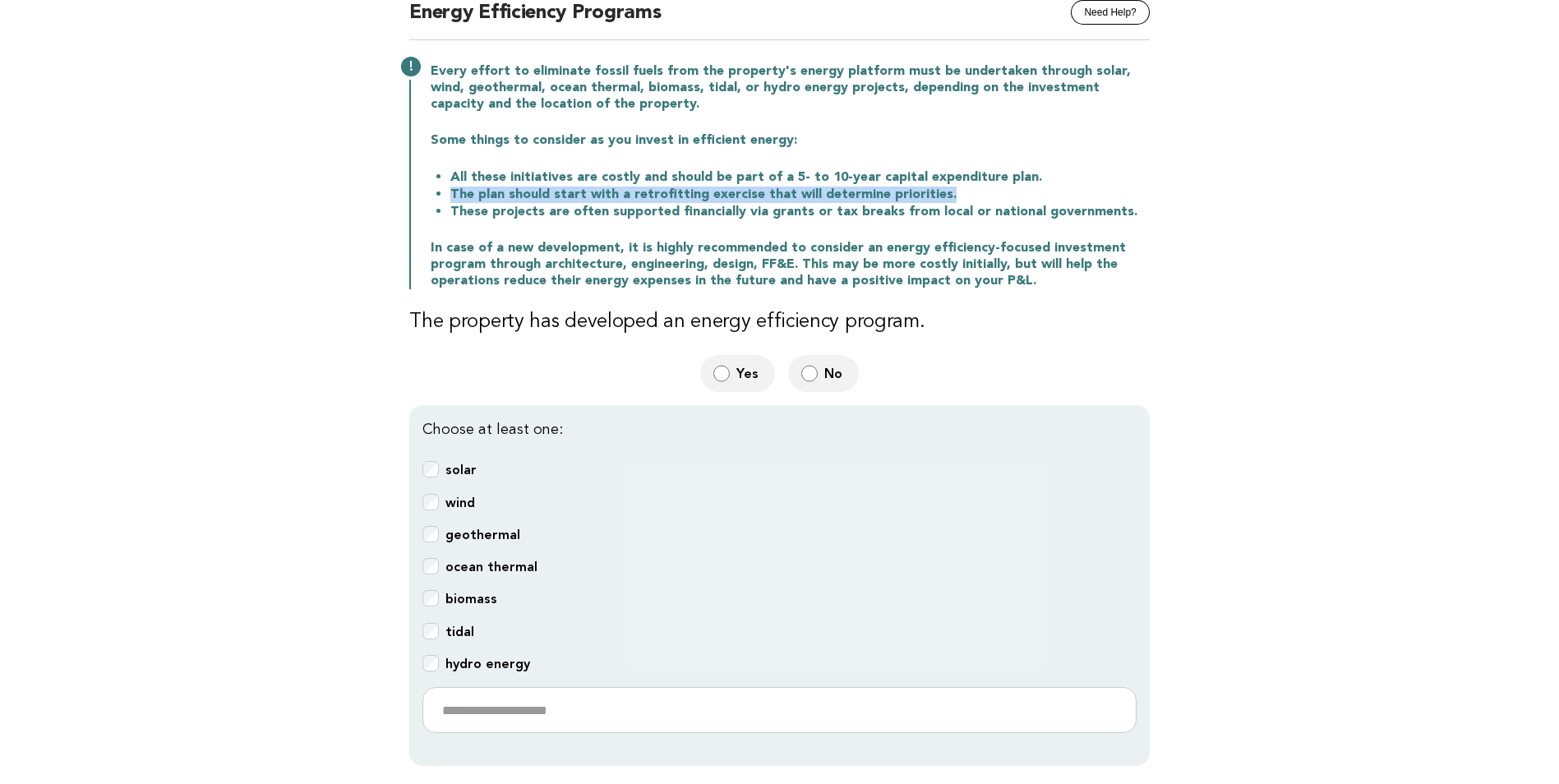
drag, startPoint x: 452, startPoint y: 195, endPoint x: 946, endPoint y: 191, distance: 494.0
click at [946, 191] on li "The plan should start with a retrofitting exercise that will determine prioriti…" at bounding box center [800, 194] width 700 height 17
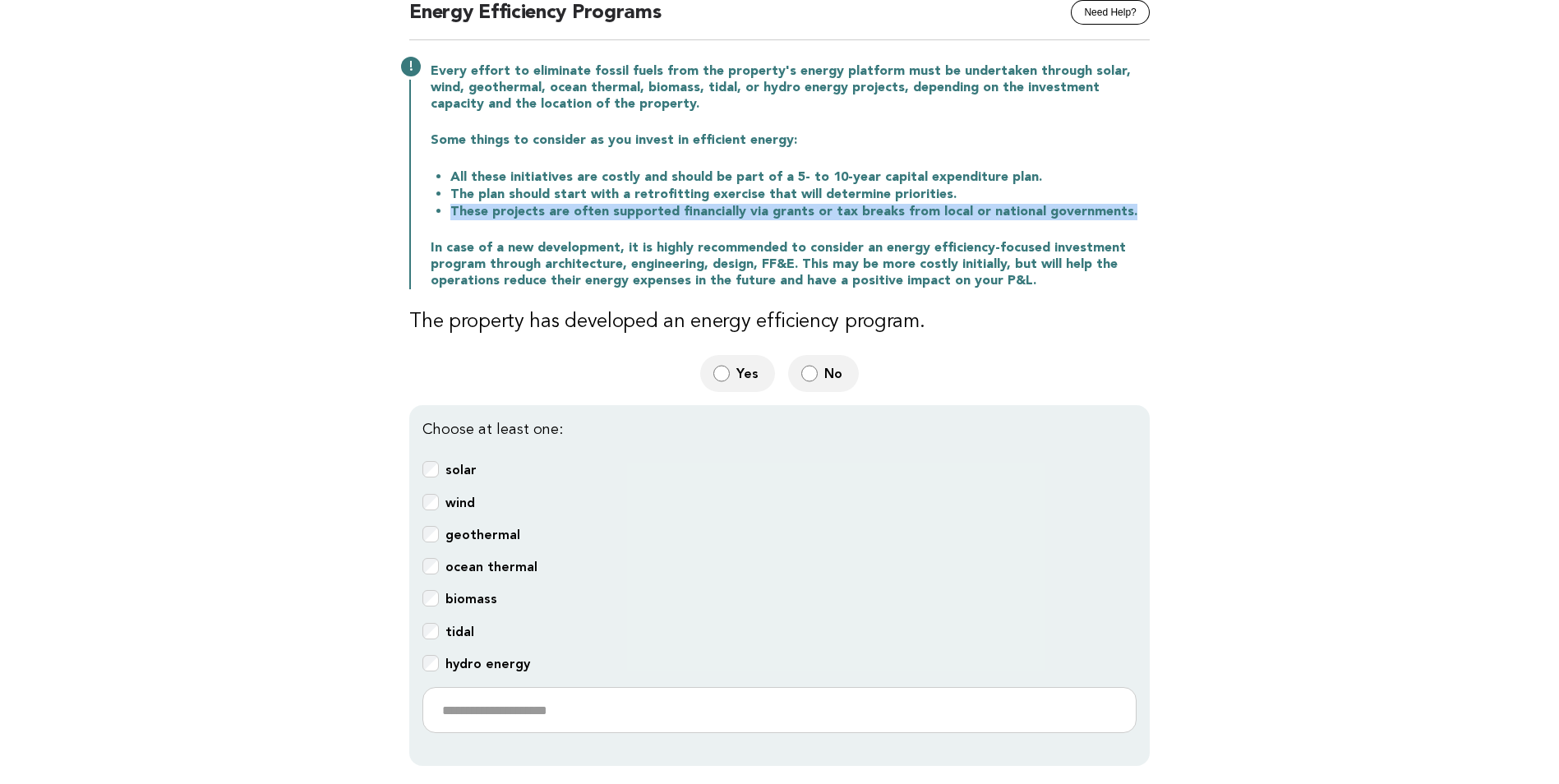
drag, startPoint x: 448, startPoint y: 215, endPoint x: 1139, endPoint y: 216, distance: 691.0
click at [1139, 216] on li "These projects are often supported financially via grants or tax breaks from lo…" at bounding box center [800, 211] width 700 height 17
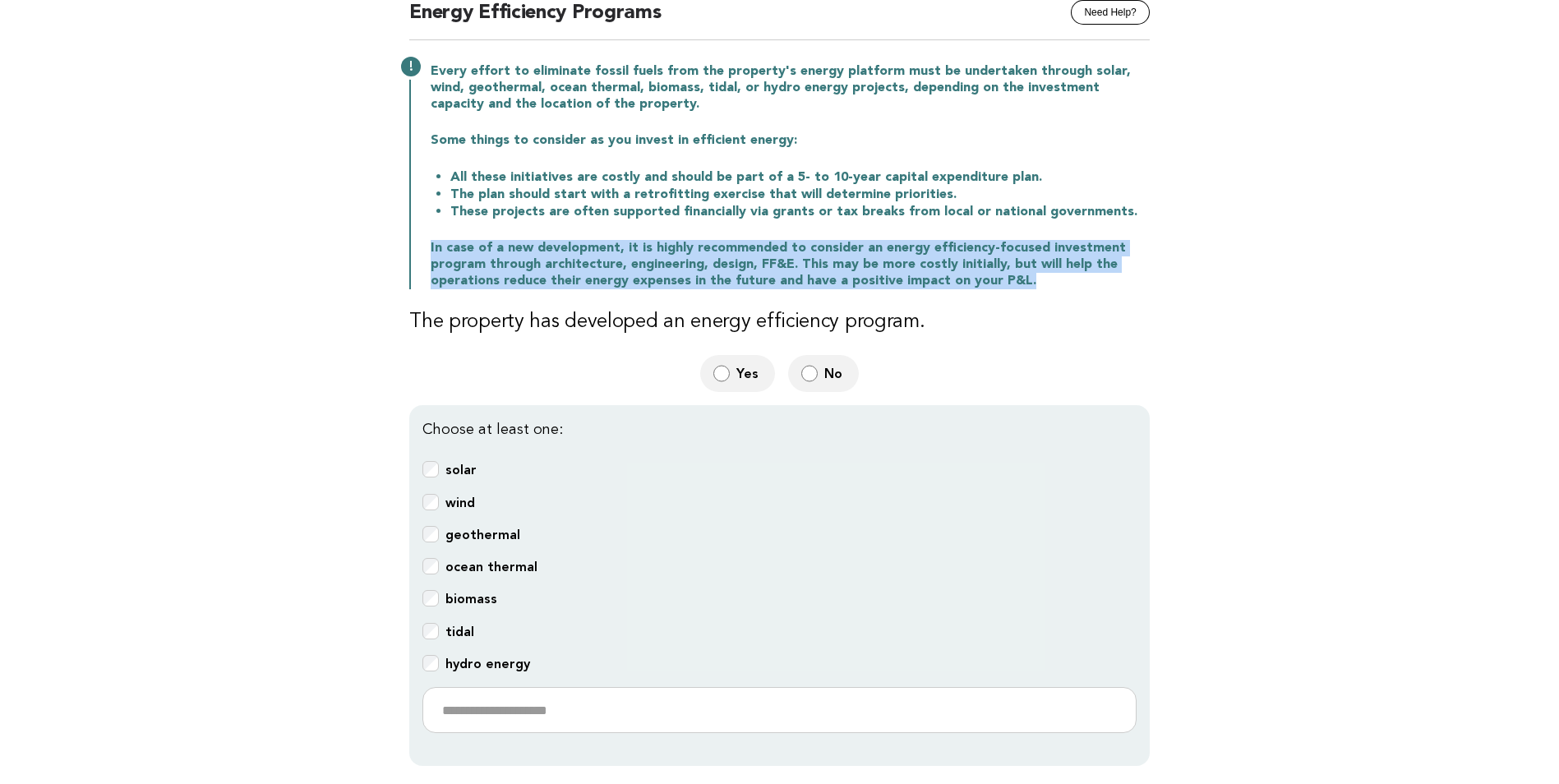
drag, startPoint x: 422, startPoint y: 244, endPoint x: 1032, endPoint y: 286, distance: 611.4
click at [1032, 286] on div "Every effort to eliminate fossil fuels from the property's energy platform must…" at bounding box center [780, 174] width 741 height 229
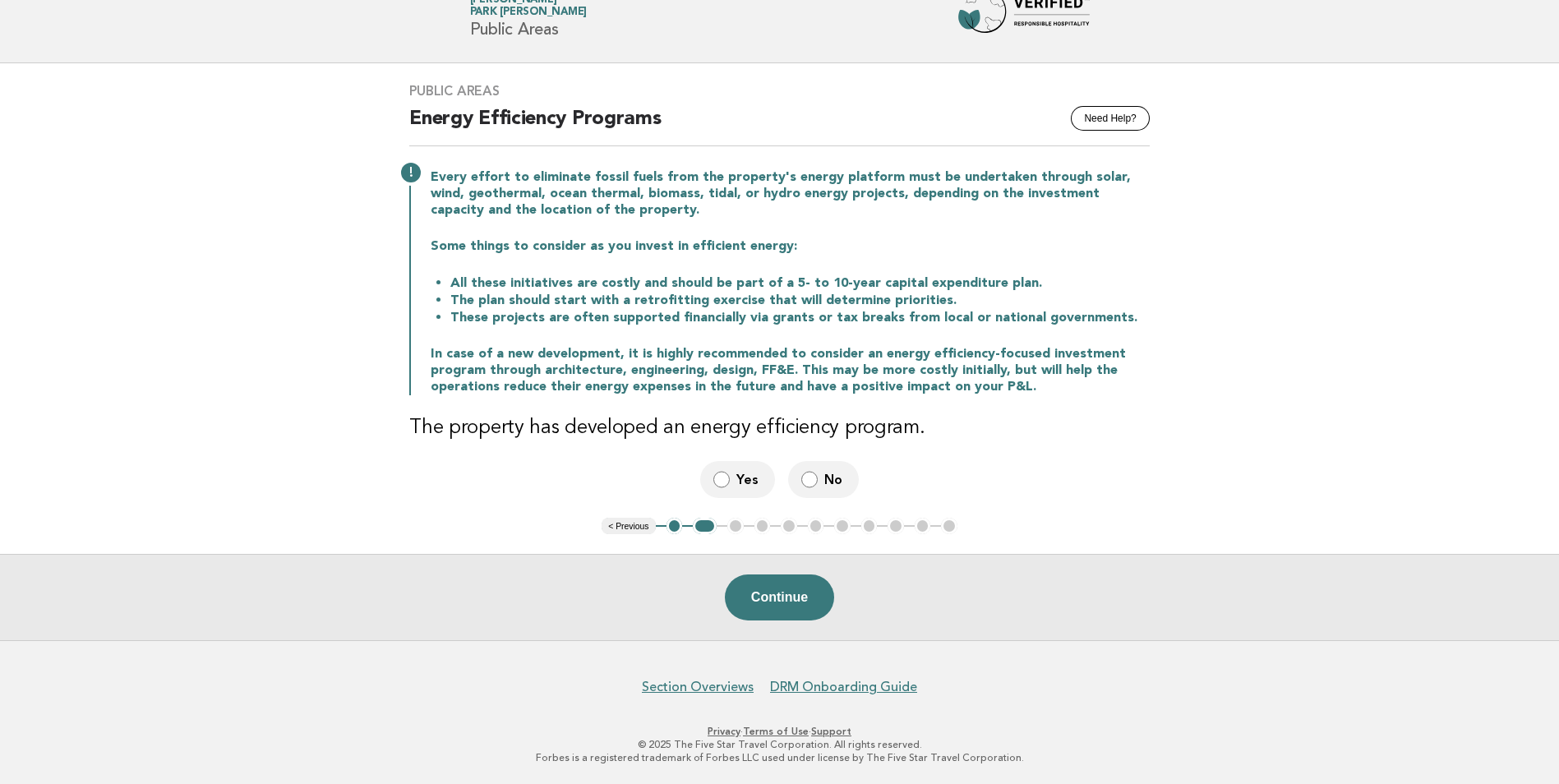
click at [983, 453] on div "Public Areas Need Help? Energy Efficiency Programs Every effort to eliminate fo…" at bounding box center [780, 290] width 780 height 454
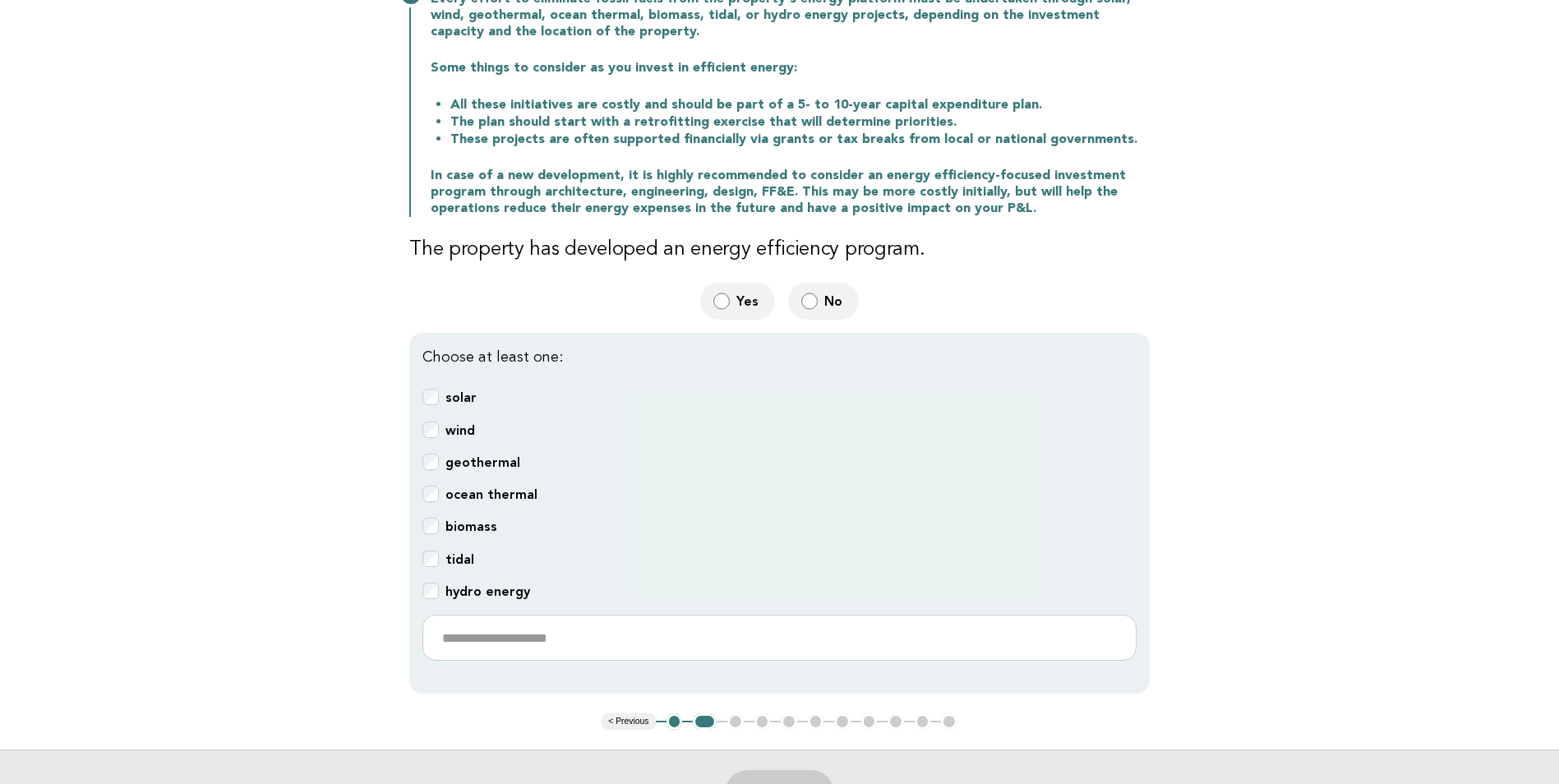
scroll to position [426, 0]
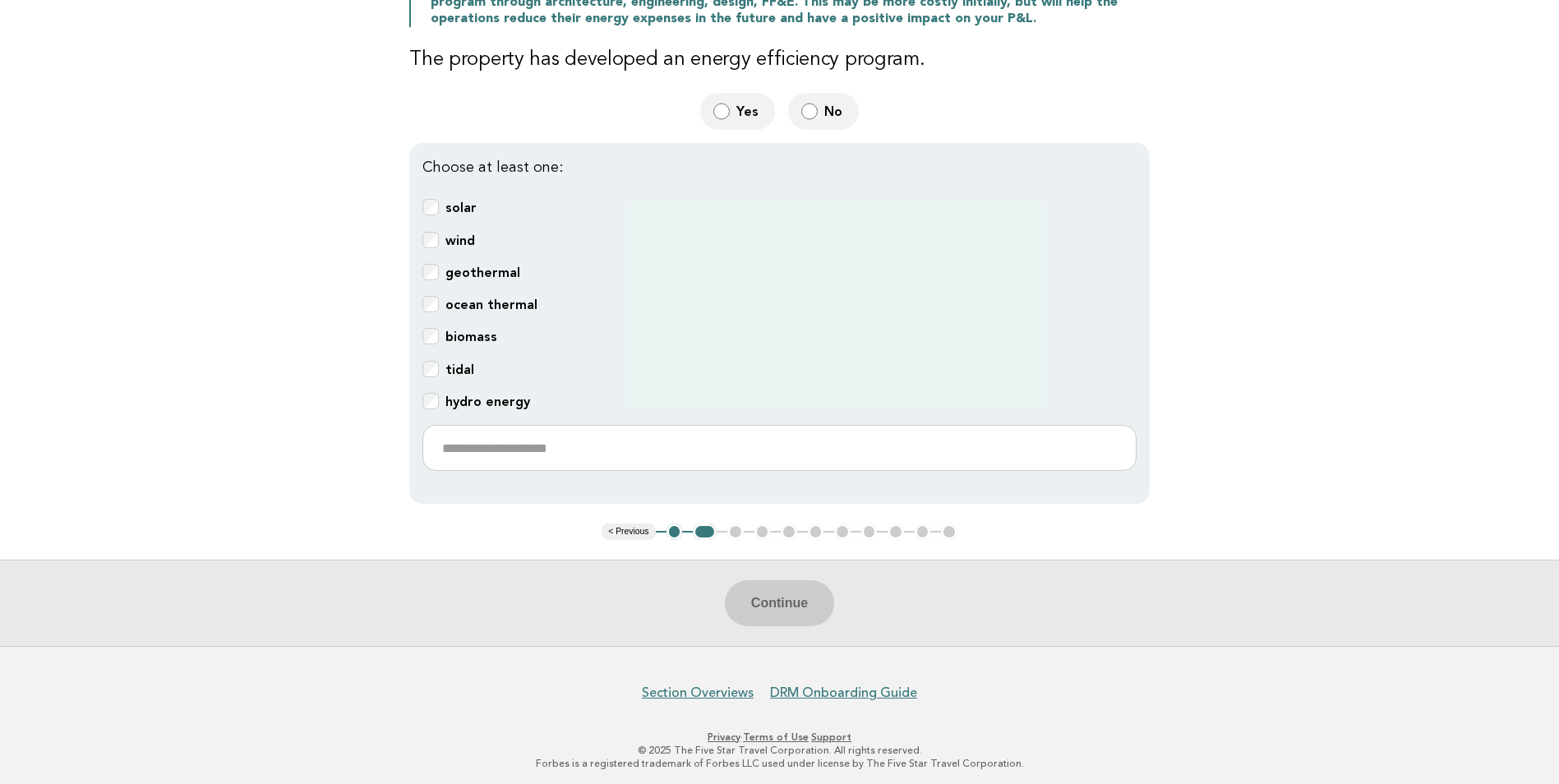
click at [785, 602] on div "Continue" at bounding box center [779, 602] width 1559 height 87
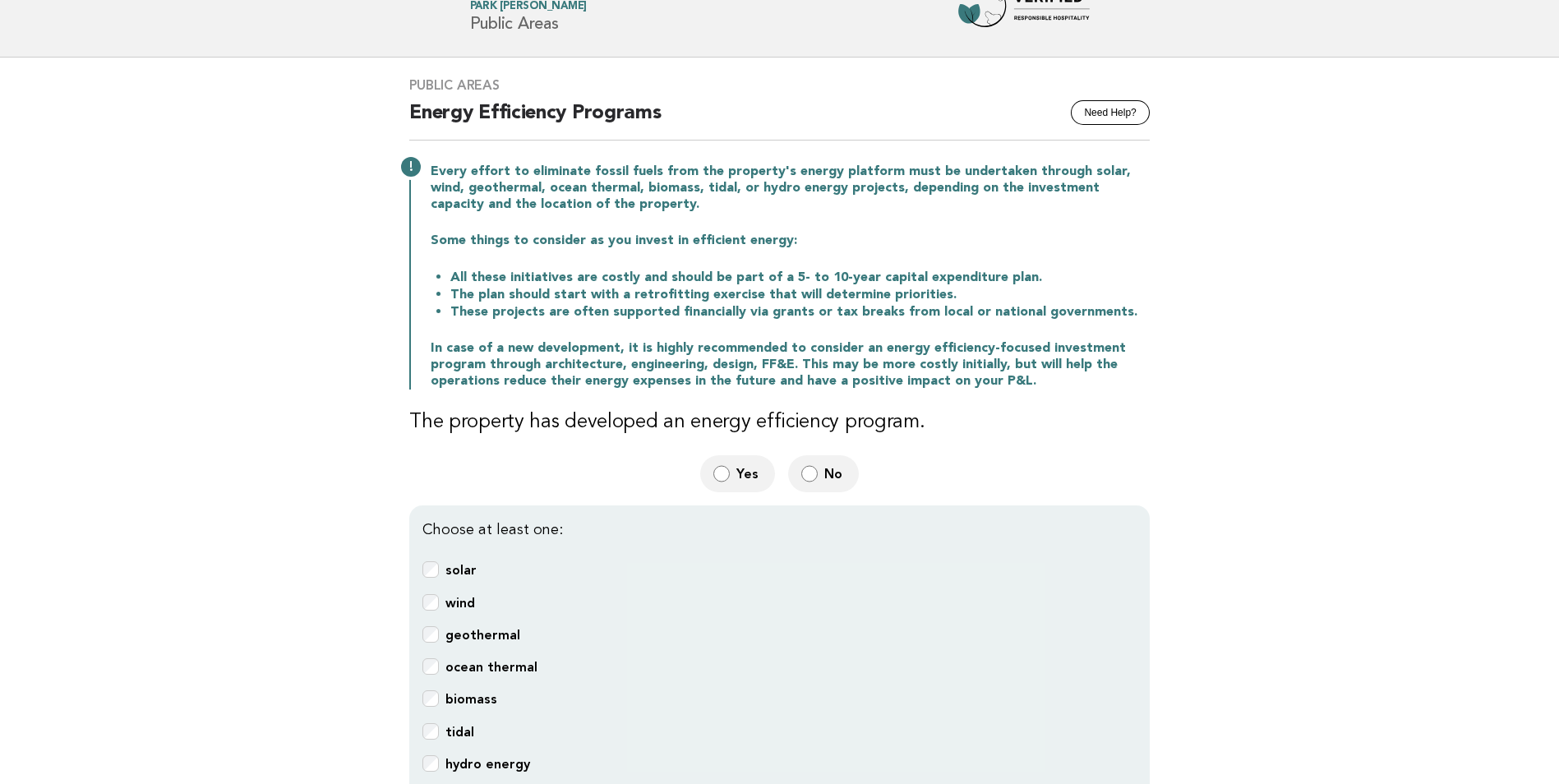
scroll to position [328, 0]
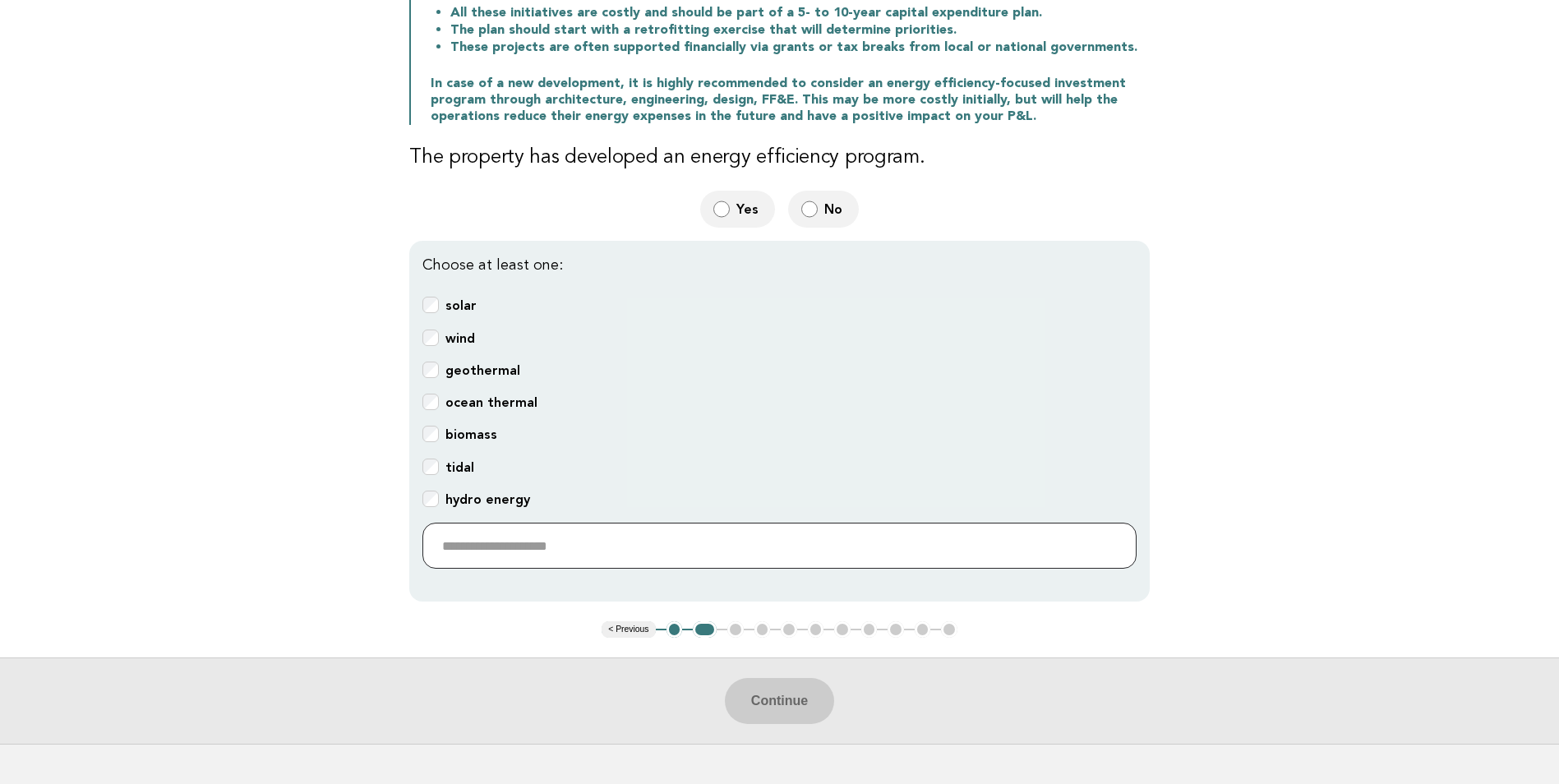
click at [563, 538] on input "text" at bounding box center [779, 546] width 714 height 46
click at [785, 697] on div "Continue" at bounding box center [779, 700] width 1559 height 87
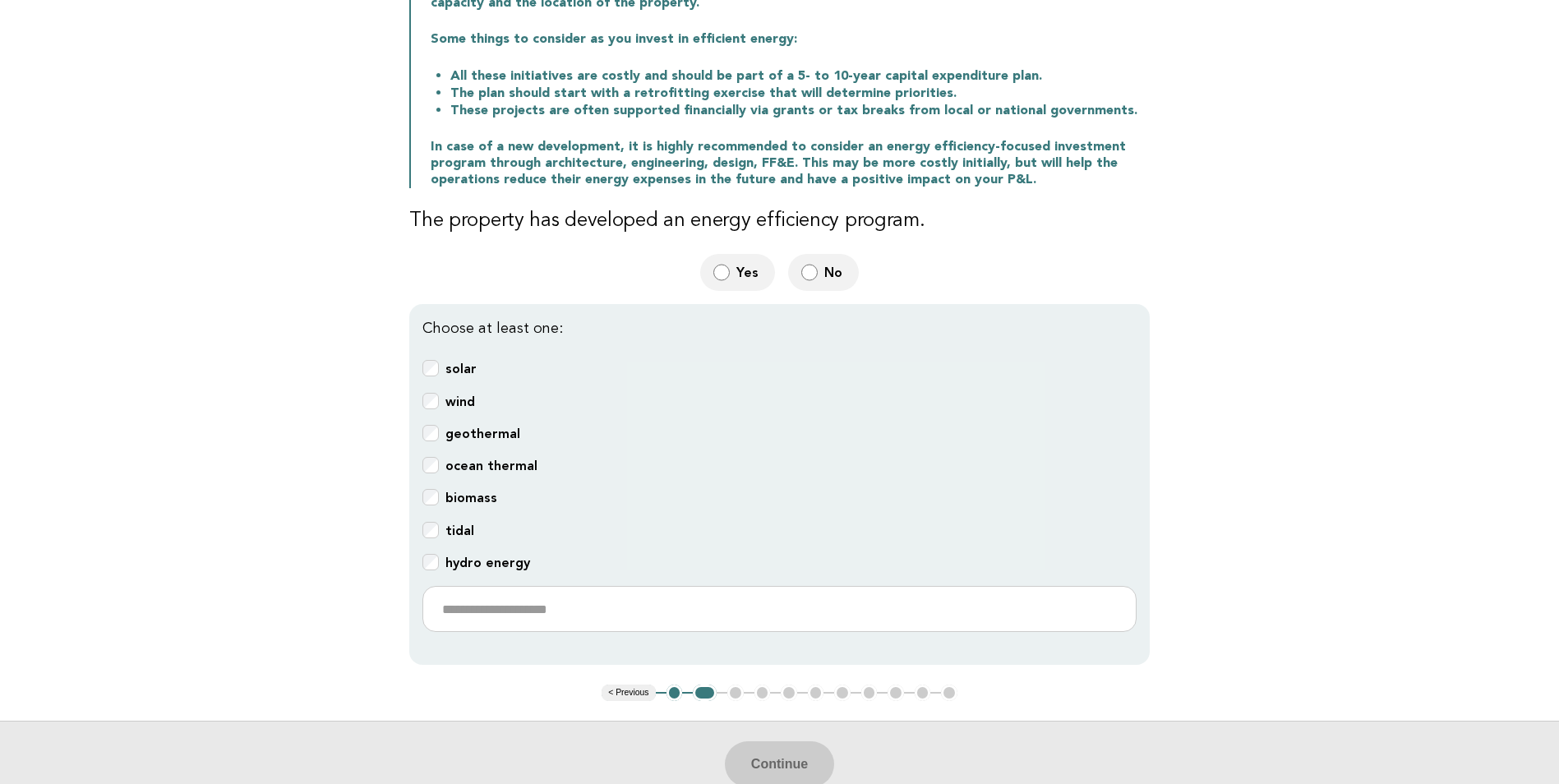
scroll to position [387, 0]
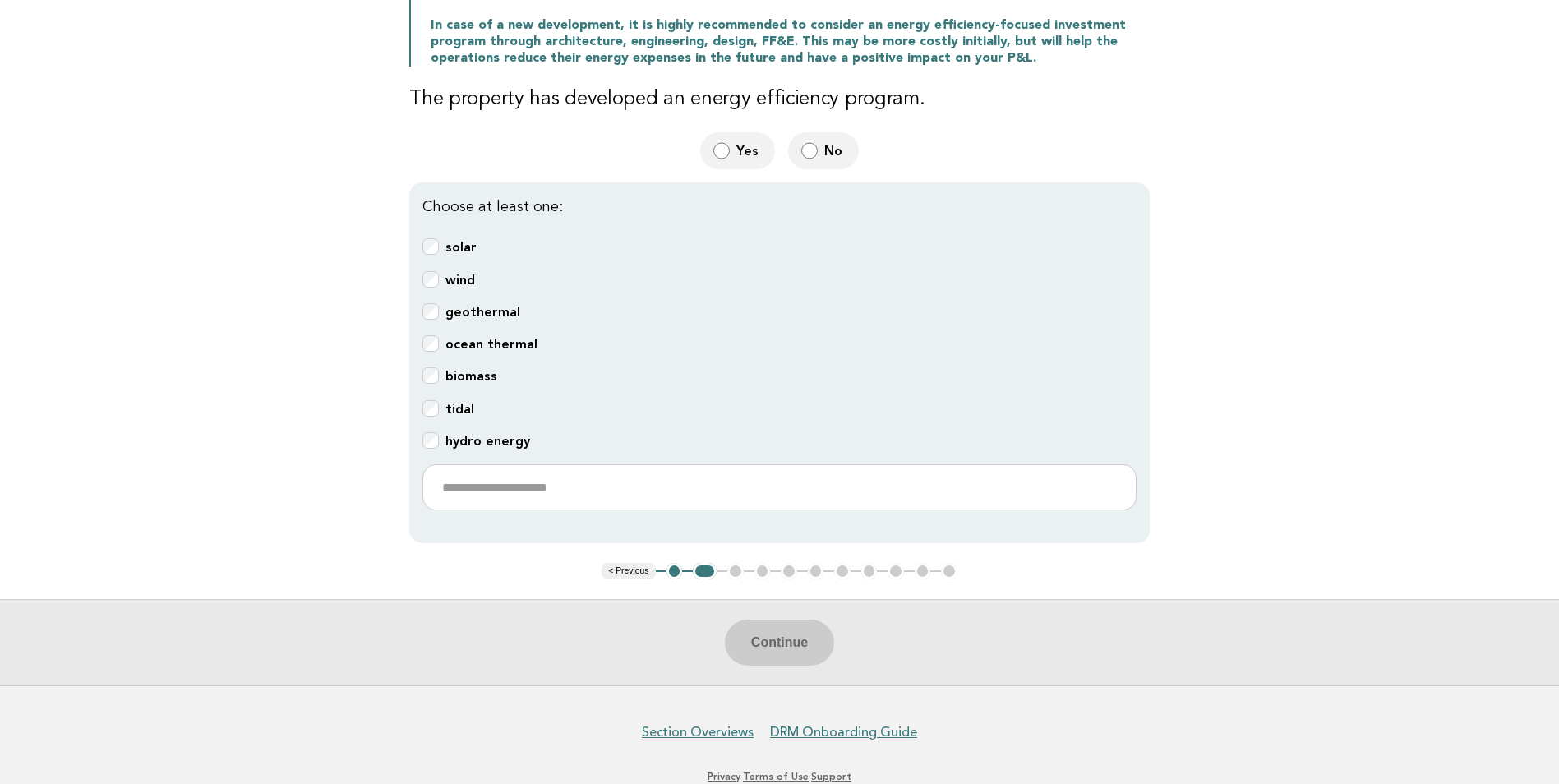
click at [438, 282] on div "wind" at bounding box center [779, 280] width 714 height 19
click at [795, 644] on button "Continue" at bounding box center [779, 643] width 110 height 46
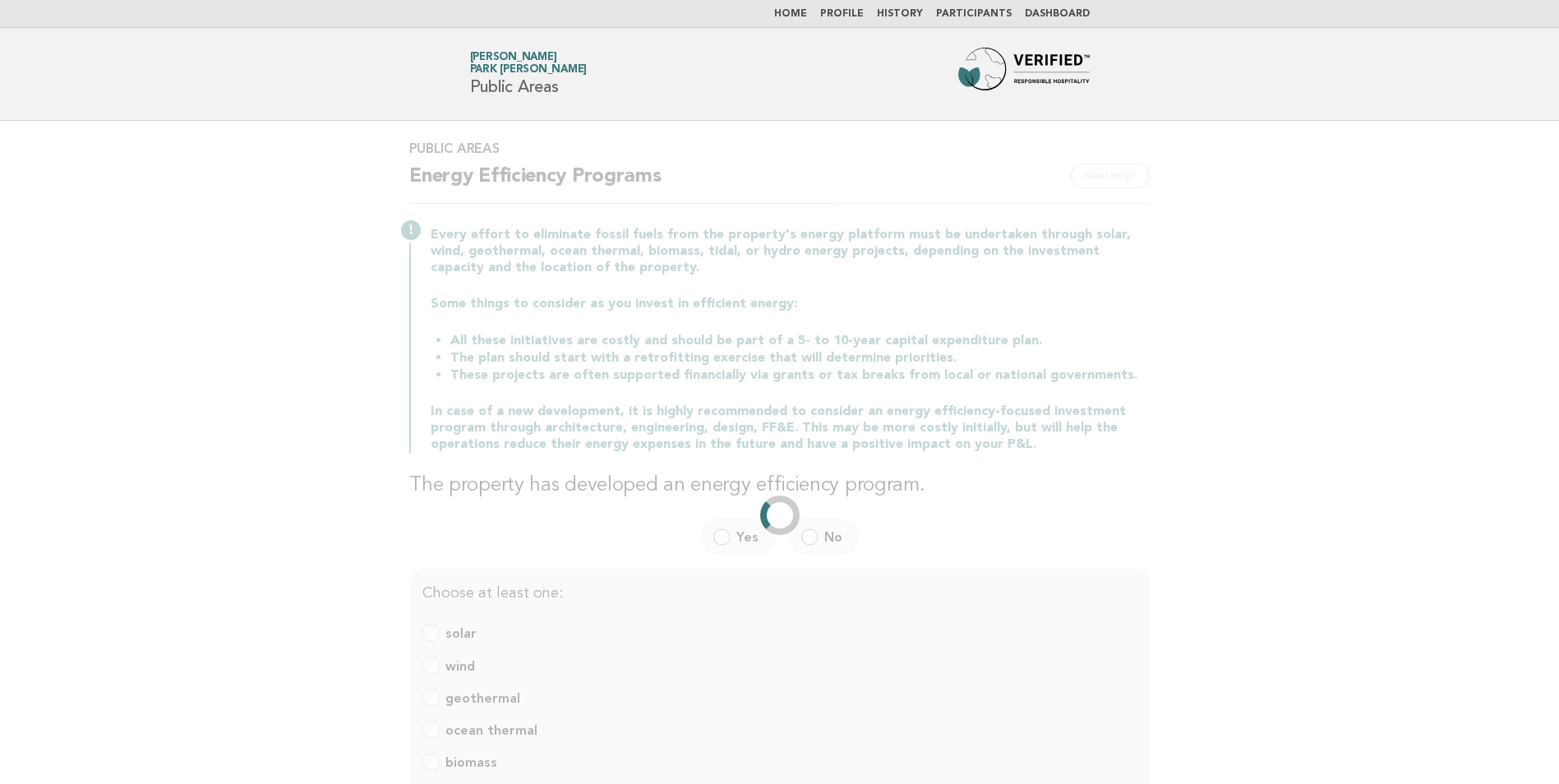
scroll to position [0, 0]
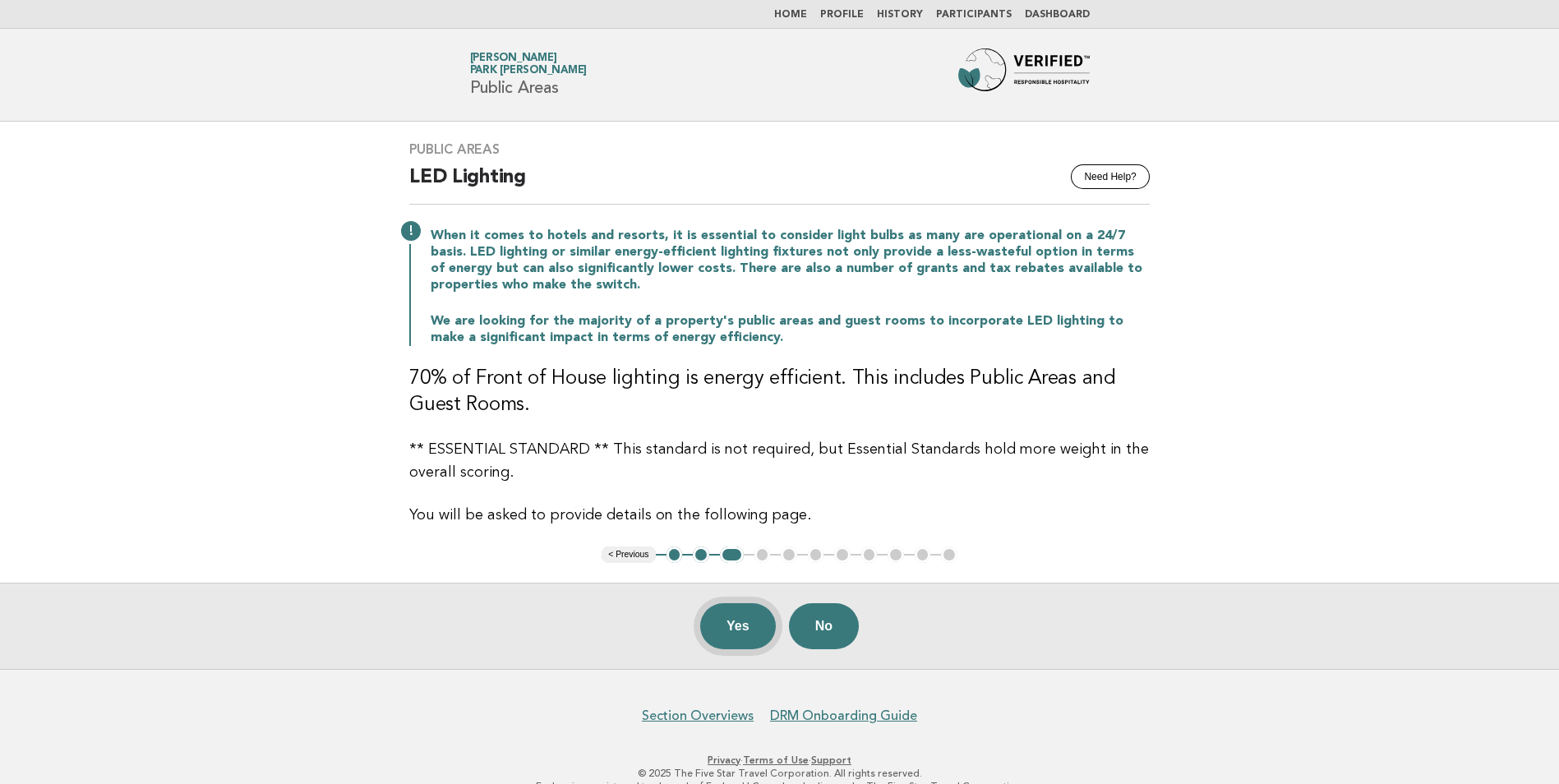
click at [731, 631] on button "Yes" at bounding box center [738, 626] width 76 height 46
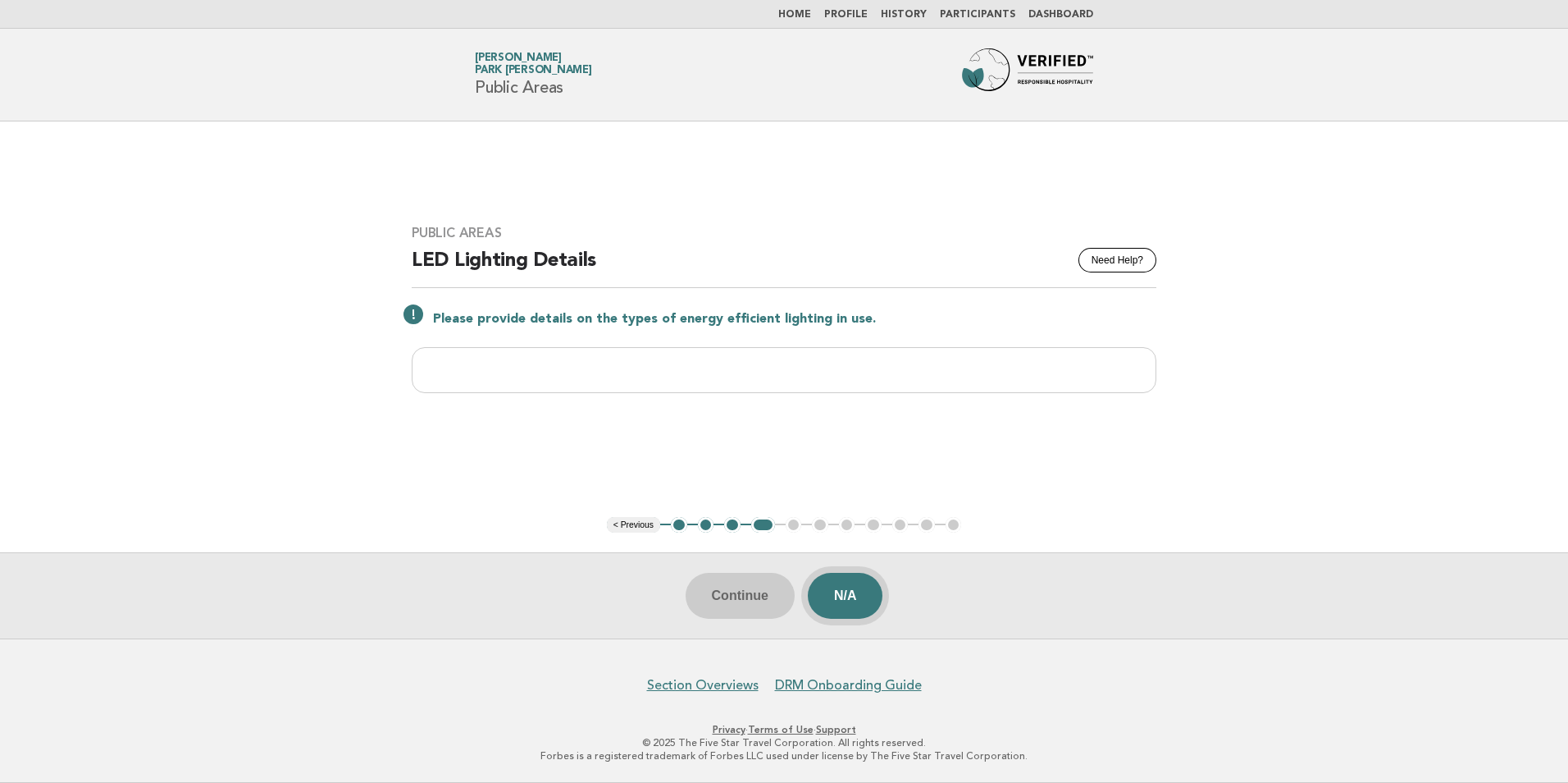
click at [847, 591] on button "N/A" at bounding box center [845, 596] width 76 height 46
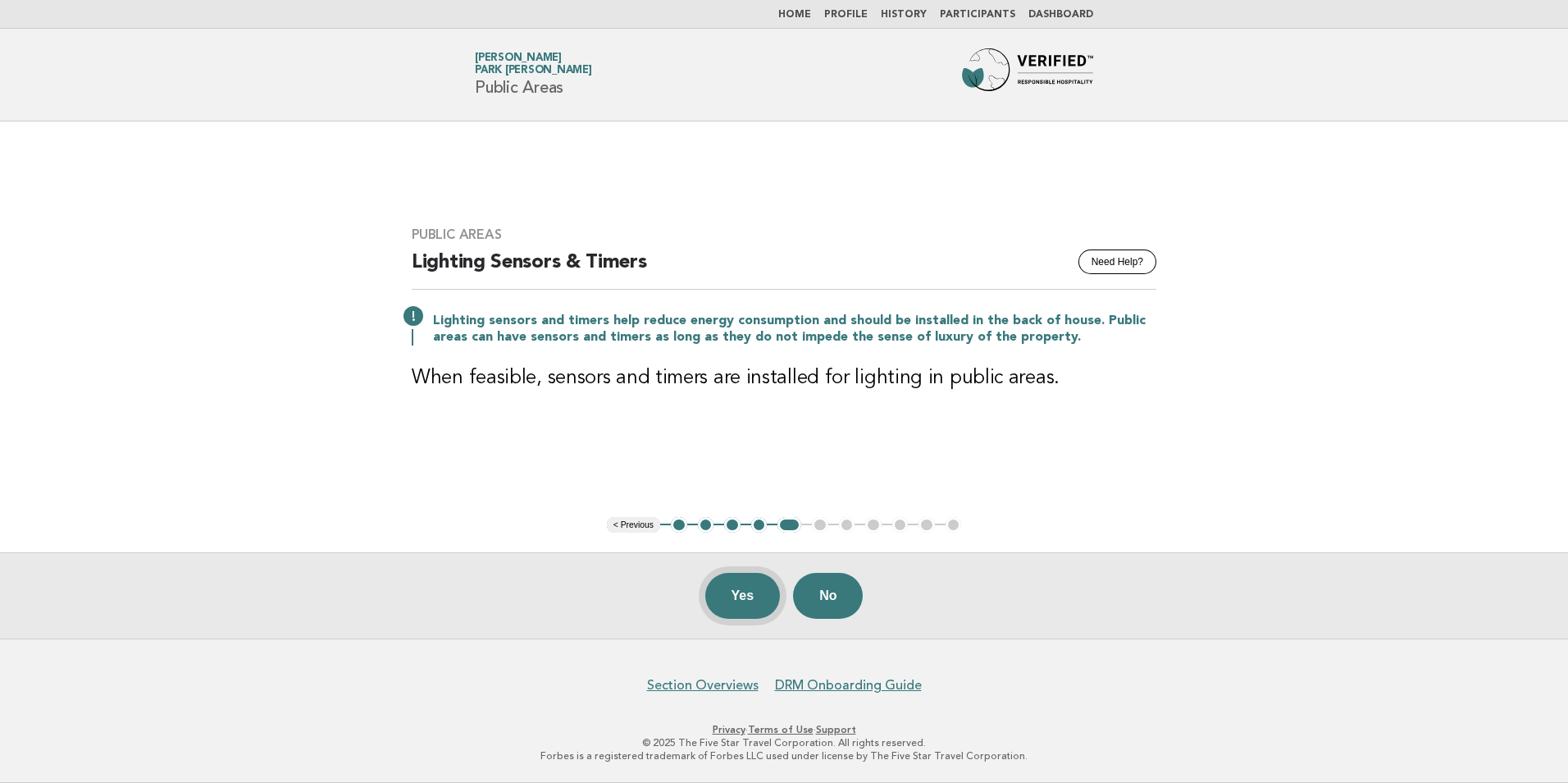
click at [732, 598] on button "Yes" at bounding box center [743, 596] width 76 height 46
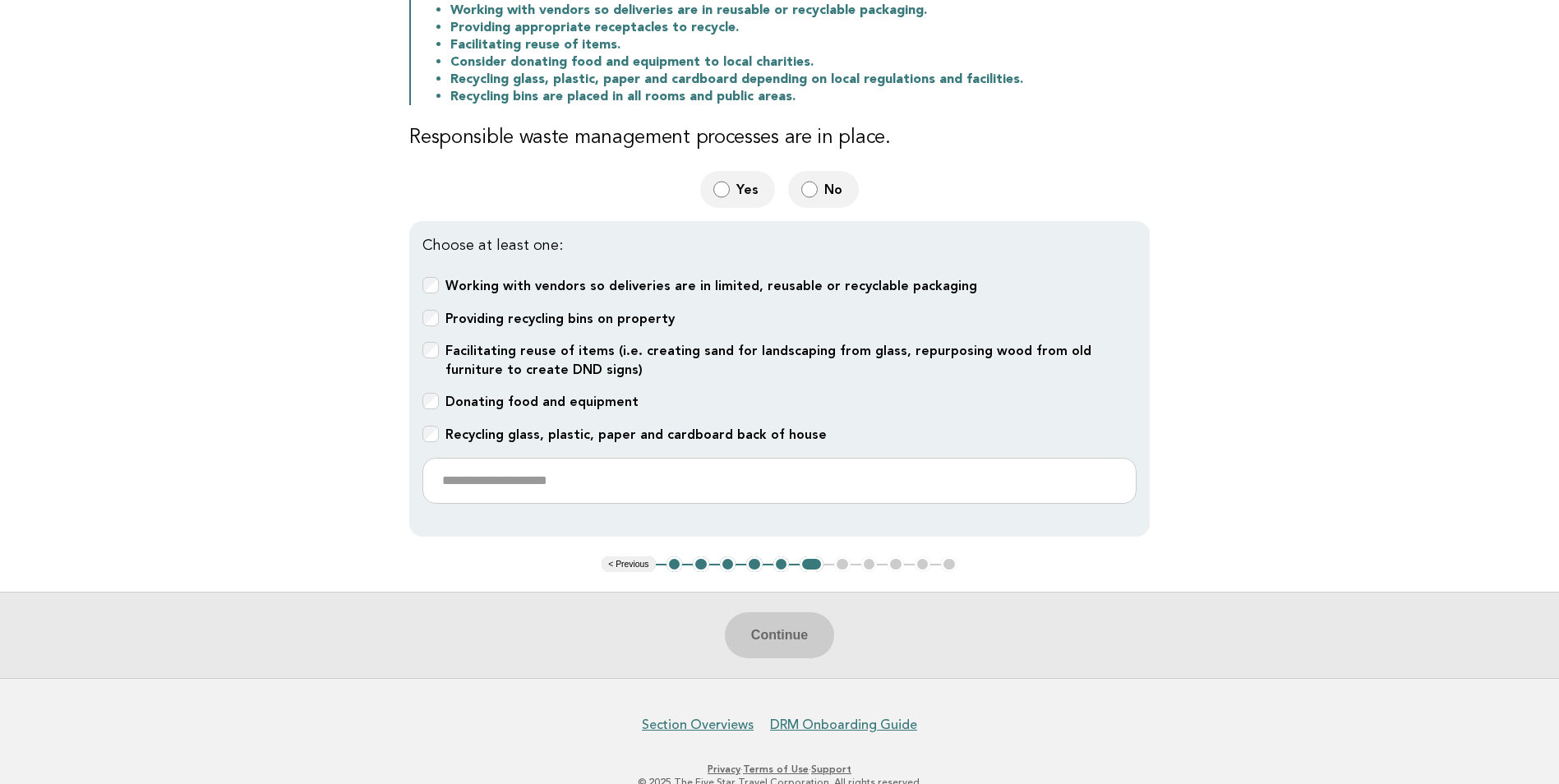
scroll to position [328, 0]
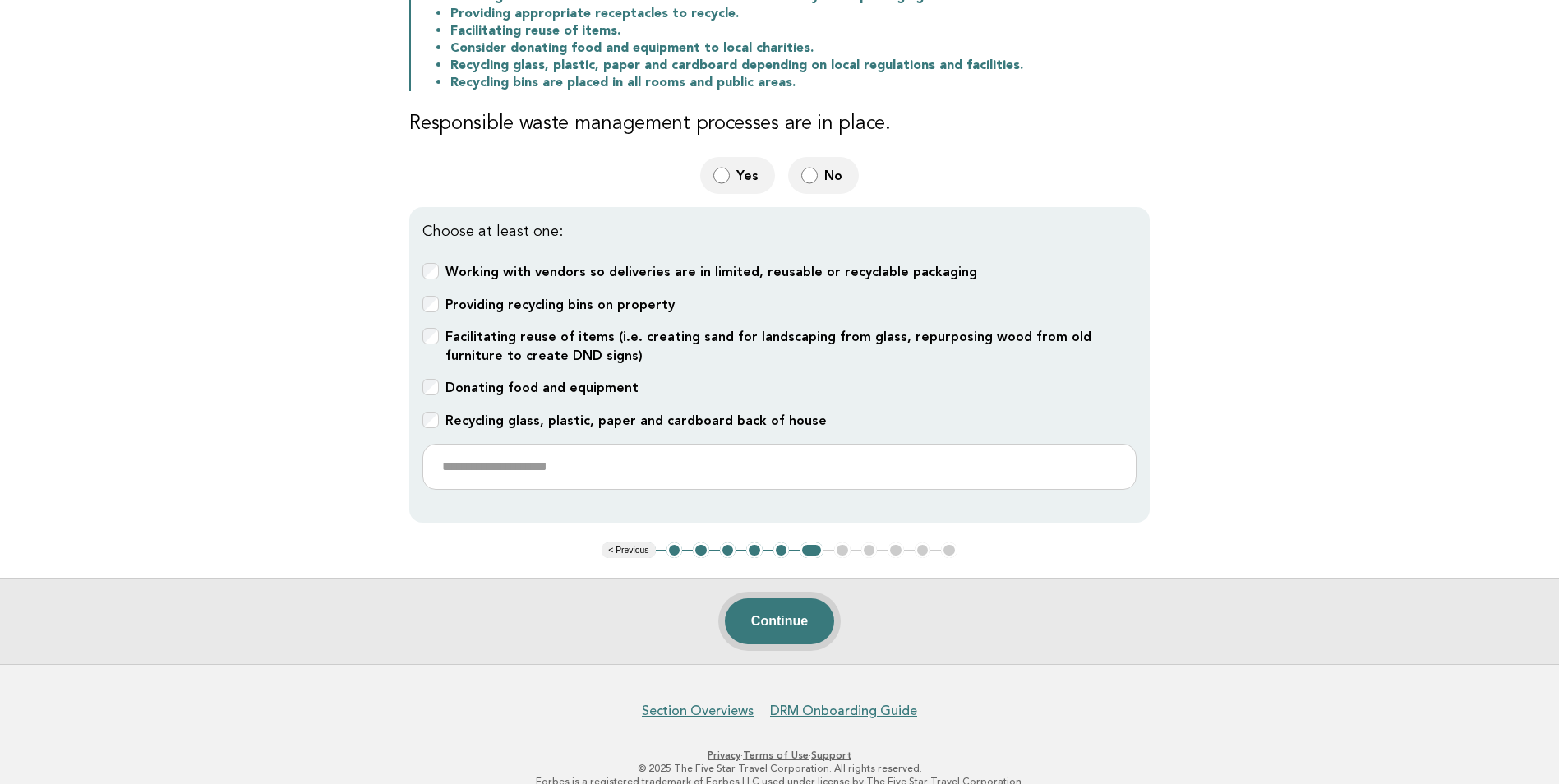
click at [796, 624] on button "Continue" at bounding box center [779, 622] width 110 height 46
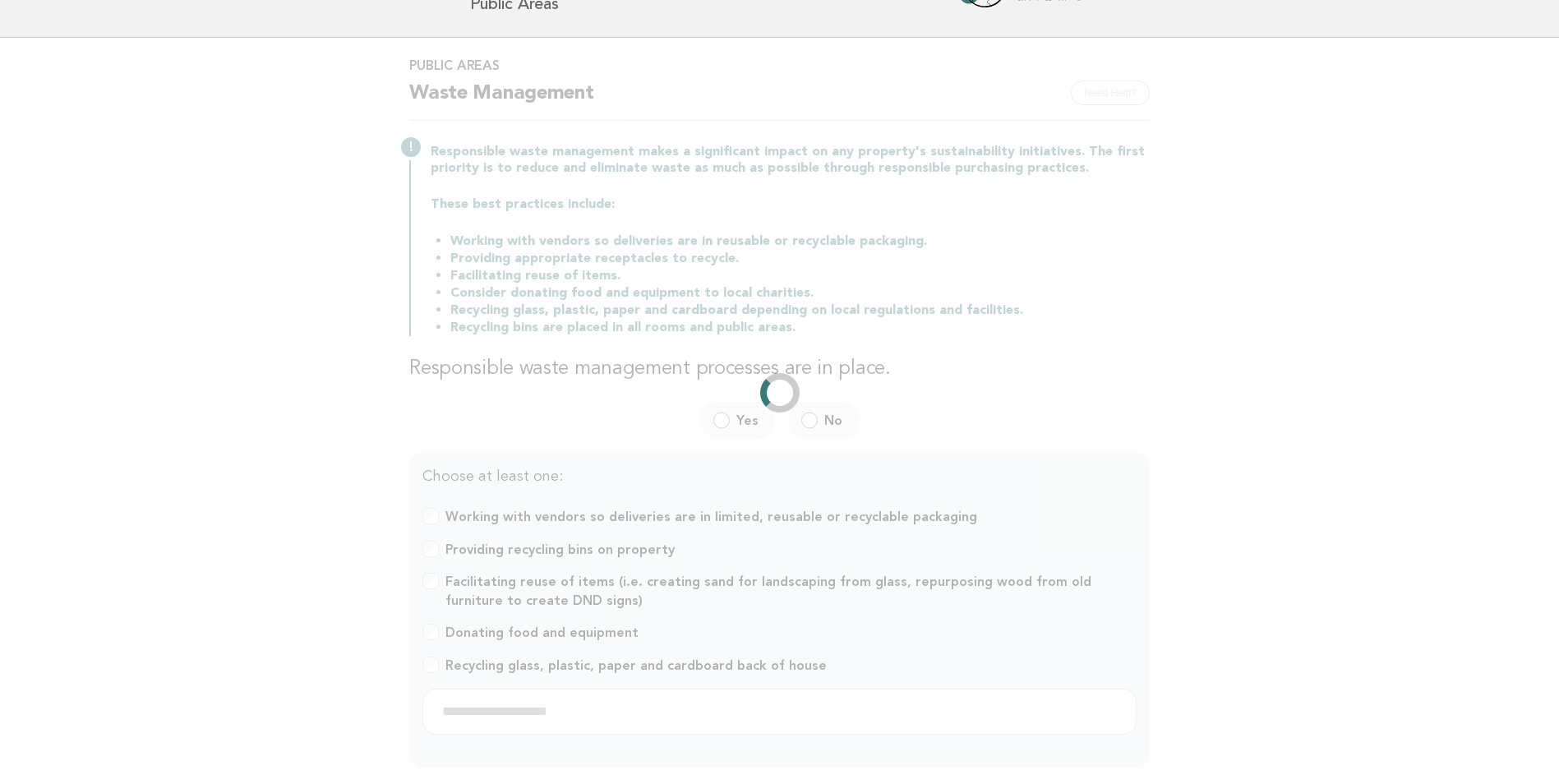
scroll to position [0, 0]
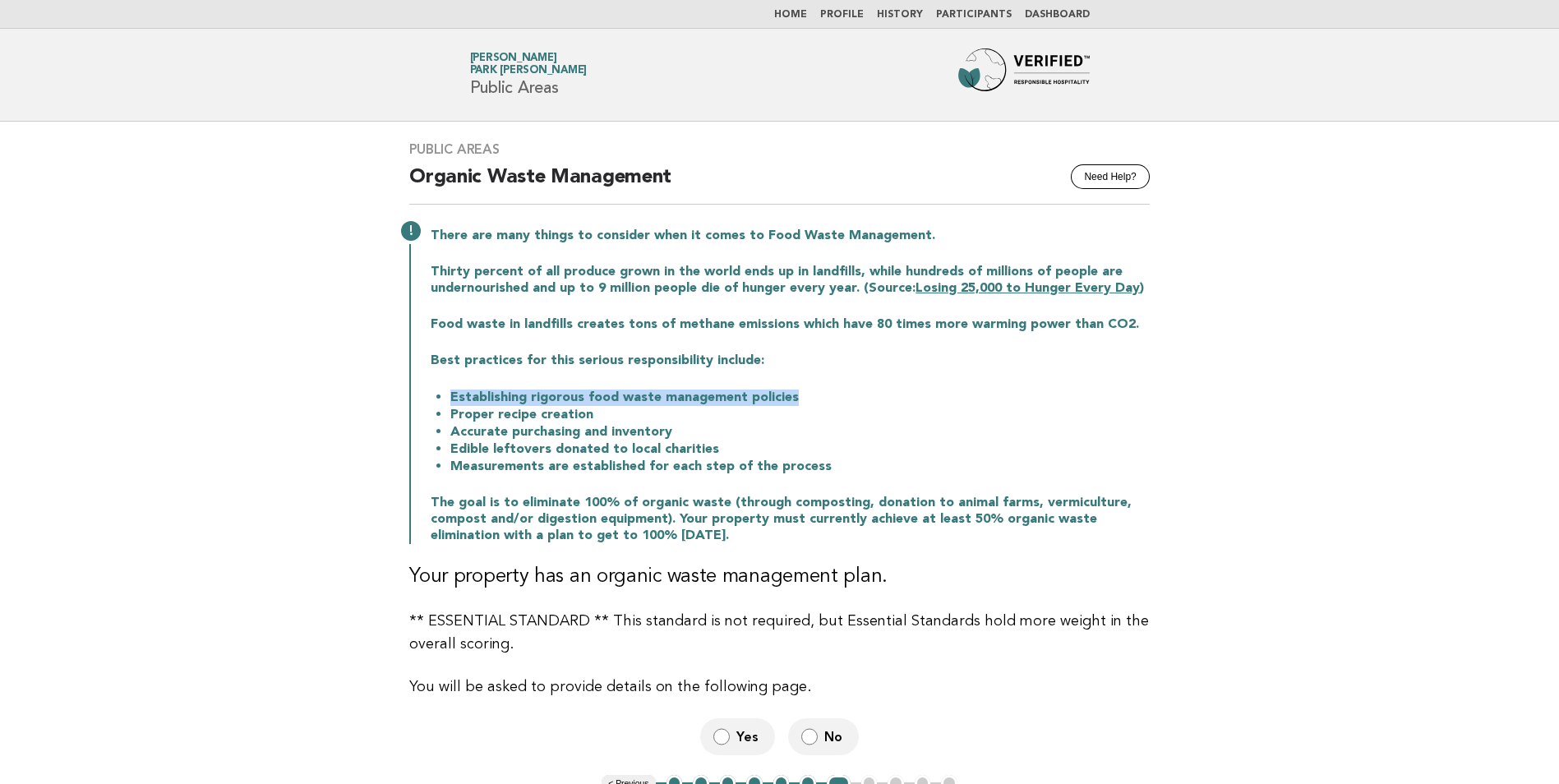
drag, startPoint x: 448, startPoint y: 398, endPoint x: 800, endPoint y: 391, distance: 352.1
click at [800, 391] on li "Establishing rigorous food waste management policies" at bounding box center [800, 397] width 700 height 17
drag, startPoint x: 452, startPoint y: 415, endPoint x: 597, endPoint y: 413, distance: 145.0
click at [597, 413] on li "Proper recipe creation" at bounding box center [800, 414] width 700 height 17
drag, startPoint x: 442, startPoint y: 434, endPoint x: 674, endPoint y: 433, distance: 232.0
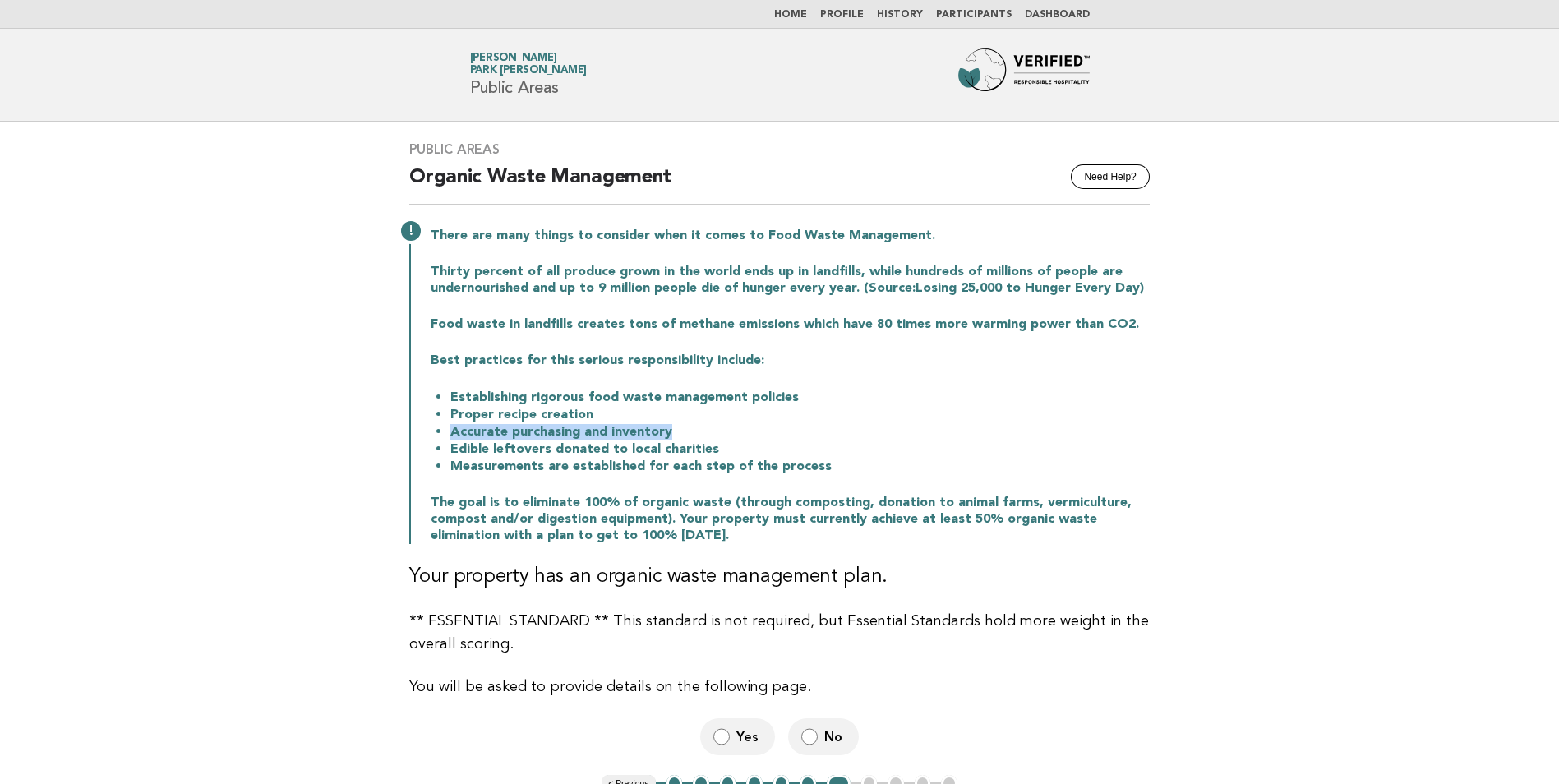
click at [674, 433] on ul "Establishing rigorous food waste management policies Proper recipe creation Acc…" at bounding box center [791, 432] width 719 height 87
drag, startPoint x: 444, startPoint y: 444, endPoint x: 735, endPoint y: 443, distance: 291.0
click at [735, 443] on ul "Establishing rigorous food waste management policies Proper recipe creation Acc…" at bounding box center [791, 432] width 719 height 87
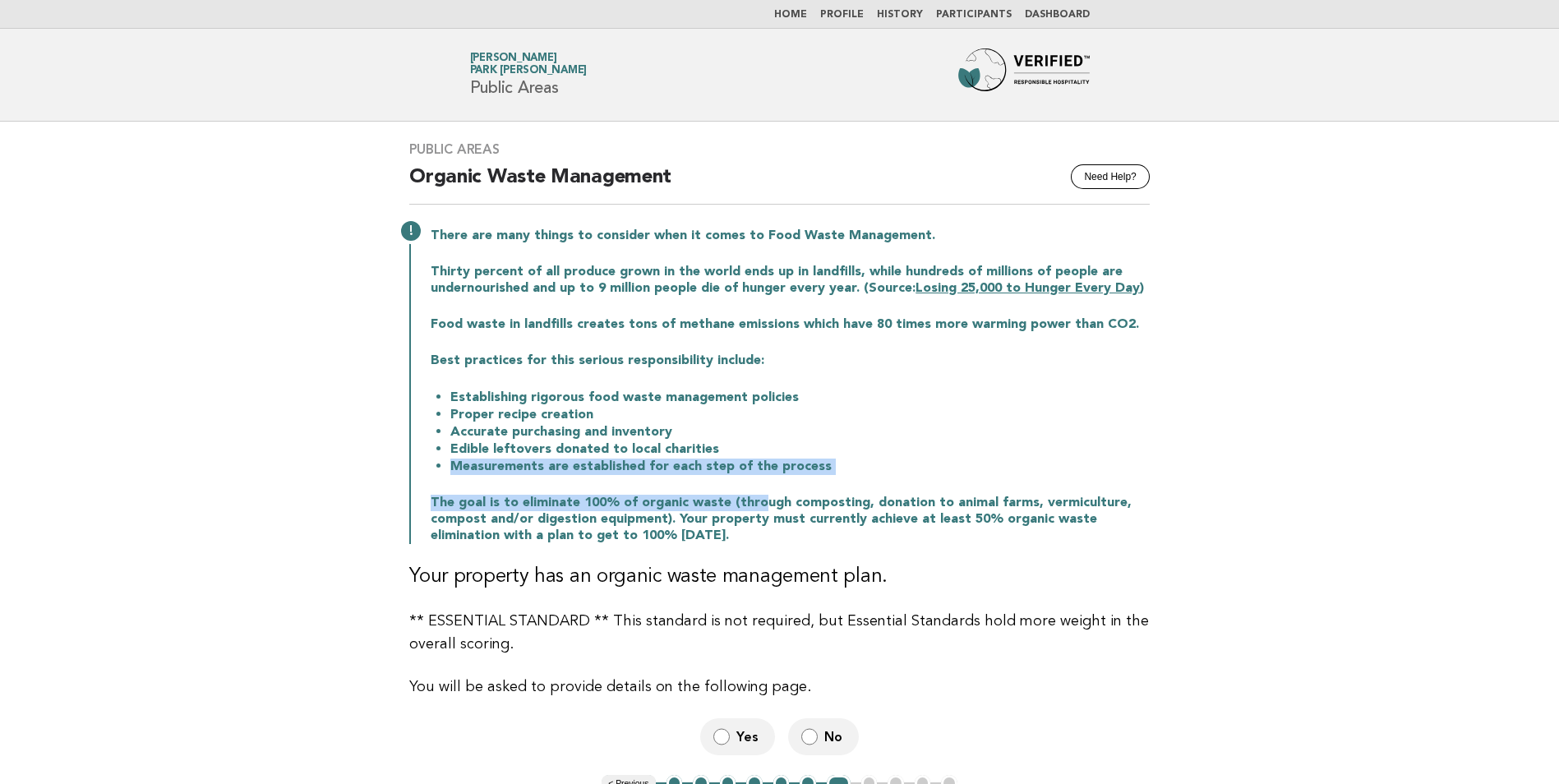
drag, startPoint x: 444, startPoint y: 469, endPoint x: 750, endPoint y: 481, distance: 306.2
click at [750, 481] on div "There are many things to consider when it comes to Food Waste Management. Thirt…" at bounding box center [780, 384] width 741 height 319
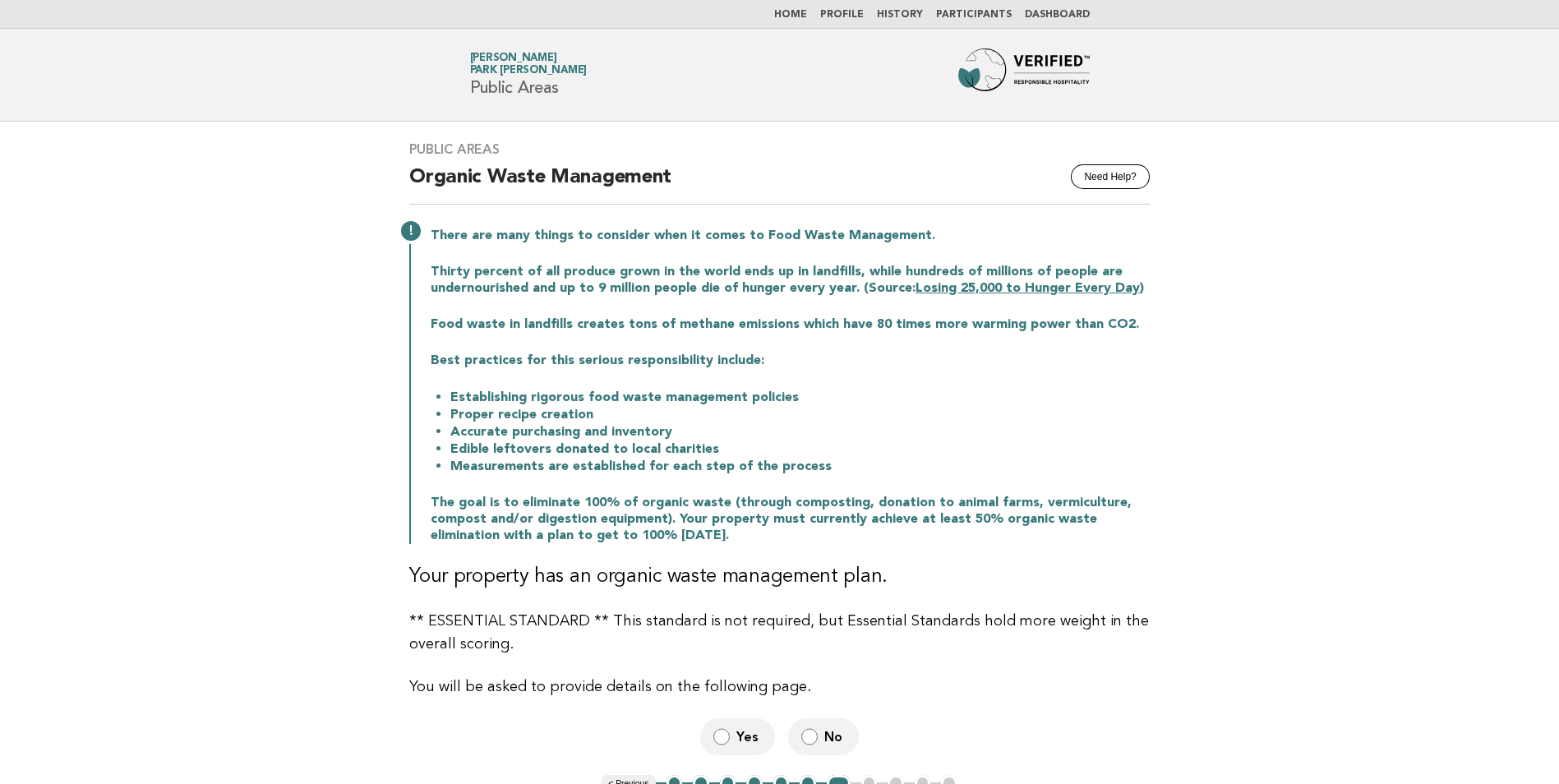
click at [453, 526] on p "The goal is to eliminate 100% of organic waste (through composting, donation to…" at bounding box center [791, 519] width 719 height 49
drag, startPoint x: 719, startPoint y: 502, endPoint x: 370, endPoint y: 522, distance: 349.6
click at [370, 522] on main "Public Areas Need Help? Organic Waste Management There are many things to consi…" at bounding box center [779, 509] width 1559 height 776
drag, startPoint x: 370, startPoint y: 522, endPoint x: 536, endPoint y: 587, distance: 178.3
click at [536, 587] on h3 "Your property has an organic waste management plan." at bounding box center [780, 576] width 741 height 26
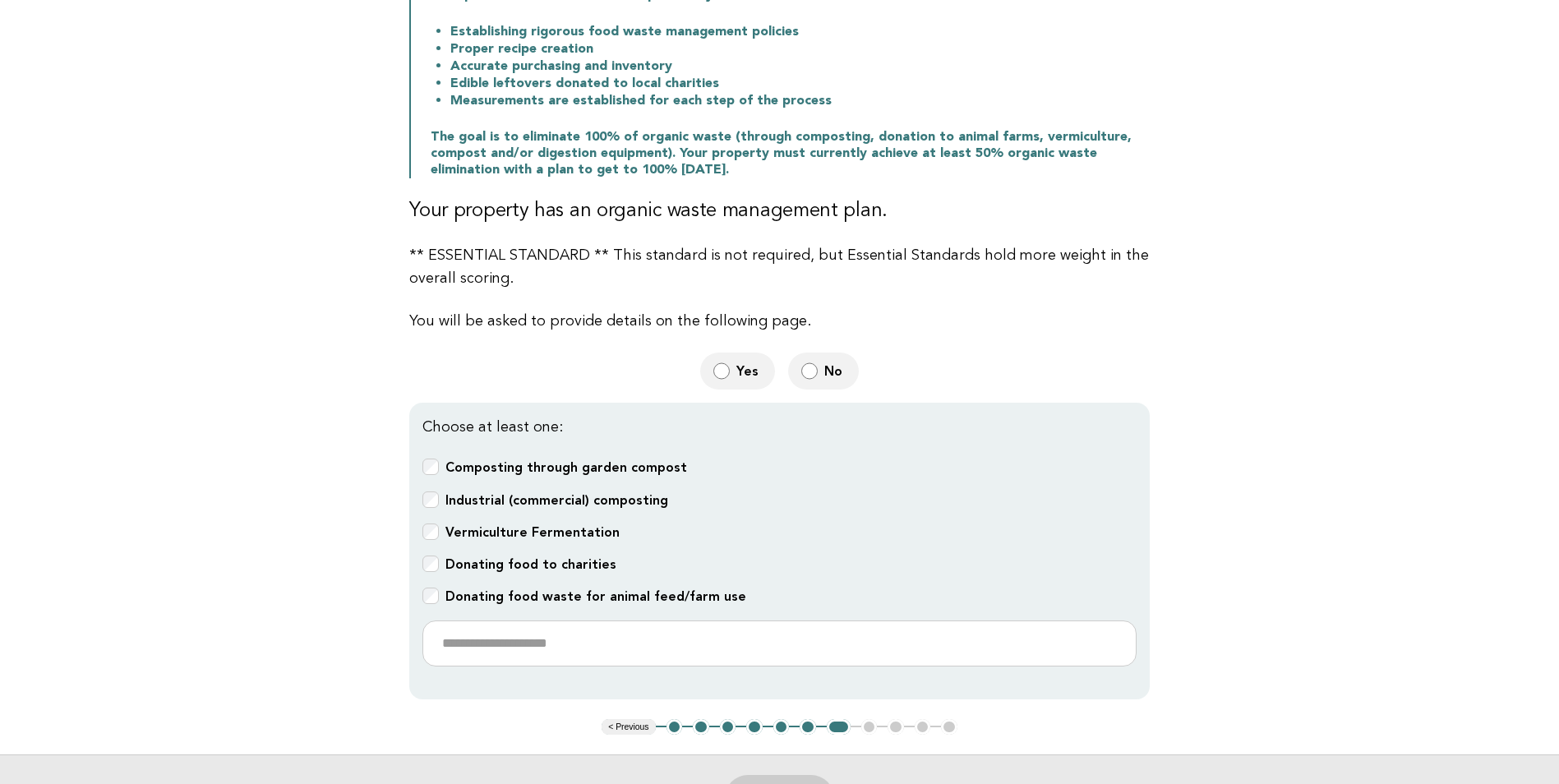
scroll to position [422, 0]
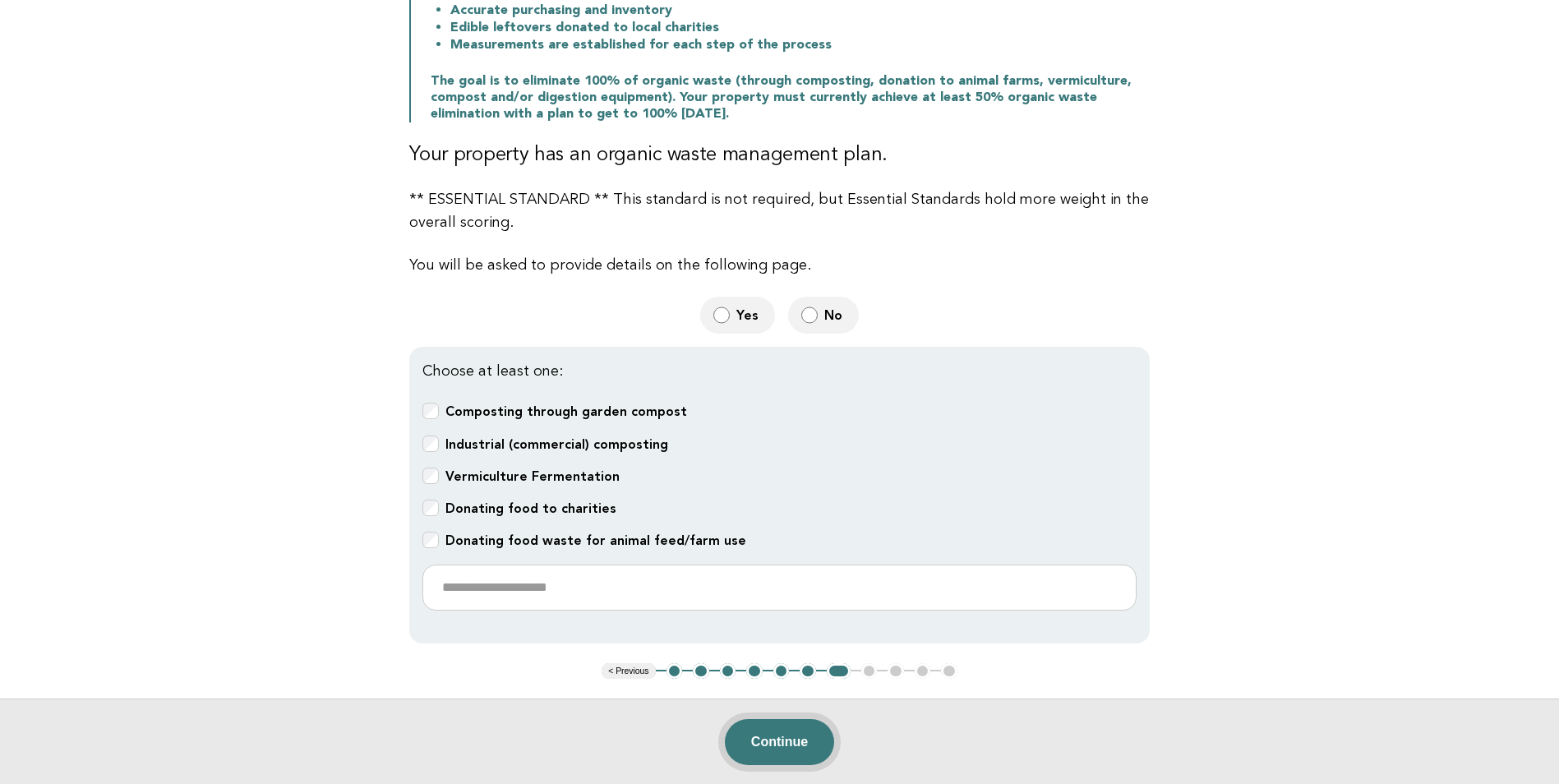
click at [791, 739] on button "Continue" at bounding box center [779, 742] width 110 height 46
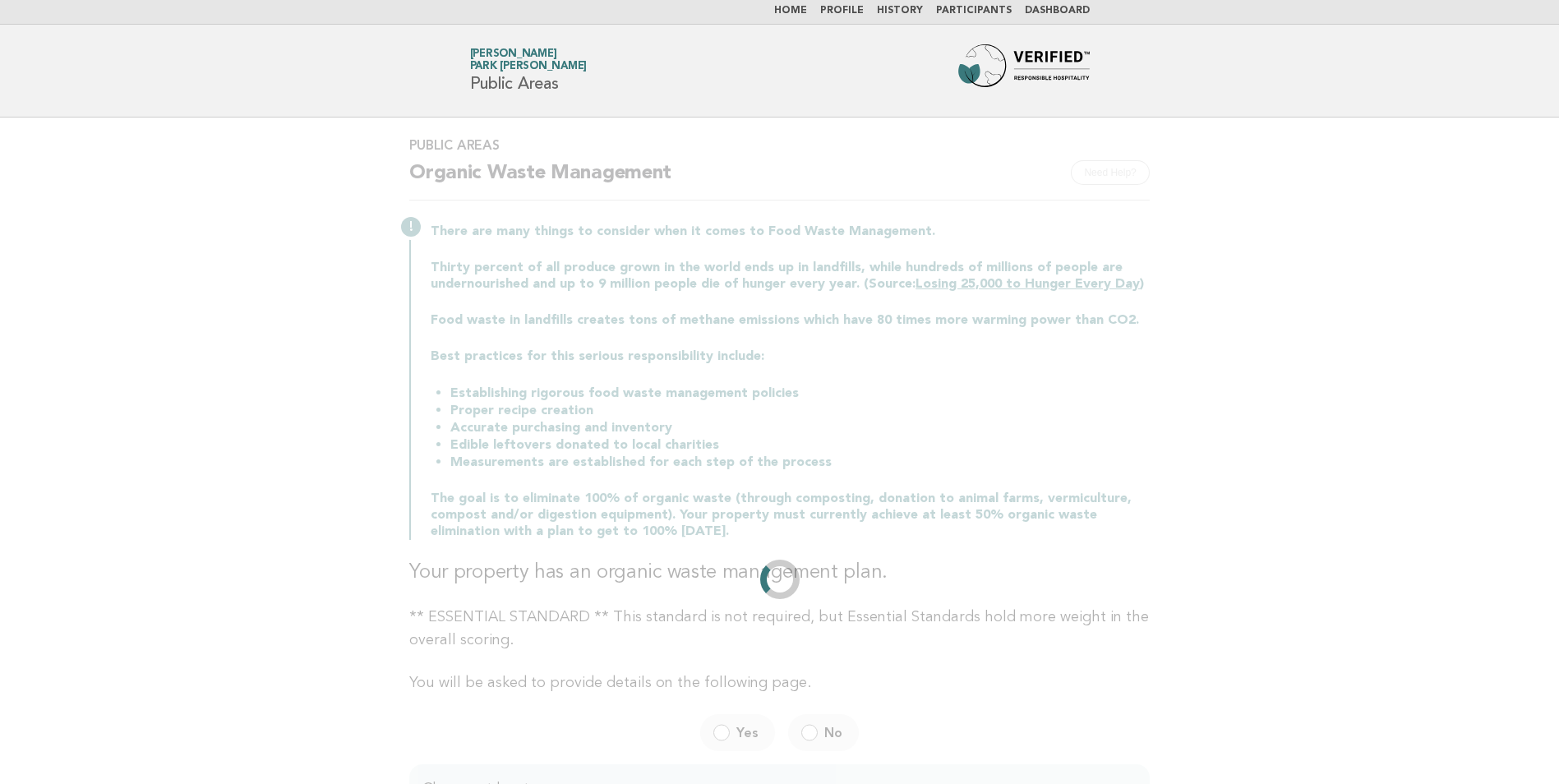
scroll to position [0, 0]
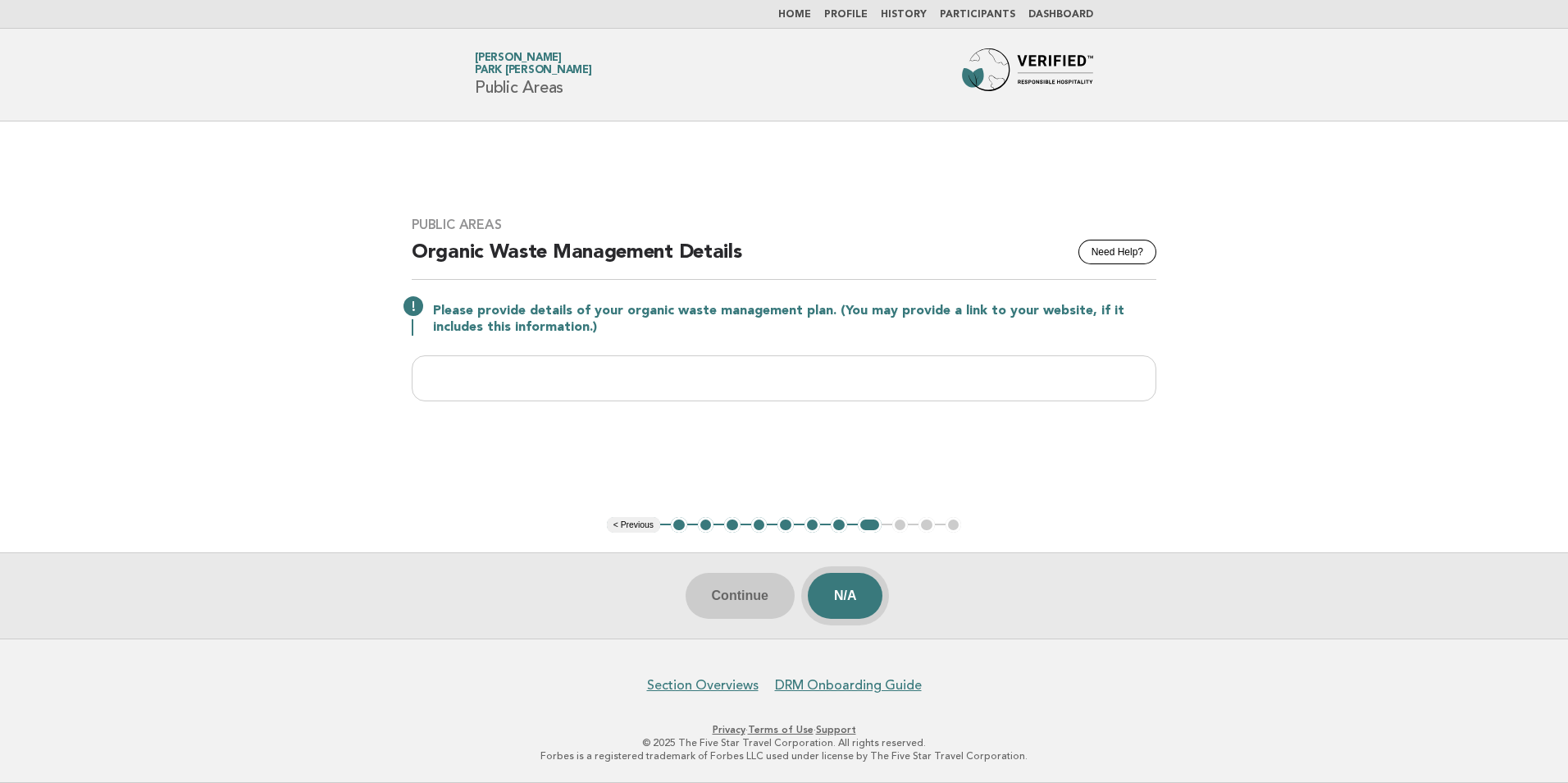
click at [842, 599] on button "N/A" at bounding box center [845, 596] width 76 height 46
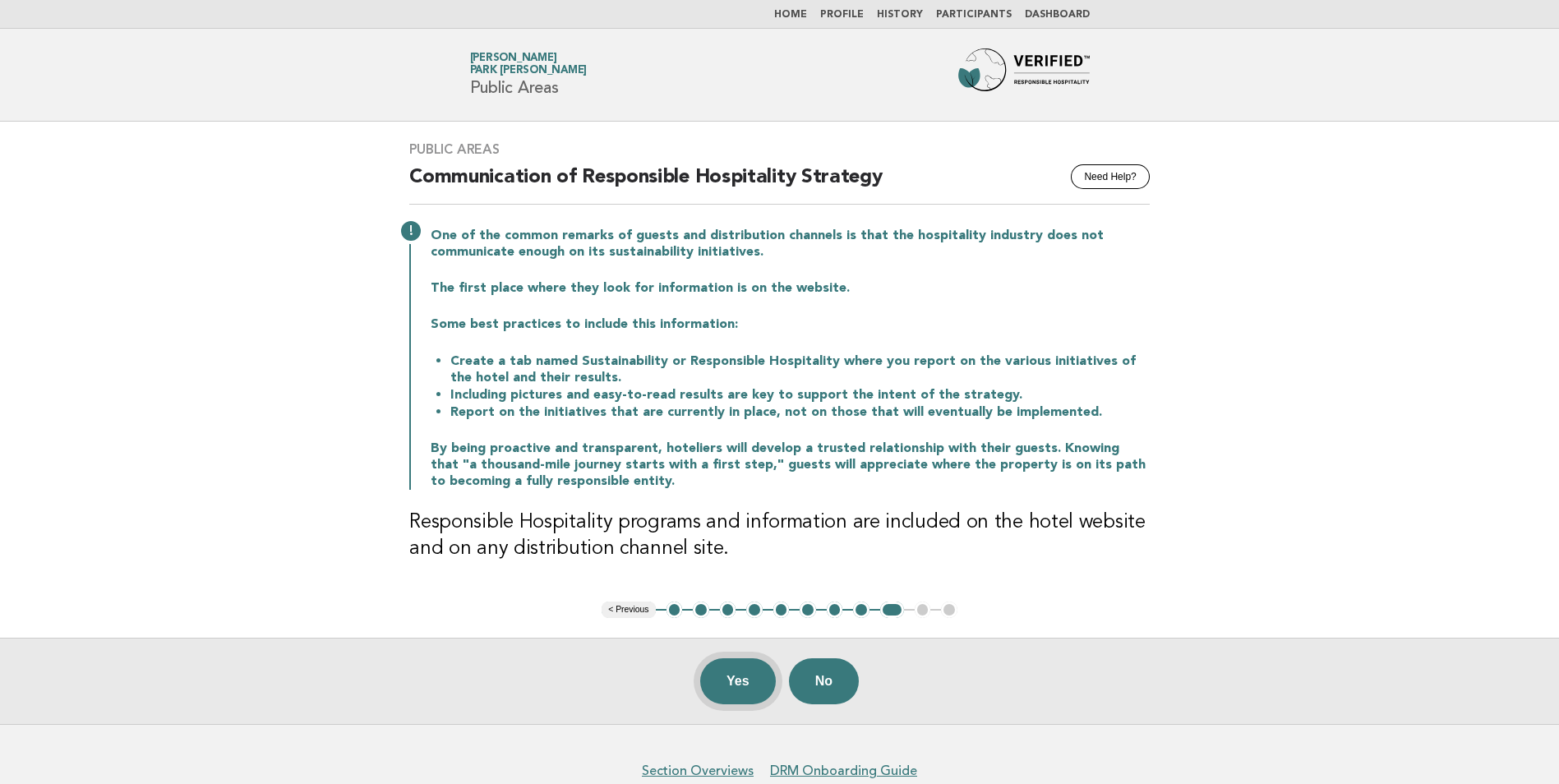
click at [742, 683] on button "Yes" at bounding box center [738, 681] width 76 height 46
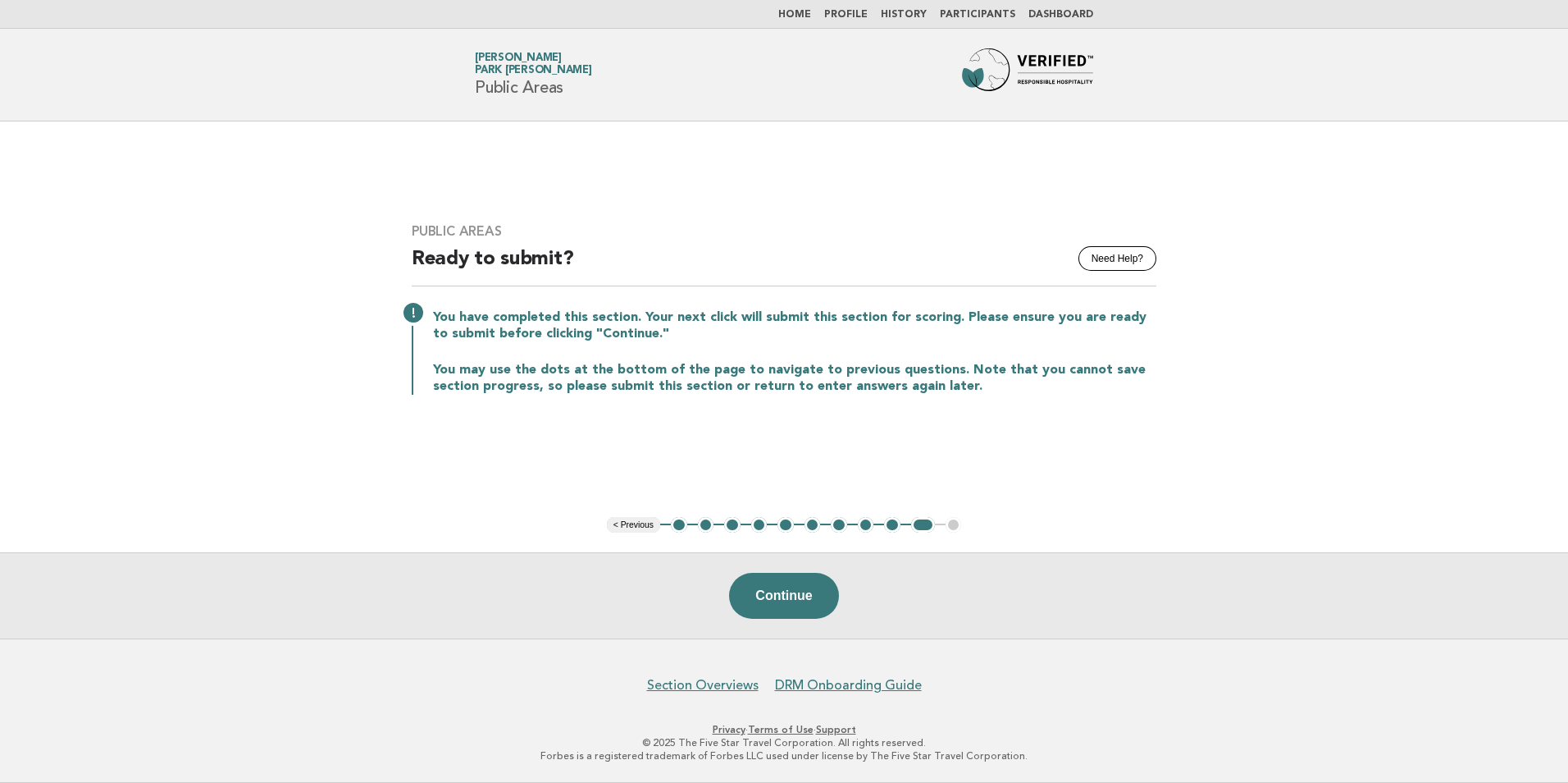
click at [681, 526] on button "1" at bounding box center [679, 525] width 16 height 16
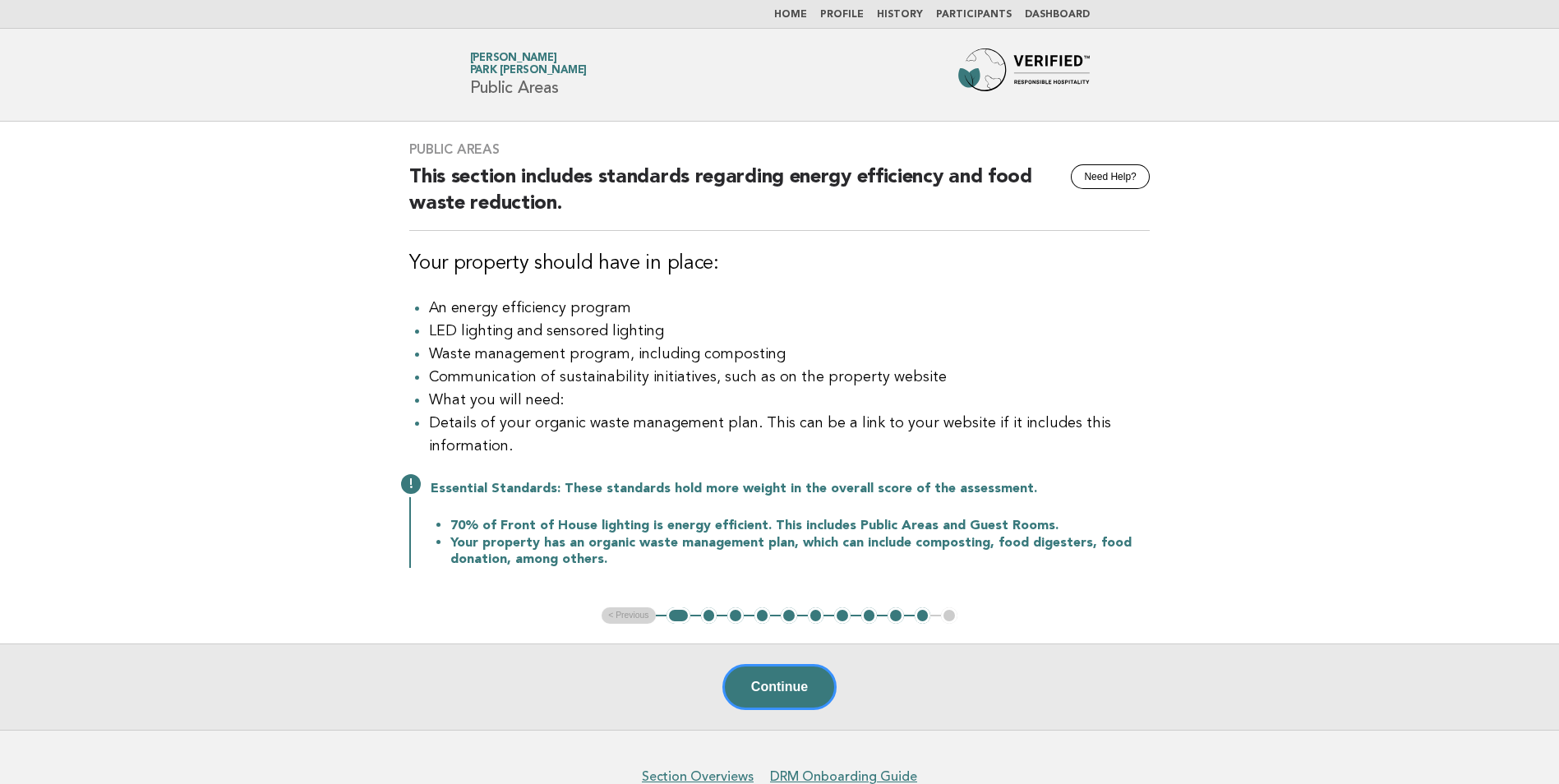
click at [683, 619] on button "1" at bounding box center [678, 615] width 24 height 16
click at [707, 622] on button "2" at bounding box center [709, 615] width 16 height 16
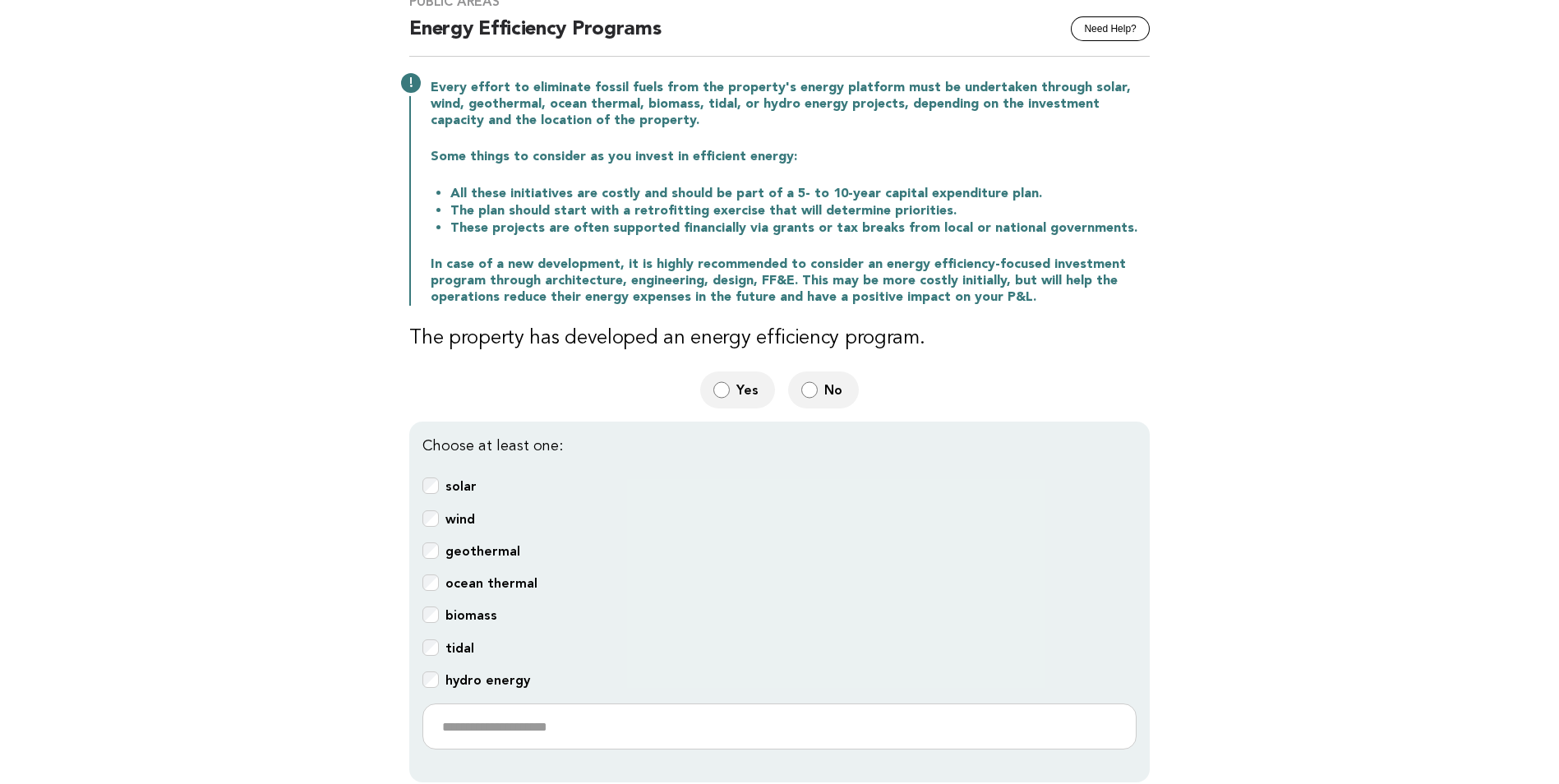
scroll to position [164, 0]
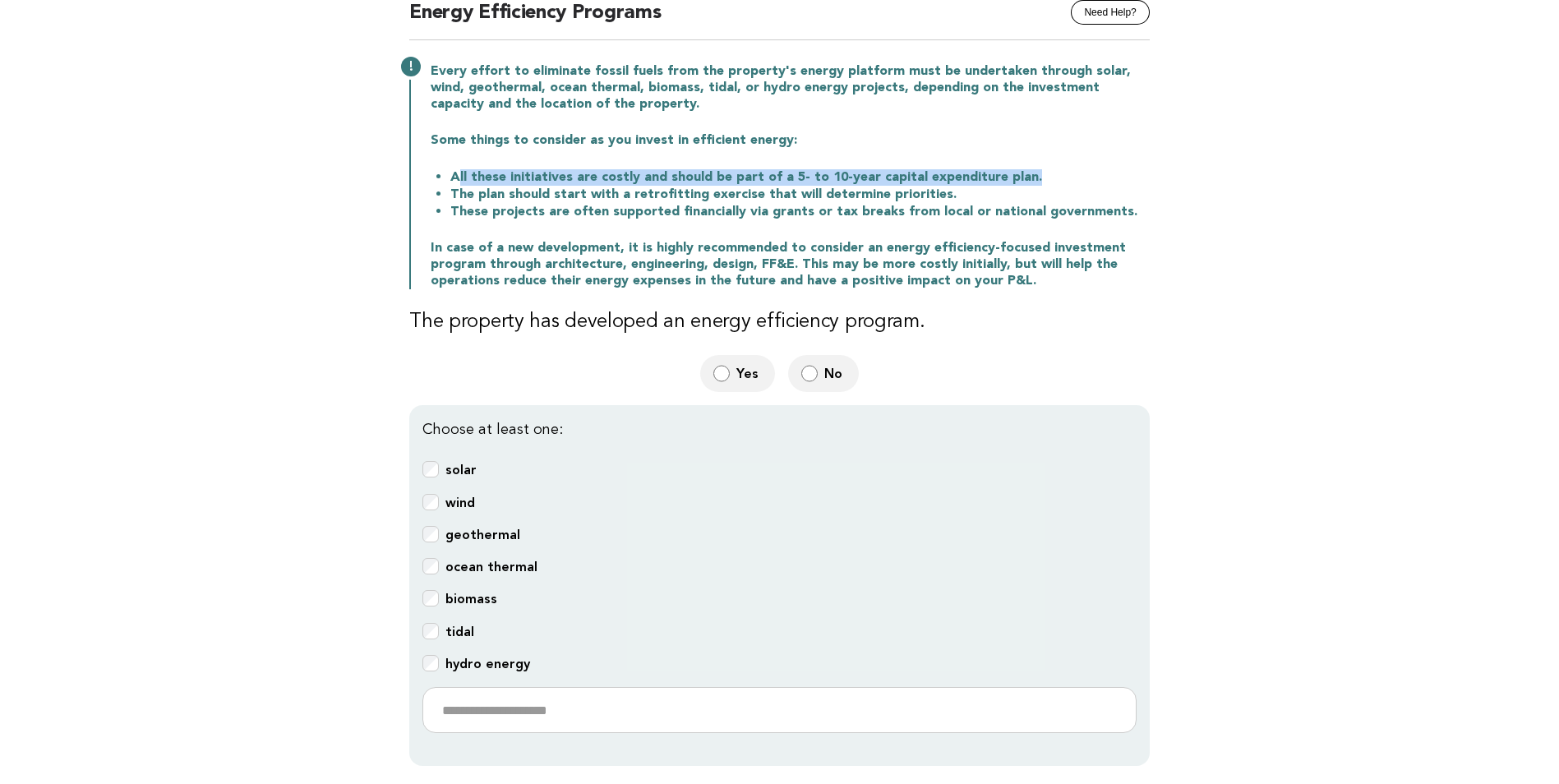
drag, startPoint x: 453, startPoint y: 176, endPoint x: 1038, endPoint y: 172, distance: 585.0
click at [1038, 172] on li "All these initiatives are costly and should be part of a 5- to 10-year capital …" at bounding box center [800, 177] width 700 height 17
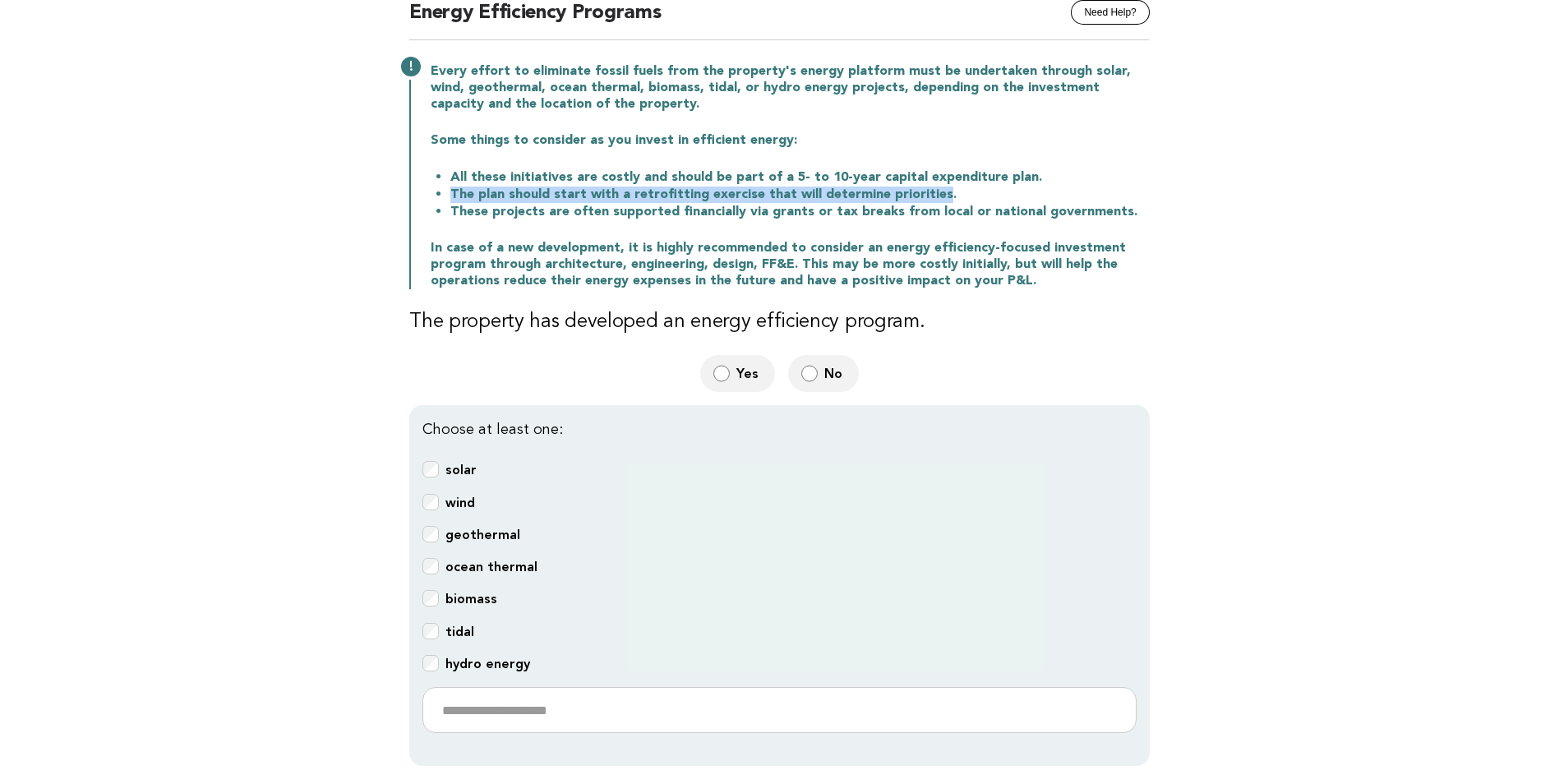
drag, startPoint x: 444, startPoint y: 197, endPoint x: 933, endPoint y: 197, distance: 489.0
click at [933, 197] on ul "All these initiatives are costly and should be part of a 5- to 10-year capital …" at bounding box center [791, 194] width 719 height 52
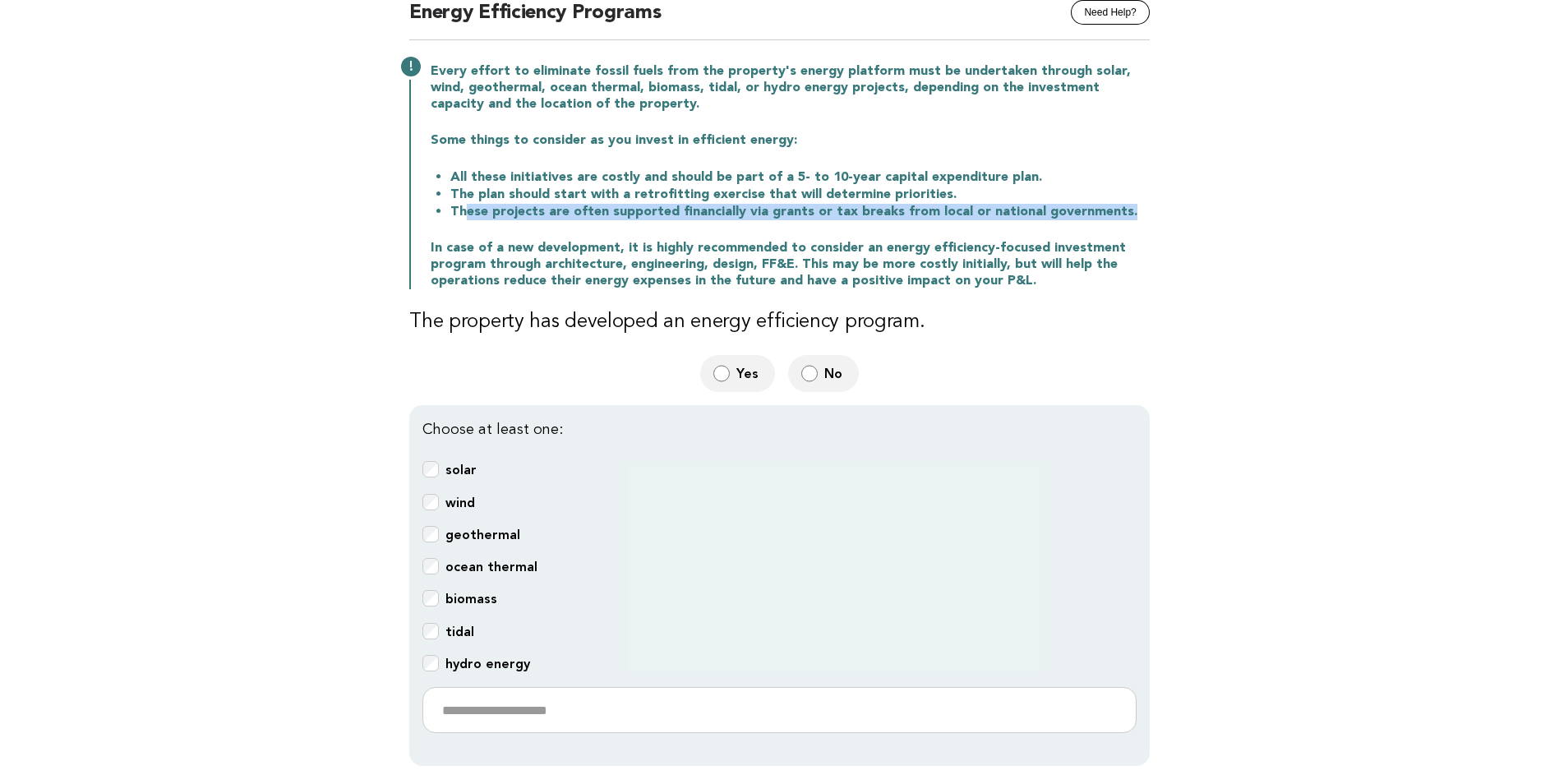
drag, startPoint x: 460, startPoint y: 213, endPoint x: 1144, endPoint y: 215, distance: 684.0
click at [1144, 215] on li "These projects are often supported financially via grants or tax breaks from lo…" at bounding box center [800, 211] width 700 height 17
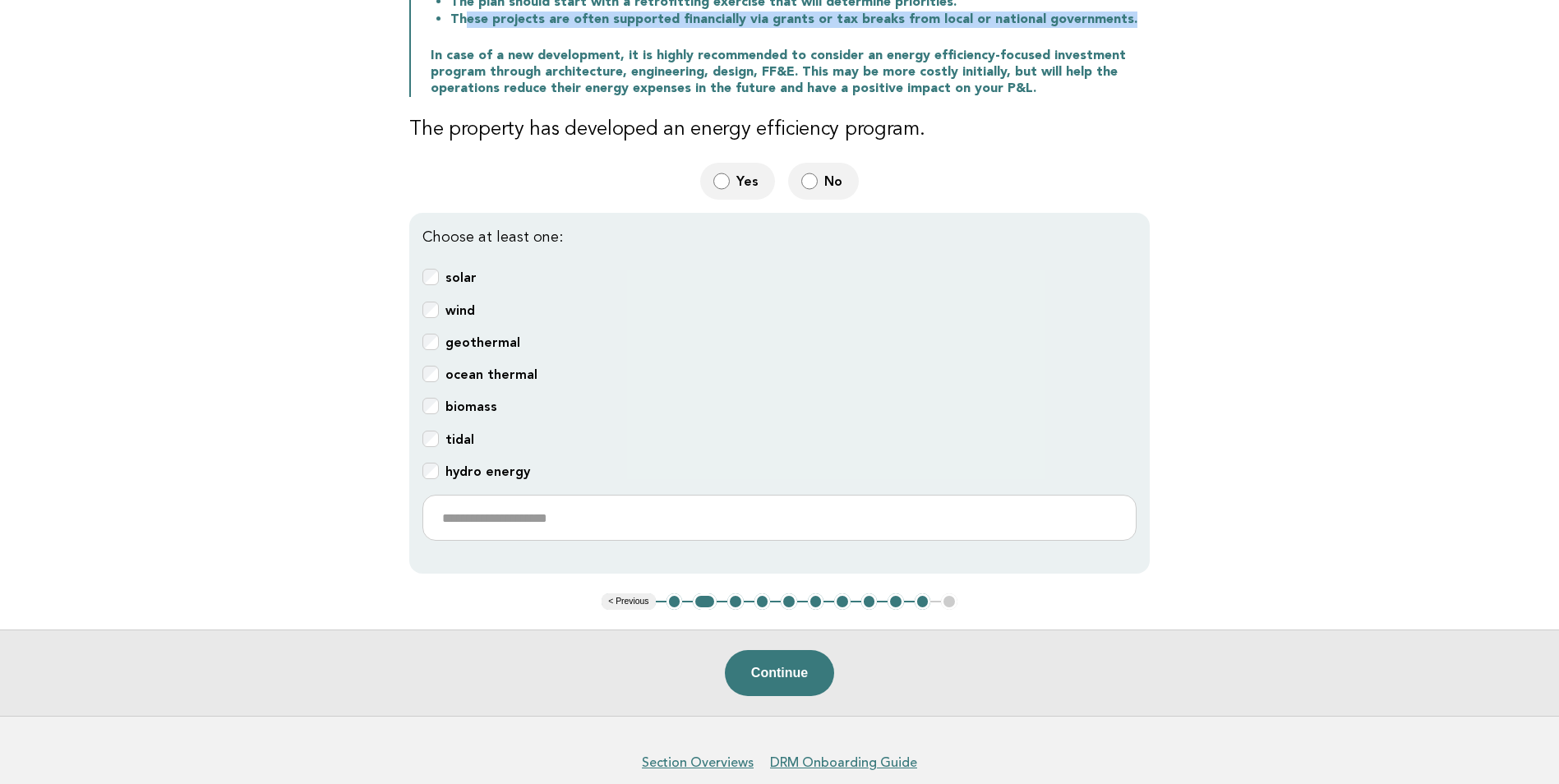
scroll to position [411, 0]
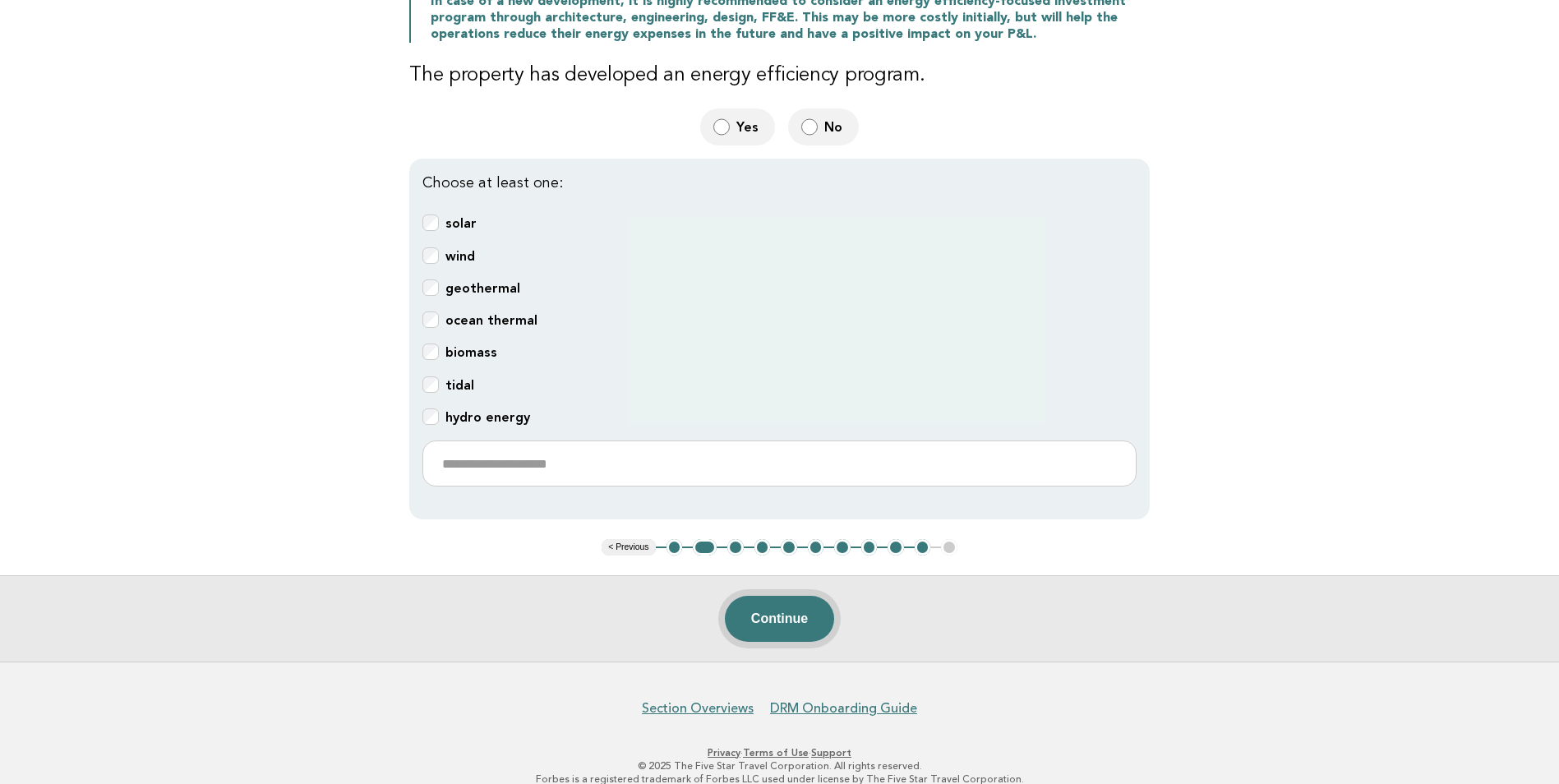
click at [786, 609] on button "Continue" at bounding box center [779, 619] width 110 height 46
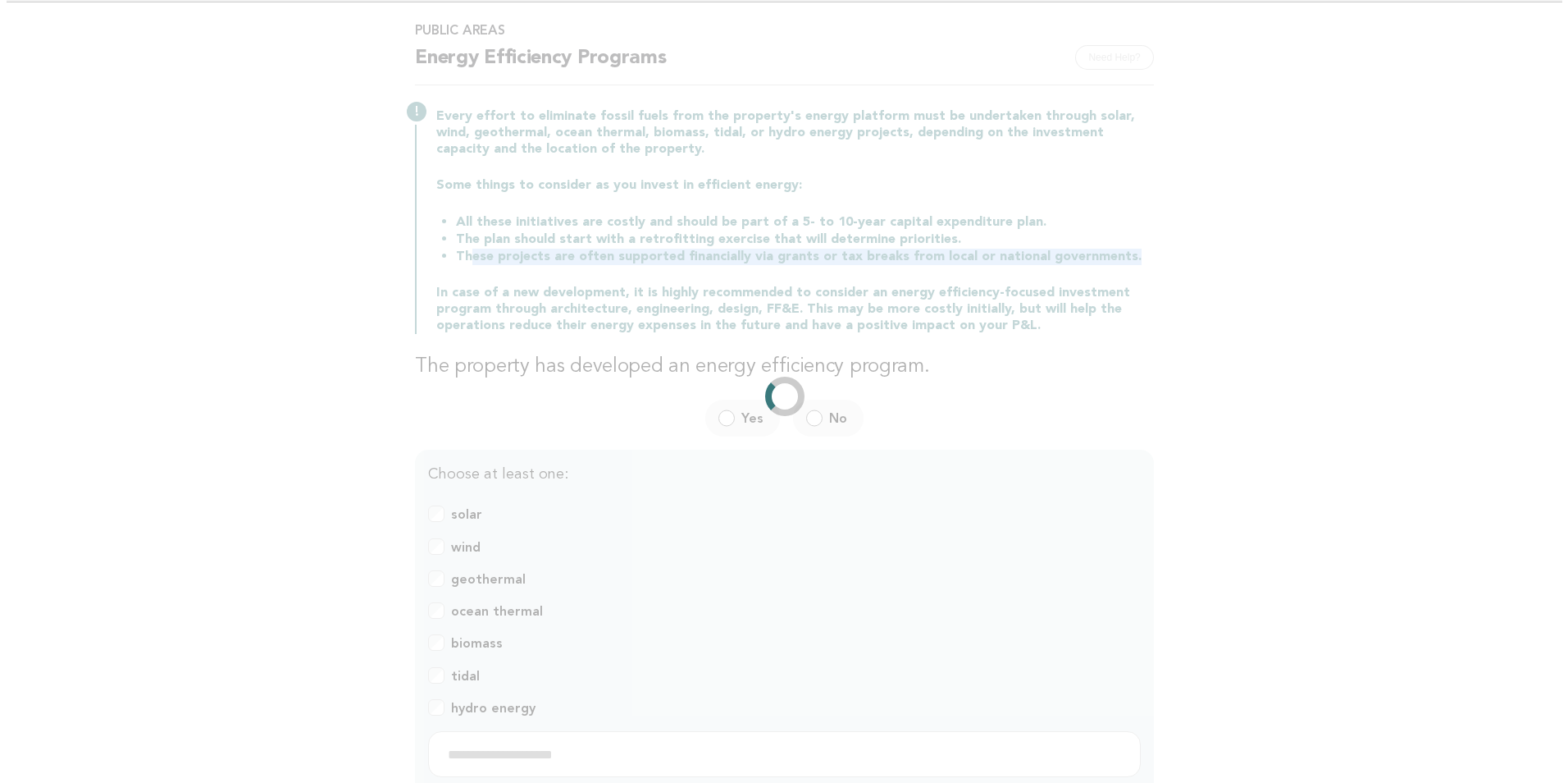
scroll to position [0, 0]
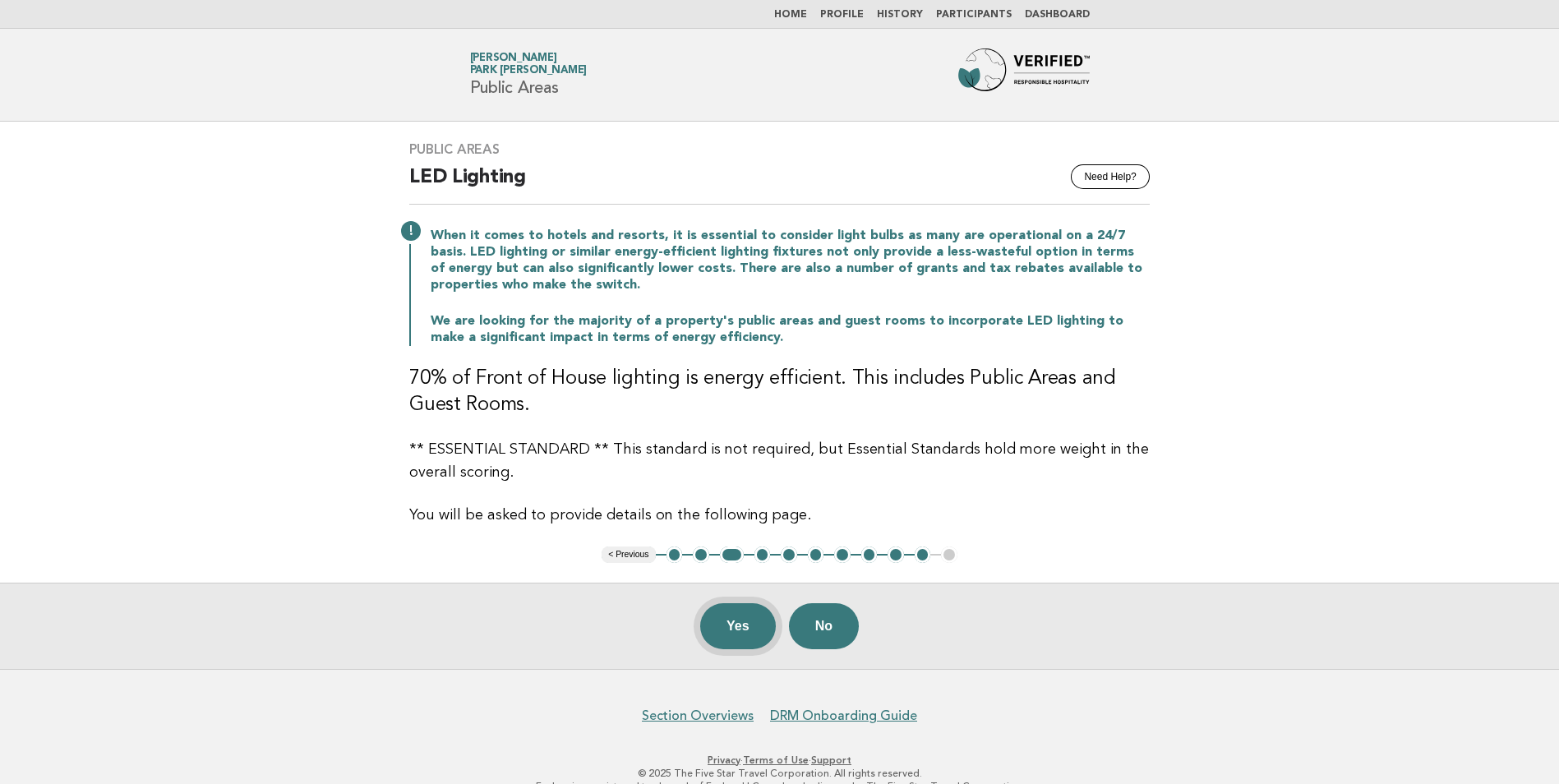
click at [732, 631] on button "Yes" at bounding box center [738, 626] width 76 height 46
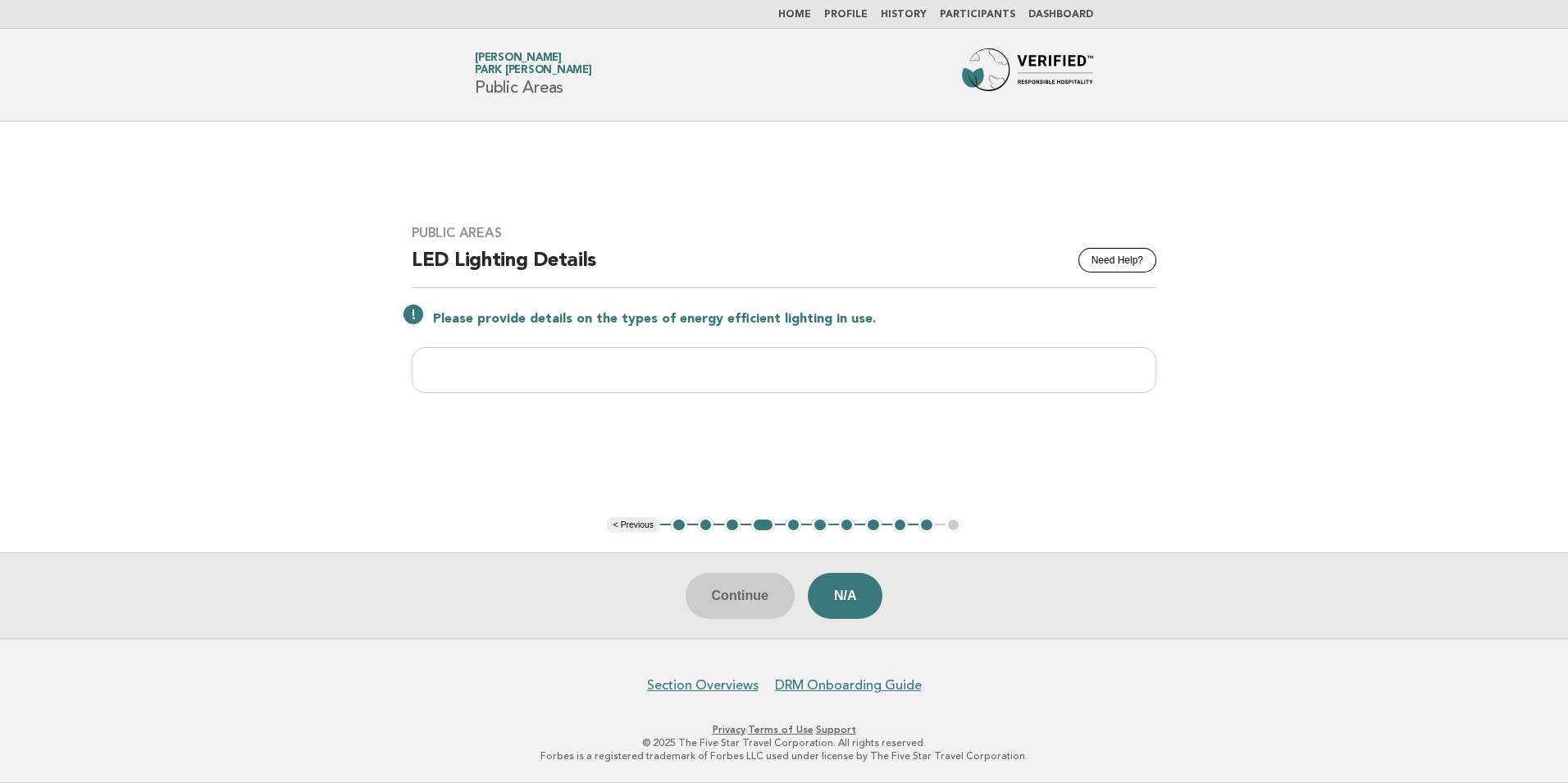
drag, startPoint x: 801, startPoint y: 19, endPoint x: 793, endPoint y: 21, distance: 8.2
click at [801, 19] on link "Home" at bounding box center [794, 14] width 33 height 10
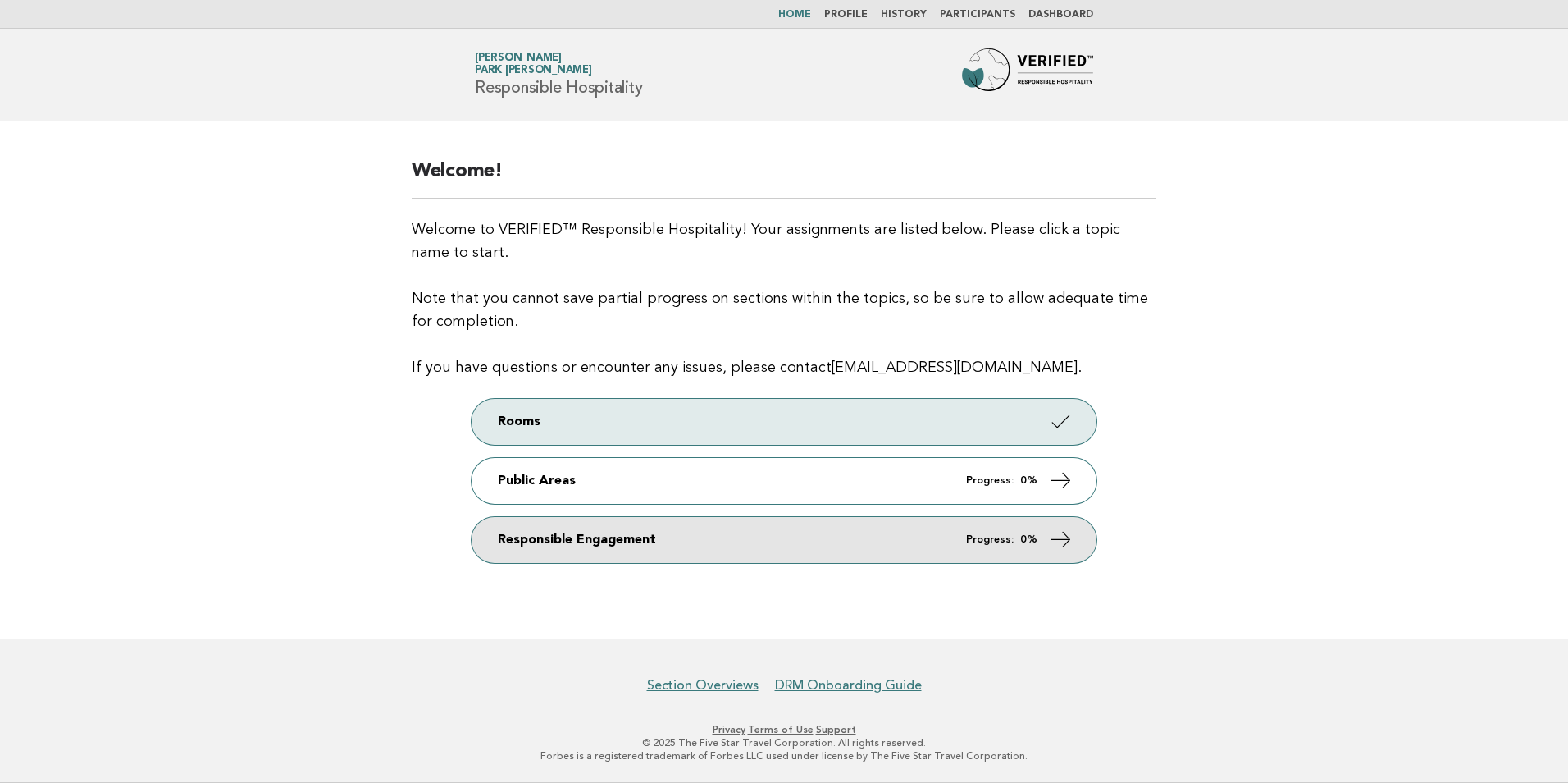
click at [1051, 550] on icon at bounding box center [1060, 538] width 24 height 24
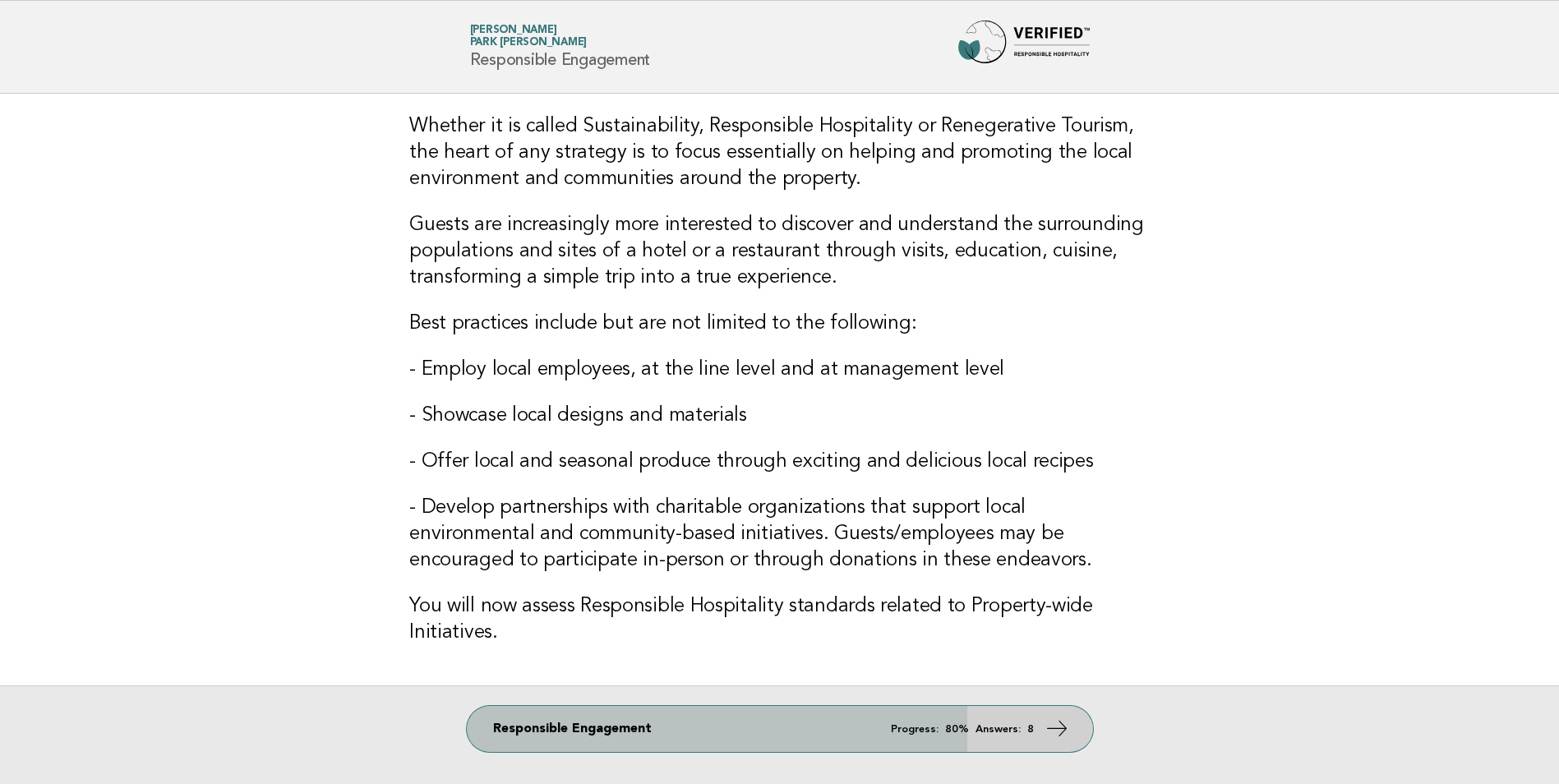
scroll to position [15, 0]
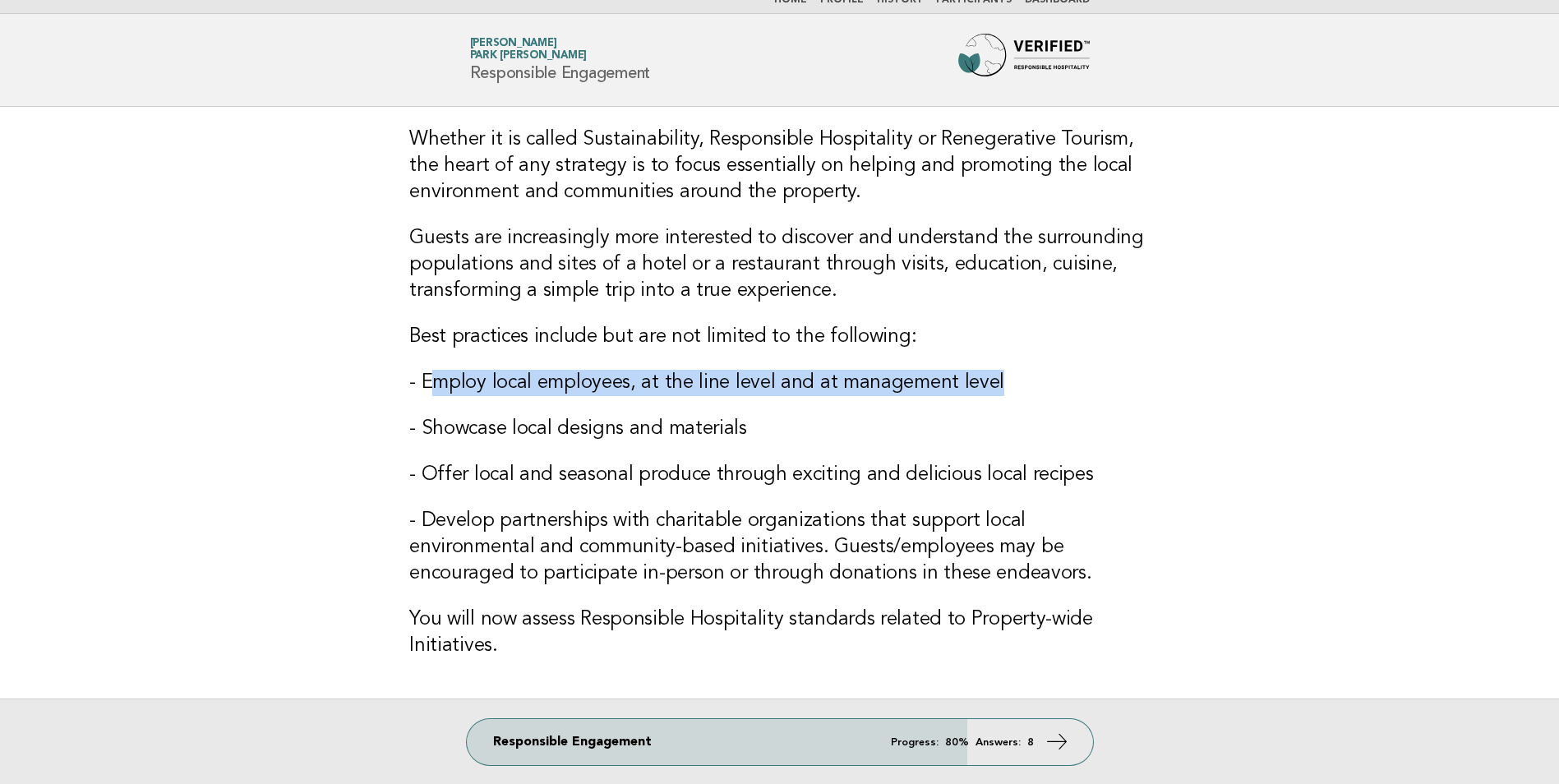
drag, startPoint x: 444, startPoint y: 387, endPoint x: 1020, endPoint y: 392, distance: 576.0
click at [1020, 392] on h3 "- Employ local employees, at the line level and at management level" at bounding box center [780, 383] width 741 height 26
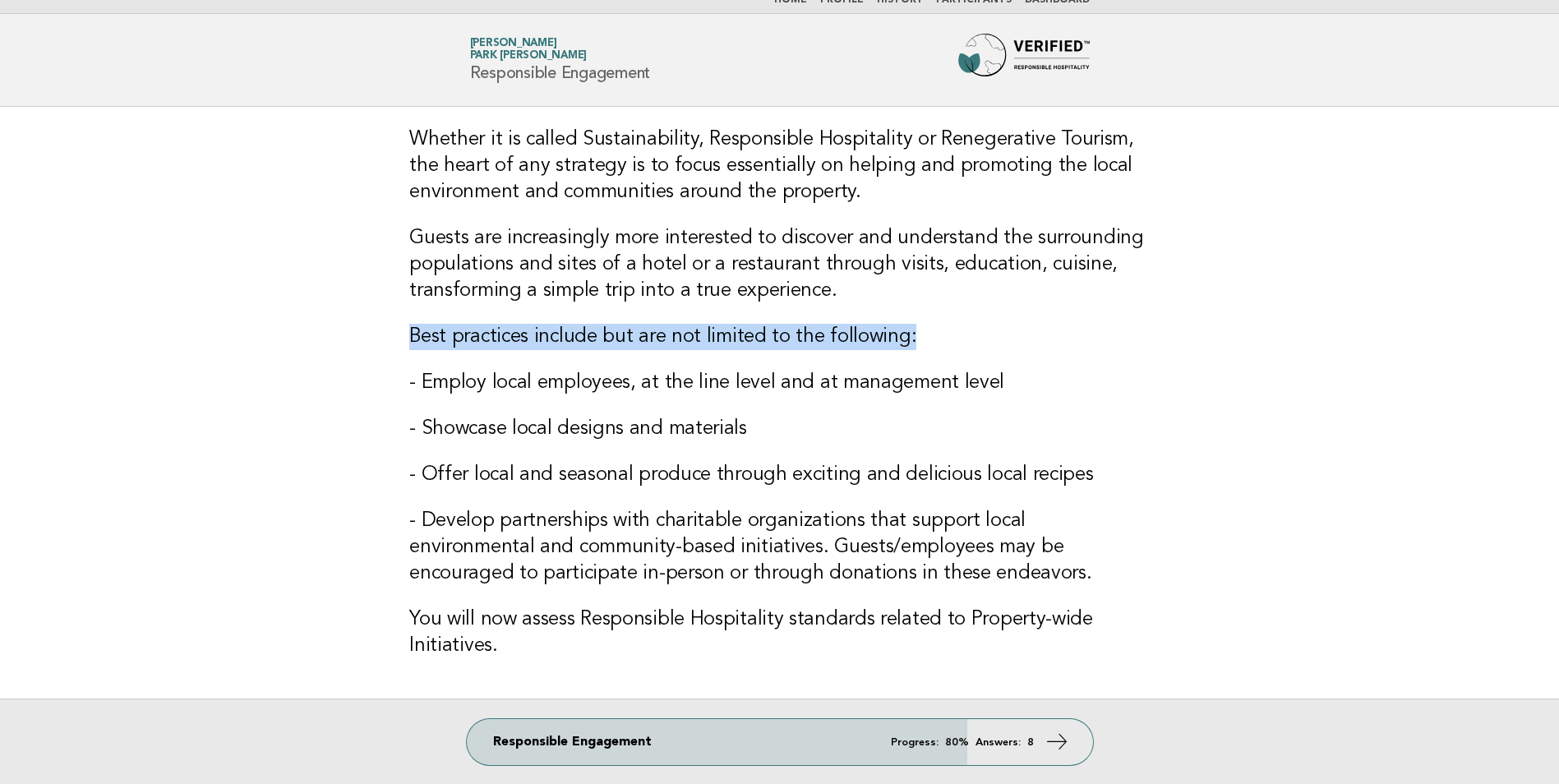
drag, startPoint x: 410, startPoint y: 336, endPoint x: 921, endPoint y: 342, distance: 511.0
click at [921, 342] on h3 "Best practices include but are not limited to the following:" at bounding box center [780, 336] width 741 height 26
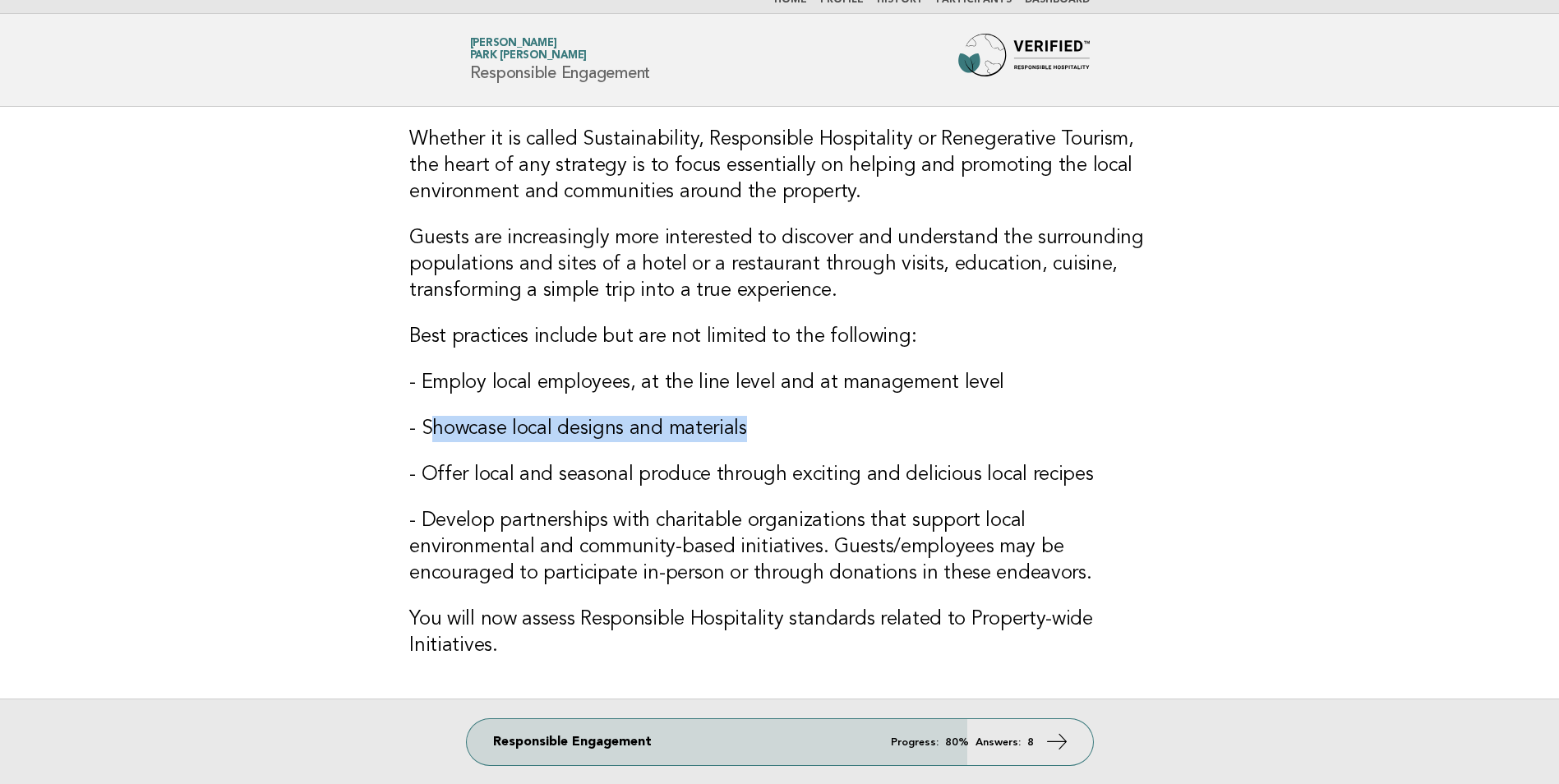
drag, startPoint x: 427, startPoint y: 434, endPoint x: 751, endPoint y: 432, distance: 324.0
click at [751, 432] on h3 "- Showcase local designs and materials" at bounding box center [780, 428] width 741 height 26
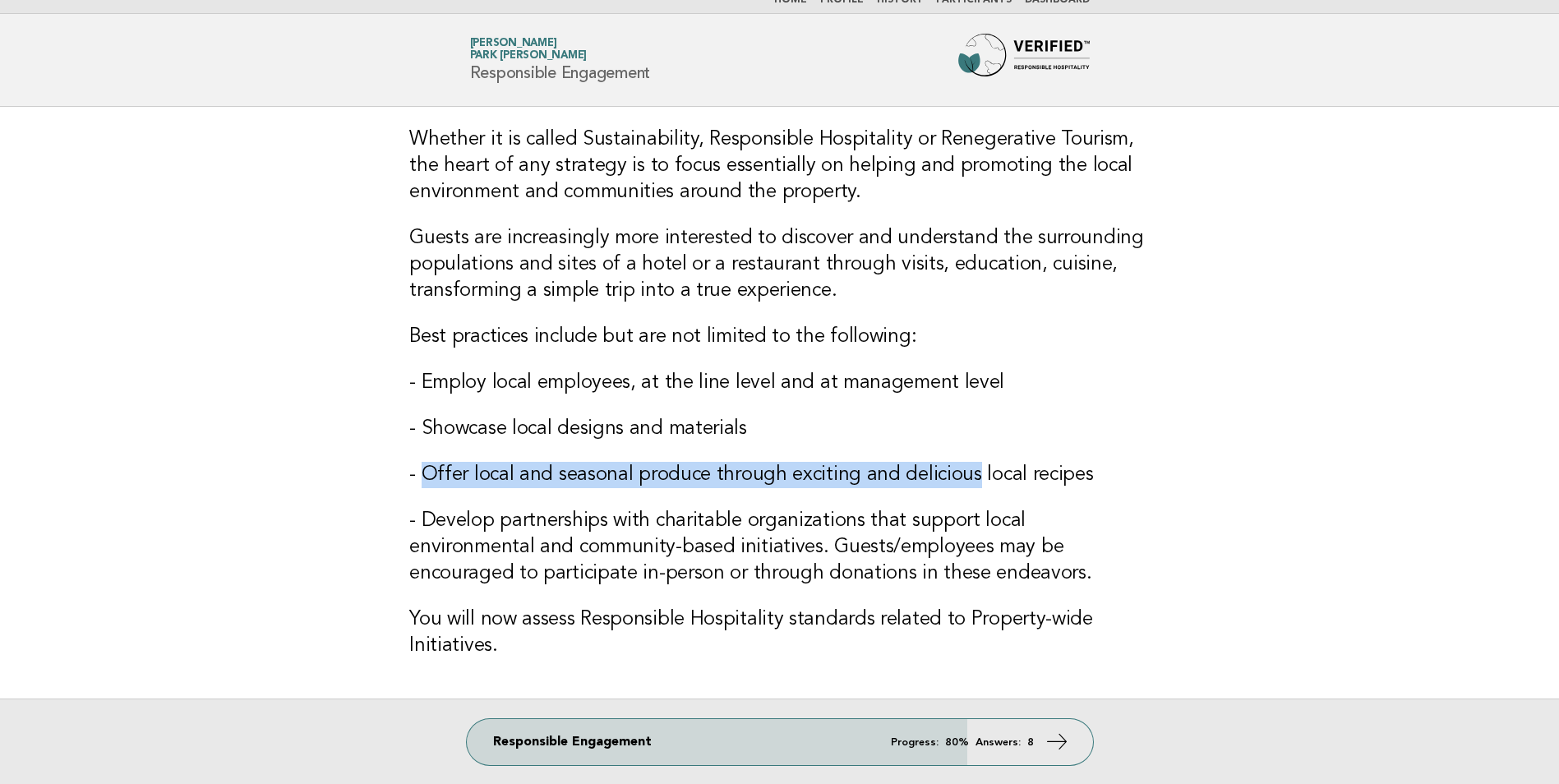
drag, startPoint x: 420, startPoint y: 474, endPoint x: 962, endPoint y: 476, distance: 542.0
click at [962, 476] on h3 "- Offer local and seasonal produce through exciting and delicious local recipes" at bounding box center [780, 475] width 741 height 26
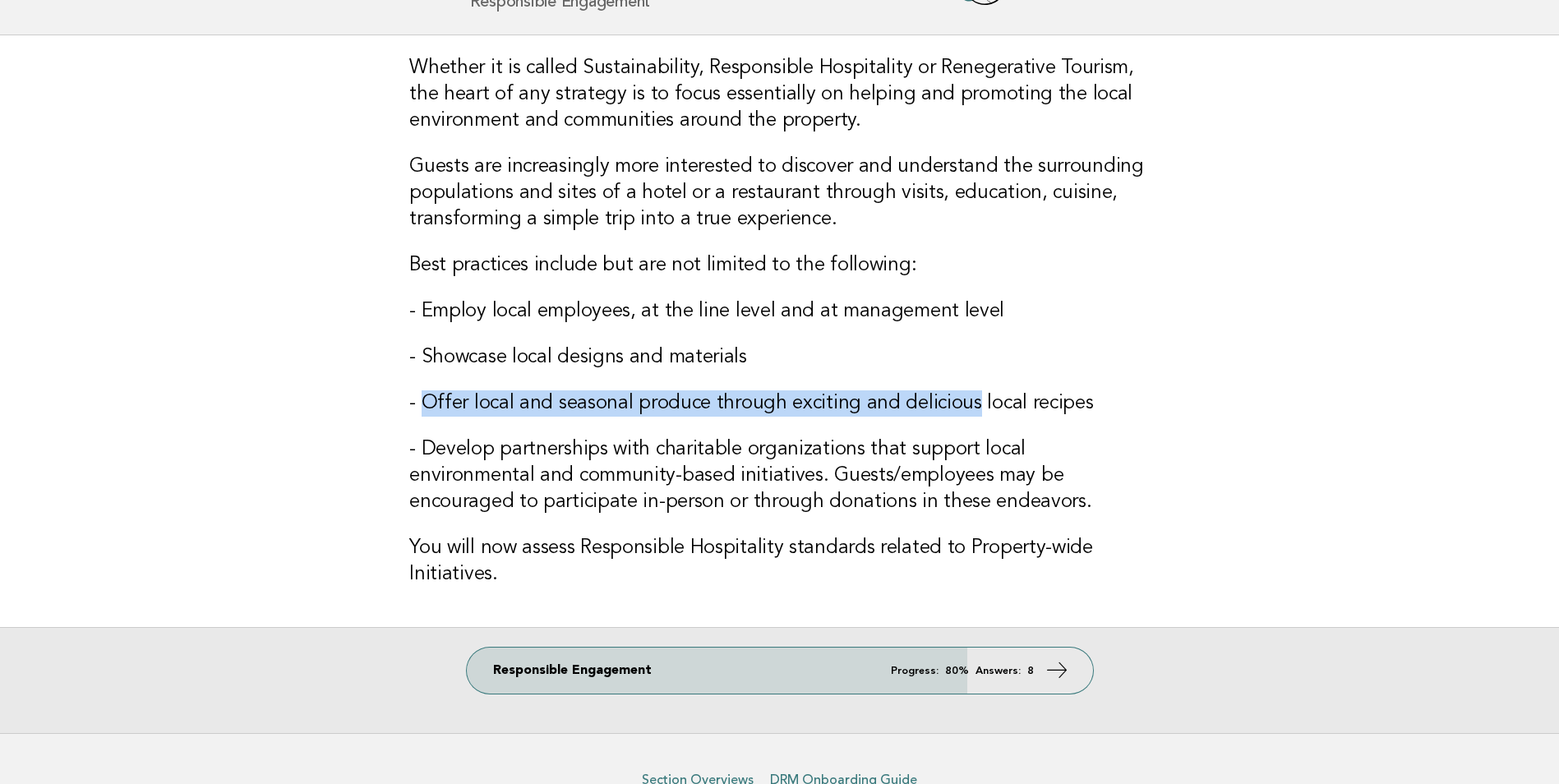
scroll to position [179, 0]
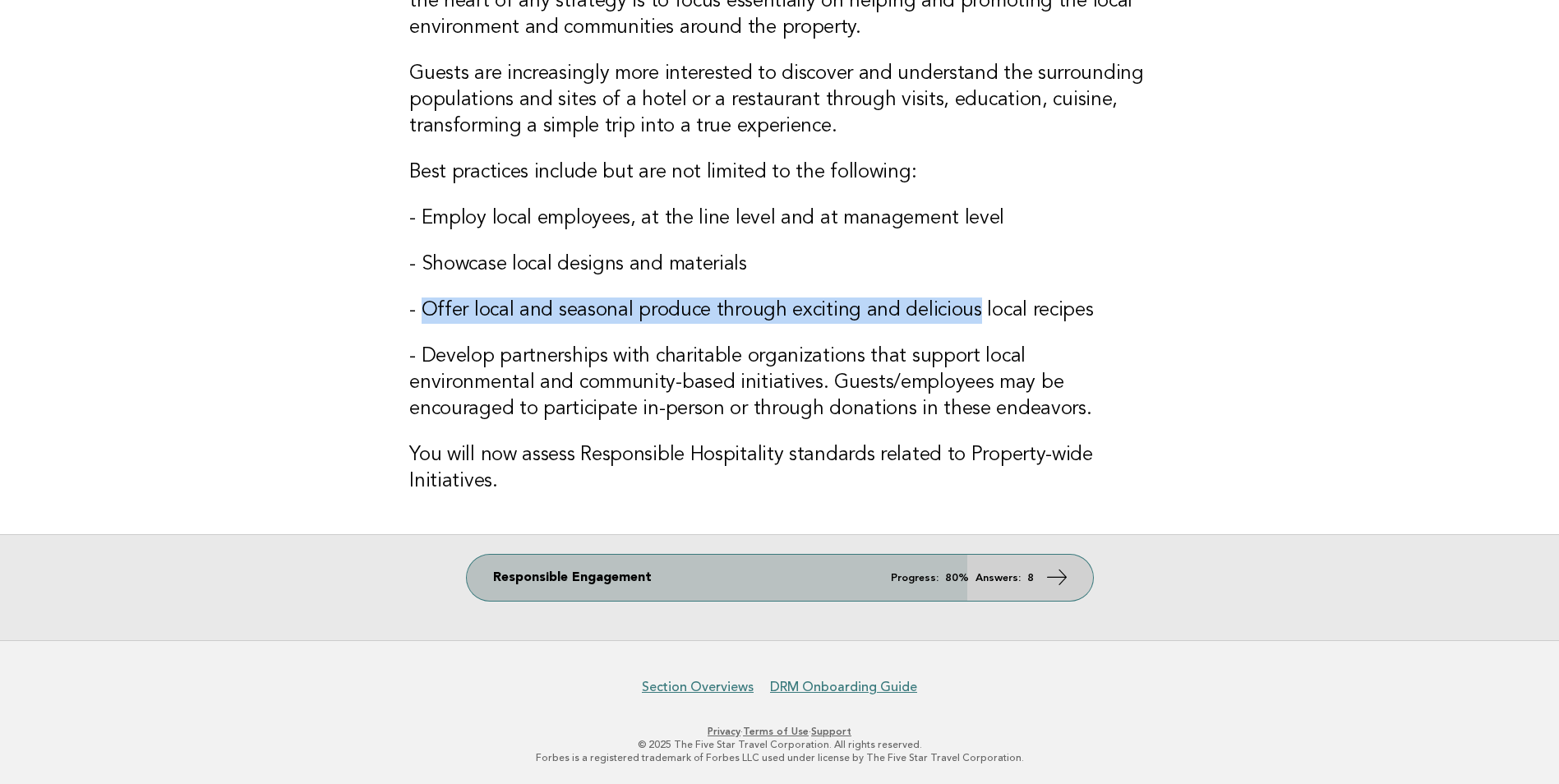
click at [1069, 577] on link "Responsible Engagement Progress: 80% Answers: 8" at bounding box center [780, 578] width 626 height 46
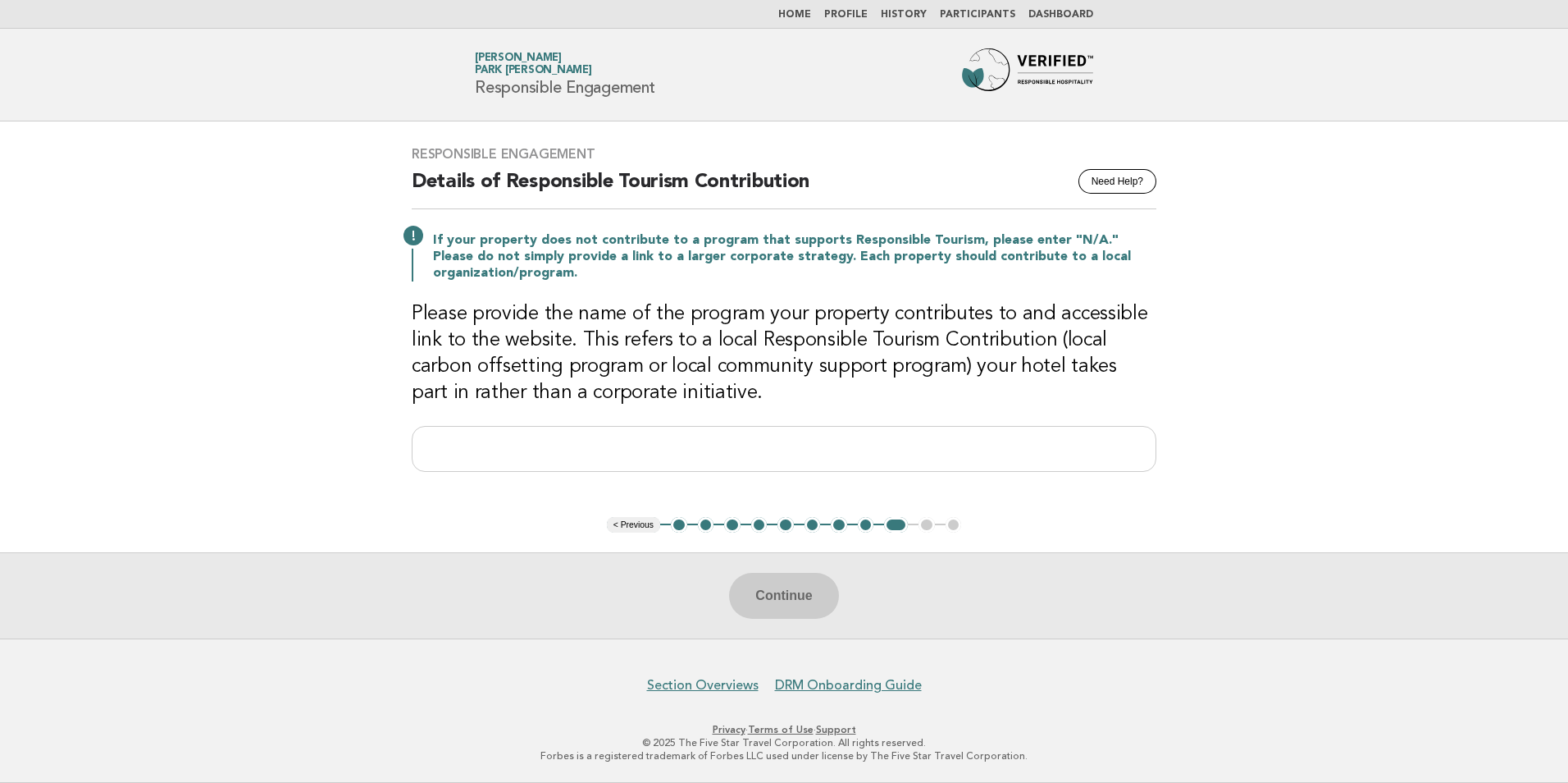
click at [683, 526] on button "1" at bounding box center [679, 525] width 16 height 16
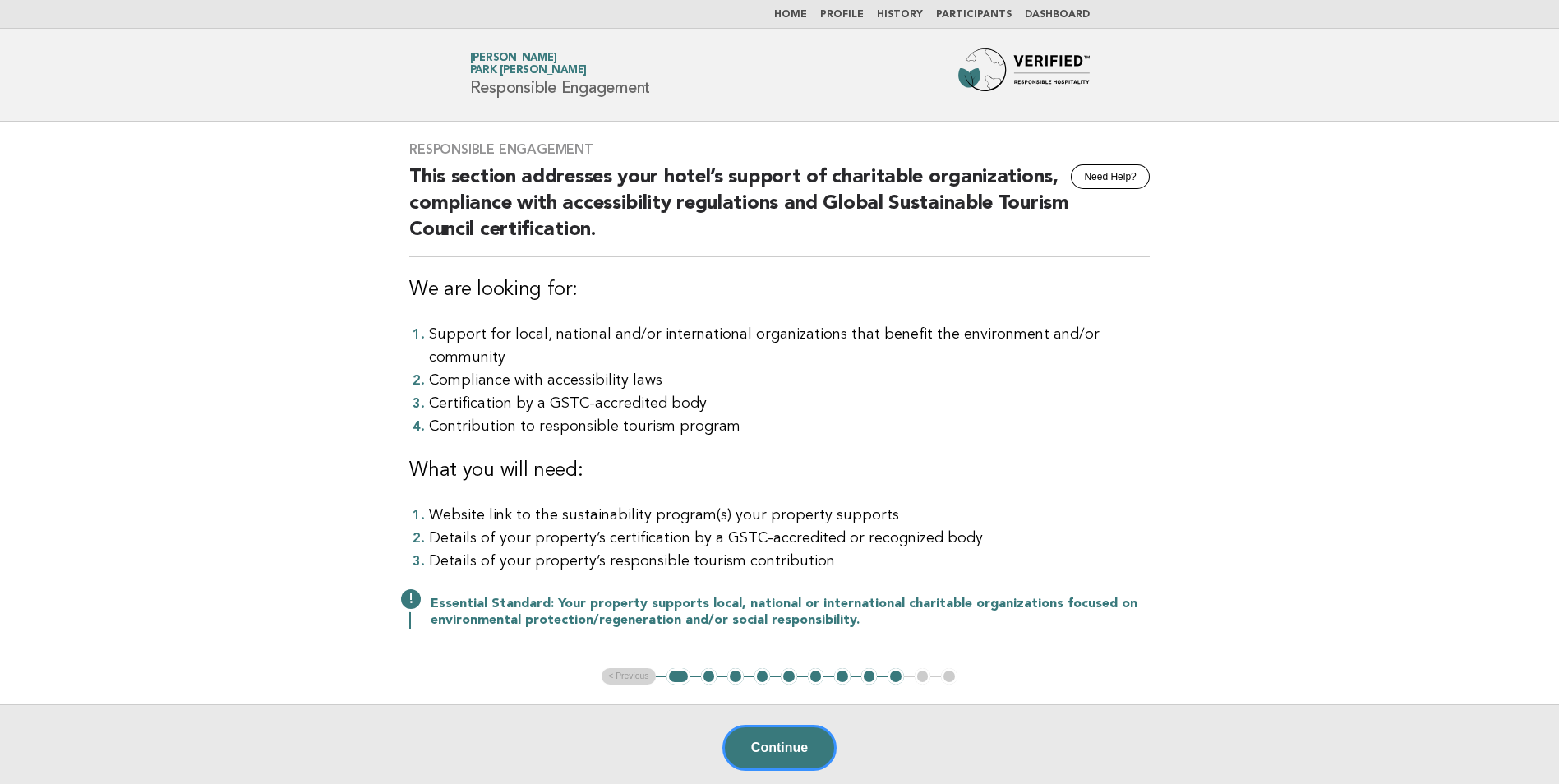
click at [710, 668] on button "2" at bounding box center [709, 676] width 16 height 16
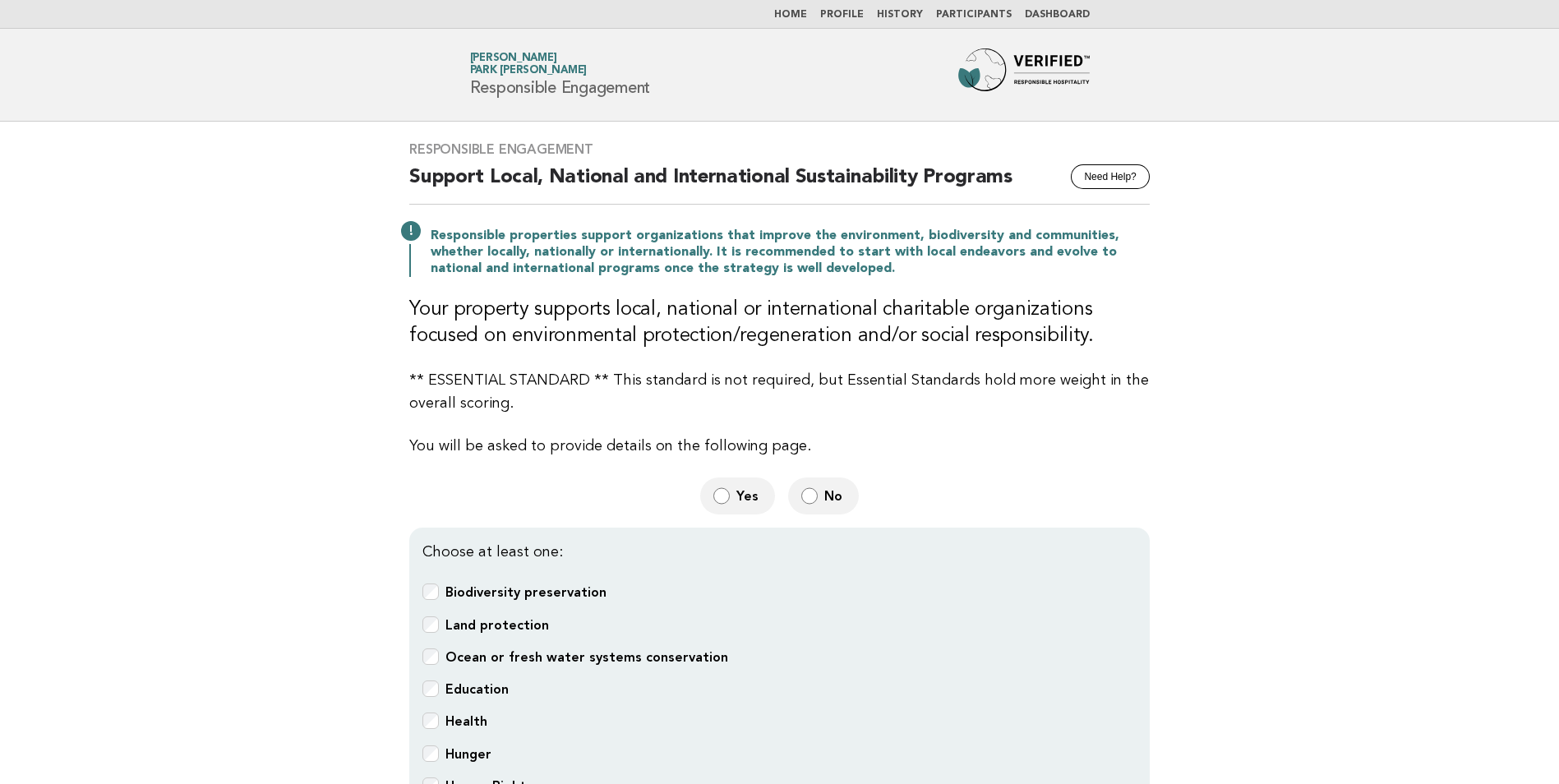
click at [808, 16] on link "Home" at bounding box center [791, 14] width 33 height 10
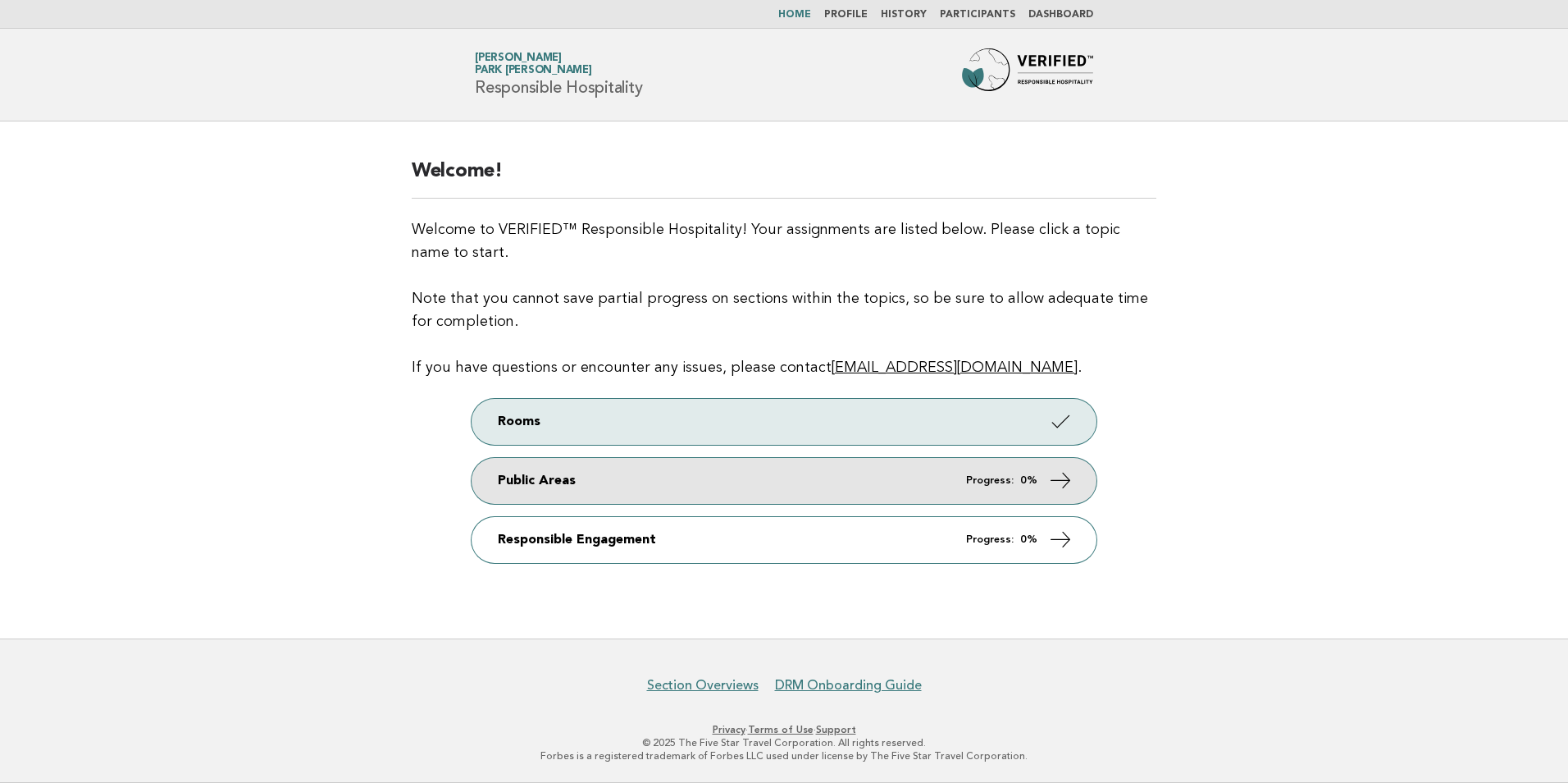
click at [1057, 483] on icon at bounding box center [1060, 479] width 24 height 24
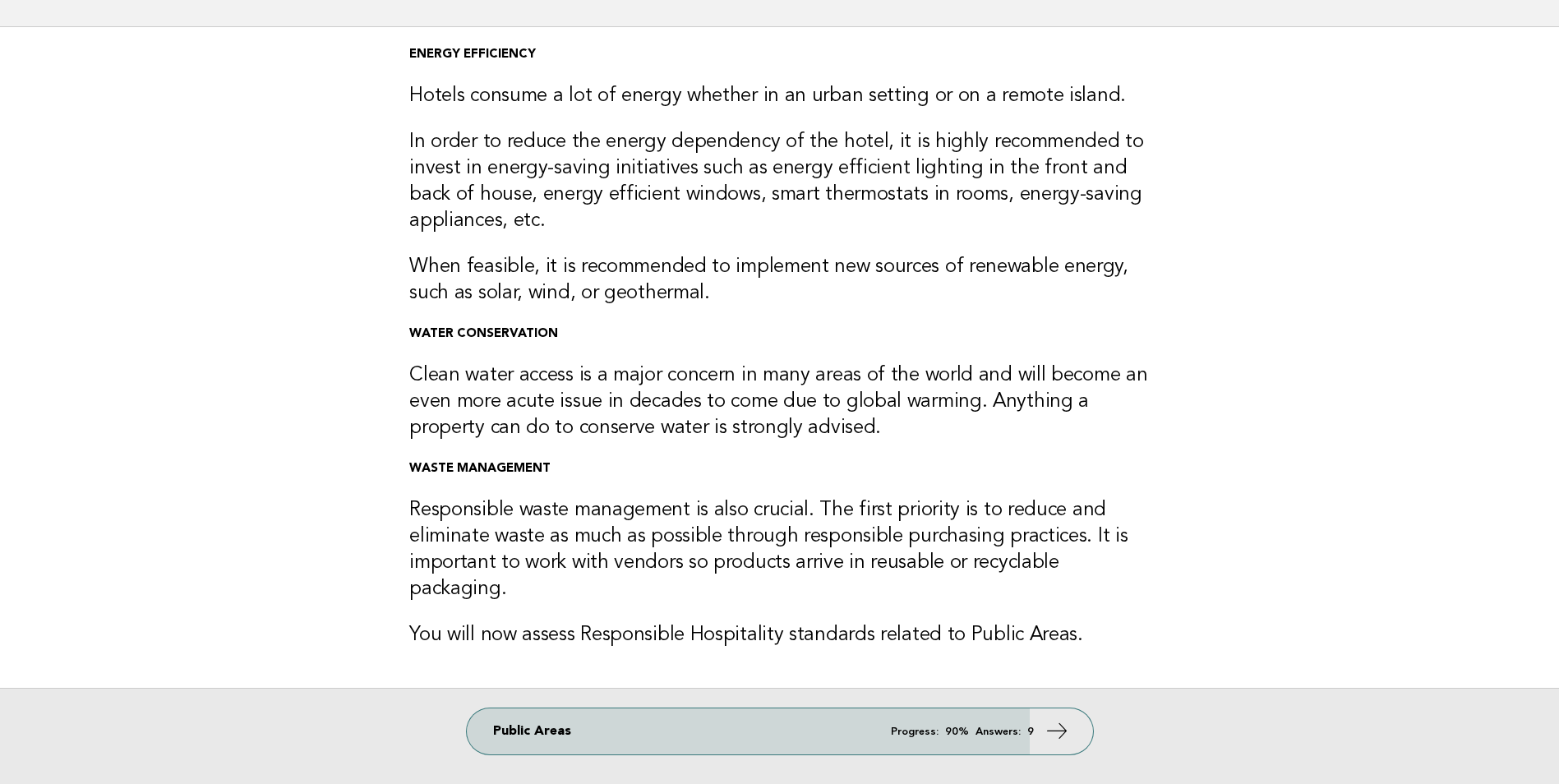
scroll to position [222, 0]
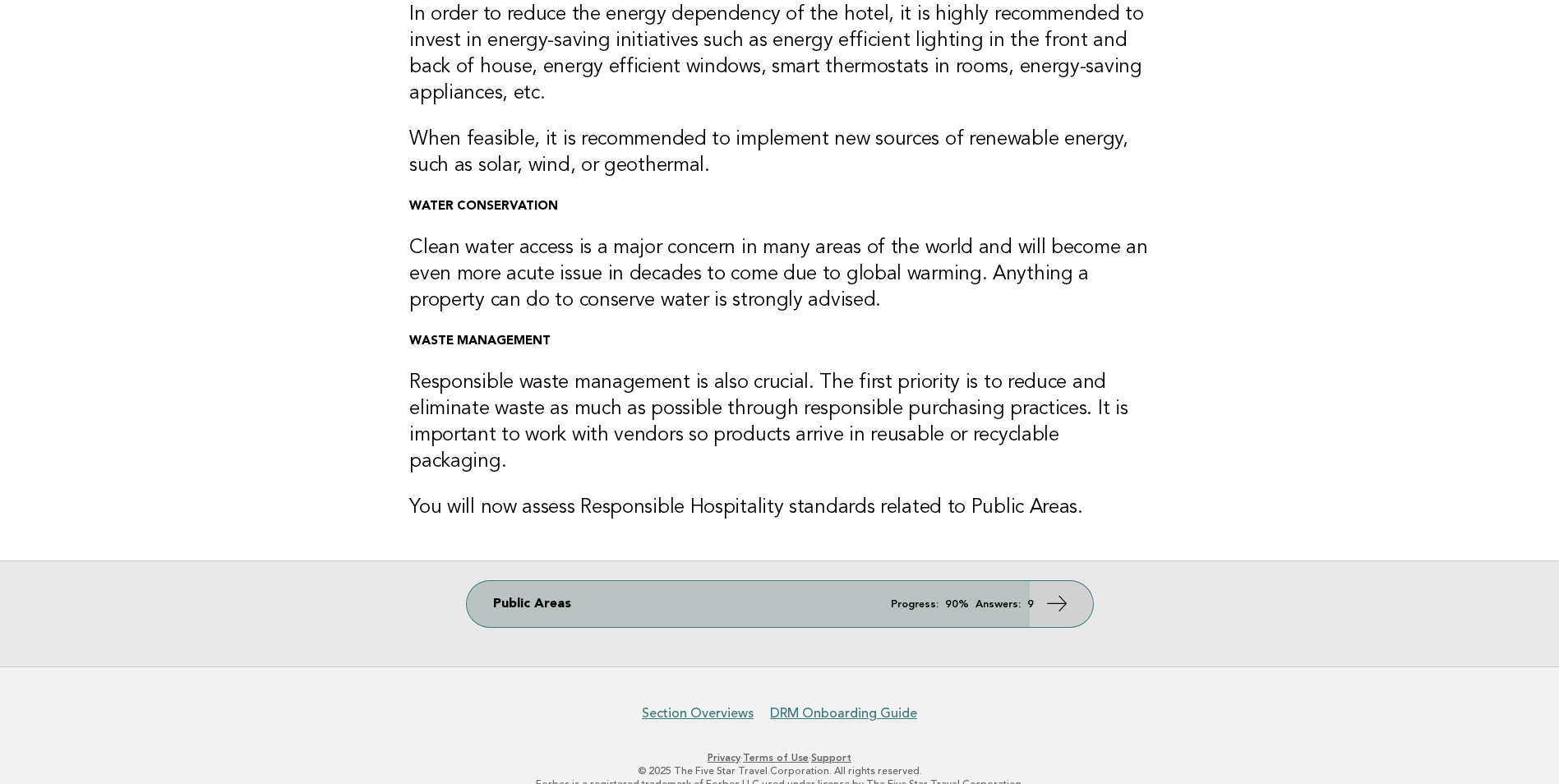
click at [1057, 591] on icon at bounding box center [1057, 603] width 24 height 24
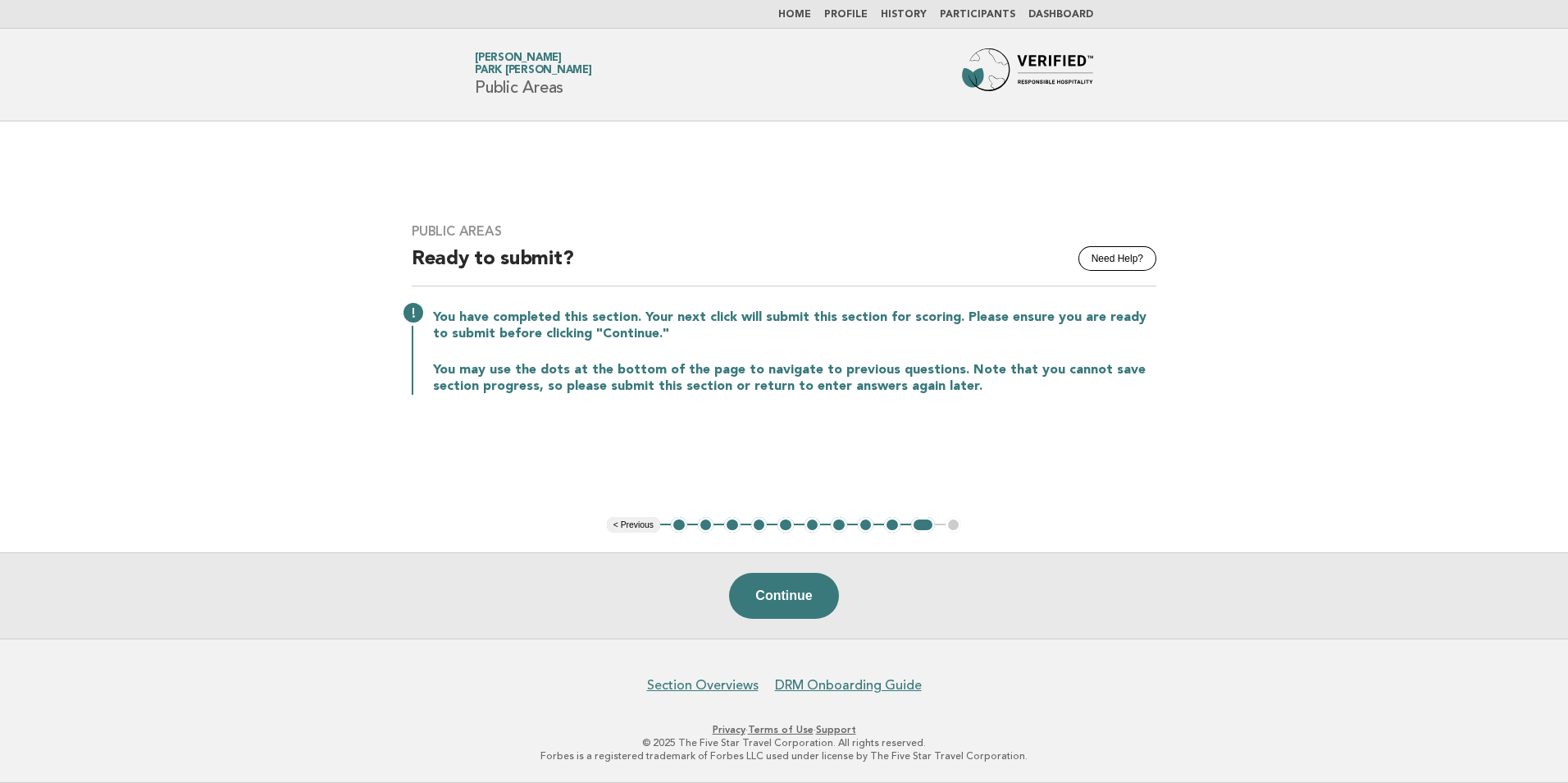
click at [731, 526] on button "3" at bounding box center [732, 525] width 16 height 16
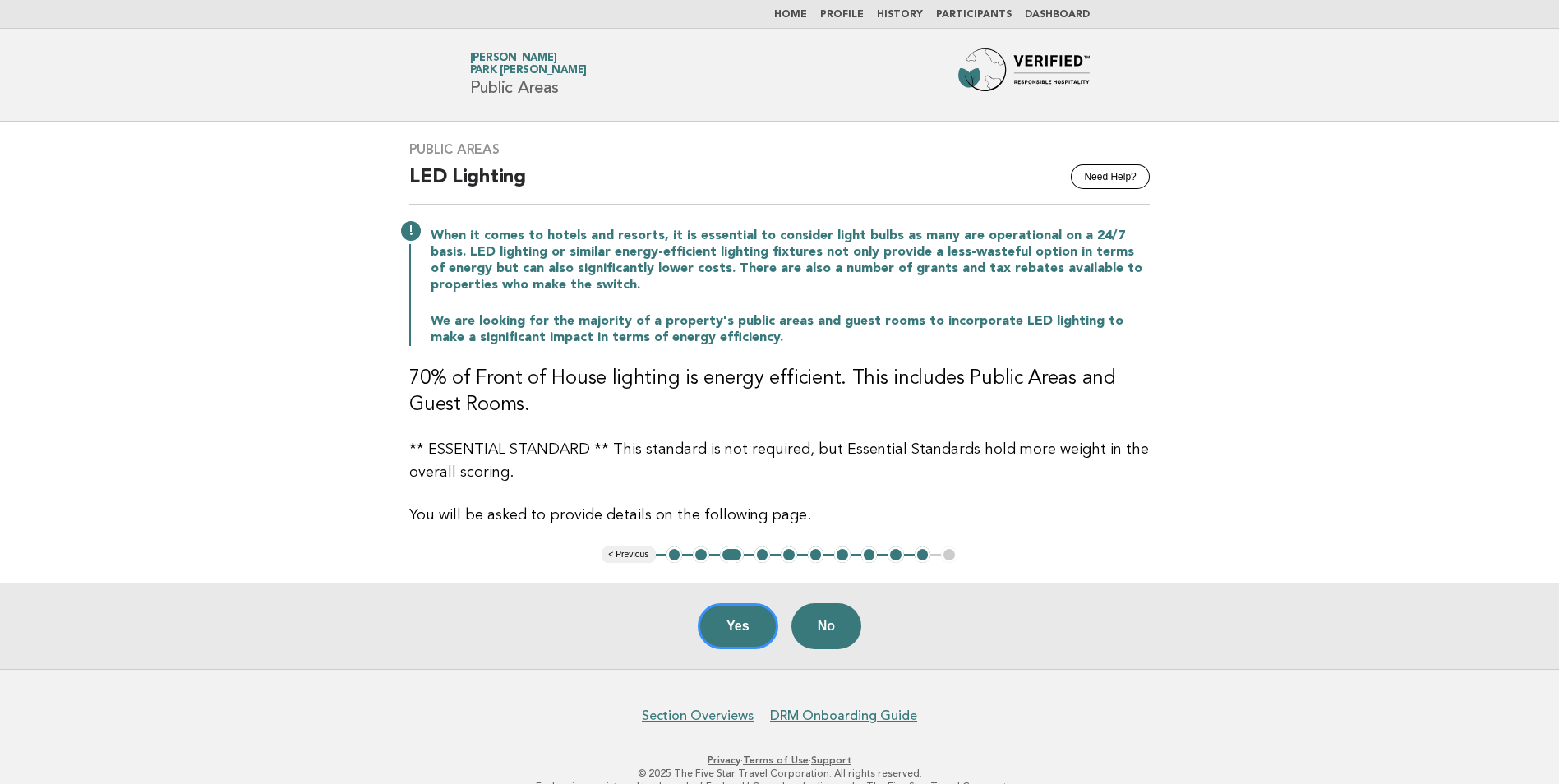
click at [673, 553] on button "1" at bounding box center [675, 555] width 16 height 16
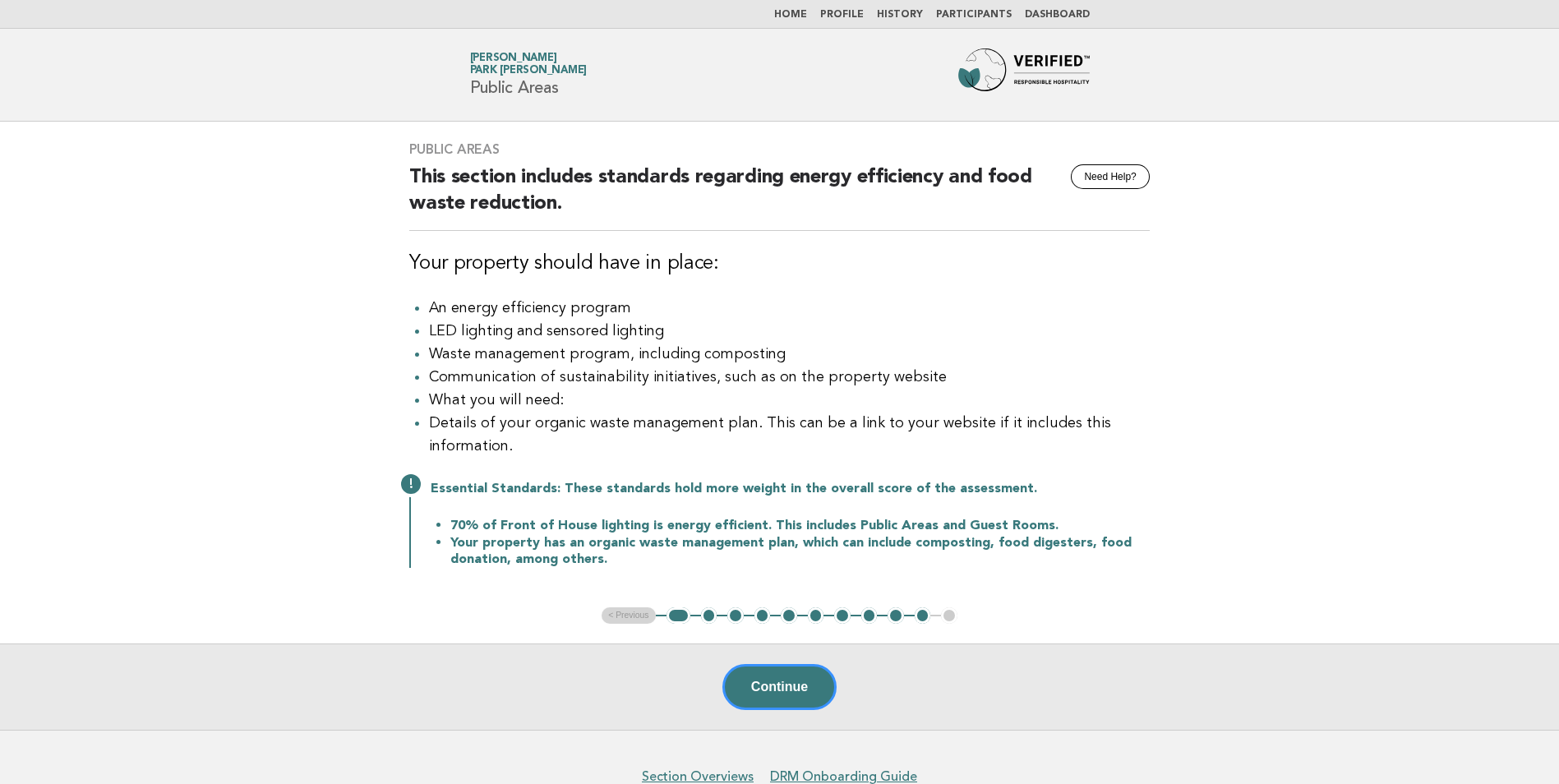
click at [708, 623] on button "2" at bounding box center [709, 615] width 16 height 16
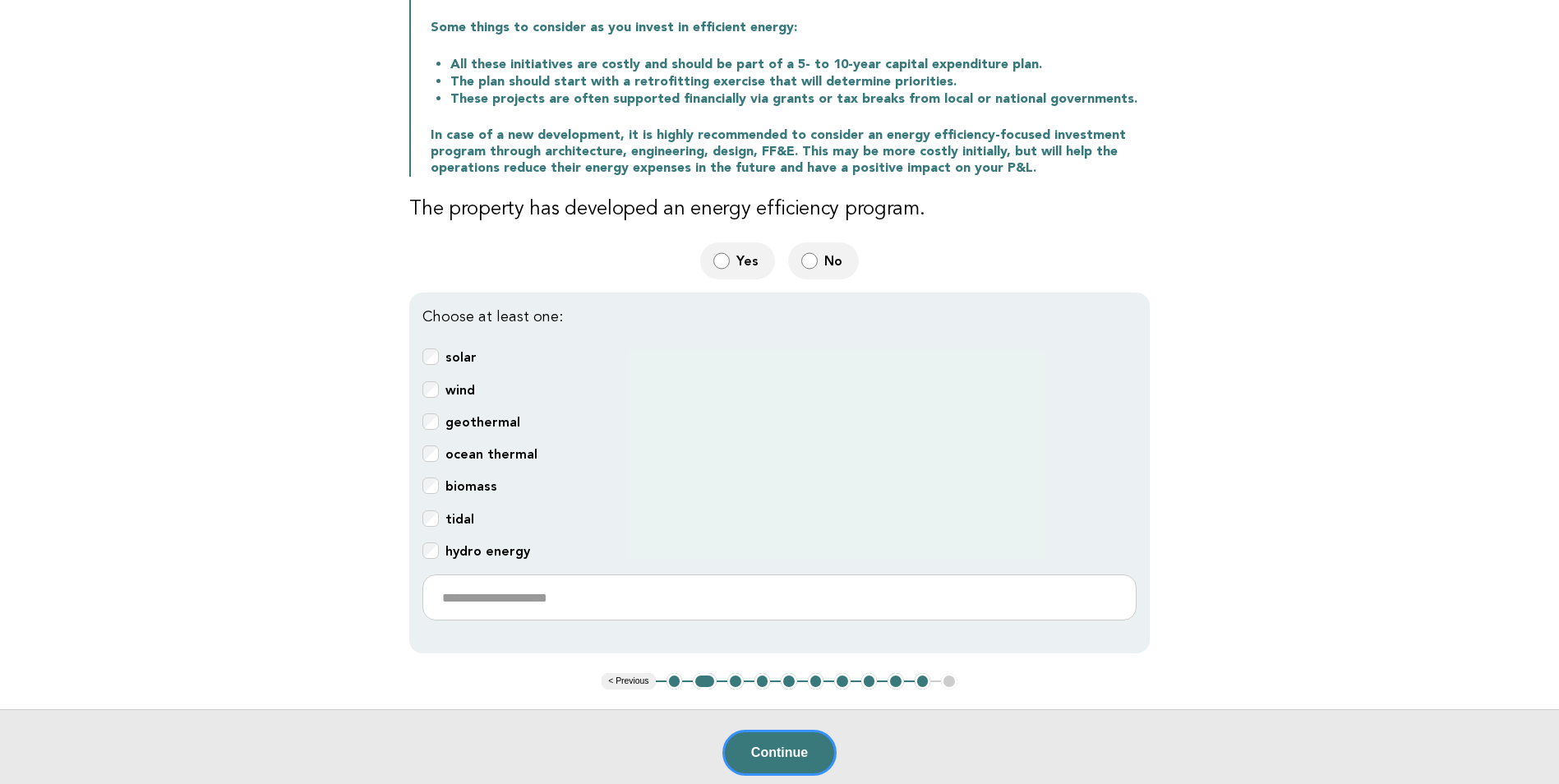
scroll to position [411, 0]
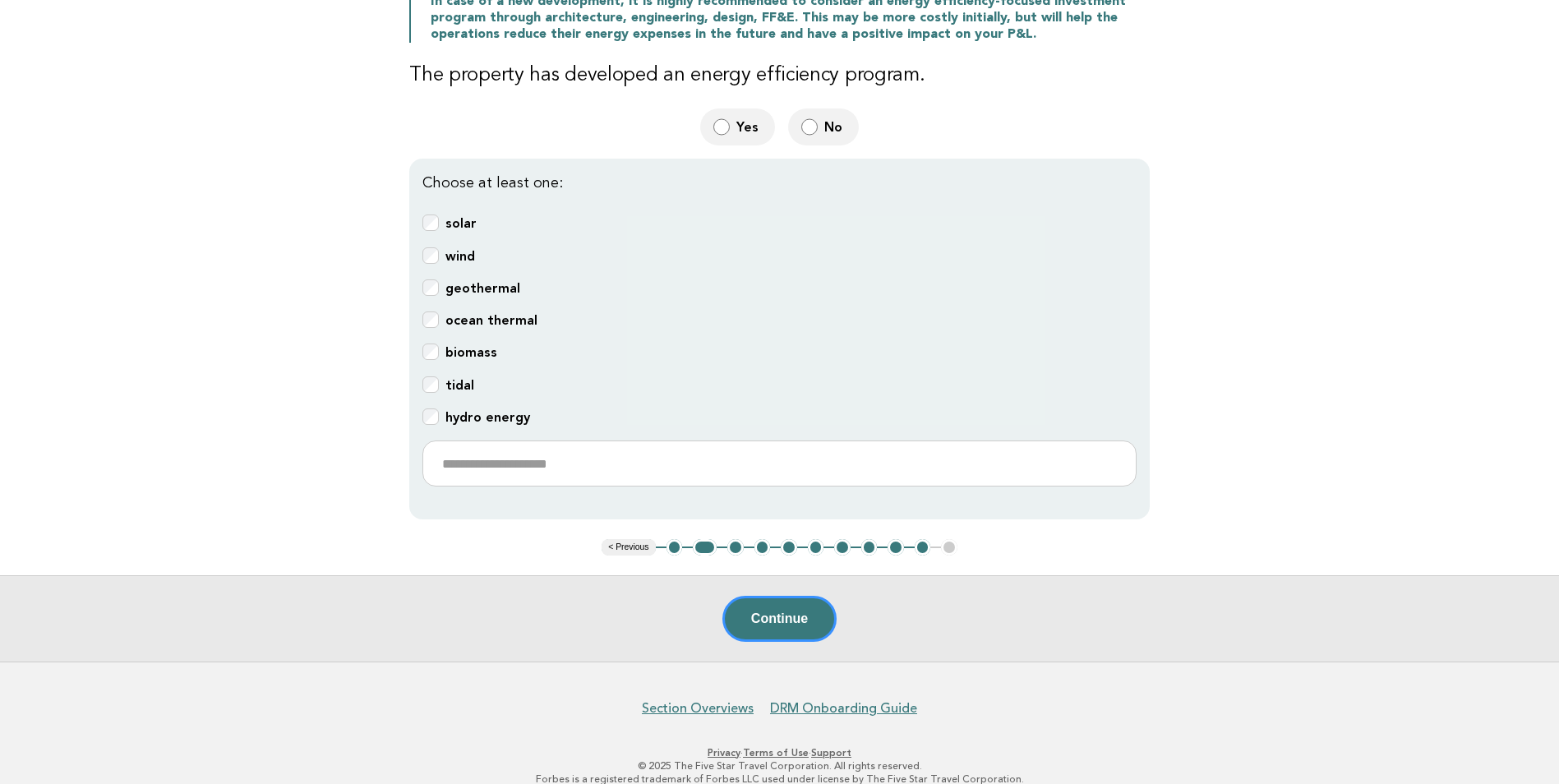
click at [735, 539] on button "3" at bounding box center [735, 547] width 16 height 16
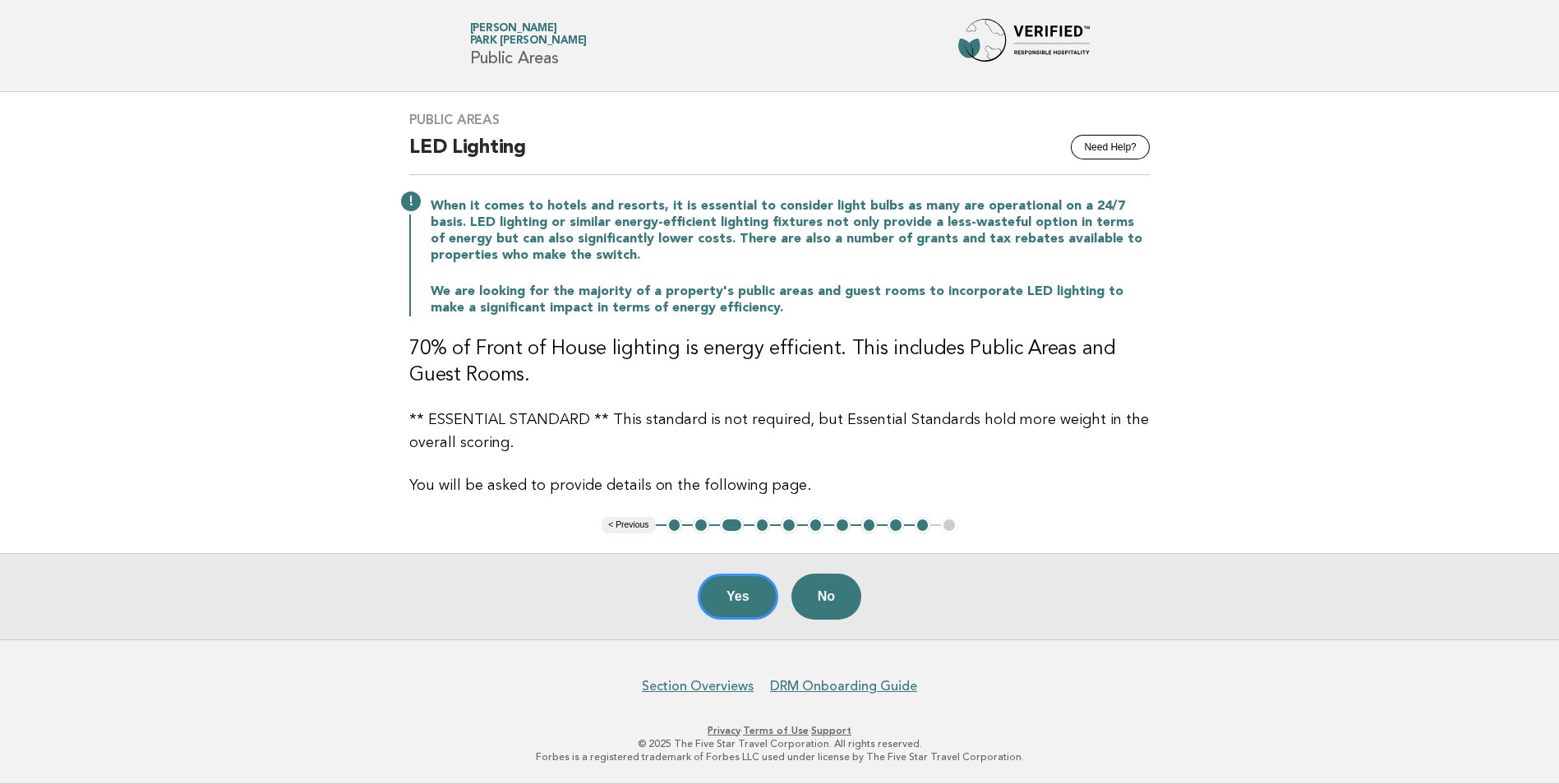
scroll to position [29, 0]
click at [756, 526] on button "4" at bounding box center [763, 525] width 16 height 16
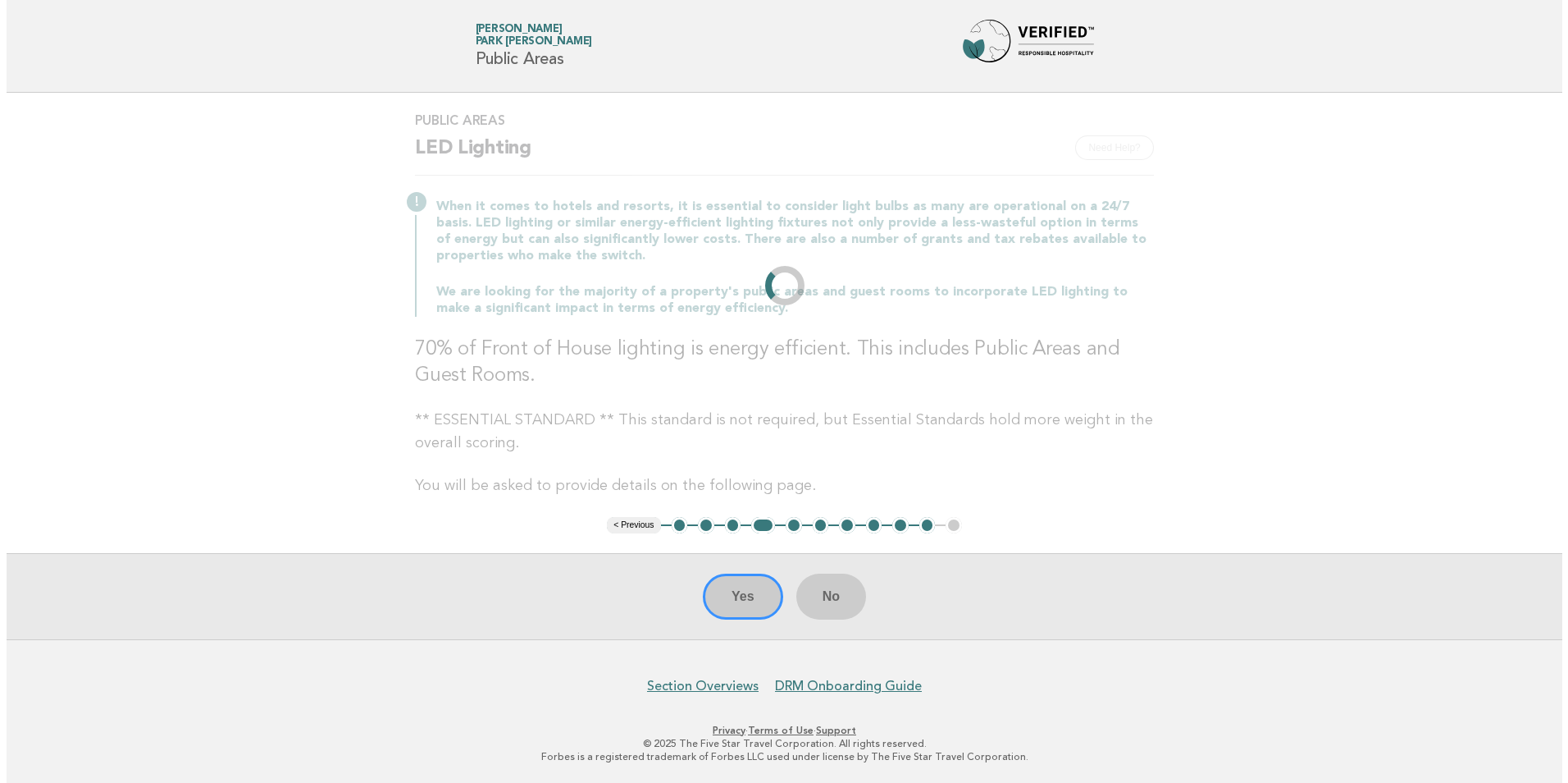
scroll to position [0, 0]
